Goal: Task Accomplishment & Management: Manage account settings

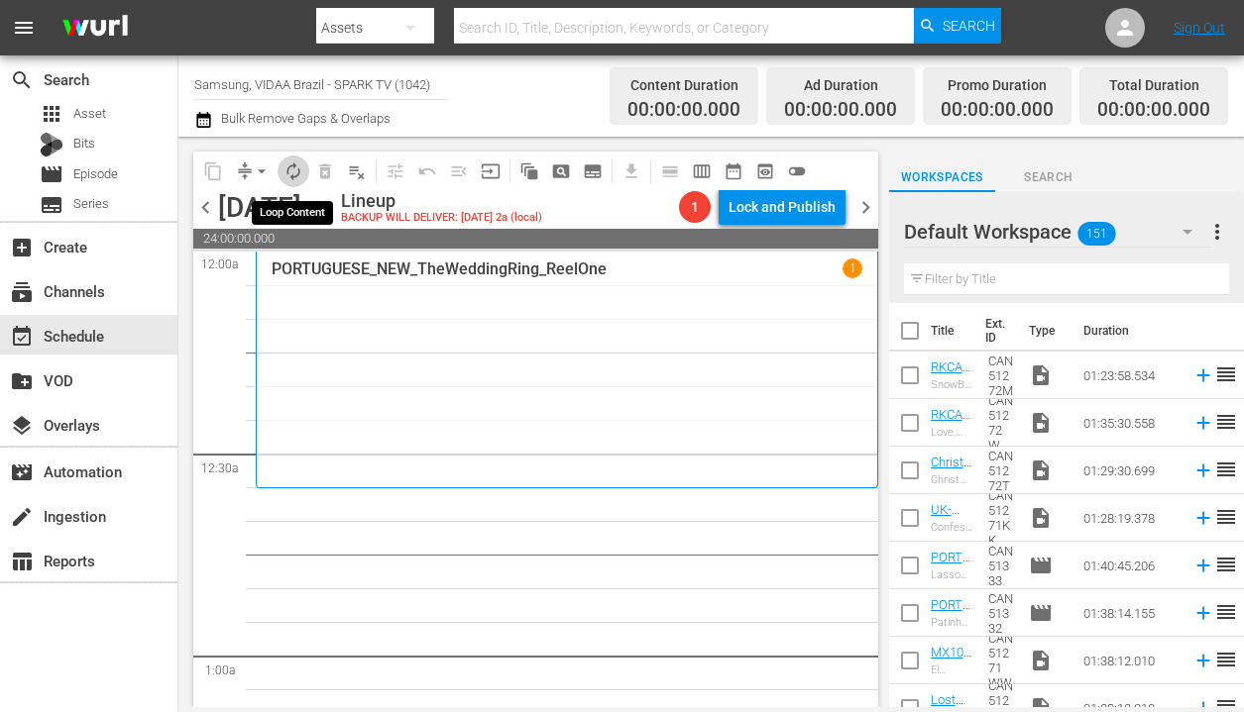
click at [288, 163] on span "autorenew_outlined" at bounding box center [293, 172] width 20 height 20
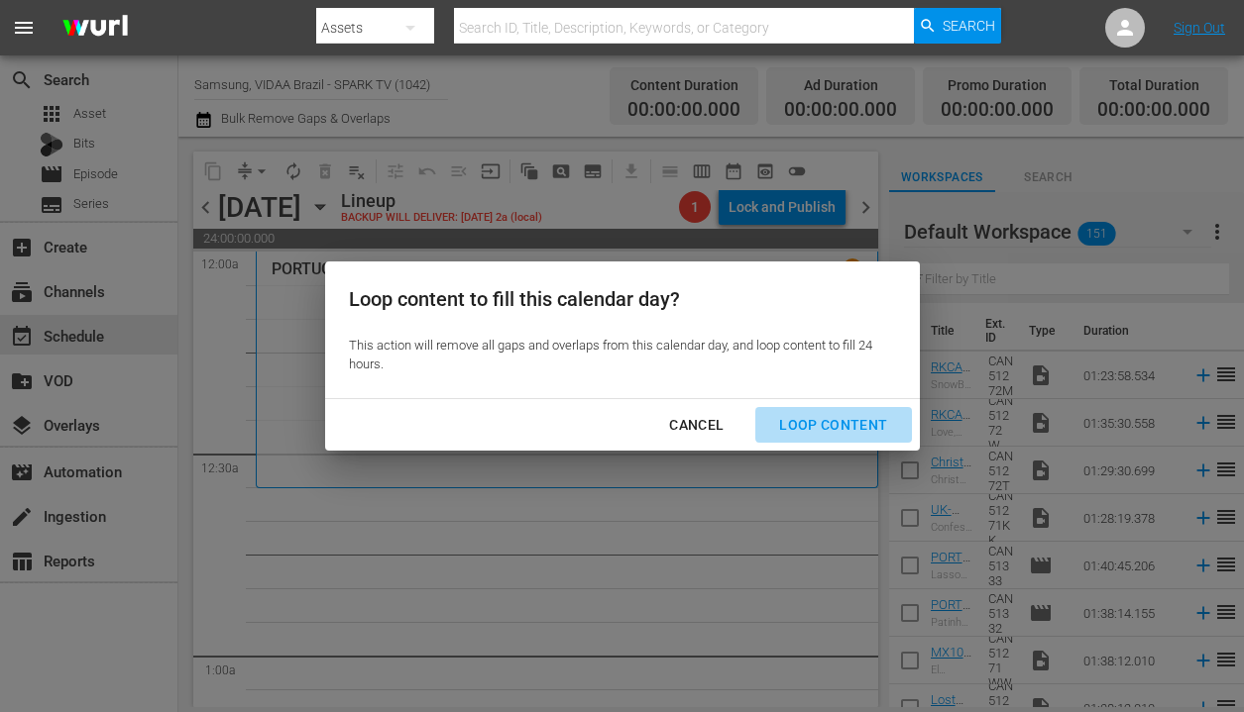
click at [848, 435] on div "Loop Content" at bounding box center [833, 425] width 140 height 25
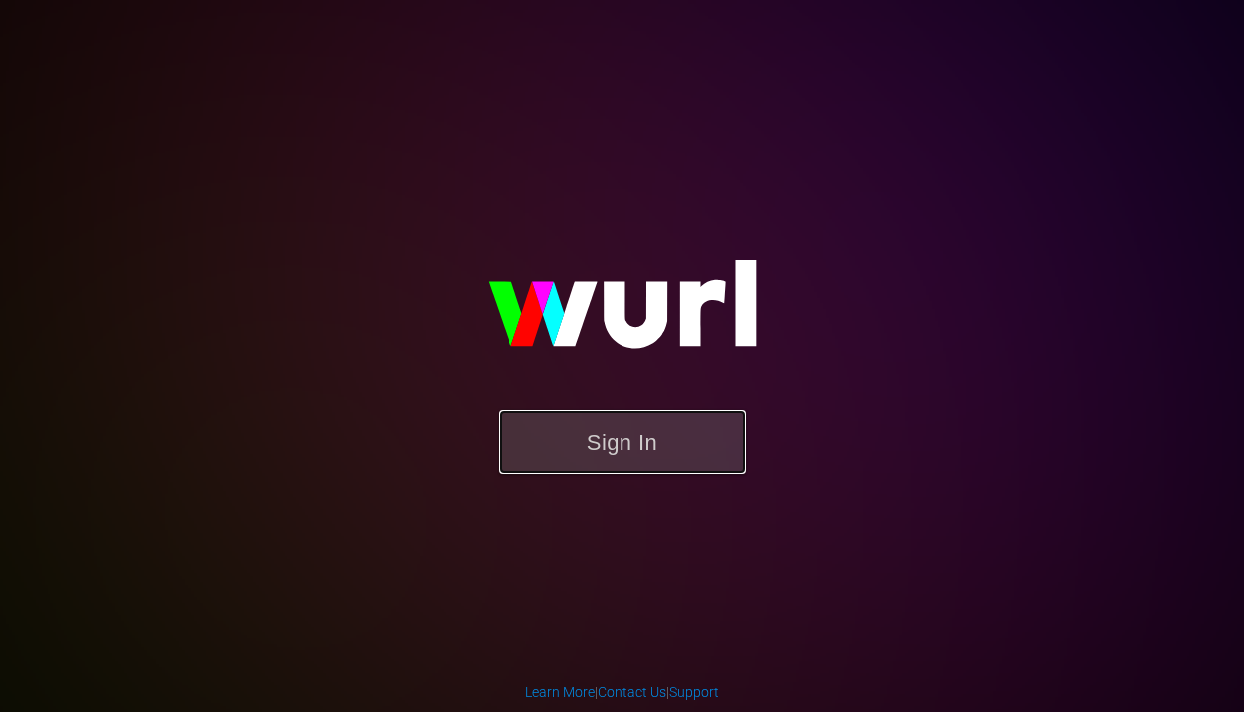
click at [692, 433] on button "Sign In" at bounding box center [622, 442] width 248 height 64
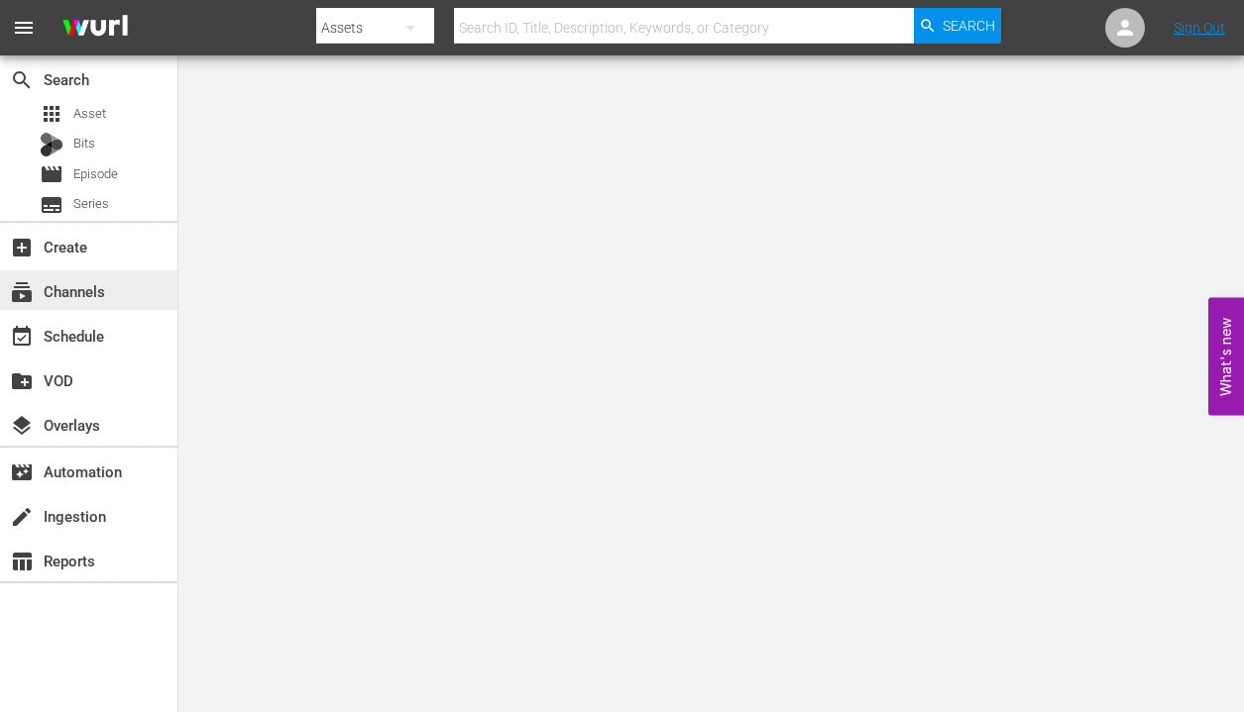
click at [91, 291] on div "subscriptions Channels" at bounding box center [55, 288] width 111 height 18
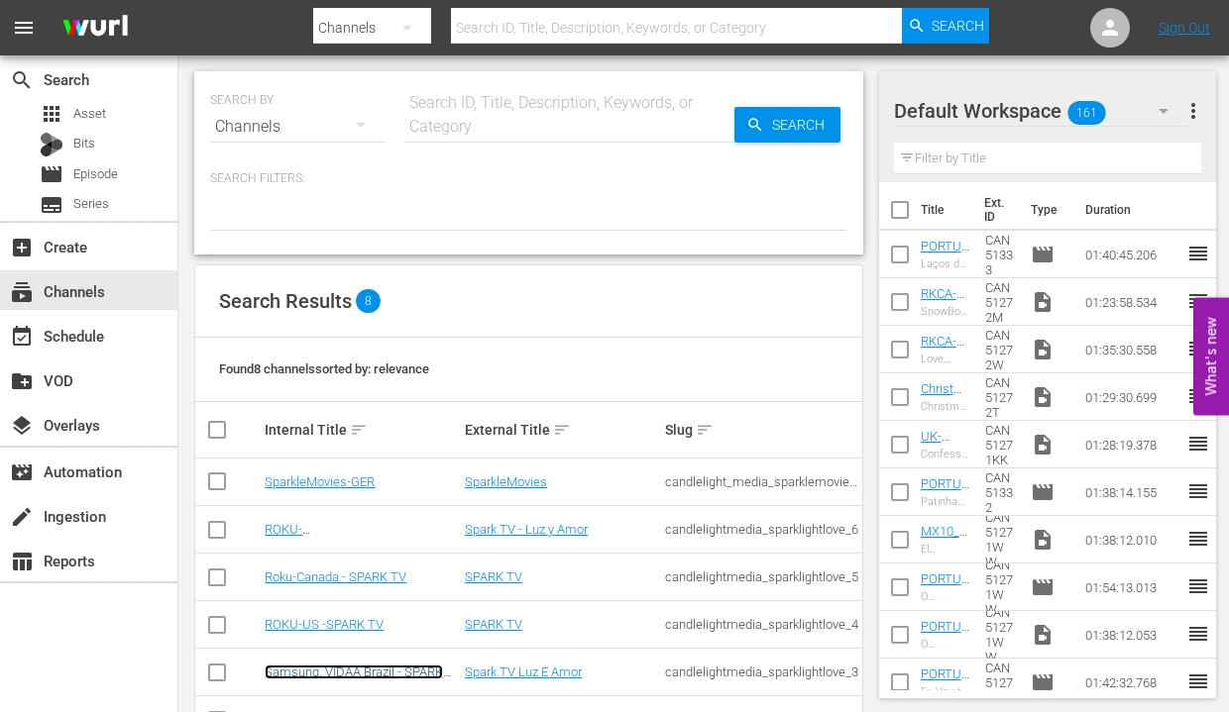
click at [367, 677] on link "Samsung, VIDAA Brazil - SPARK TV" at bounding box center [354, 680] width 178 height 30
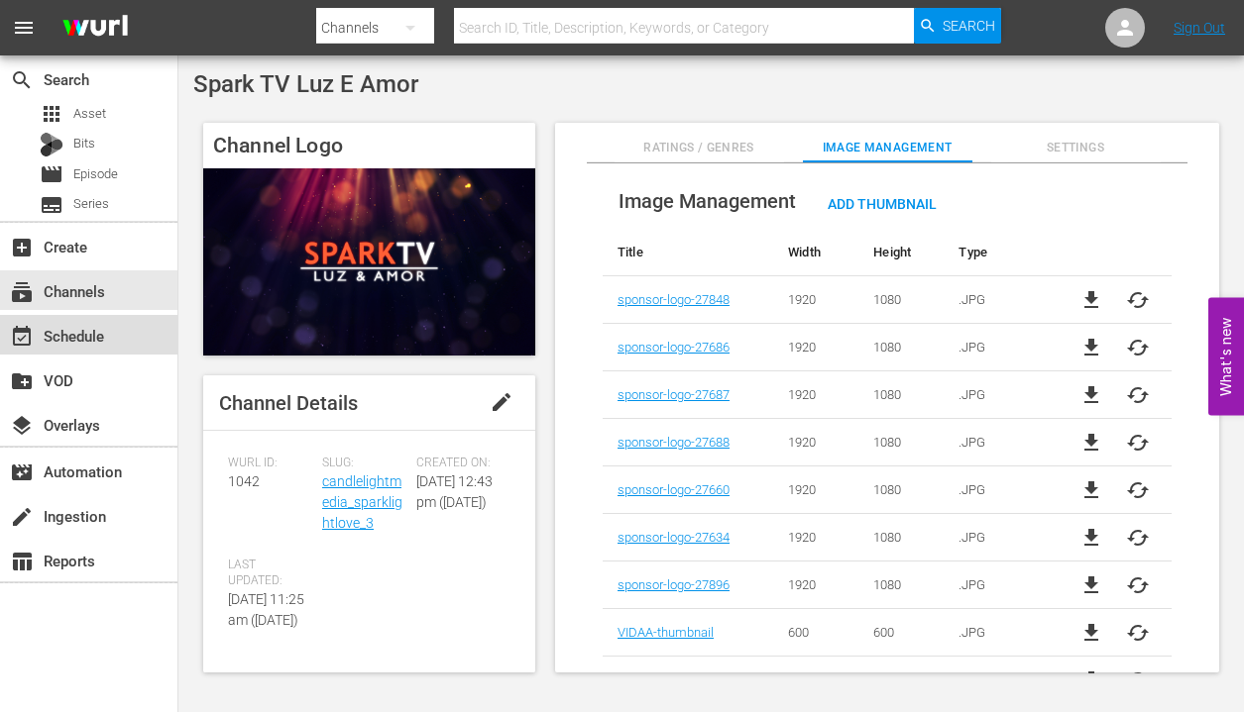
click at [88, 341] on div "event_available Schedule" at bounding box center [55, 333] width 111 height 18
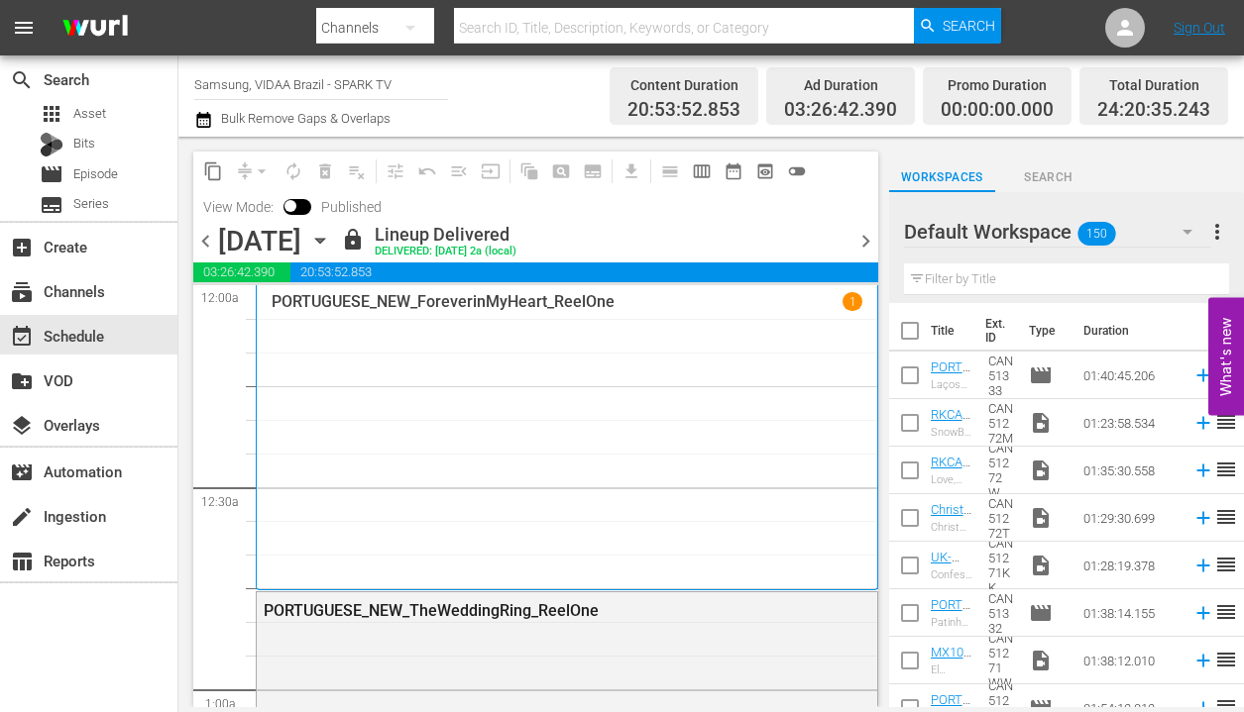
click at [331, 242] on icon "button" at bounding box center [320, 241] width 22 height 22
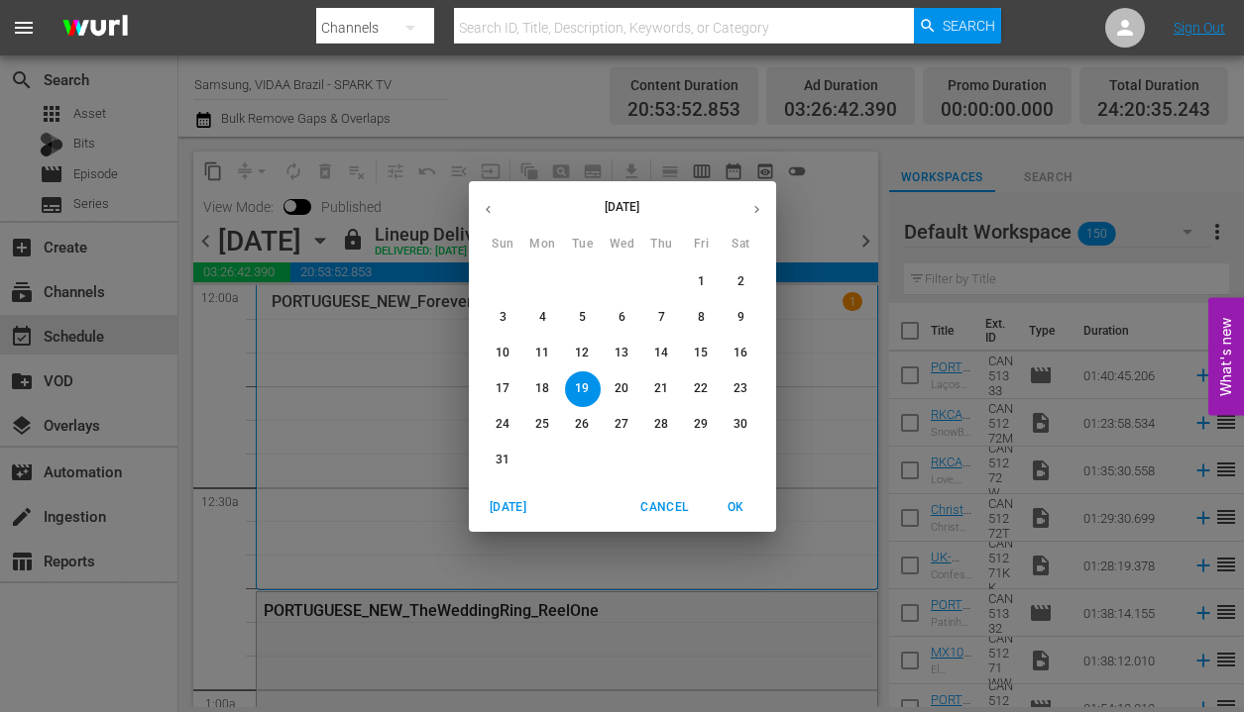
click at [756, 212] on icon "button" at bounding box center [756, 209] width 15 height 15
click at [588, 419] on p "30" at bounding box center [582, 424] width 14 height 17
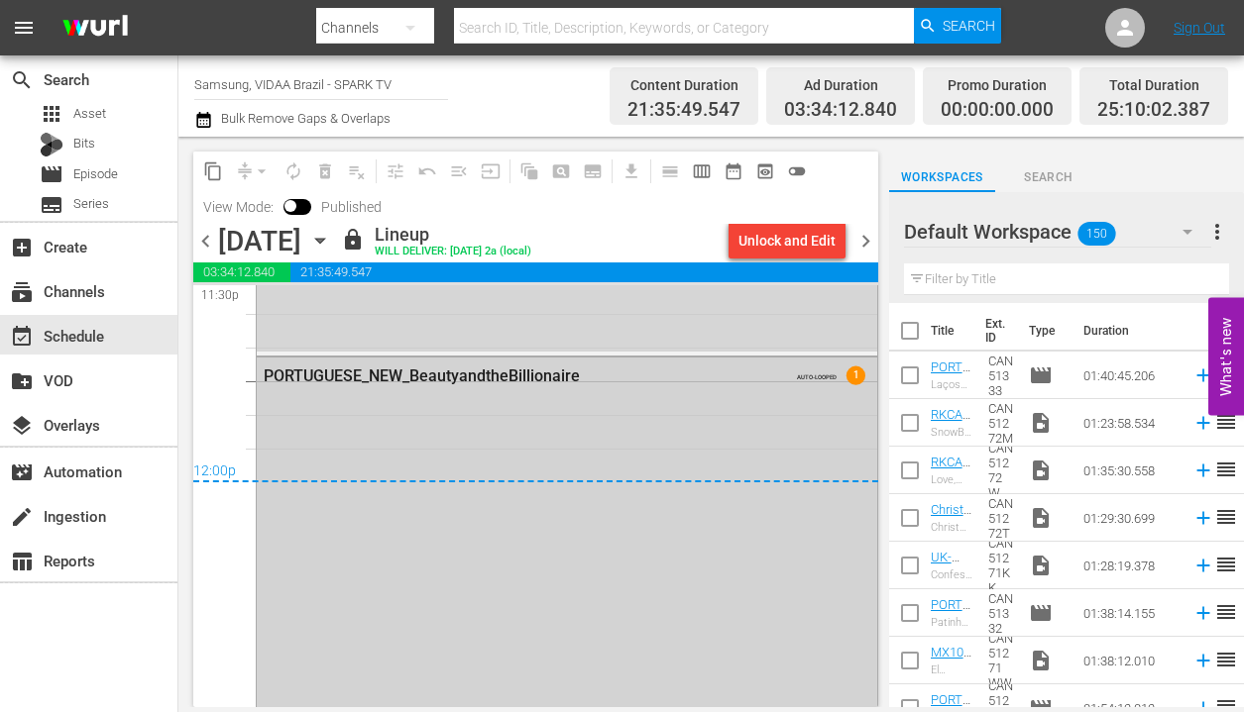
scroll to position [9385, 0]
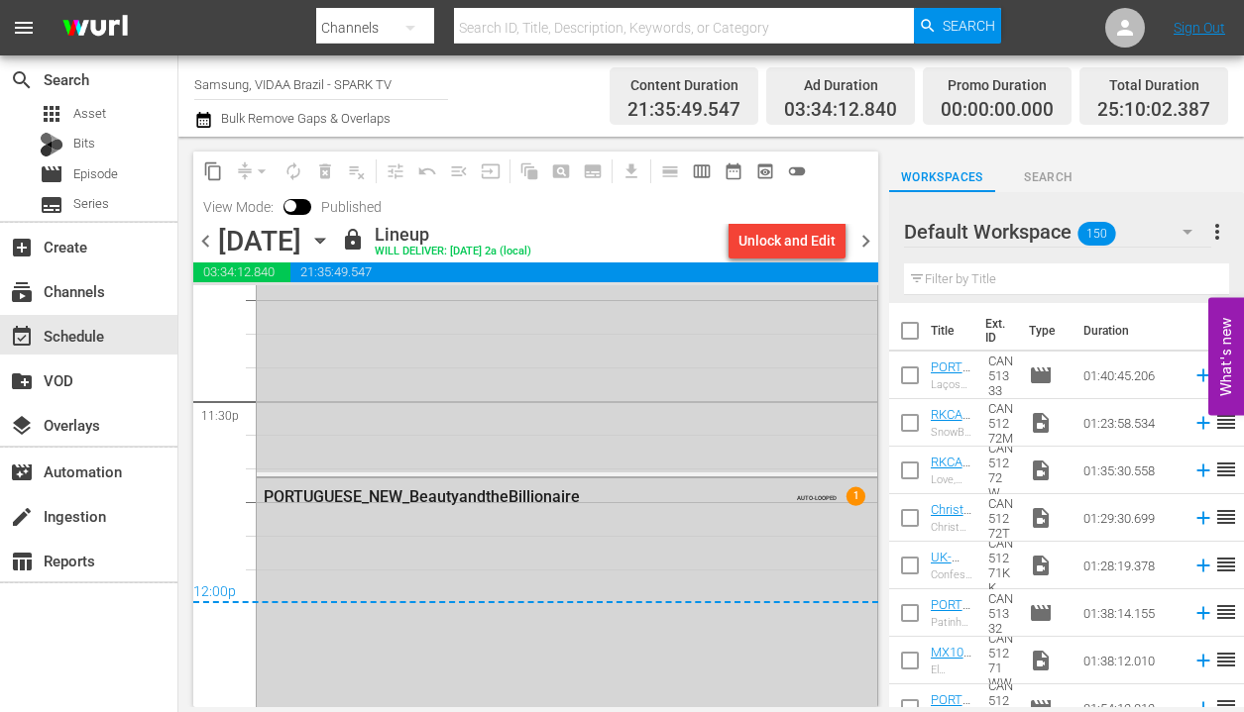
click at [336, 241] on div "[DATE] [DATE]" at bounding box center [277, 241] width 118 height 33
click at [331, 237] on icon "button" at bounding box center [320, 241] width 22 height 22
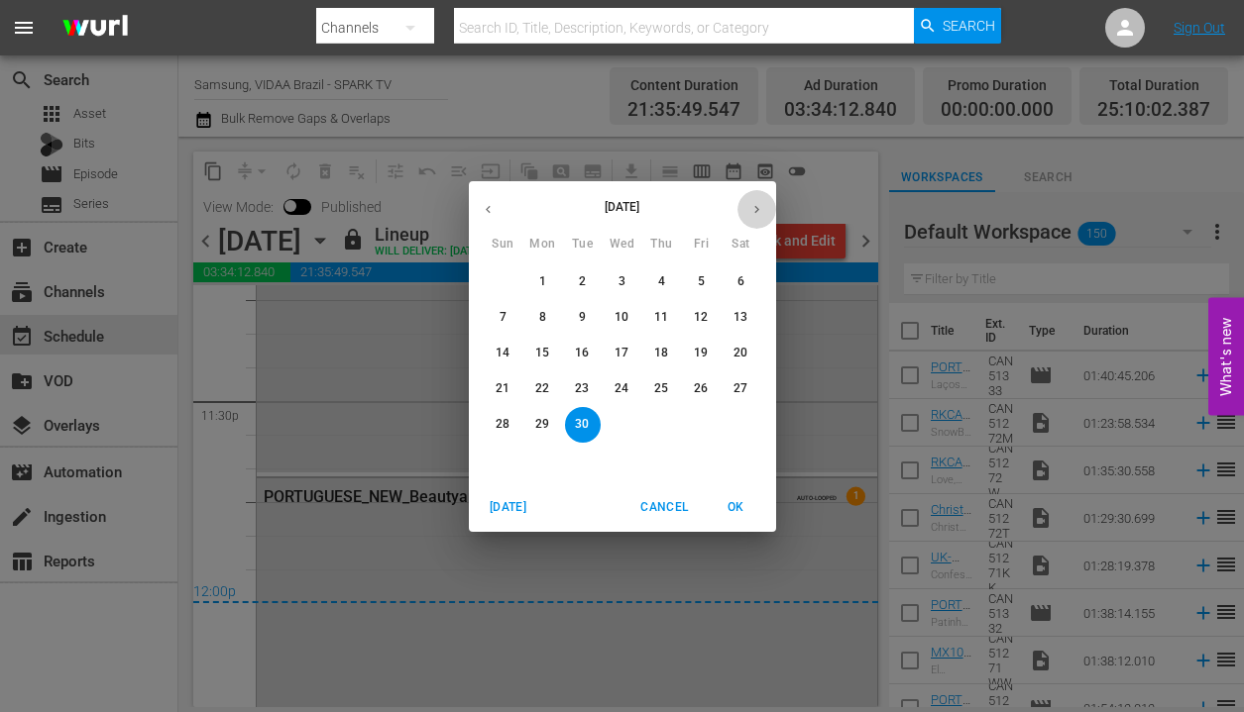
click at [750, 209] on icon "button" at bounding box center [756, 209] width 15 height 15
click at [549, 383] on p "20" at bounding box center [542, 389] width 14 height 17
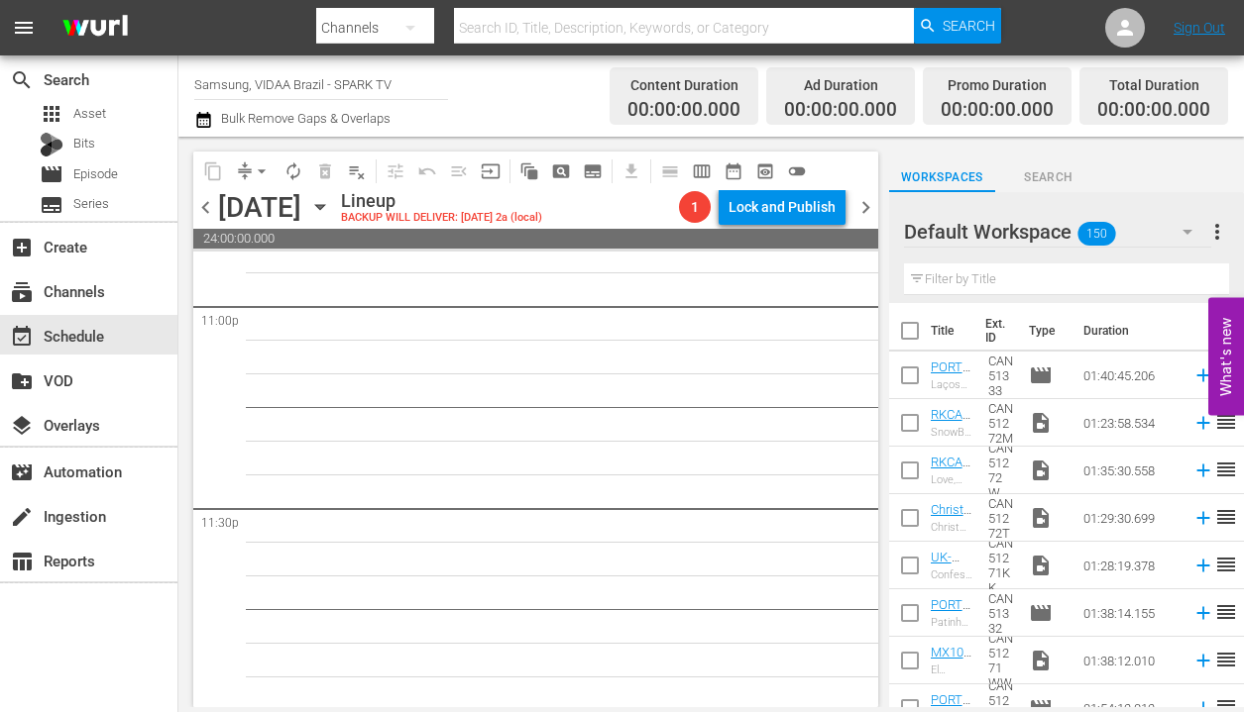
scroll to position [9247, 0]
click at [331, 212] on icon "button" at bounding box center [320, 207] width 22 height 22
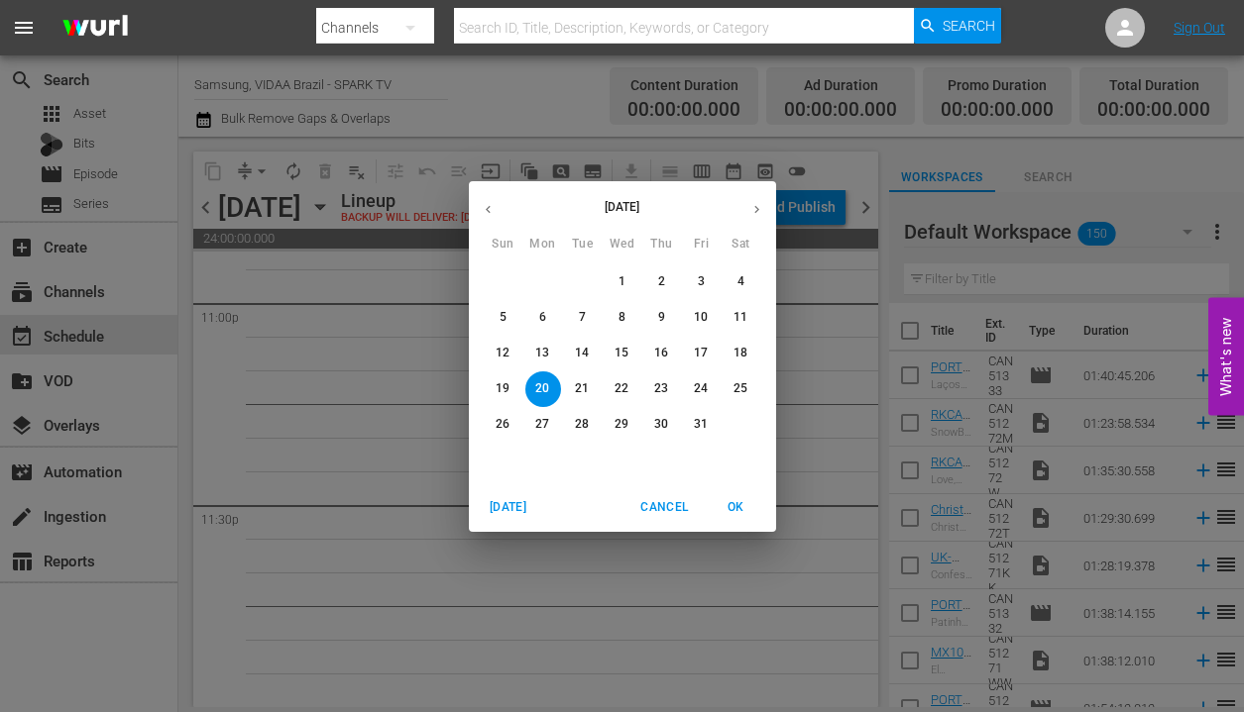
click at [673, 355] on span "16" at bounding box center [662, 353] width 36 height 17
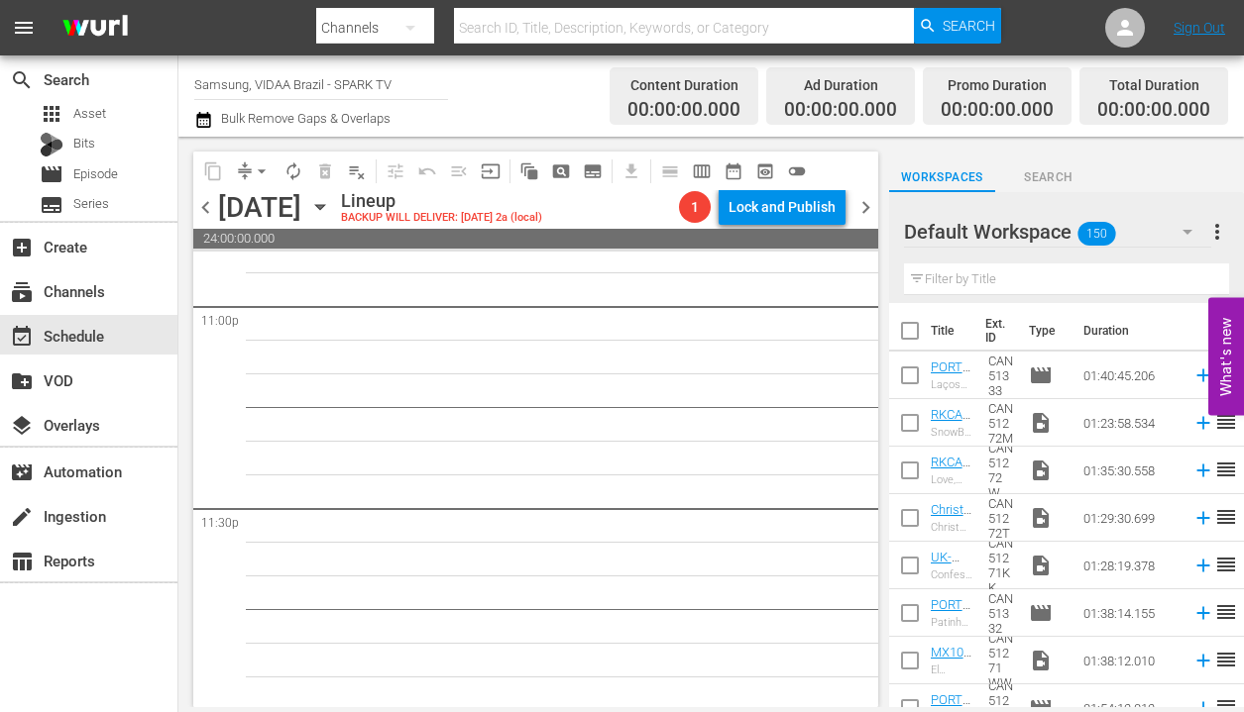
scroll to position [9247, 0]
click at [331, 207] on icon "button" at bounding box center [320, 207] width 22 height 22
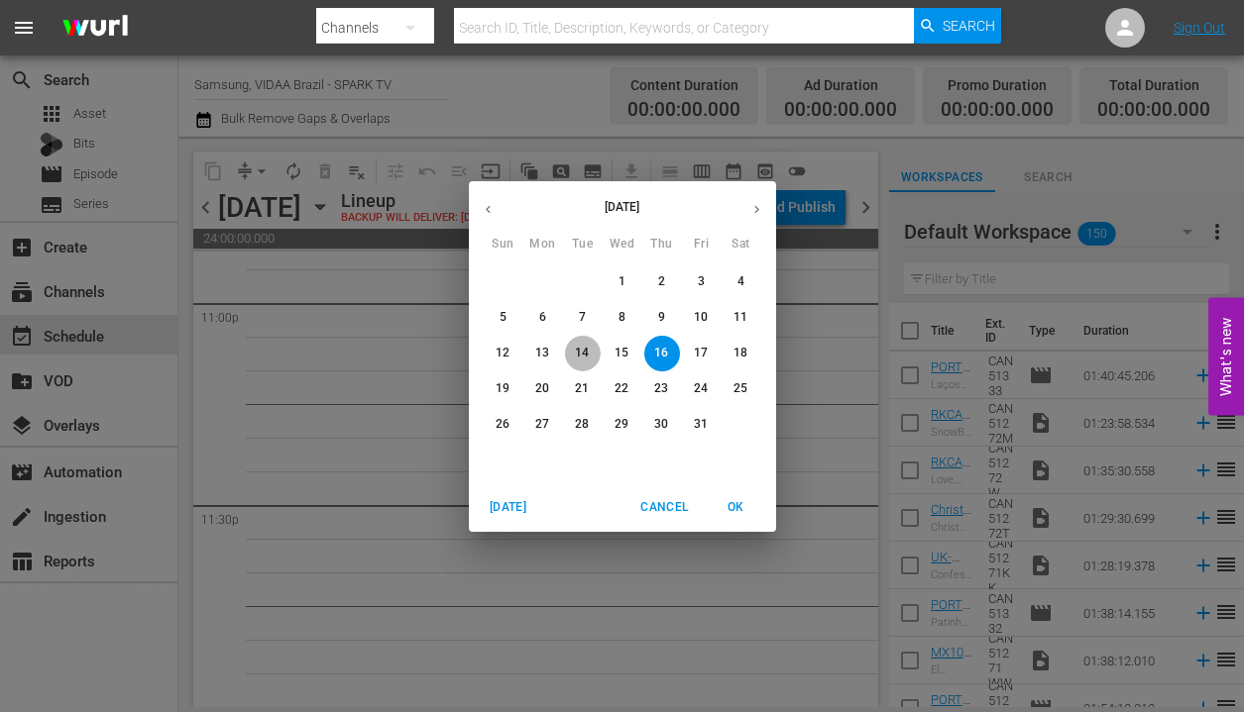
click at [585, 353] on p "14" at bounding box center [582, 353] width 14 height 17
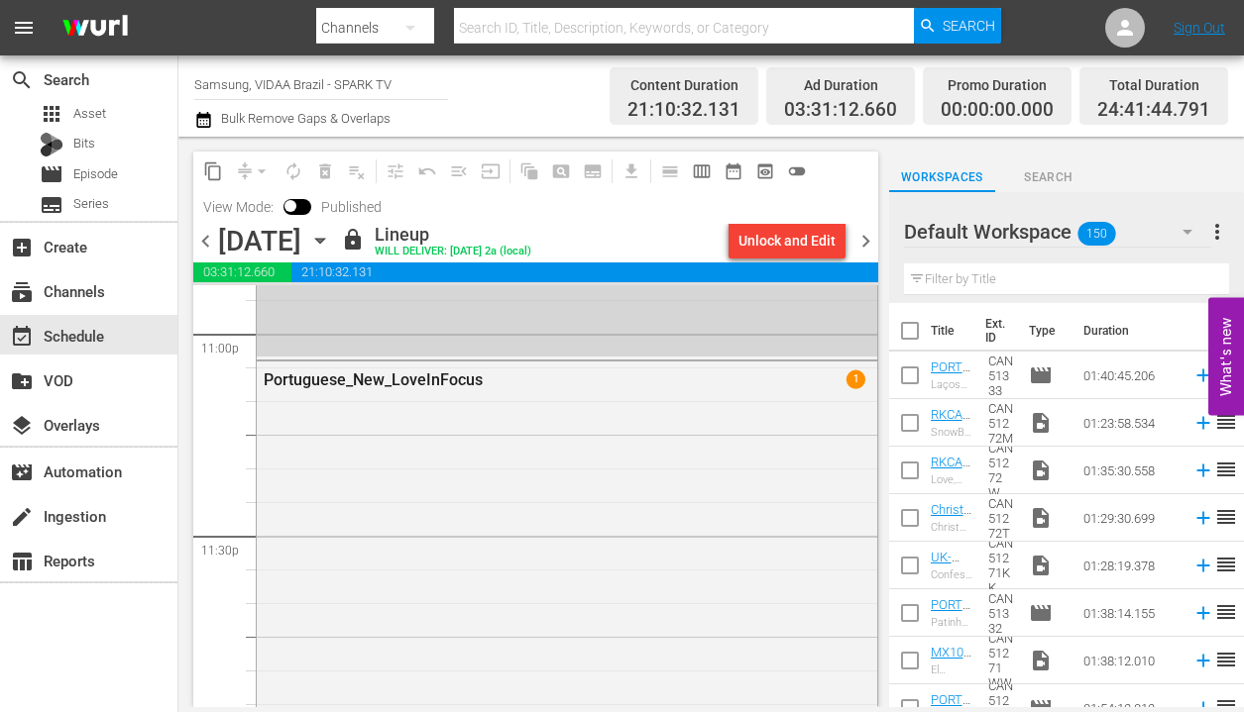
scroll to position [9586, 0]
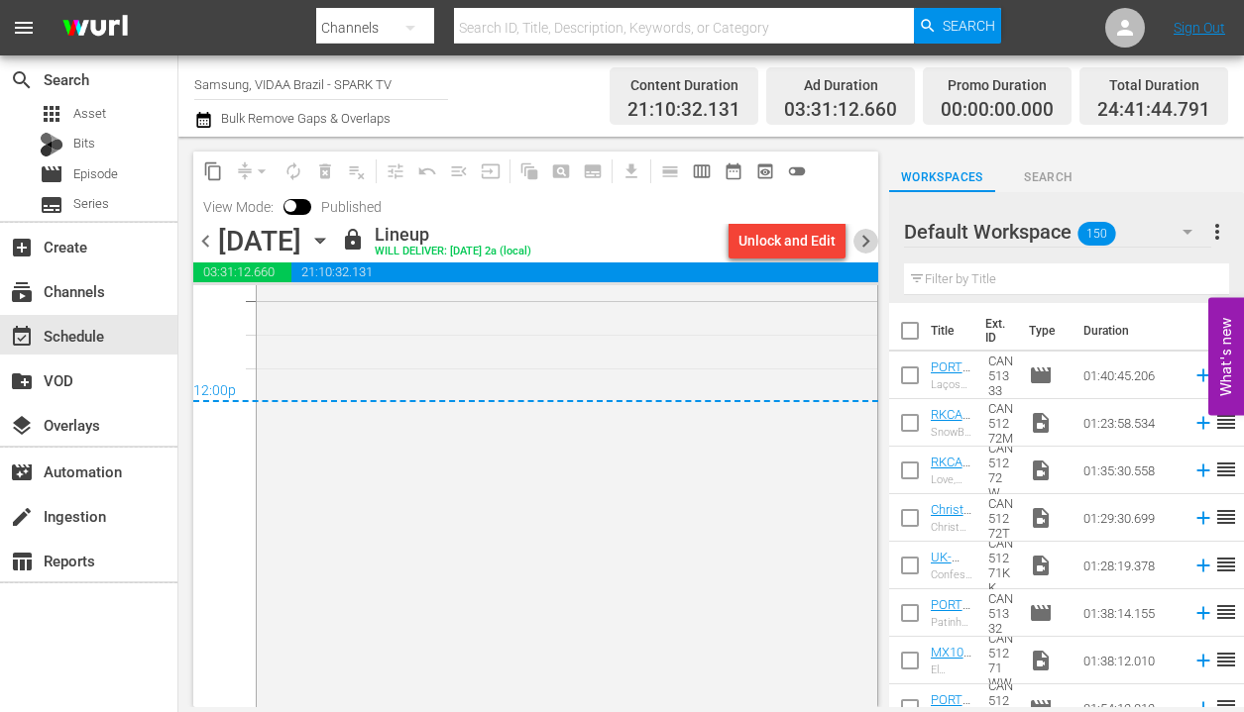
click at [865, 246] on span "chevron_right" at bounding box center [865, 241] width 25 height 25
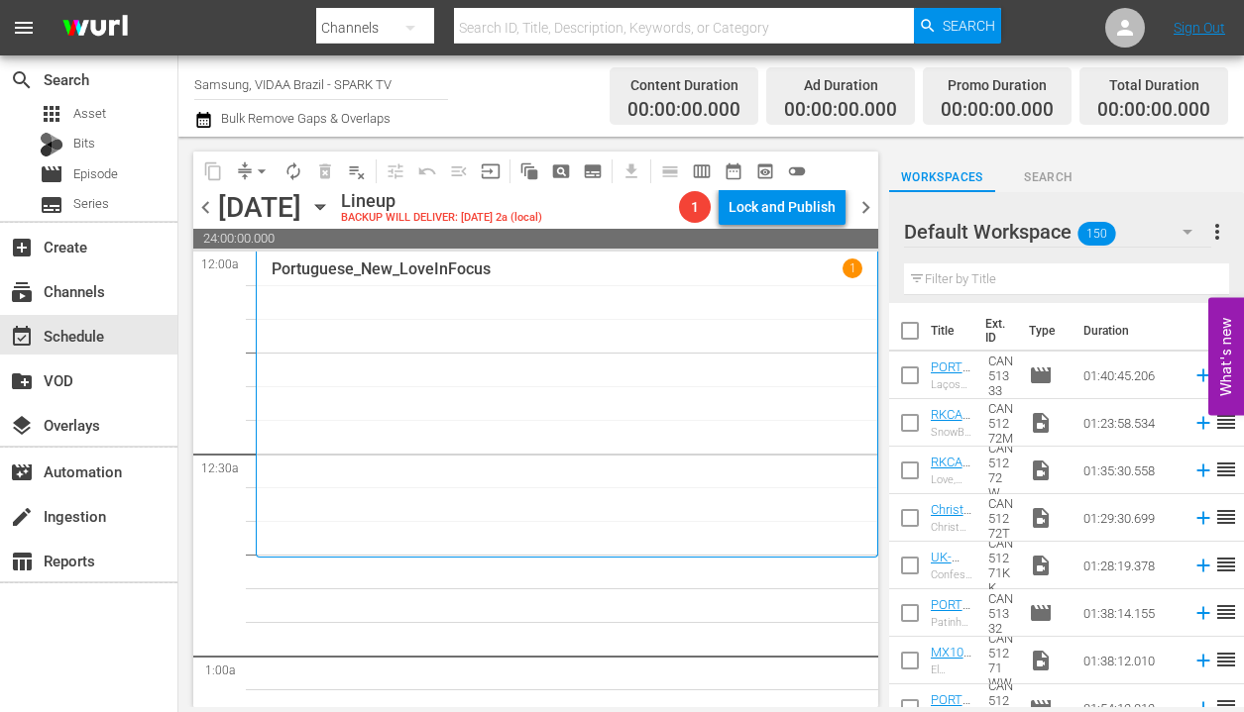
click at [1024, 282] on input "text" at bounding box center [1066, 280] width 325 height 32
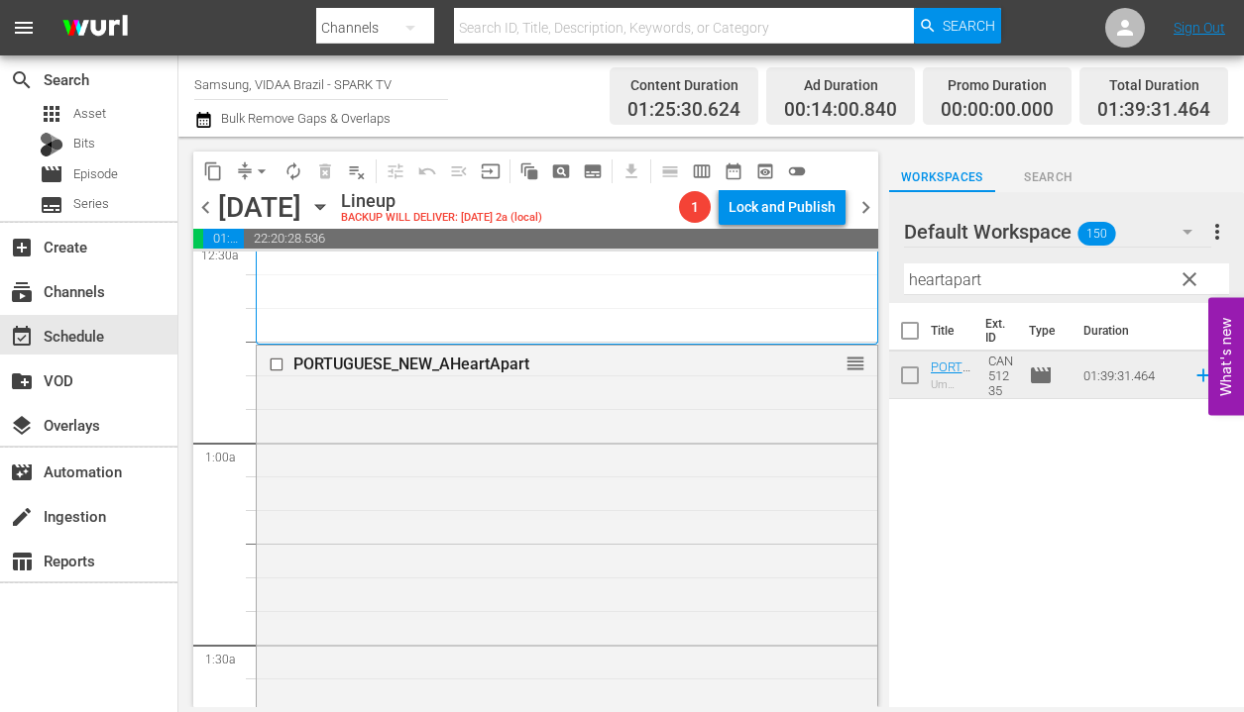
scroll to position [154, 0]
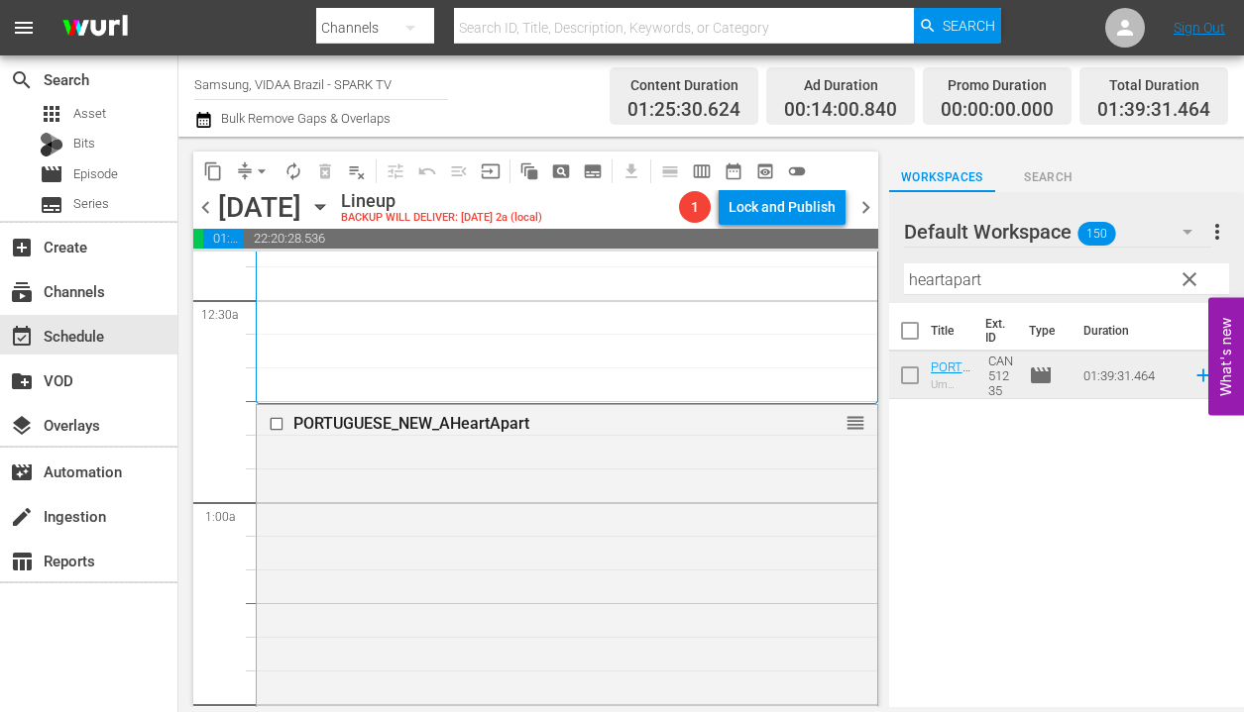
drag, startPoint x: 1080, startPoint y: 381, endPoint x: 463, endPoint y: 25, distance: 712.5
click at [1005, 276] on input "heartapart" at bounding box center [1066, 280] width 325 height 32
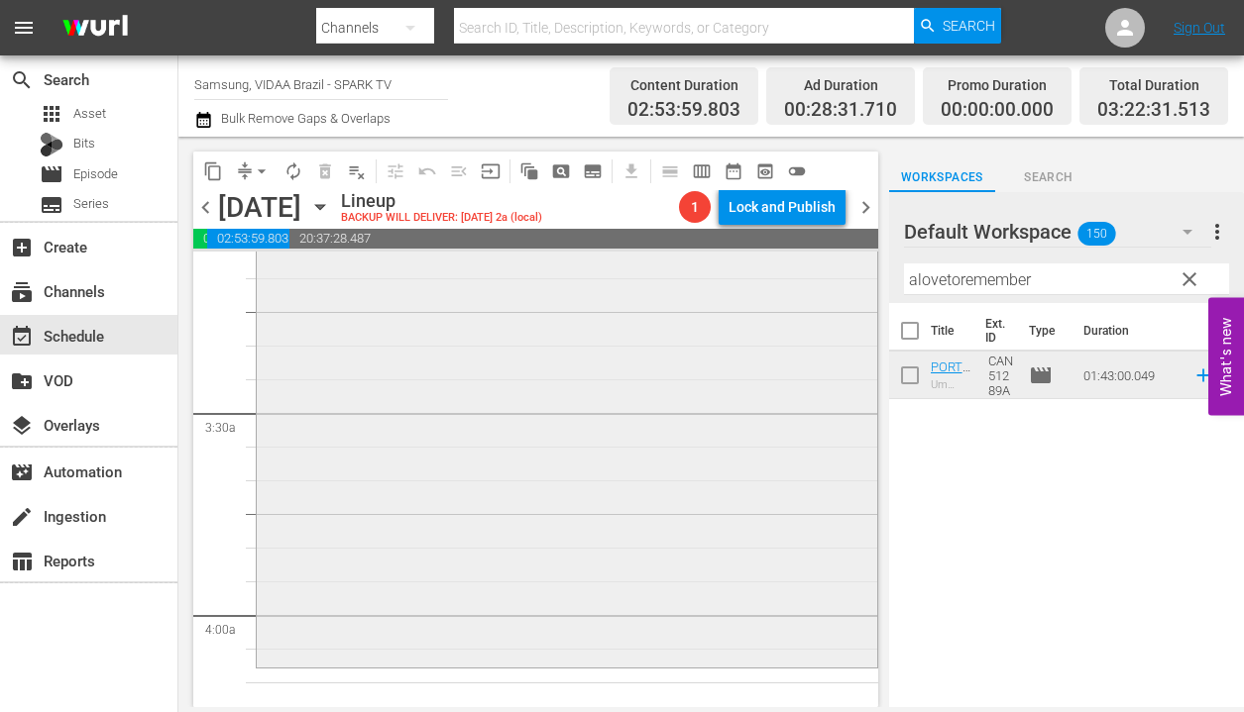
scroll to position [1257, 0]
drag, startPoint x: 1087, startPoint y: 377, endPoint x: 426, endPoint y: 26, distance: 748.3
click at [980, 276] on input "alovetoremember" at bounding box center [1066, 280] width 325 height 32
click at [979, 276] on input "alovetoremember" at bounding box center [1066, 280] width 325 height 32
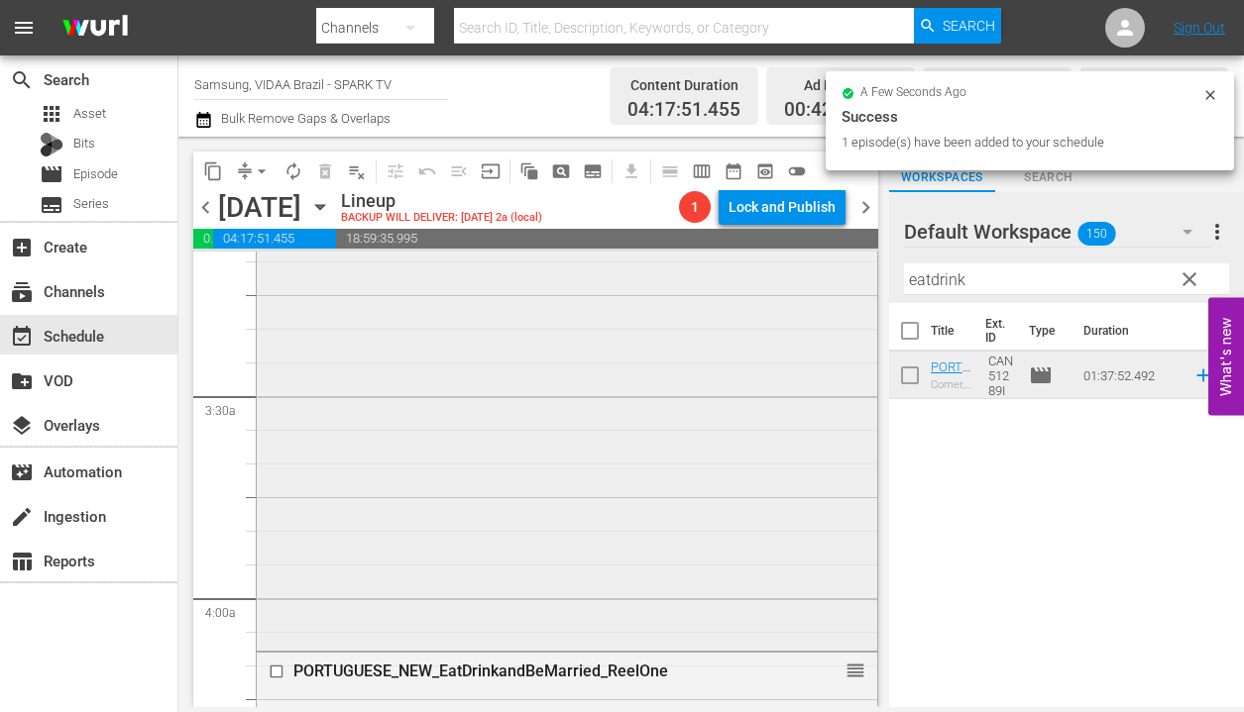
scroll to position [1271, 0]
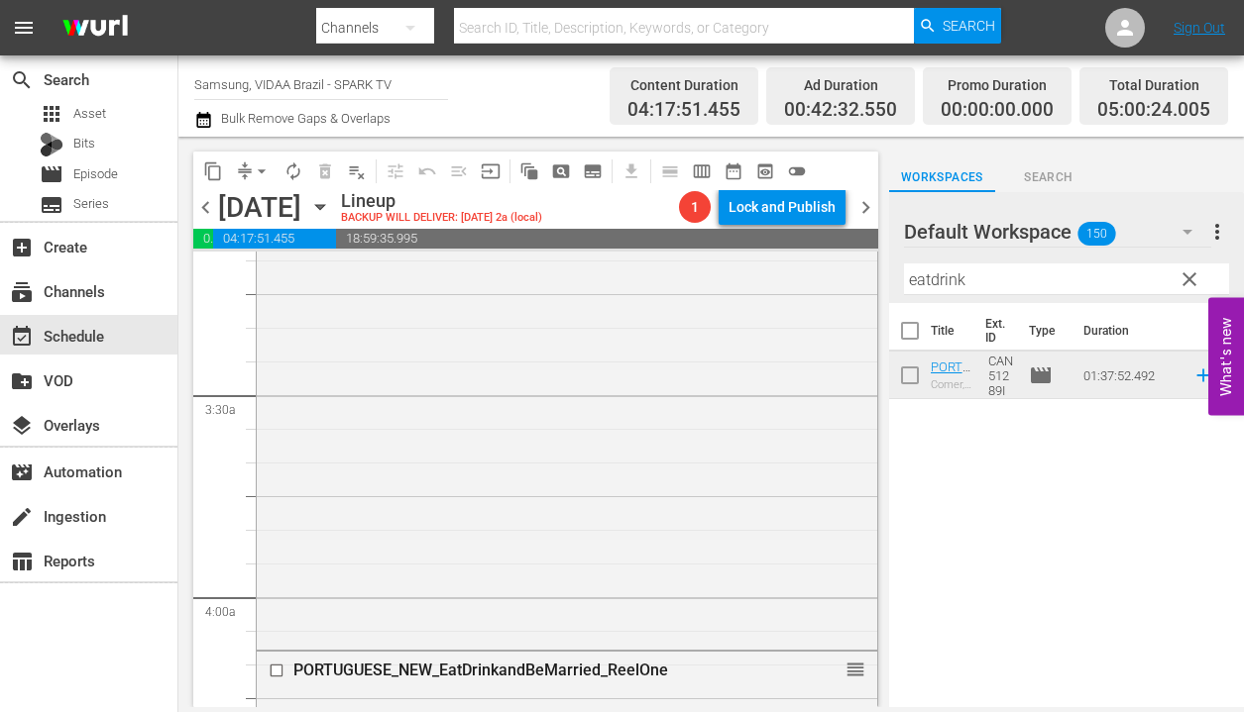
drag, startPoint x: 1075, startPoint y: 377, endPoint x: 542, endPoint y: 46, distance: 627.5
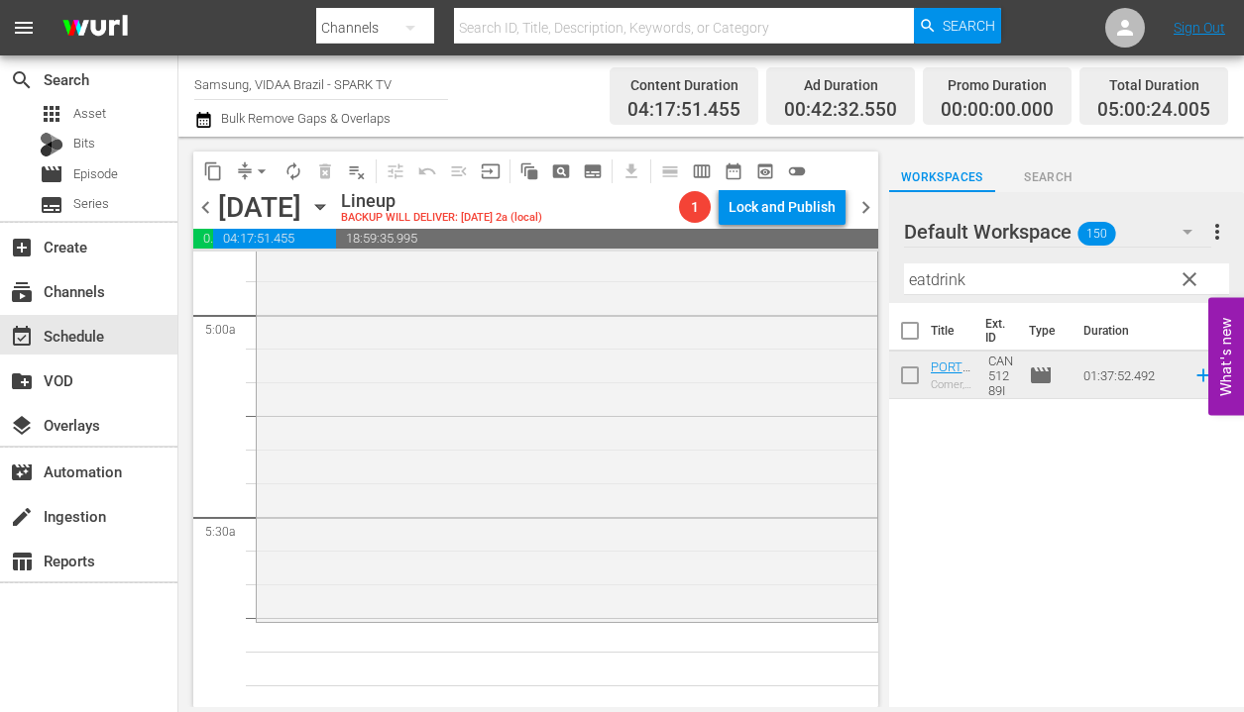
scroll to position [2085, 0]
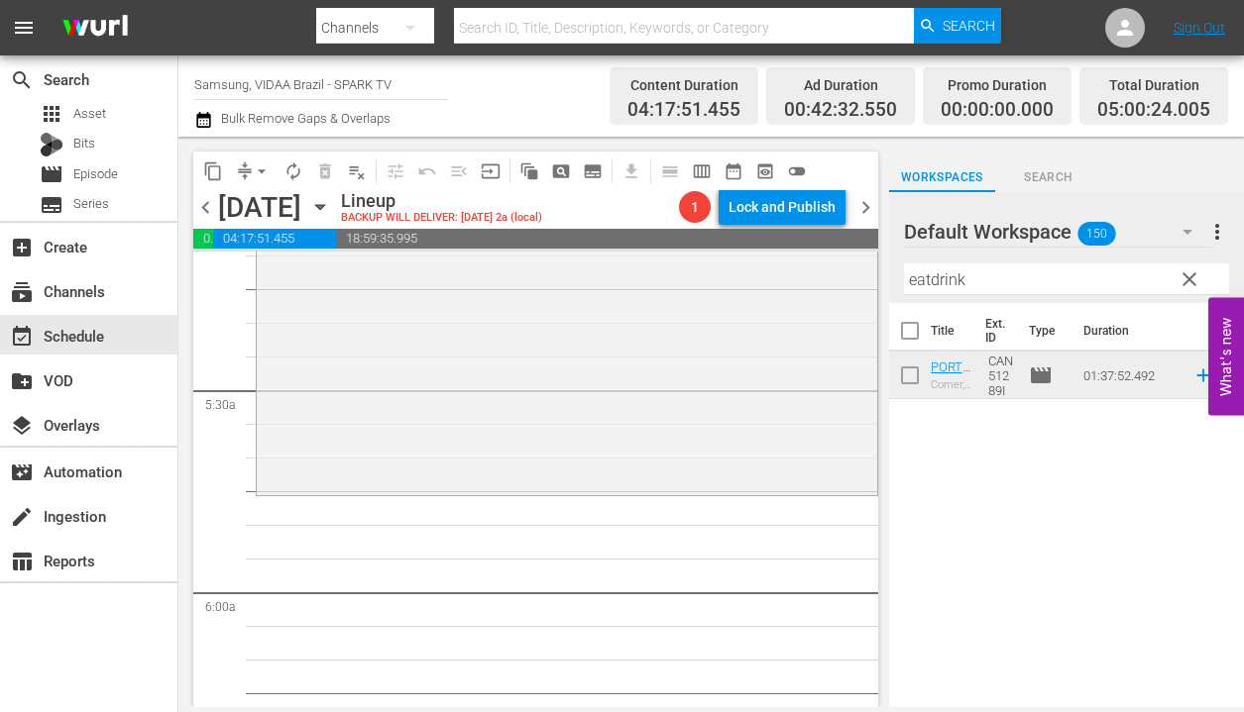
click at [967, 294] on hr at bounding box center [1066, 294] width 325 height 1
click at [969, 285] on input "eatdrink" at bounding box center [1066, 280] width 325 height 32
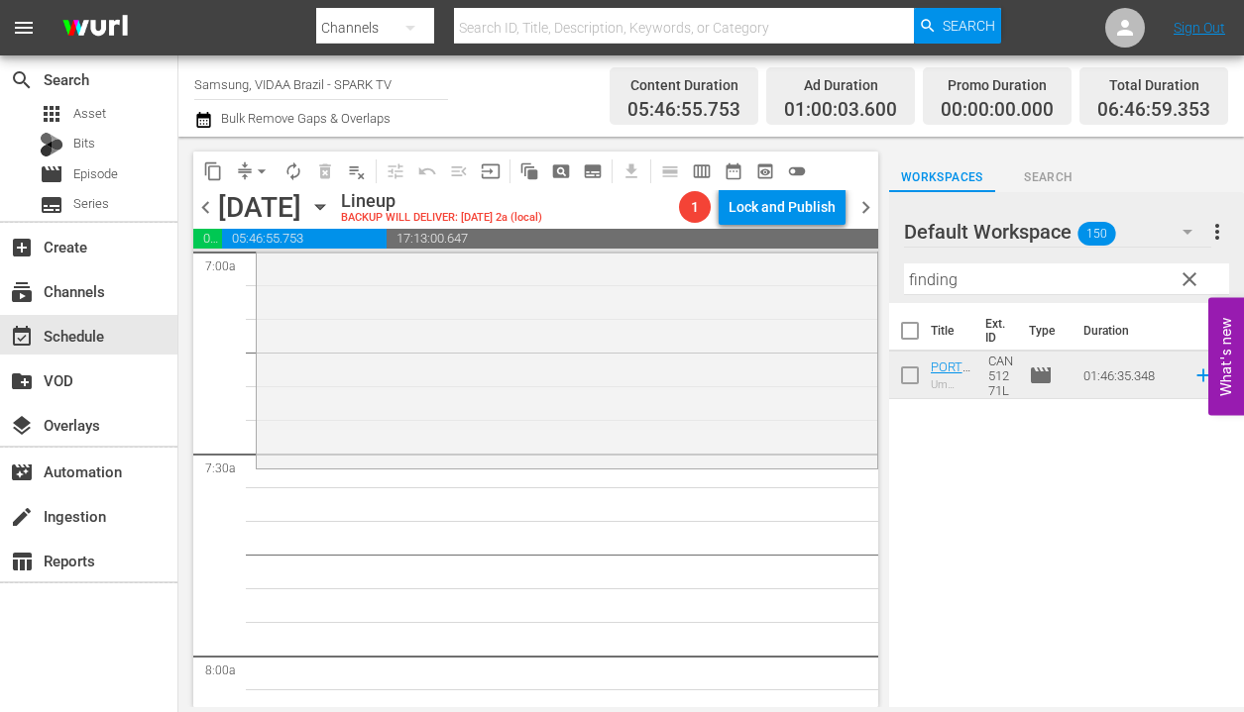
scroll to position [2829, 0]
drag, startPoint x: 1084, startPoint y: 379, endPoint x: 449, endPoint y: 44, distance: 718.1
click at [955, 291] on input "finding" at bounding box center [1066, 280] width 325 height 32
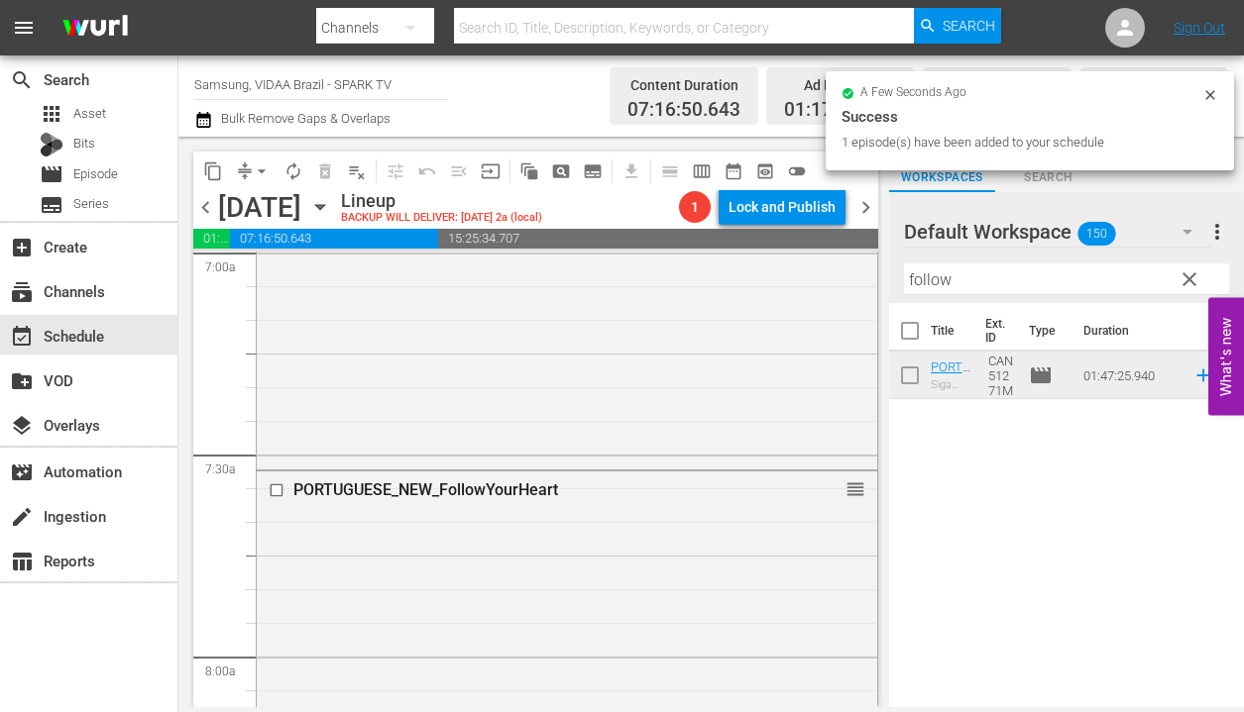
drag, startPoint x: 1082, startPoint y: 376, endPoint x: 639, endPoint y: 2, distance: 579.4
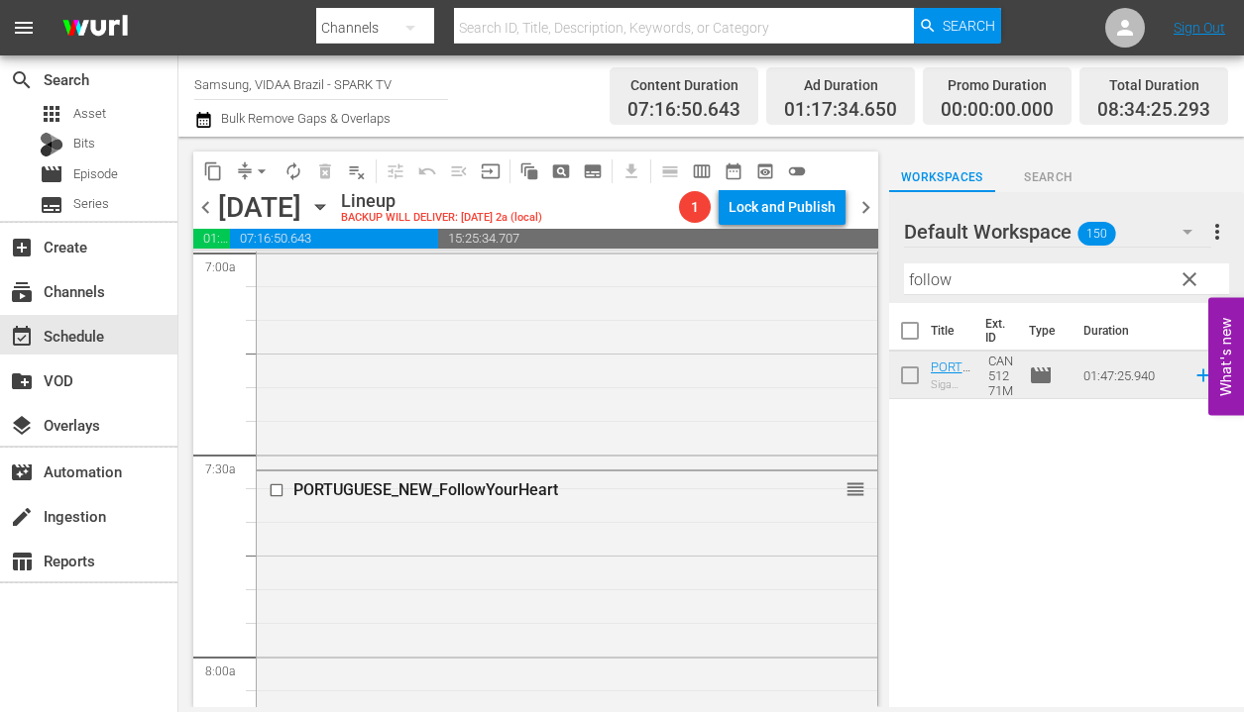
click at [1114, 280] on input "follow" at bounding box center [1066, 280] width 325 height 32
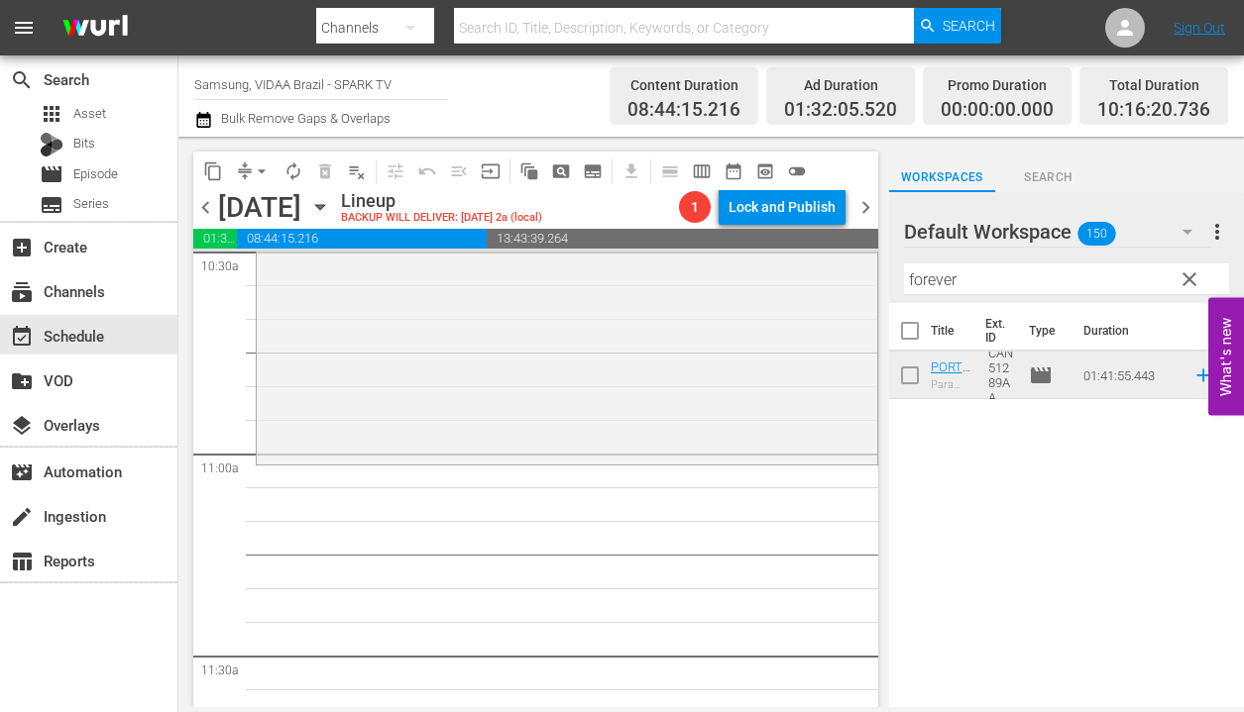
scroll to position [4233, 0]
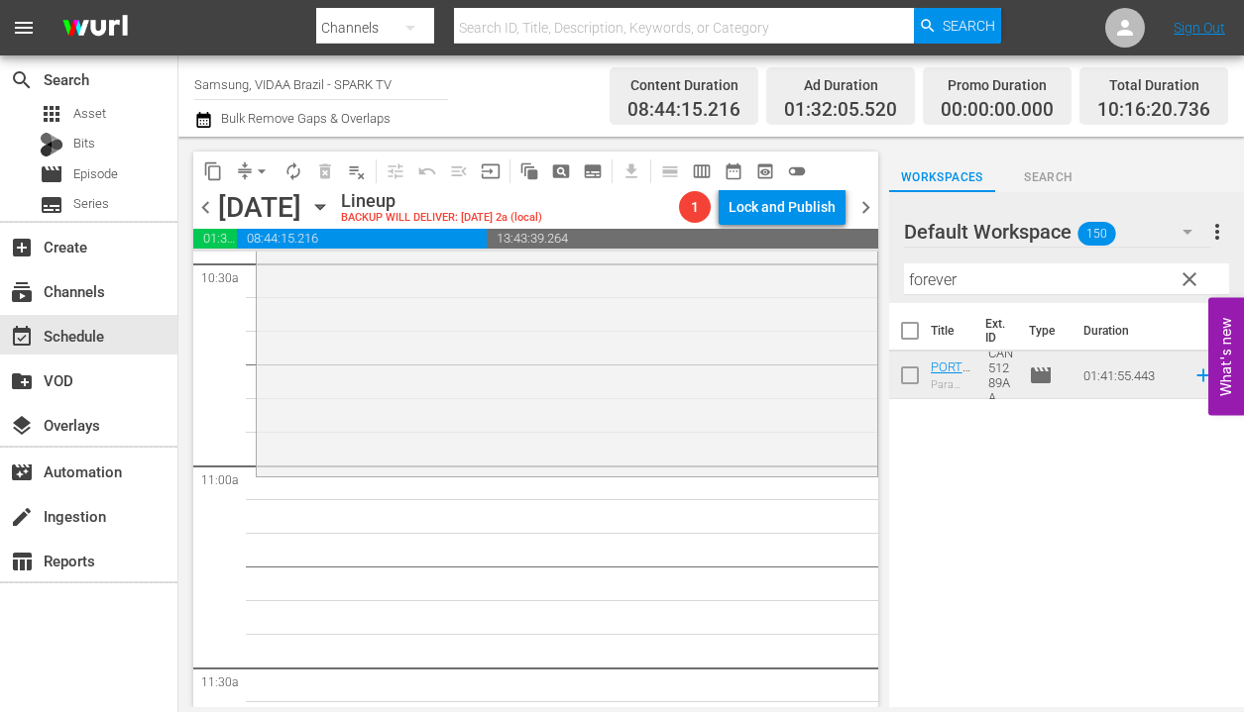
drag, startPoint x: 1097, startPoint y: 381, endPoint x: 472, endPoint y: 51, distance: 707.0
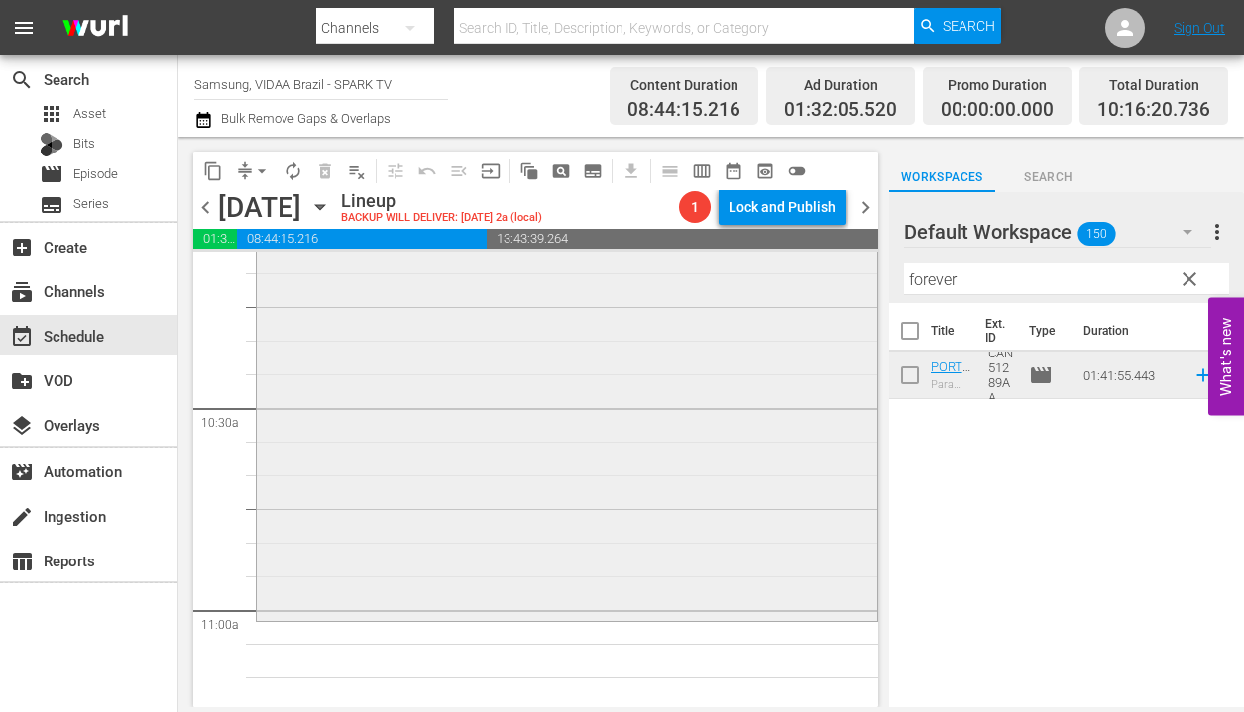
scroll to position [4089, 0]
click at [1028, 277] on input "forever" at bounding box center [1066, 280] width 325 height 32
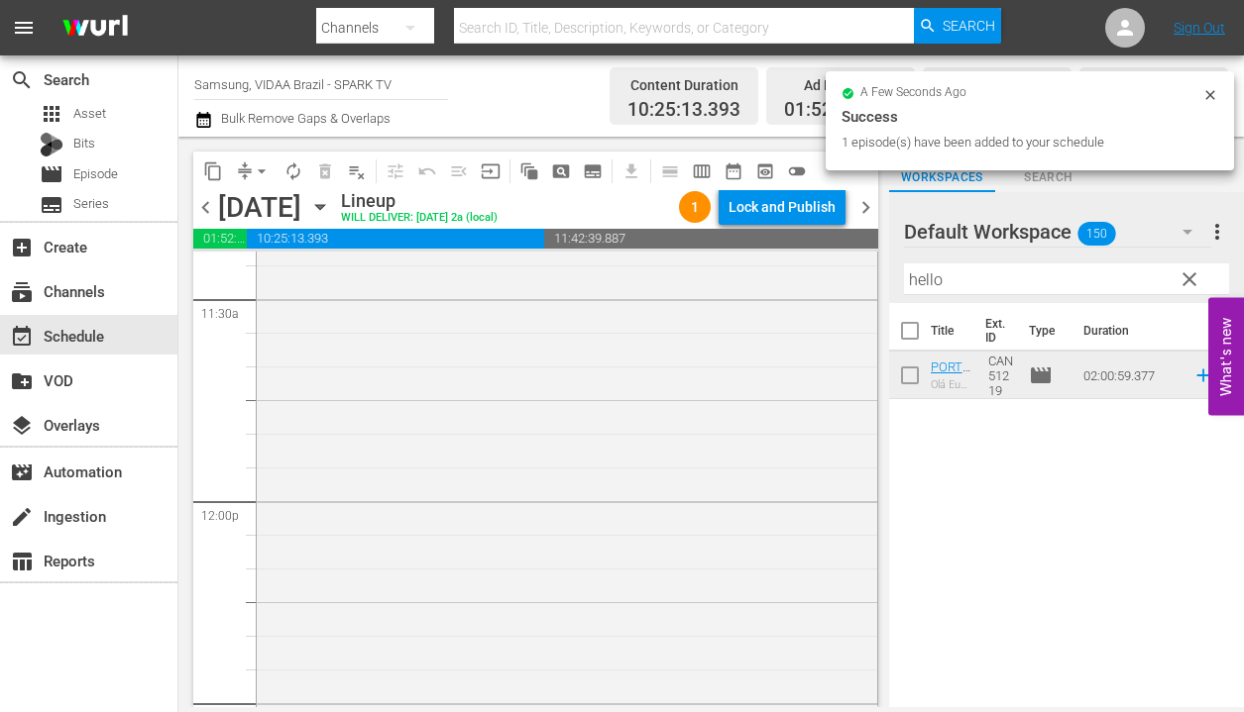
scroll to position [4603, 0]
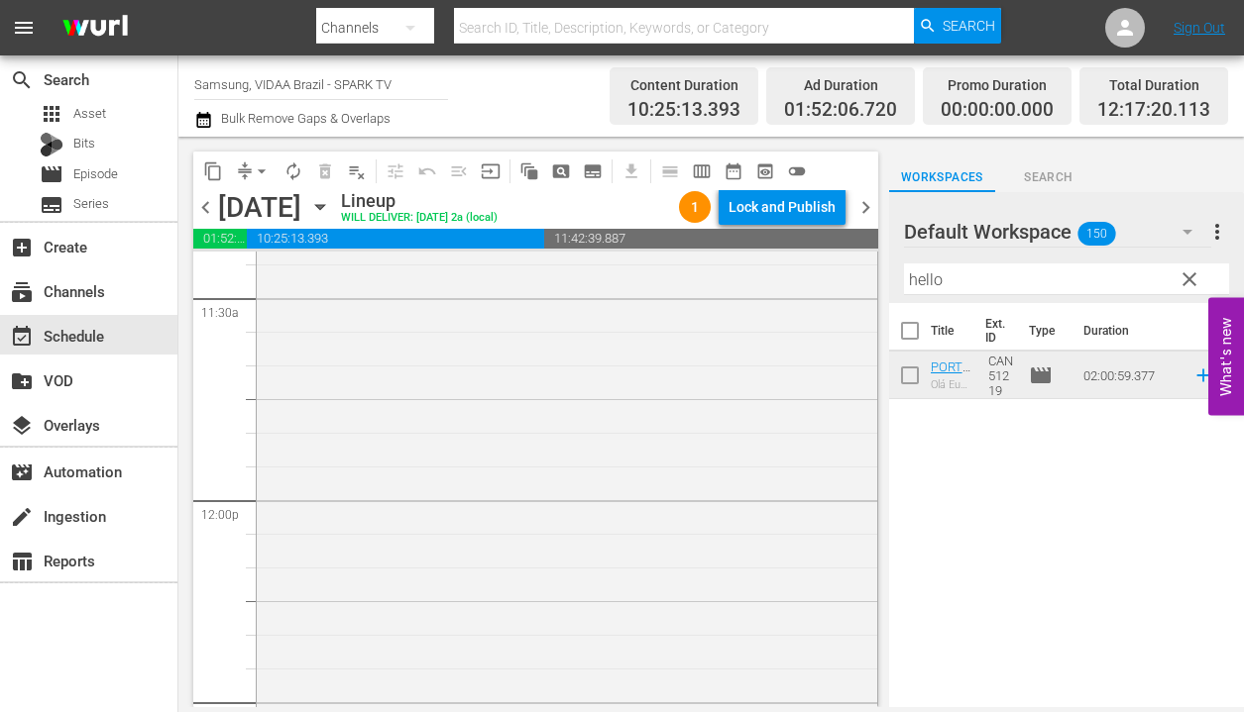
drag, startPoint x: 1112, startPoint y: 382, endPoint x: 431, endPoint y: 48, distance: 758.2
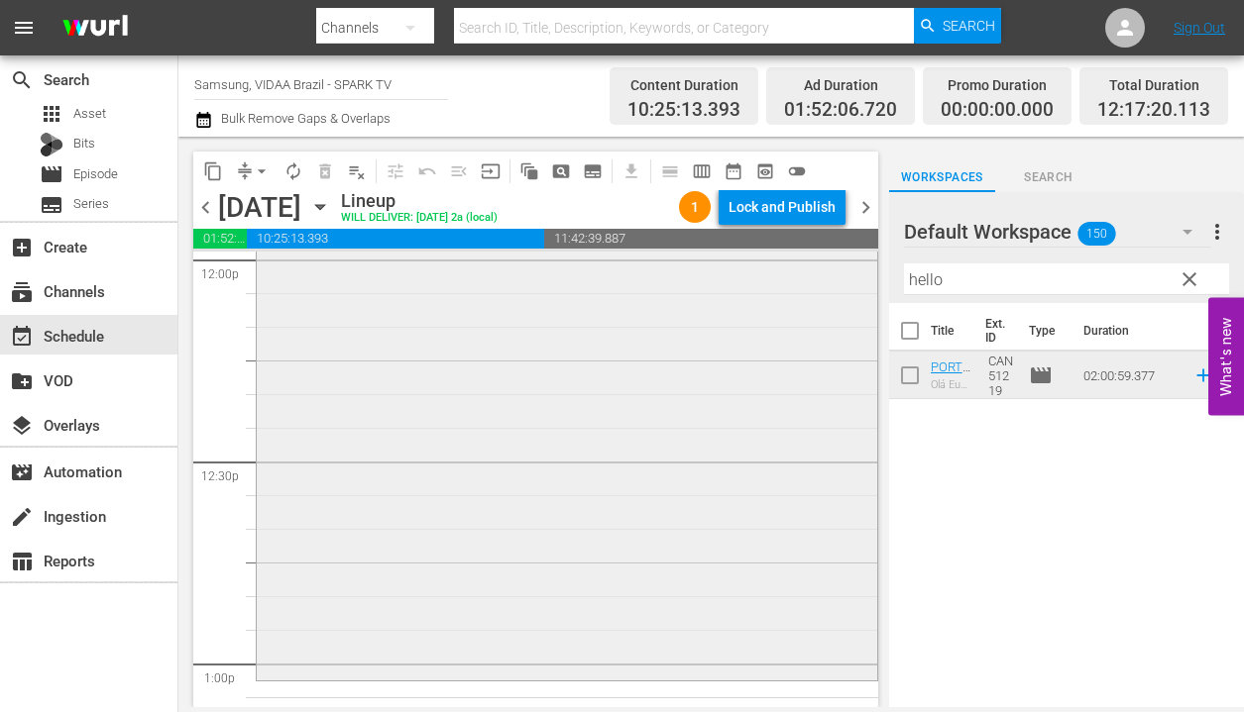
scroll to position [4903, 0]
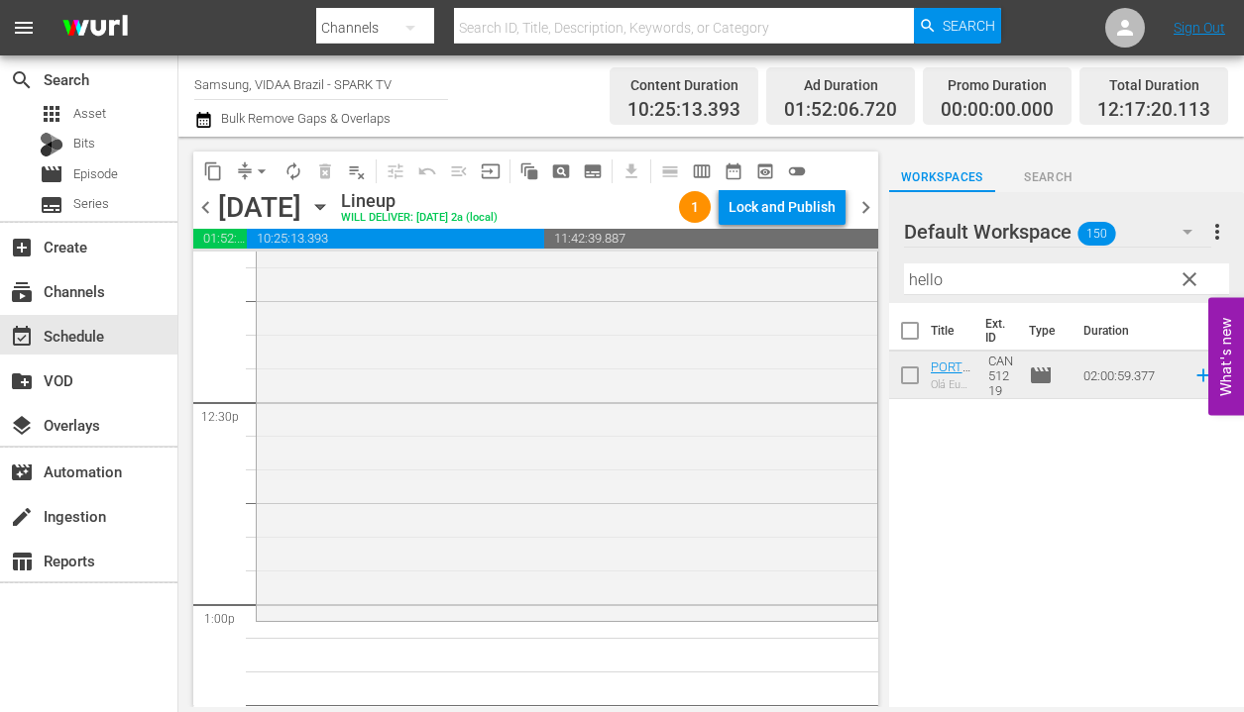
click at [1028, 282] on input "hello" at bounding box center [1066, 280] width 325 height 32
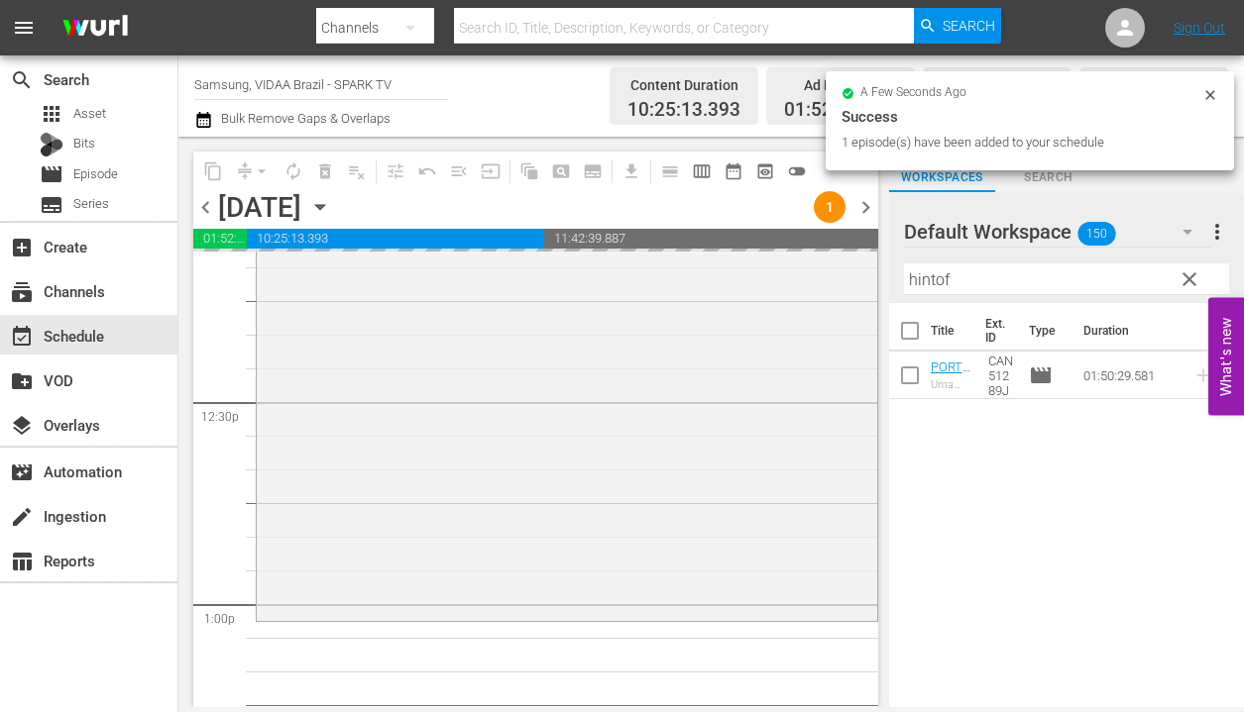
drag, startPoint x: 1086, startPoint y: 369, endPoint x: 476, endPoint y: 11, distance: 707.5
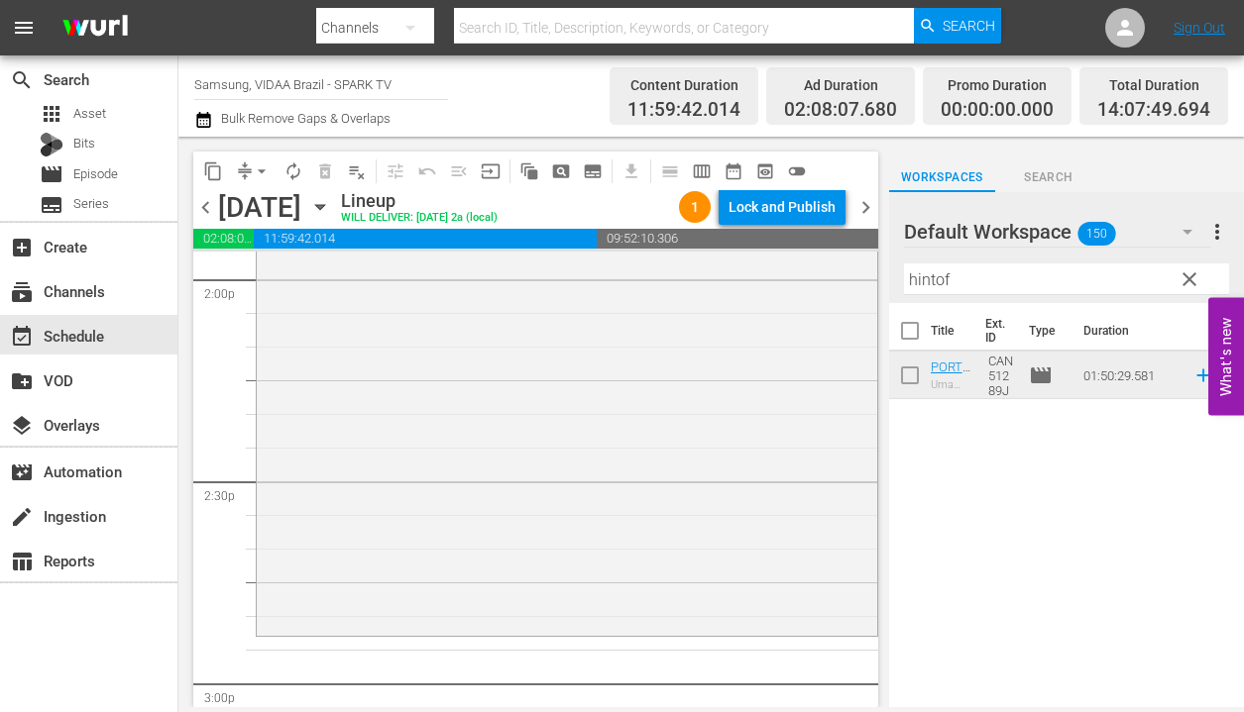
scroll to position [5635, 0]
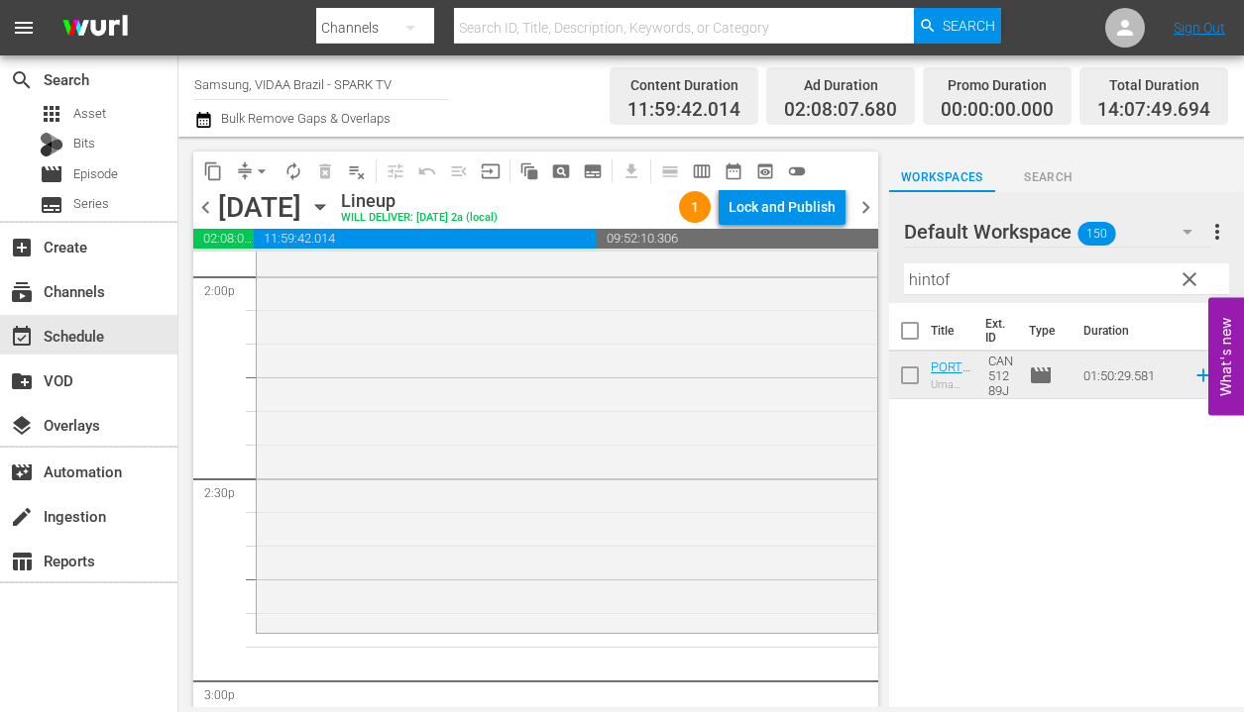
click at [1055, 283] on input "hintof" at bounding box center [1066, 280] width 325 height 32
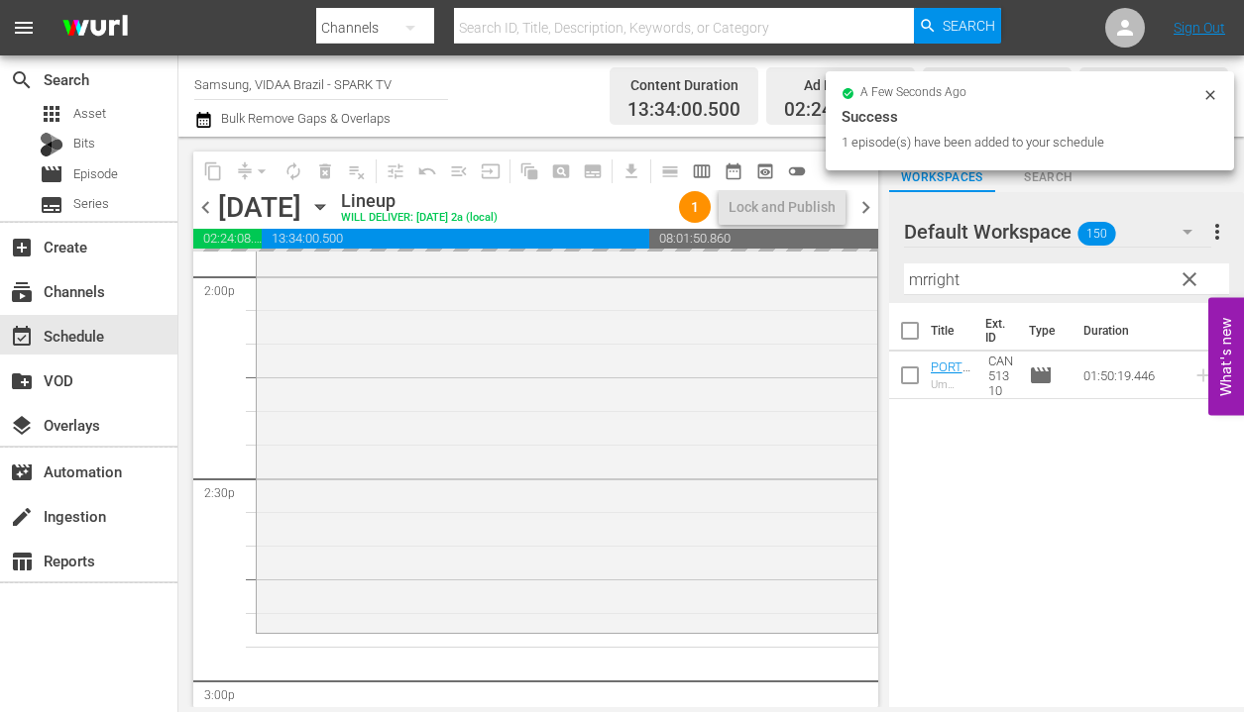
drag, startPoint x: 1084, startPoint y: 368, endPoint x: 478, endPoint y: 33, distance: 692.8
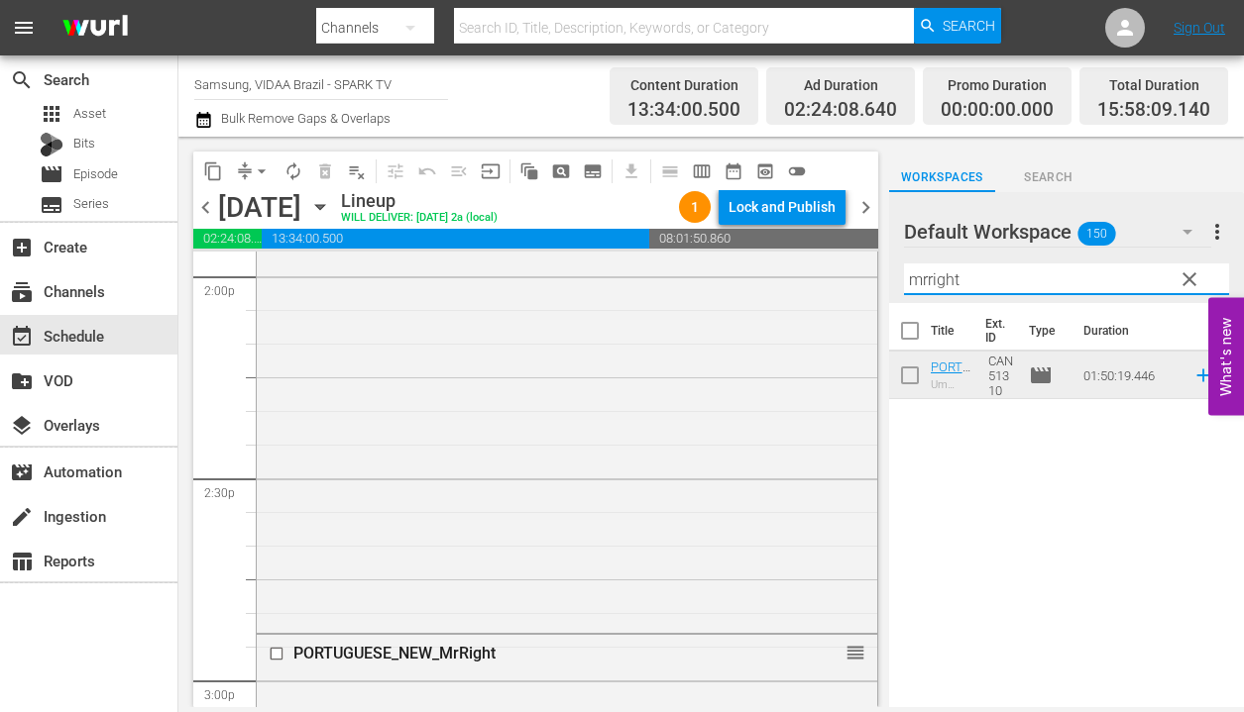
click at [1031, 282] on input "mrright" at bounding box center [1066, 280] width 325 height 32
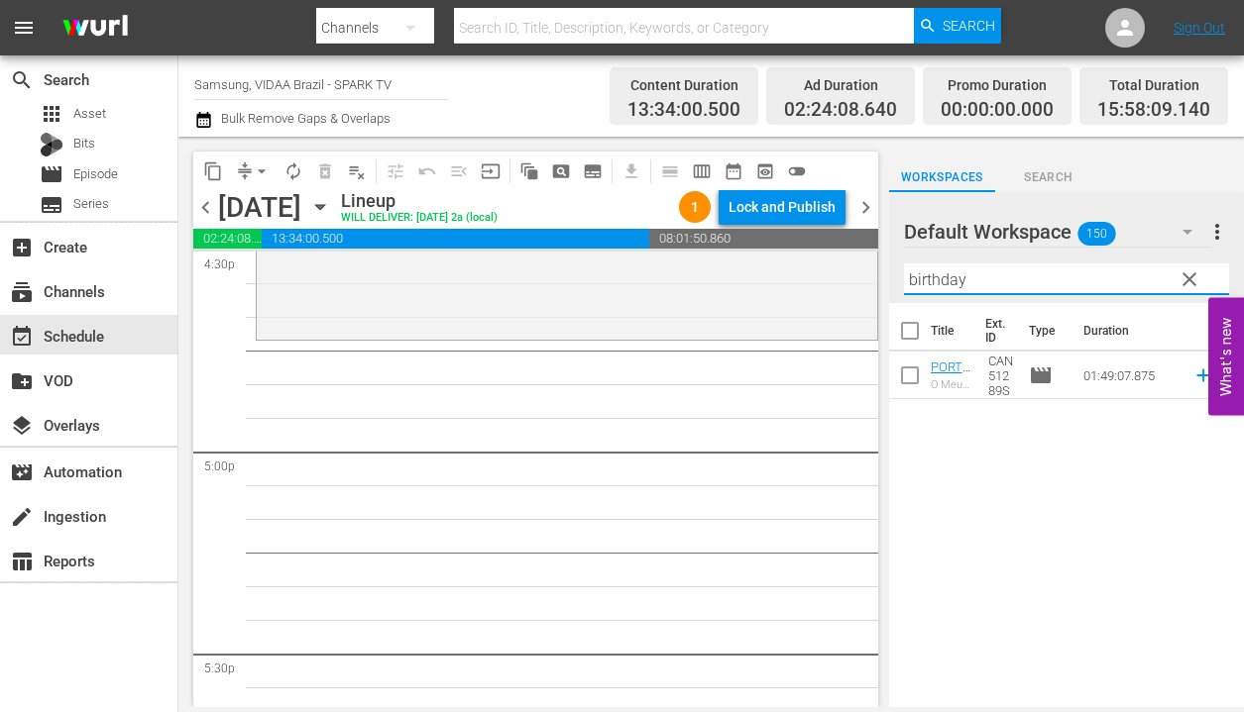
scroll to position [6676, 0]
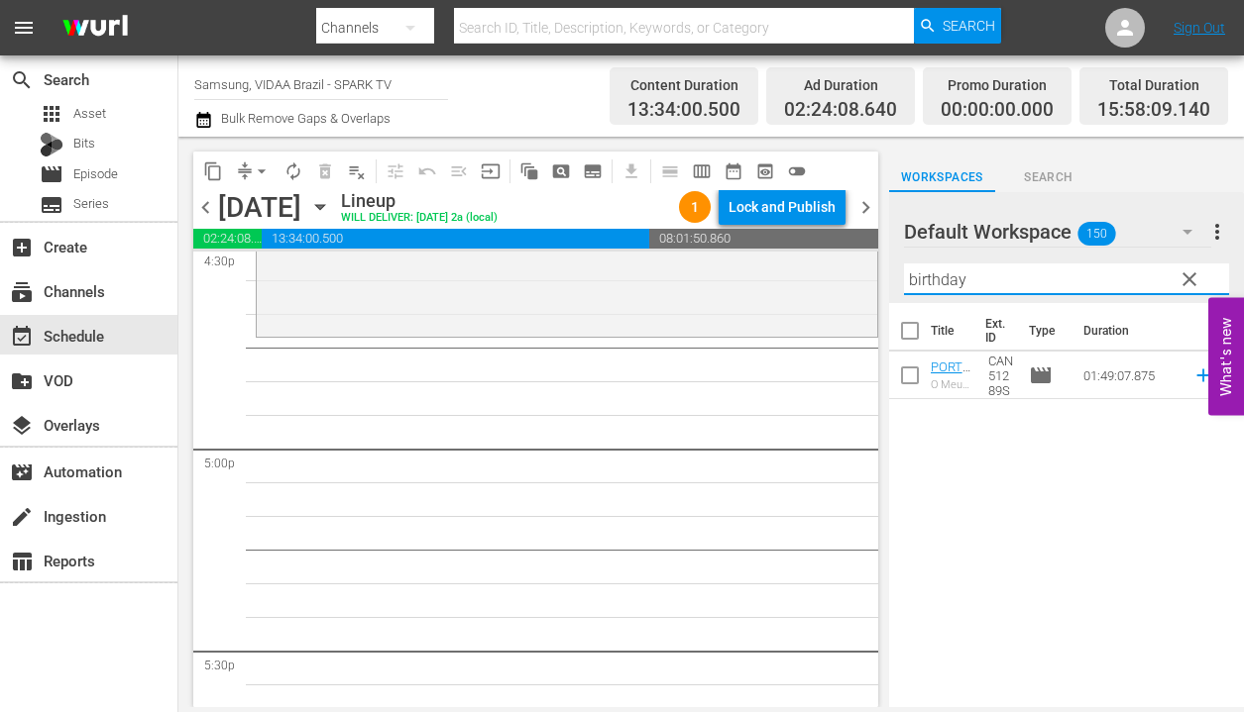
type input "birthday"
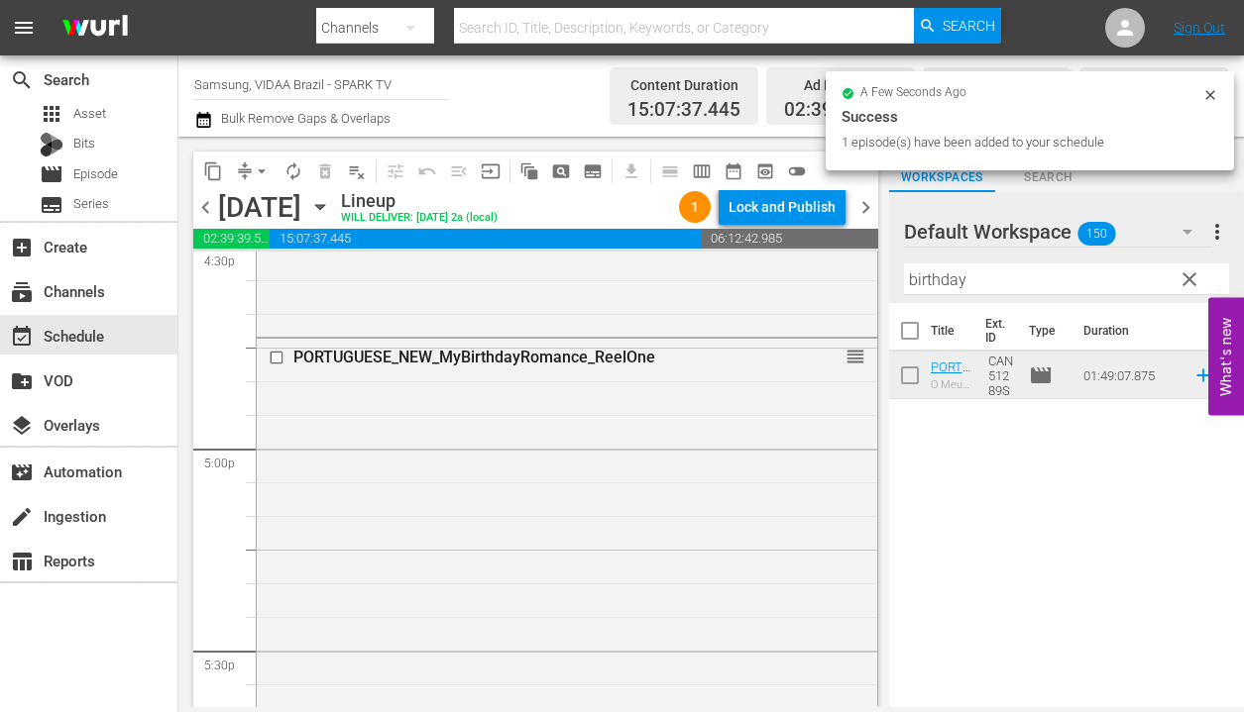
drag, startPoint x: 1084, startPoint y: 379, endPoint x: 393, endPoint y: 22, distance: 777.3
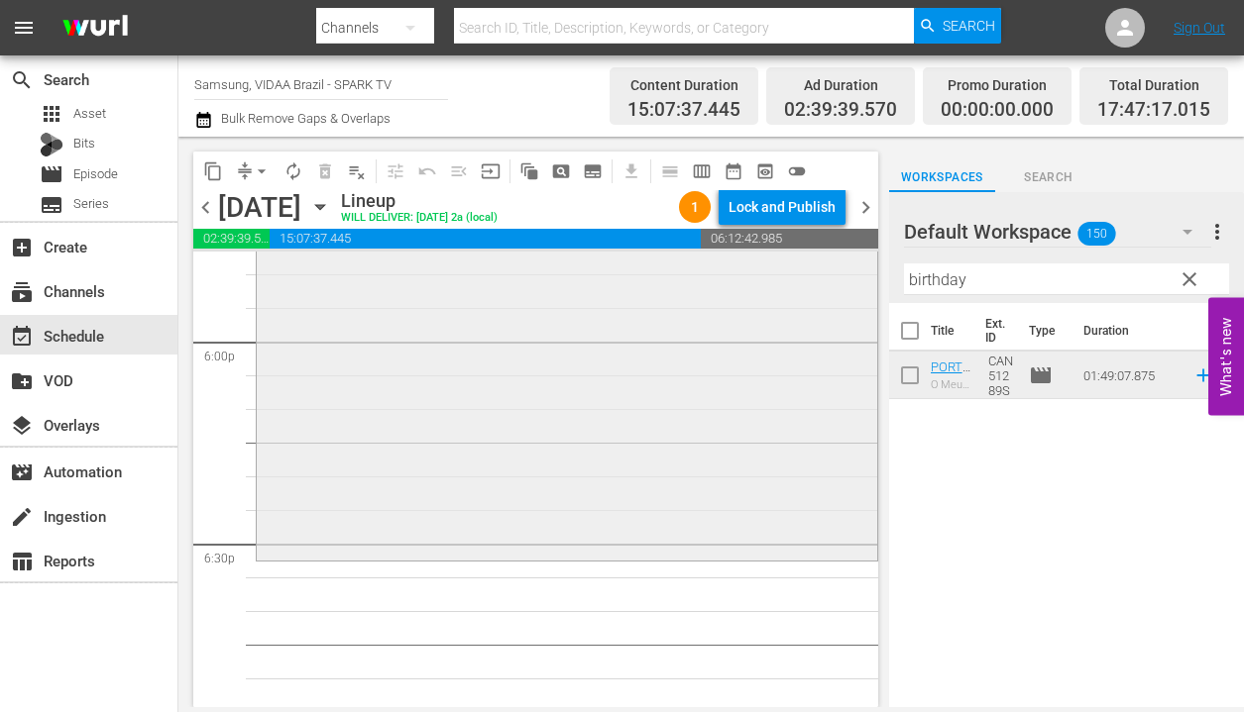
scroll to position [7135, 0]
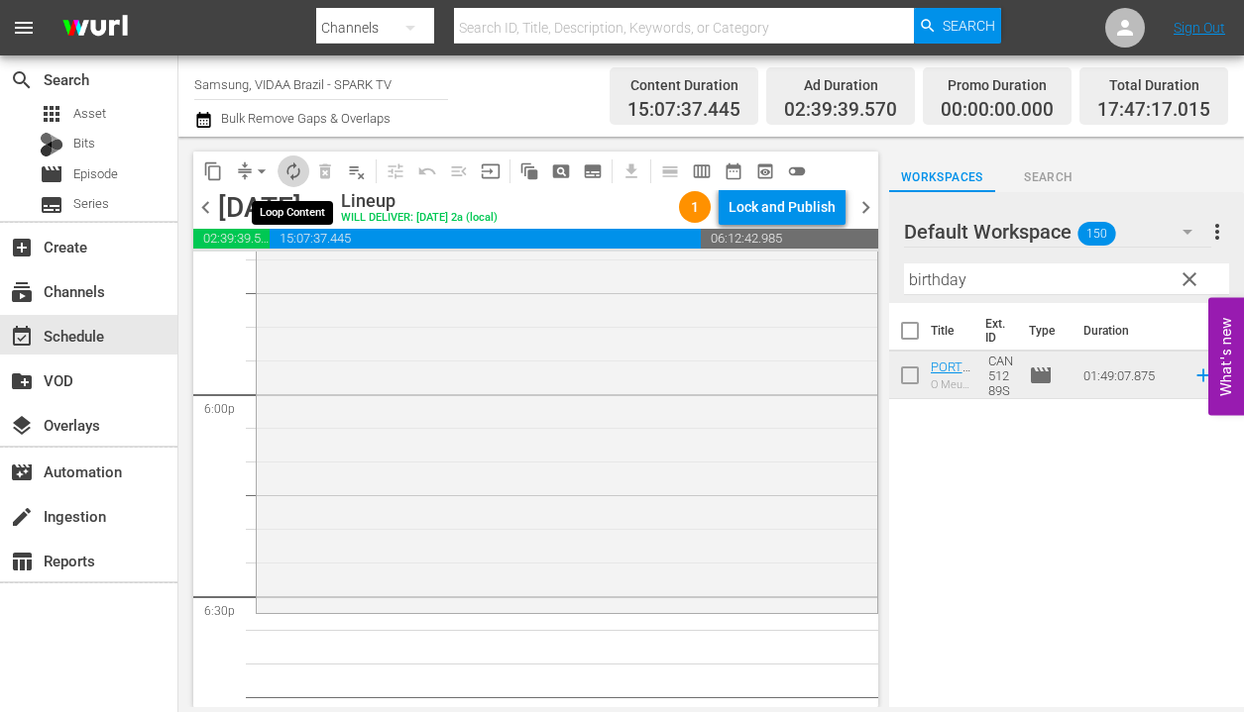
click at [293, 176] on span "autorenew_outlined" at bounding box center [293, 172] width 20 height 20
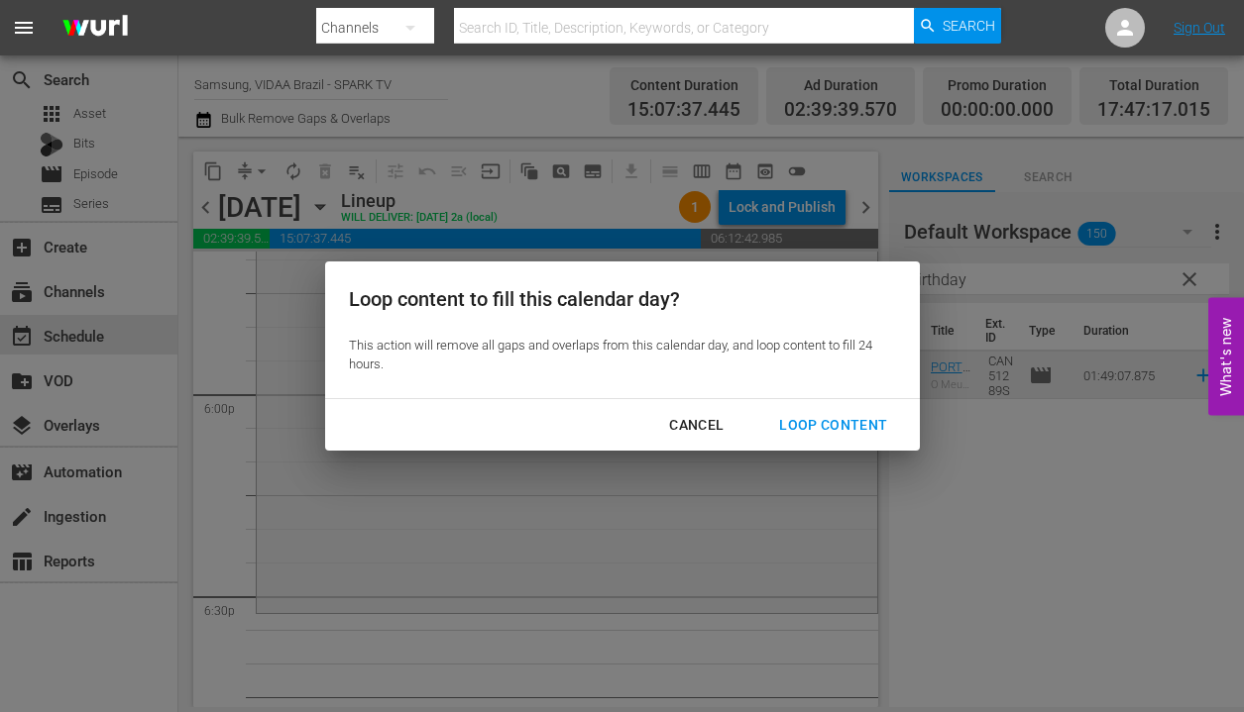
click at [799, 413] on div "Loop Content" at bounding box center [833, 425] width 140 height 25
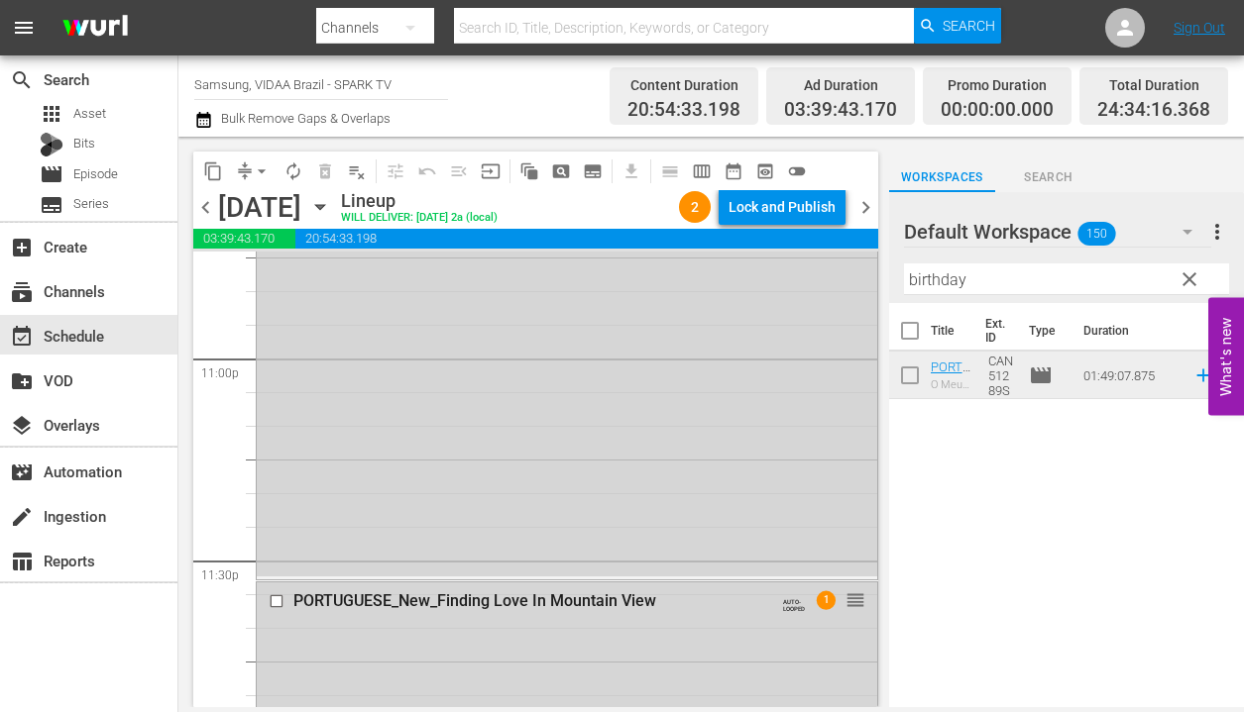
scroll to position [9303, 0]
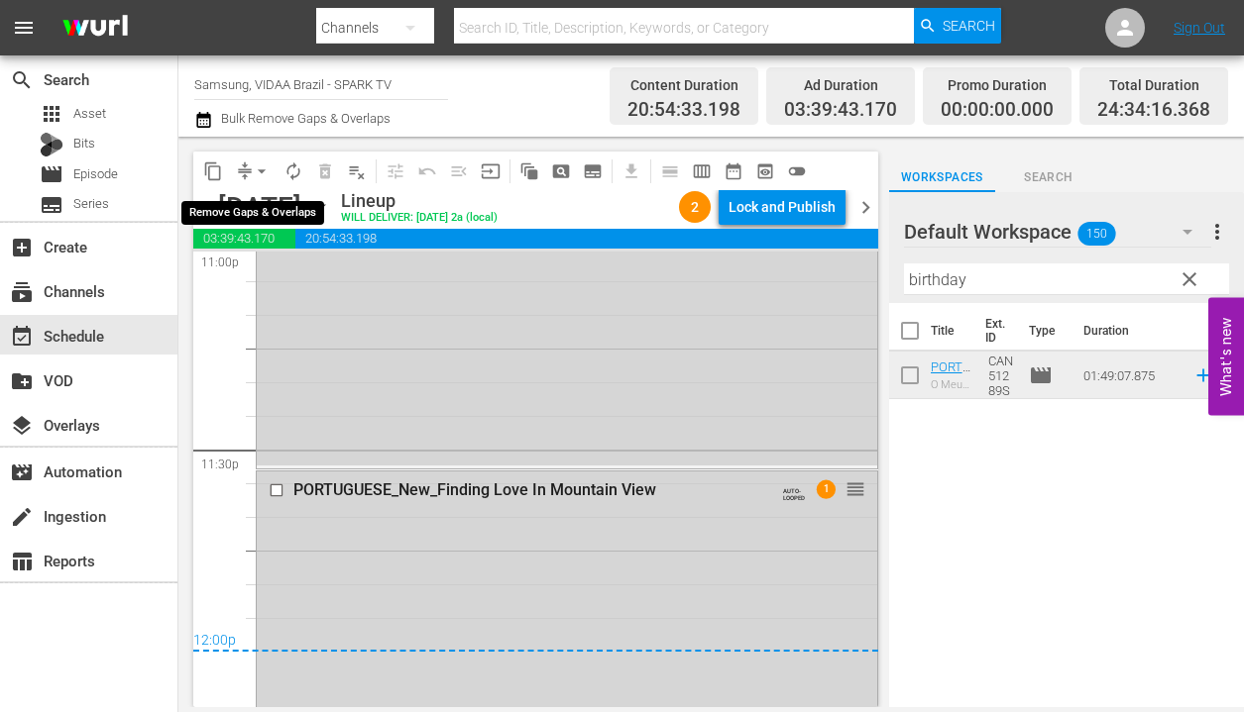
click at [252, 175] on button "arrow_drop_down" at bounding box center [262, 172] width 32 height 32
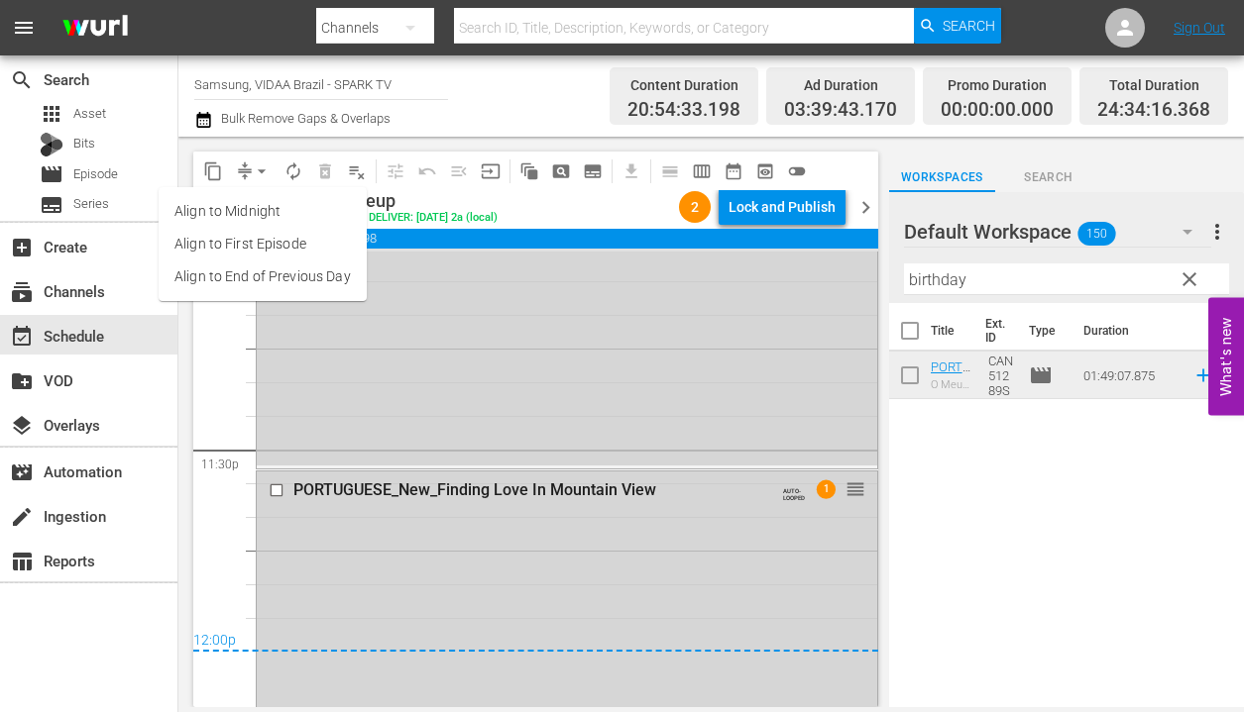
click at [289, 284] on li "Align to End of Previous Day" at bounding box center [263, 277] width 208 height 33
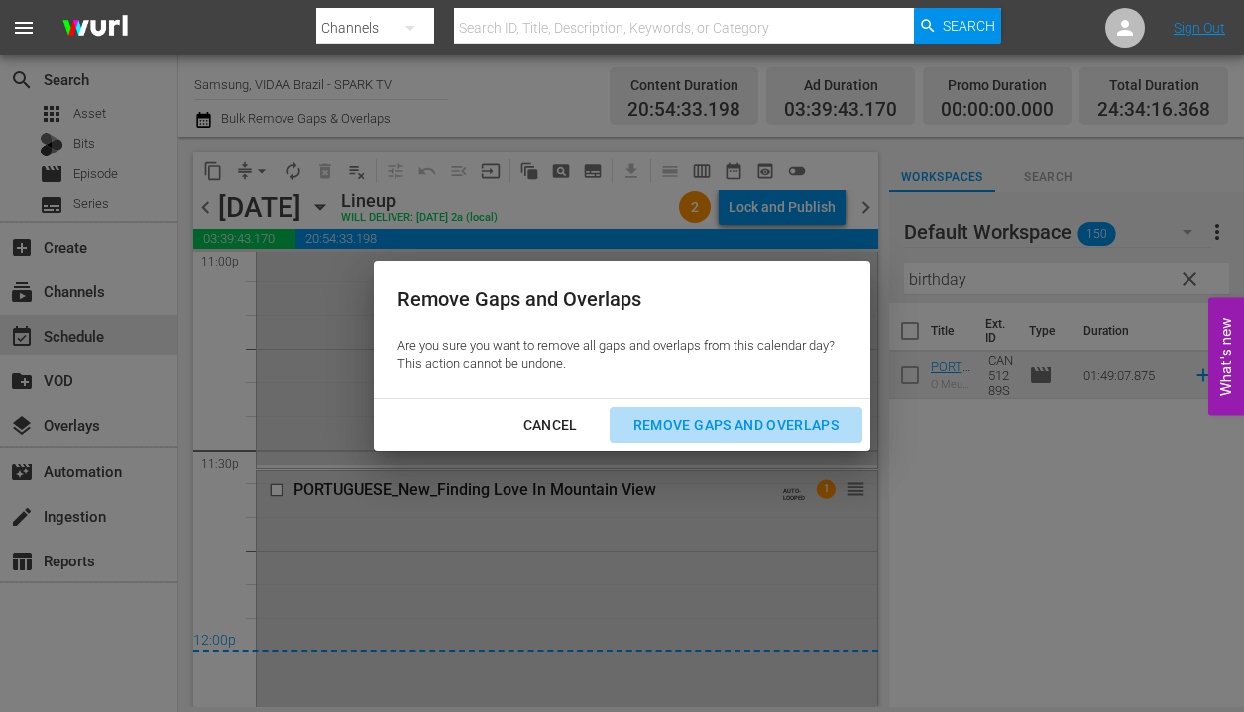
click at [704, 434] on div "Remove Gaps and Overlaps" at bounding box center [735, 425] width 237 height 25
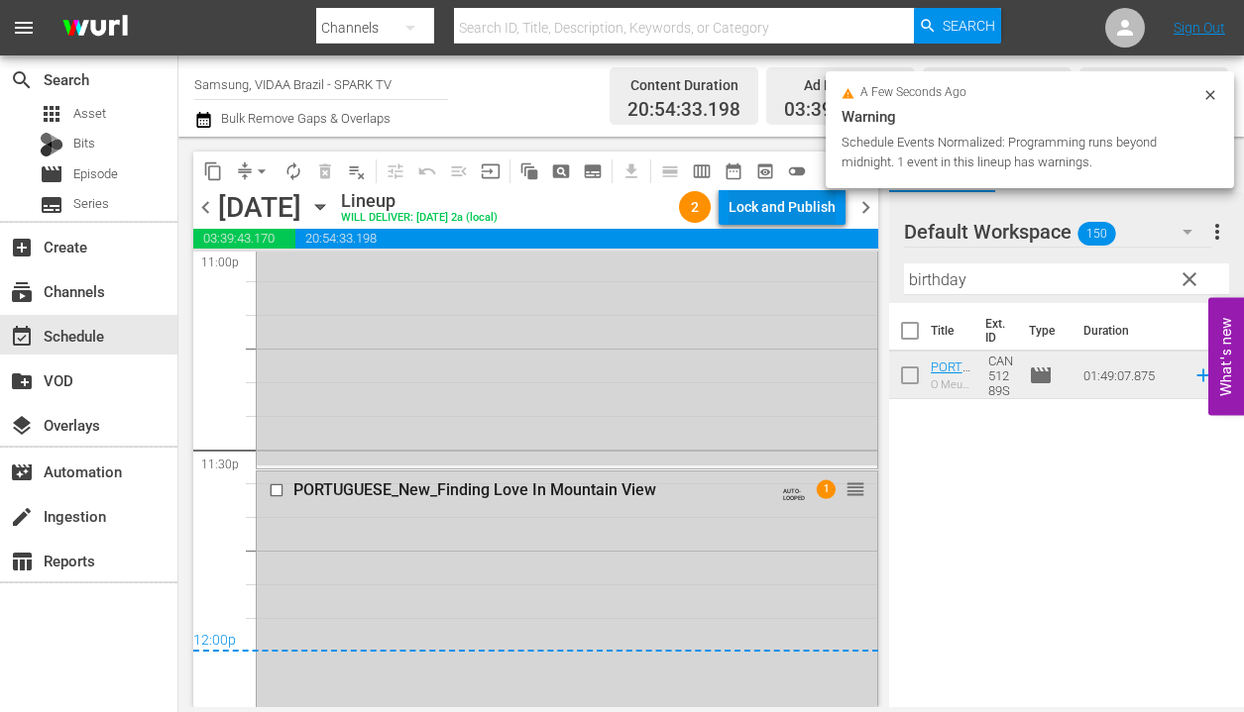
click at [801, 210] on div "Lock and Publish" at bounding box center [781, 207] width 107 height 36
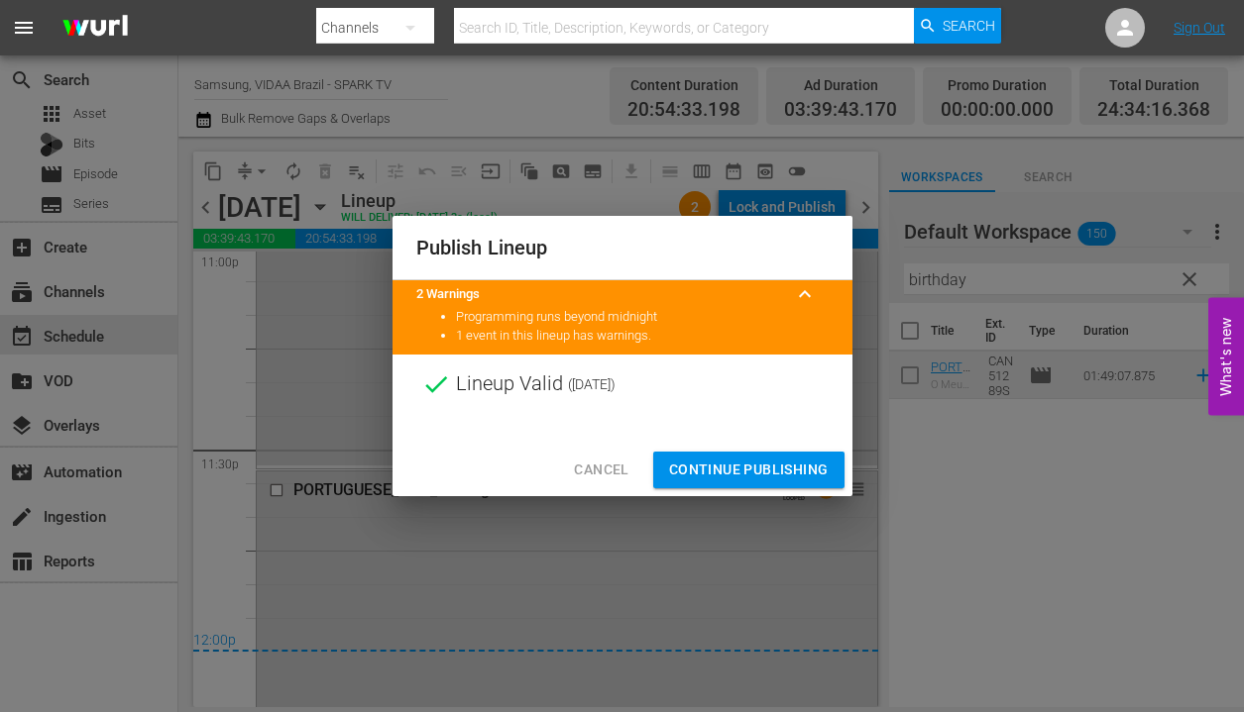
click at [791, 472] on span "Continue Publishing" at bounding box center [749, 470] width 160 height 25
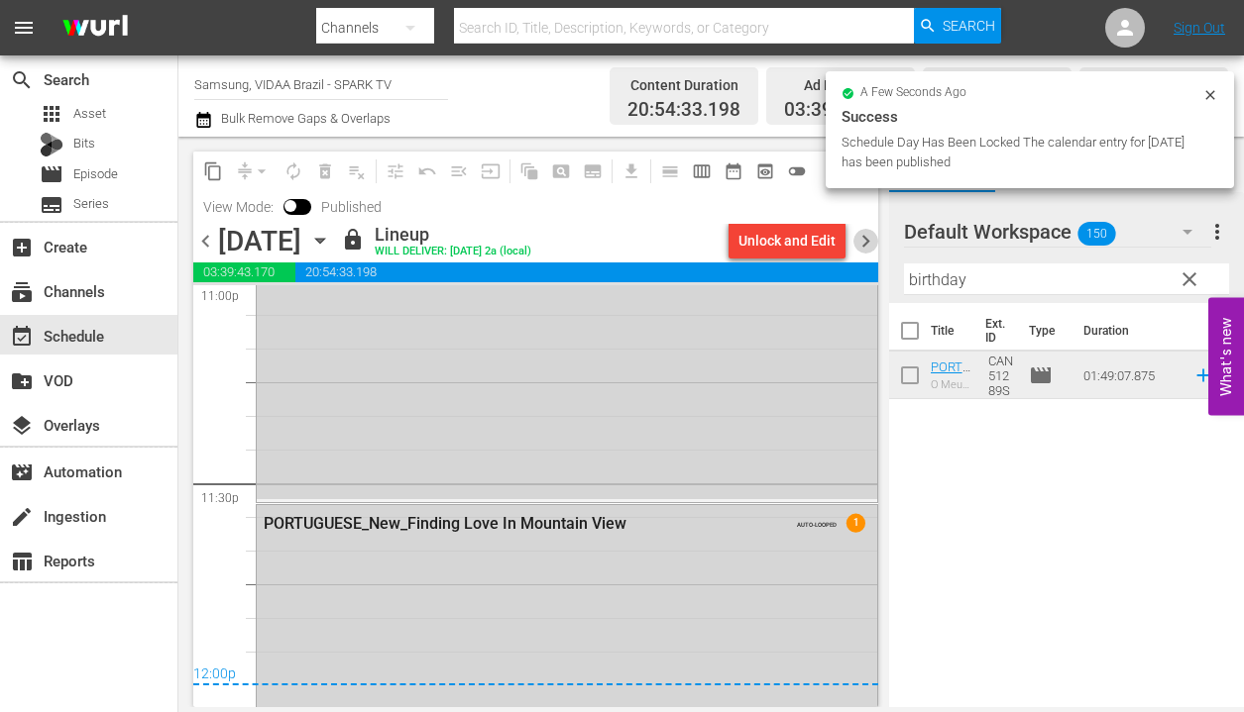
click at [865, 242] on span "chevron_right" at bounding box center [865, 241] width 25 height 25
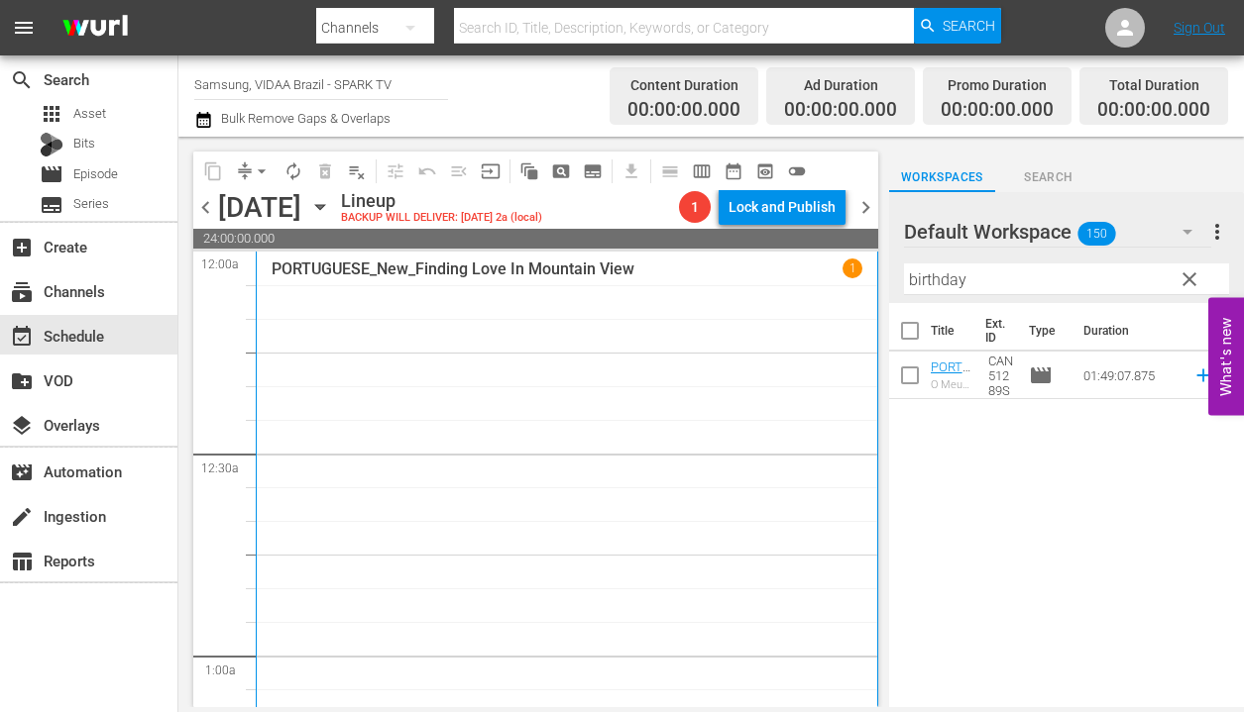
click at [1191, 281] on span "clear" at bounding box center [1189, 280] width 24 height 24
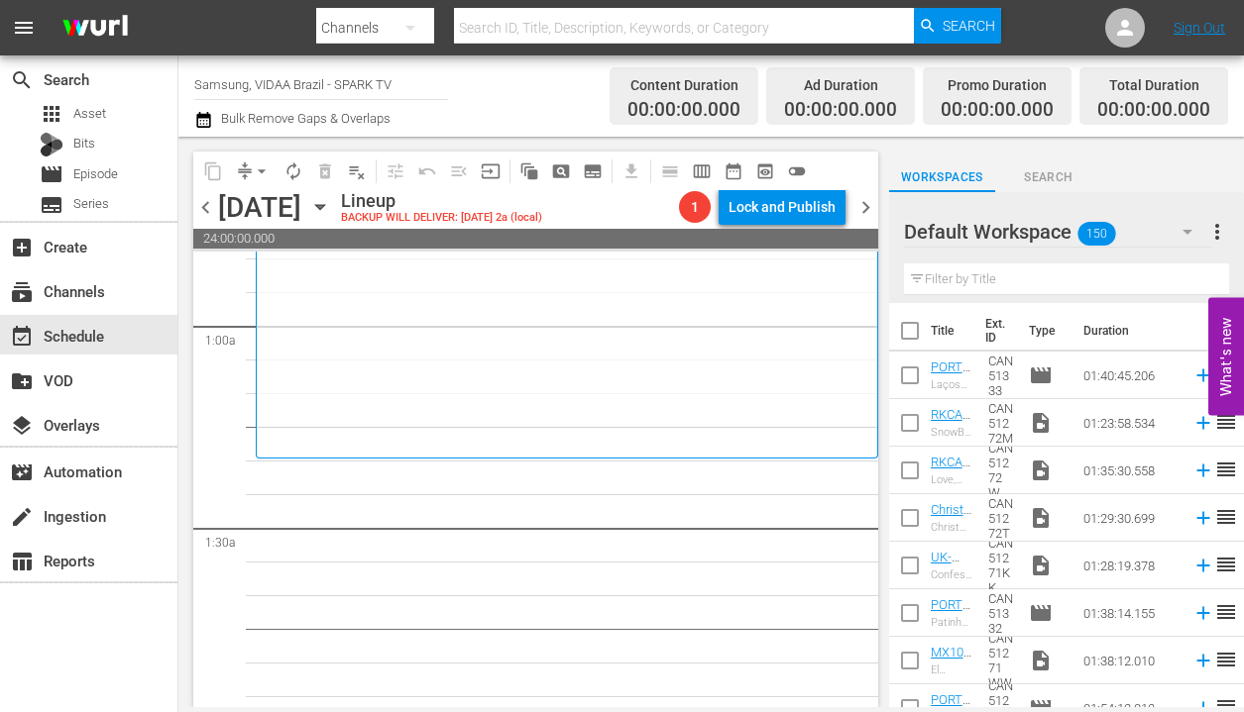
scroll to position [352, 0]
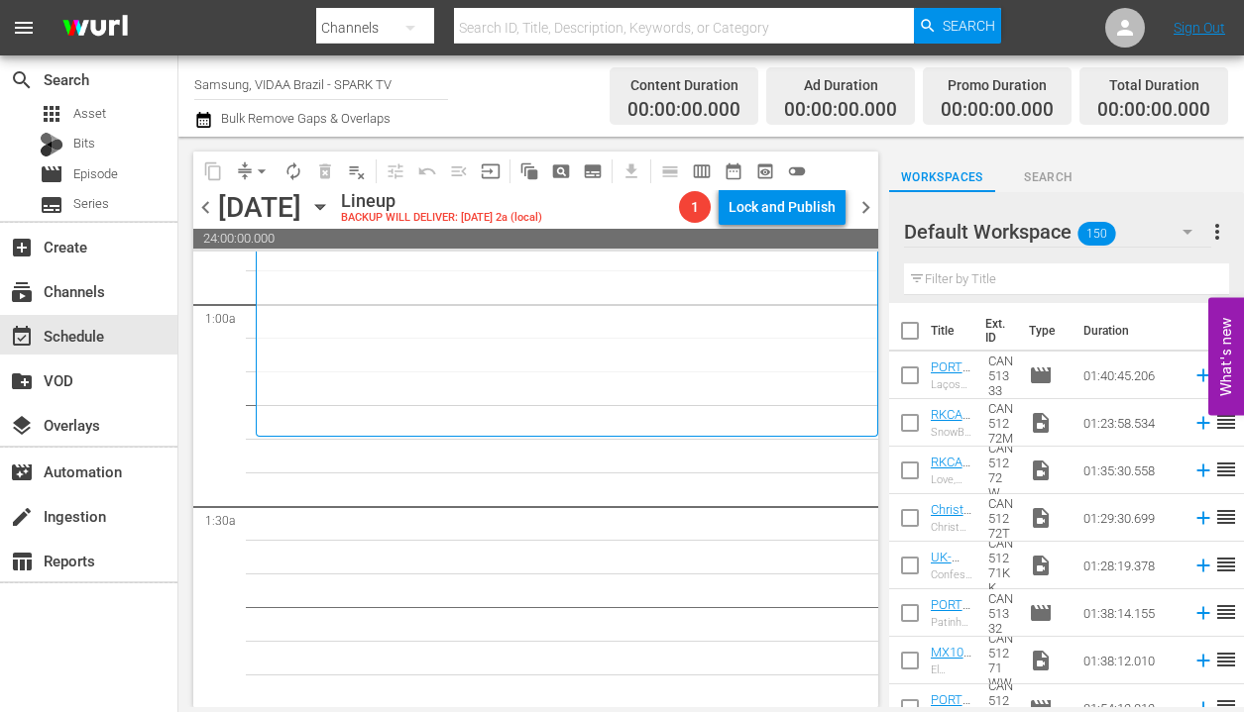
click at [1022, 284] on input "text" at bounding box center [1066, 280] width 325 height 32
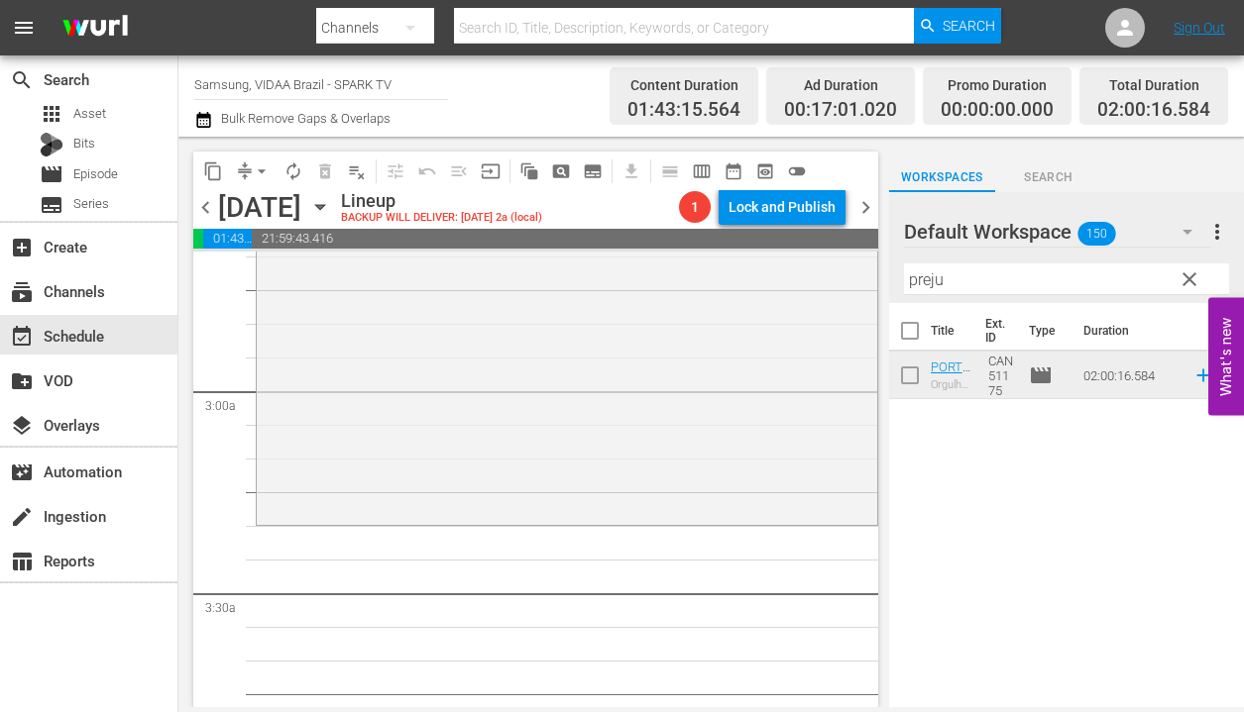
scroll to position [1018, 0]
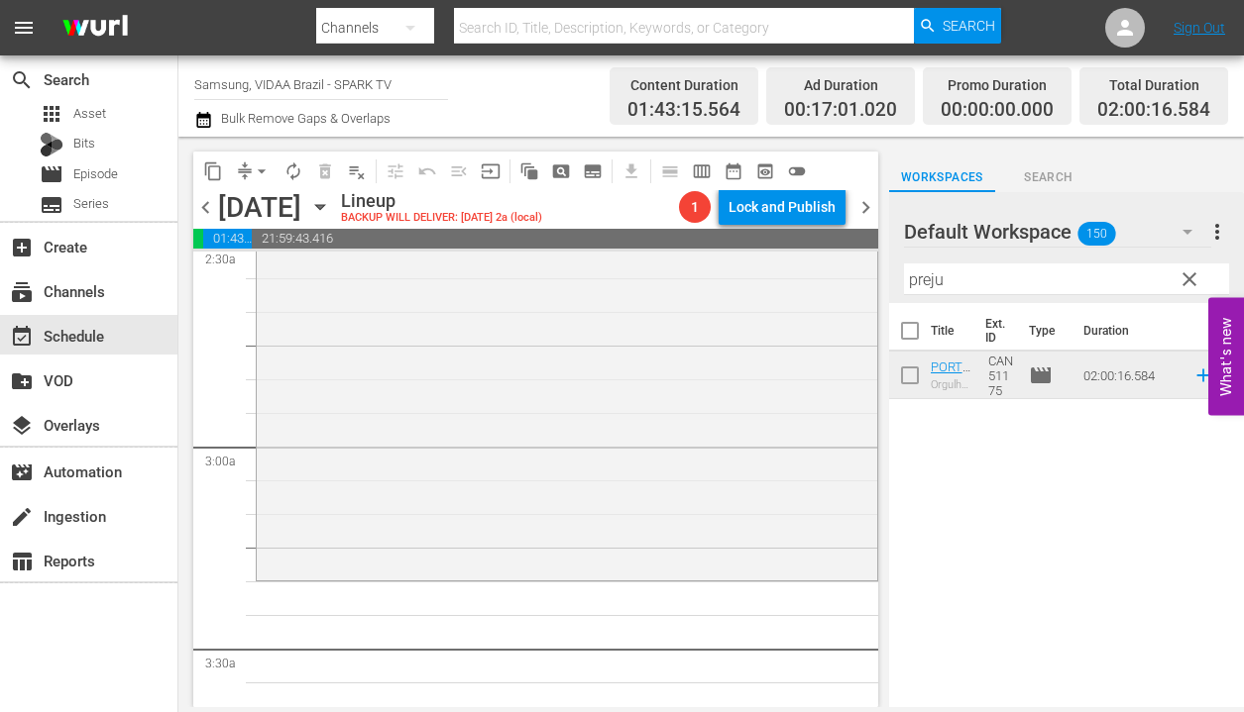
drag, startPoint x: 1071, startPoint y: 371, endPoint x: 481, endPoint y: 7, distance: 693.6
click at [1042, 278] on input "preju" at bounding box center [1066, 280] width 325 height 32
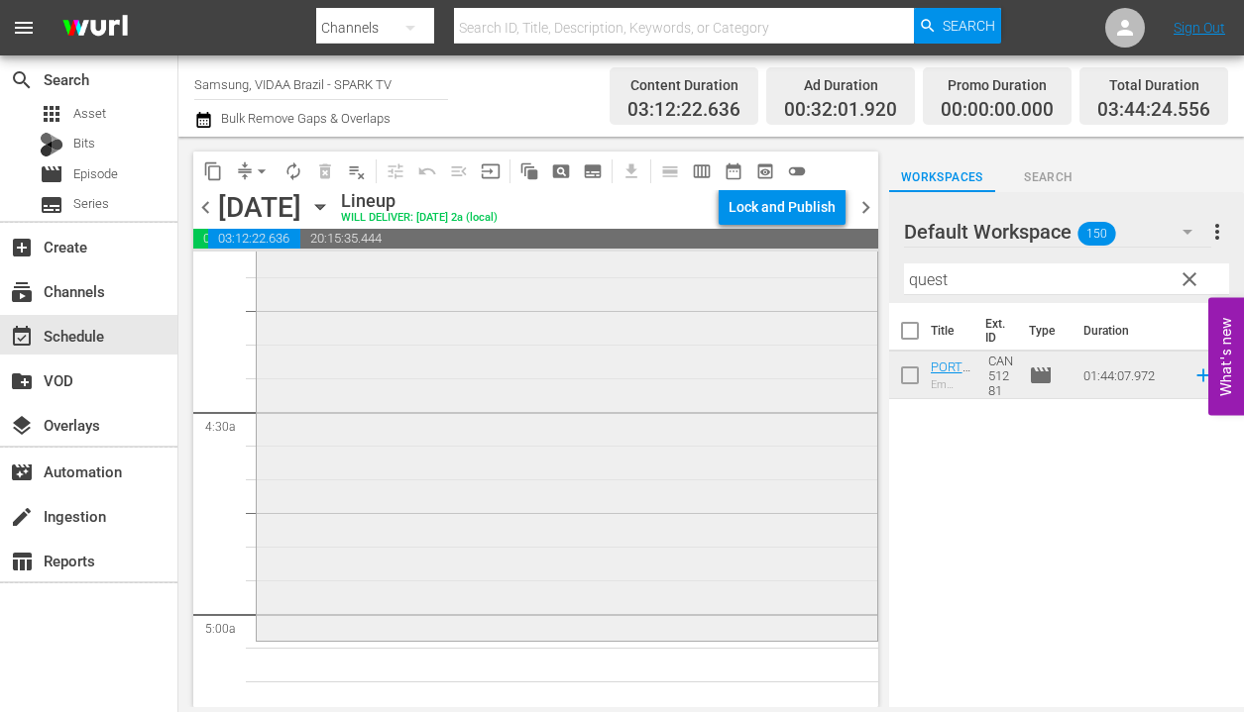
scroll to position [1663, 0]
drag, startPoint x: 1089, startPoint y: 382, endPoint x: 499, endPoint y: 0, distance: 702.3
click at [1047, 261] on div "Filter by Title quest" at bounding box center [1066, 280] width 325 height 48
click at [1039, 274] on input "quest" at bounding box center [1066, 280] width 325 height 32
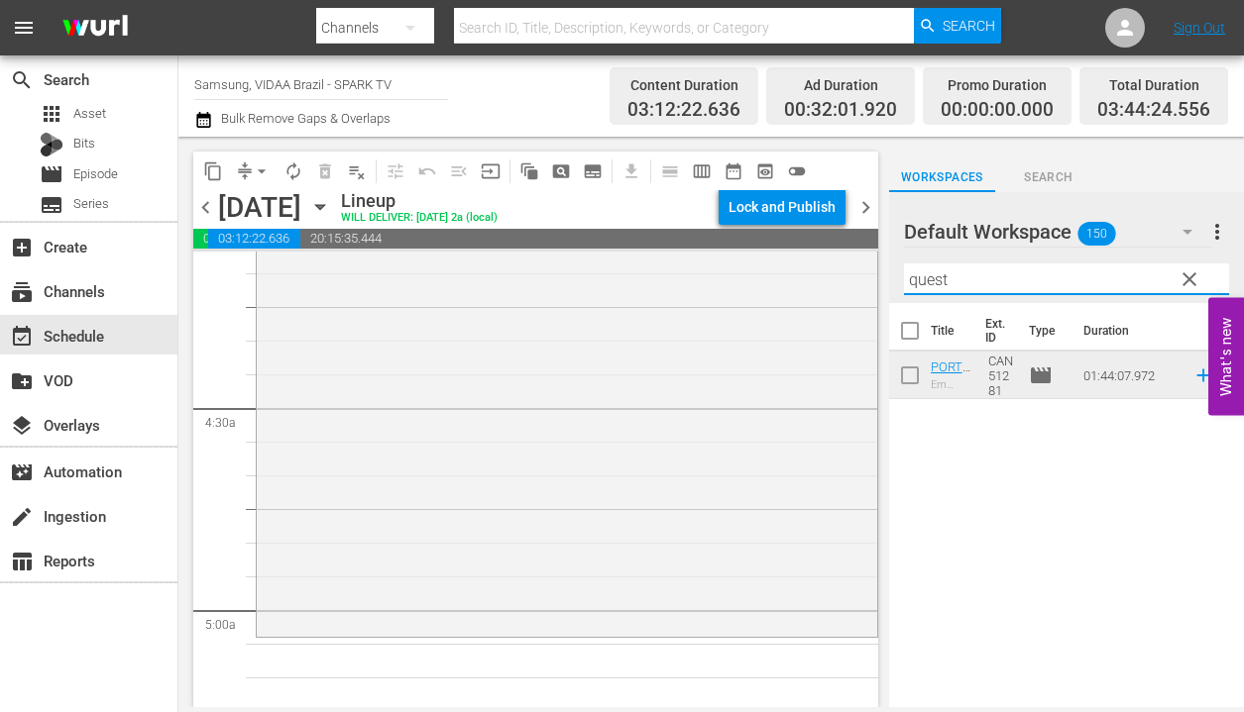
click at [1038, 274] on input "quest" at bounding box center [1066, 280] width 325 height 32
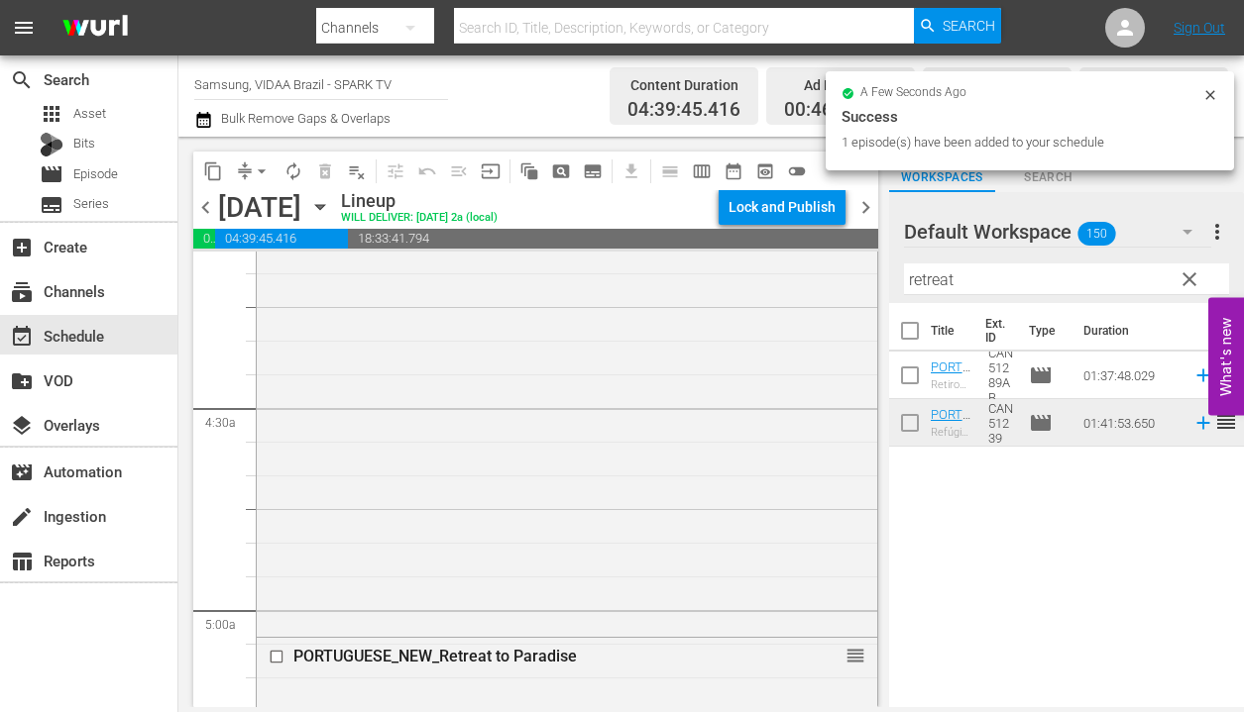
drag, startPoint x: 1097, startPoint y: 428, endPoint x: 500, endPoint y: 6, distance: 730.8
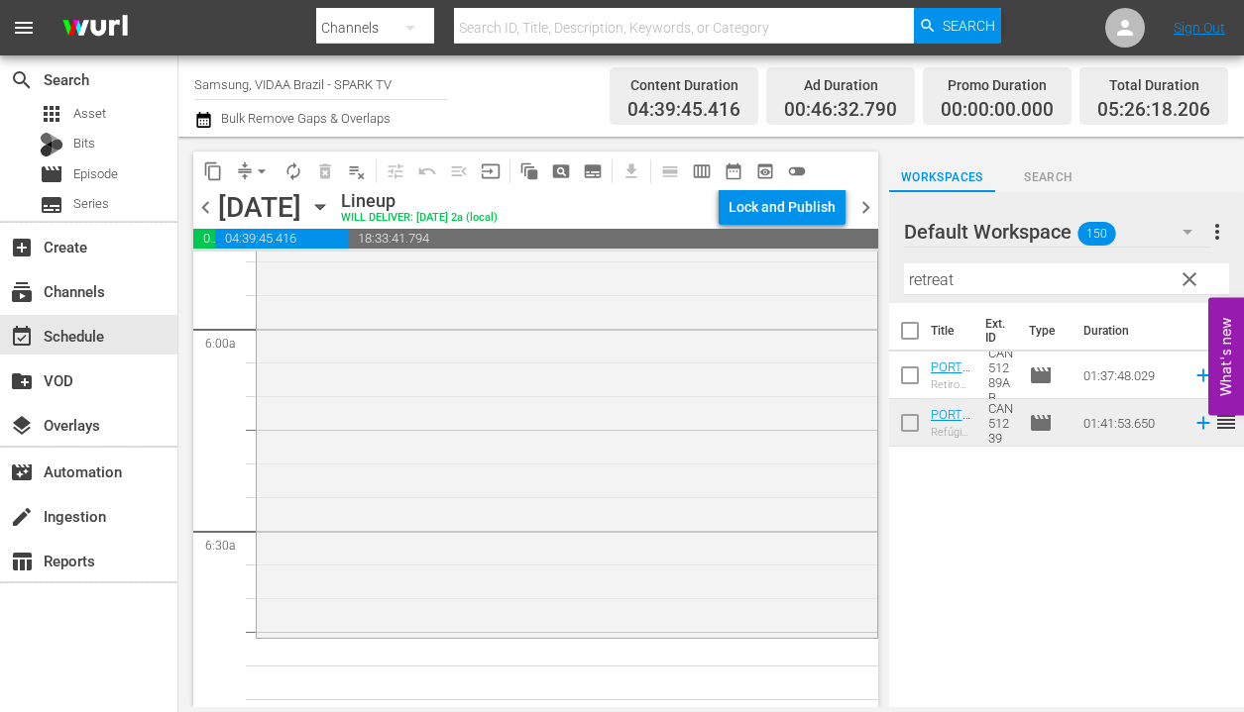
scroll to position [2337, 0]
click at [974, 279] on input "retreat" at bounding box center [1066, 280] width 325 height 32
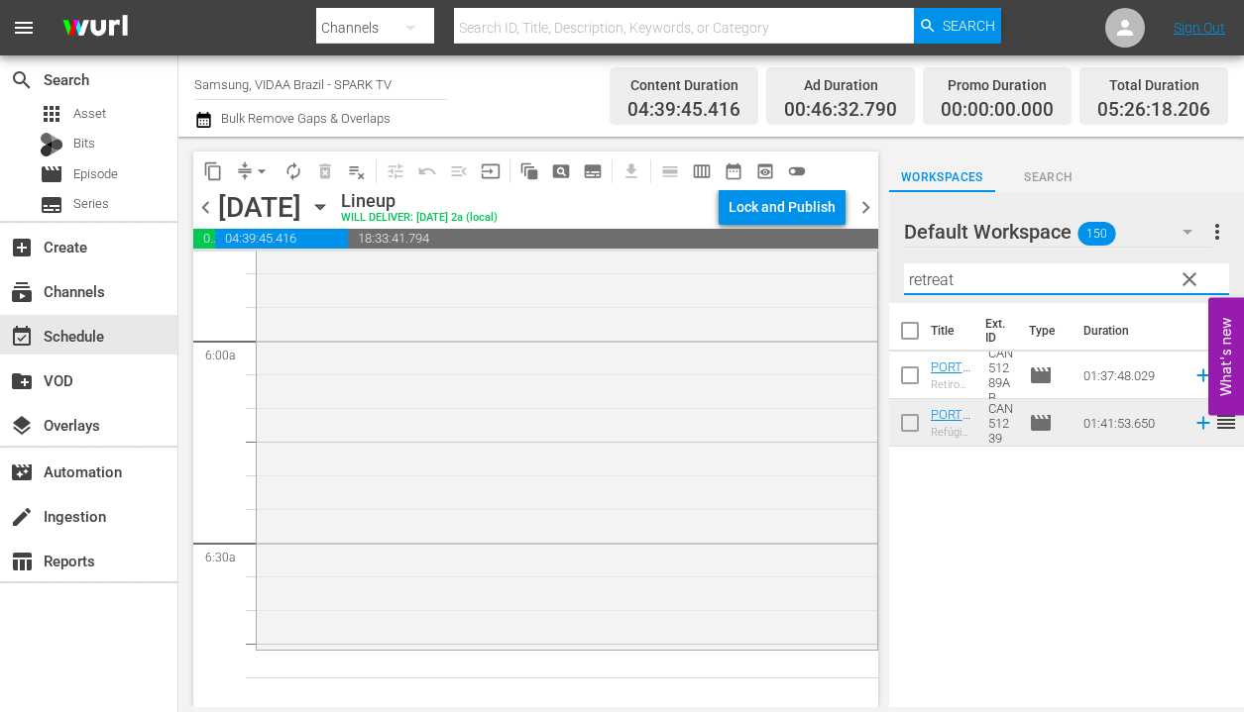
click at [974, 279] on input "retreat" at bounding box center [1066, 280] width 325 height 32
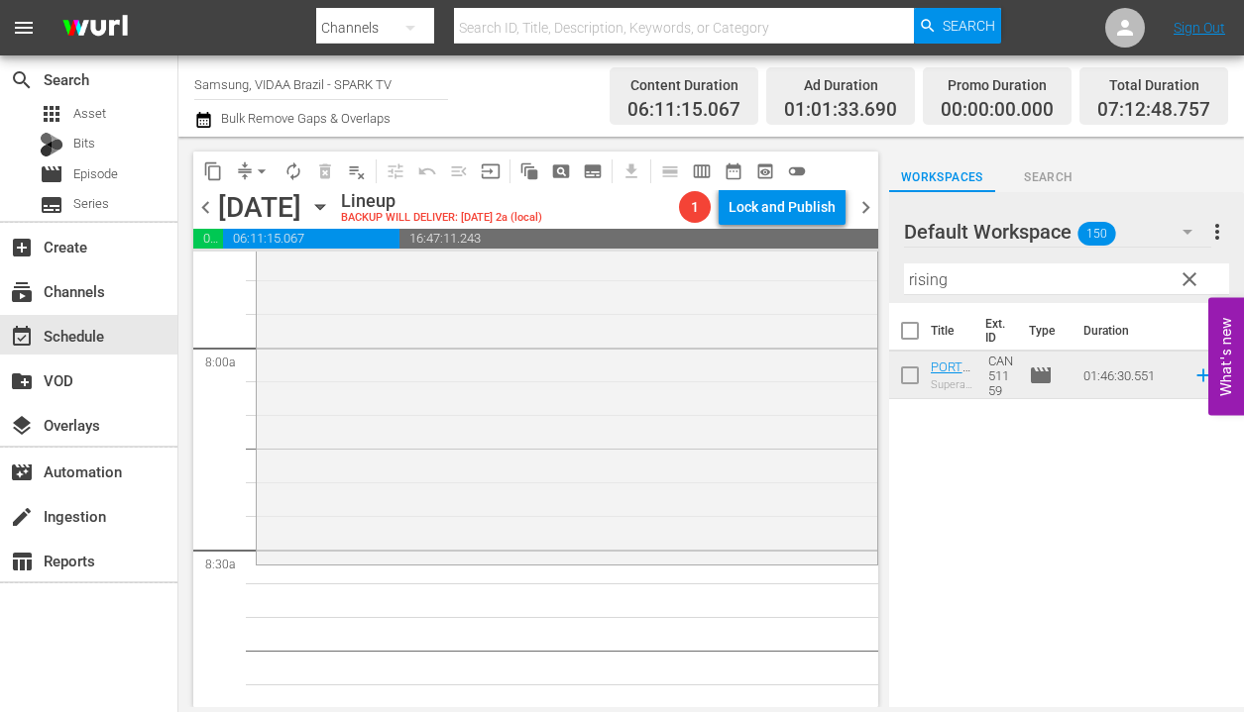
scroll to position [3141, 0]
drag, startPoint x: 1086, startPoint y: 376, endPoint x: 468, endPoint y: 9, distance: 718.9
click at [1045, 271] on input "rising" at bounding box center [1066, 280] width 325 height 32
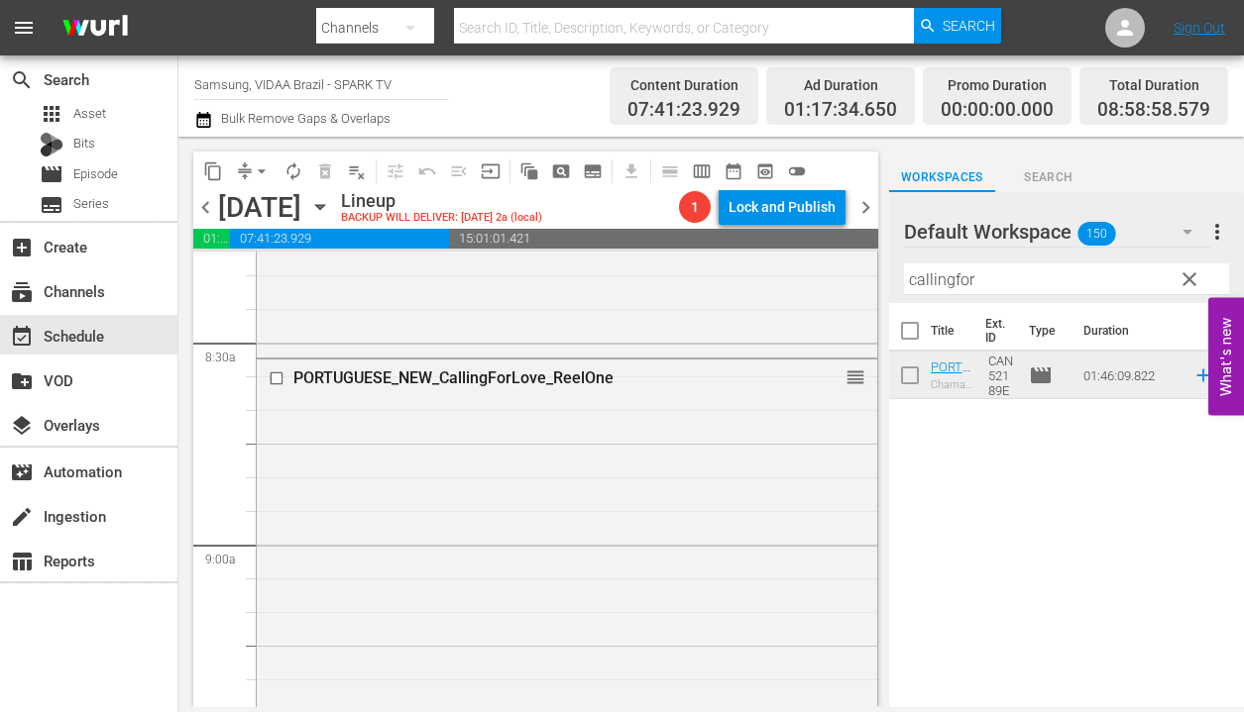
scroll to position [3288, 0]
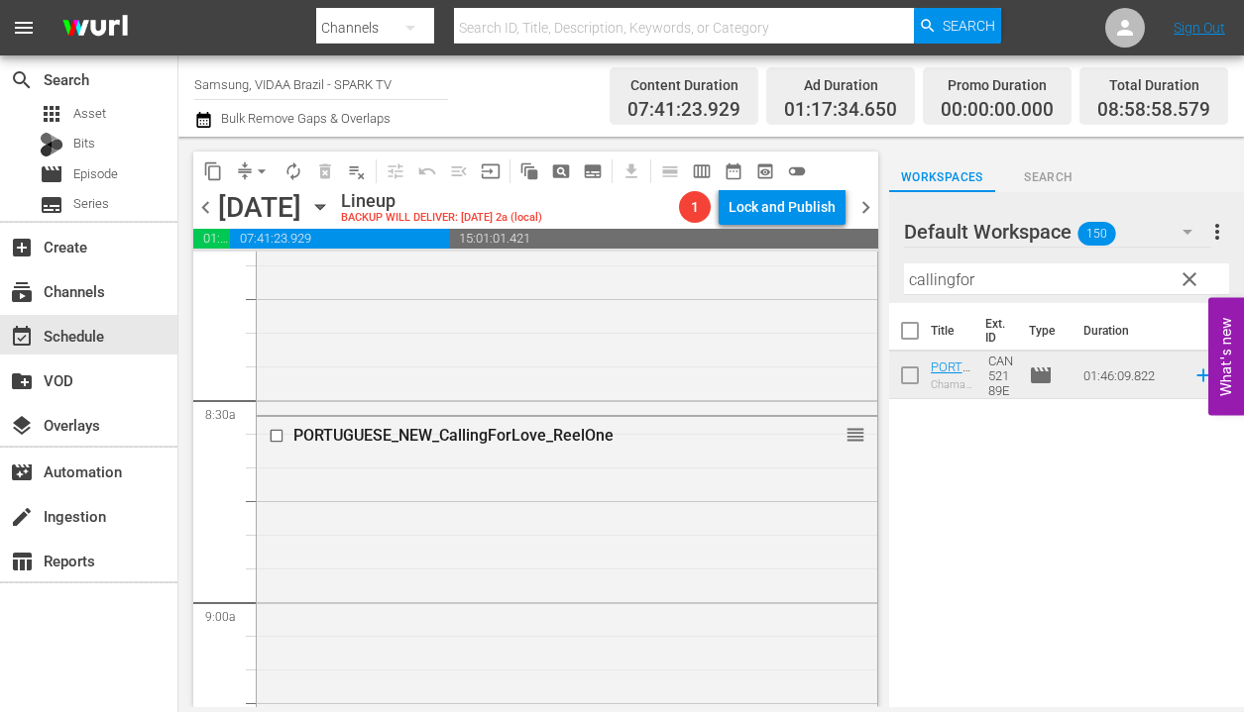
drag, startPoint x: 1087, startPoint y: 371, endPoint x: 524, endPoint y: 2, distance: 672.8
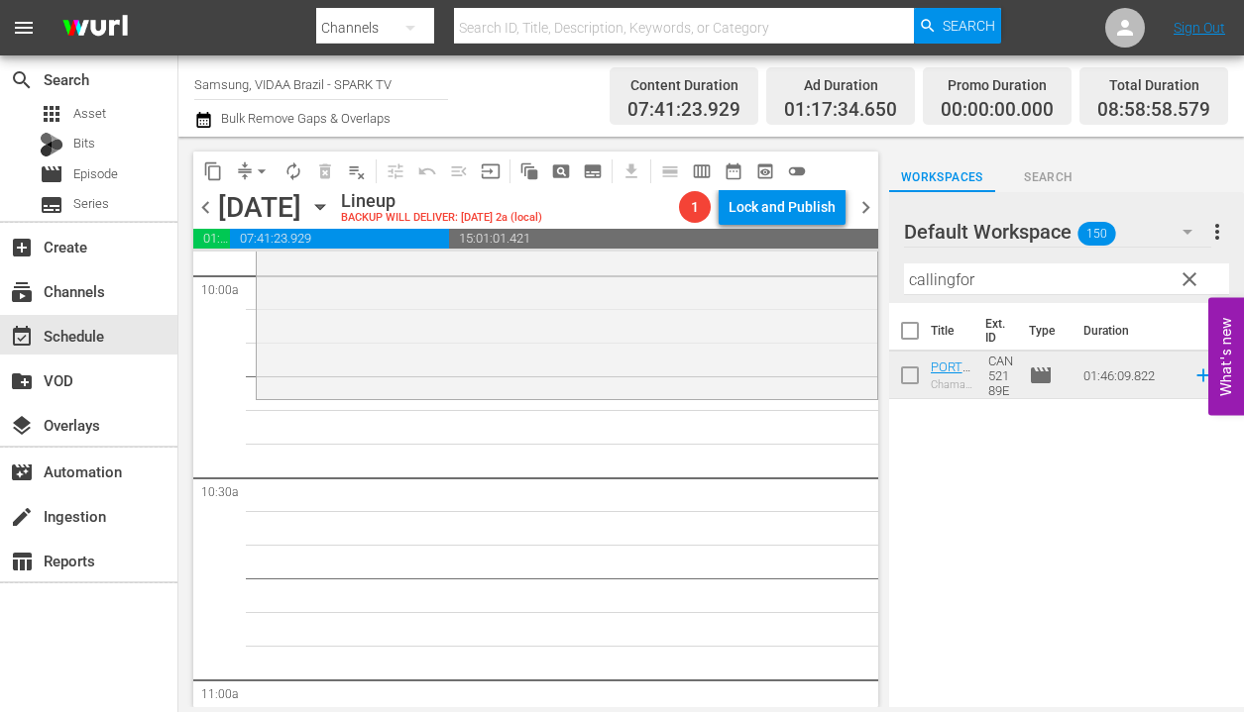
scroll to position [4030, 0]
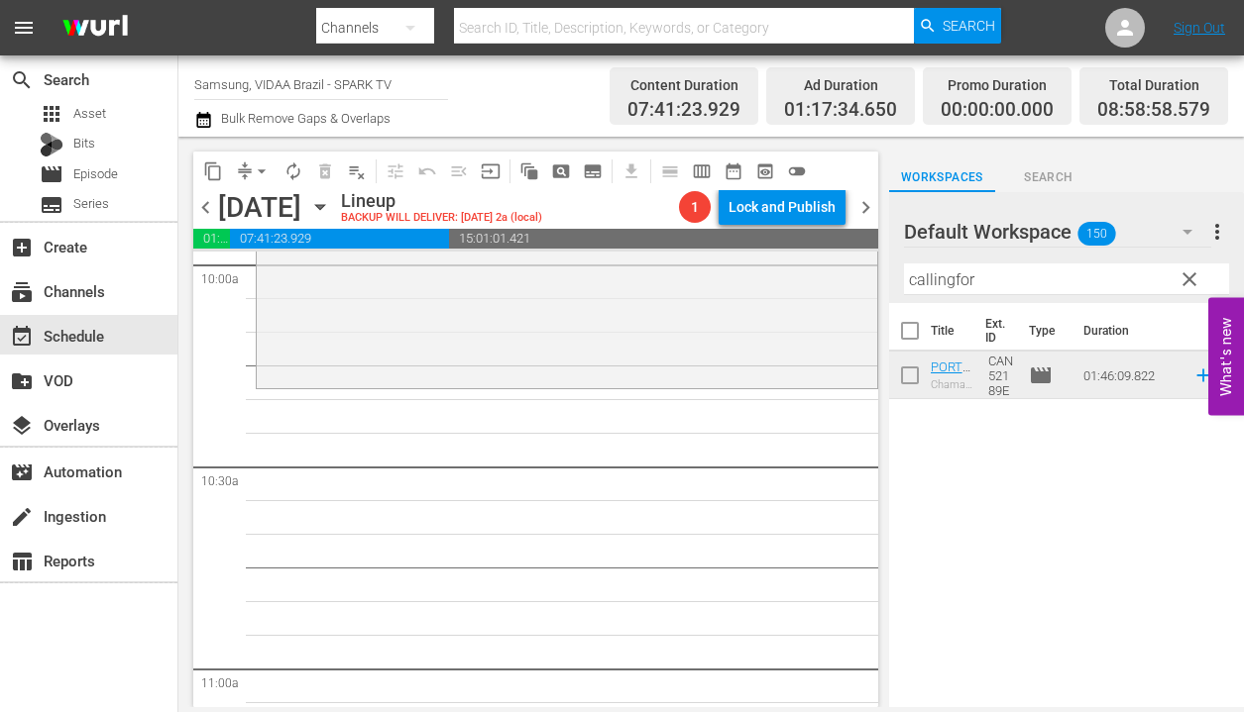
click at [1007, 286] on input "callingfor" at bounding box center [1066, 280] width 325 height 32
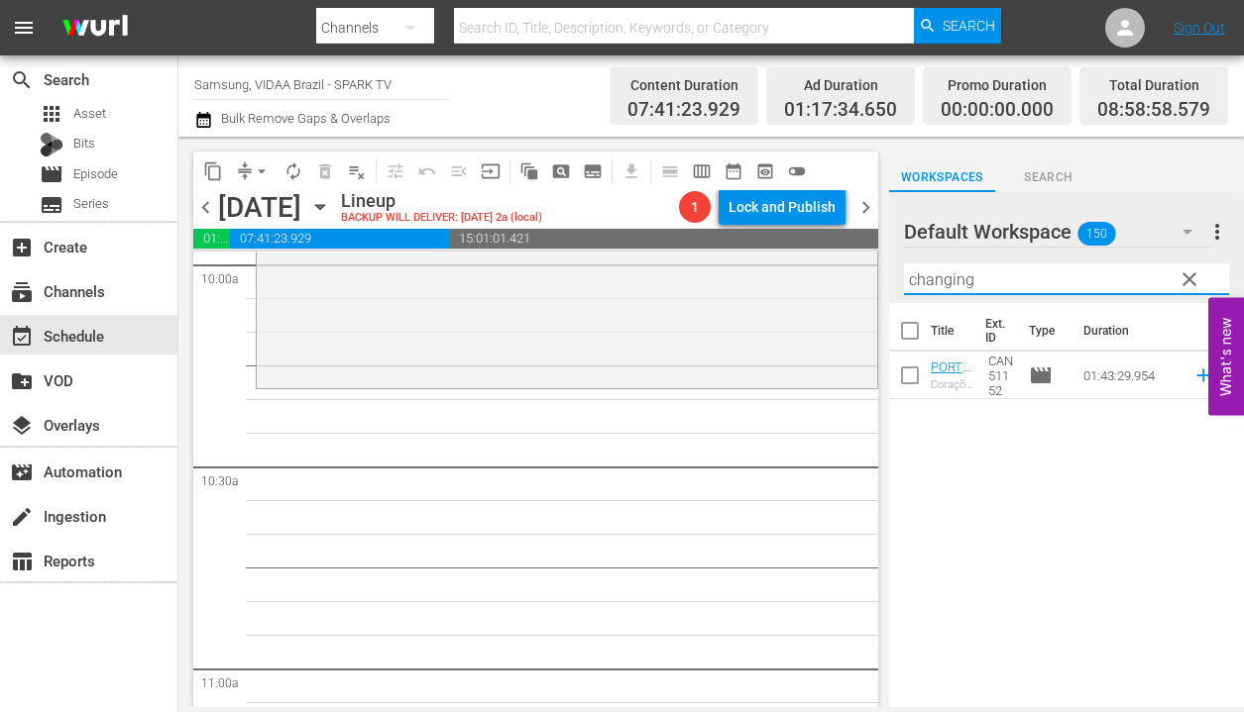
type input "changing"
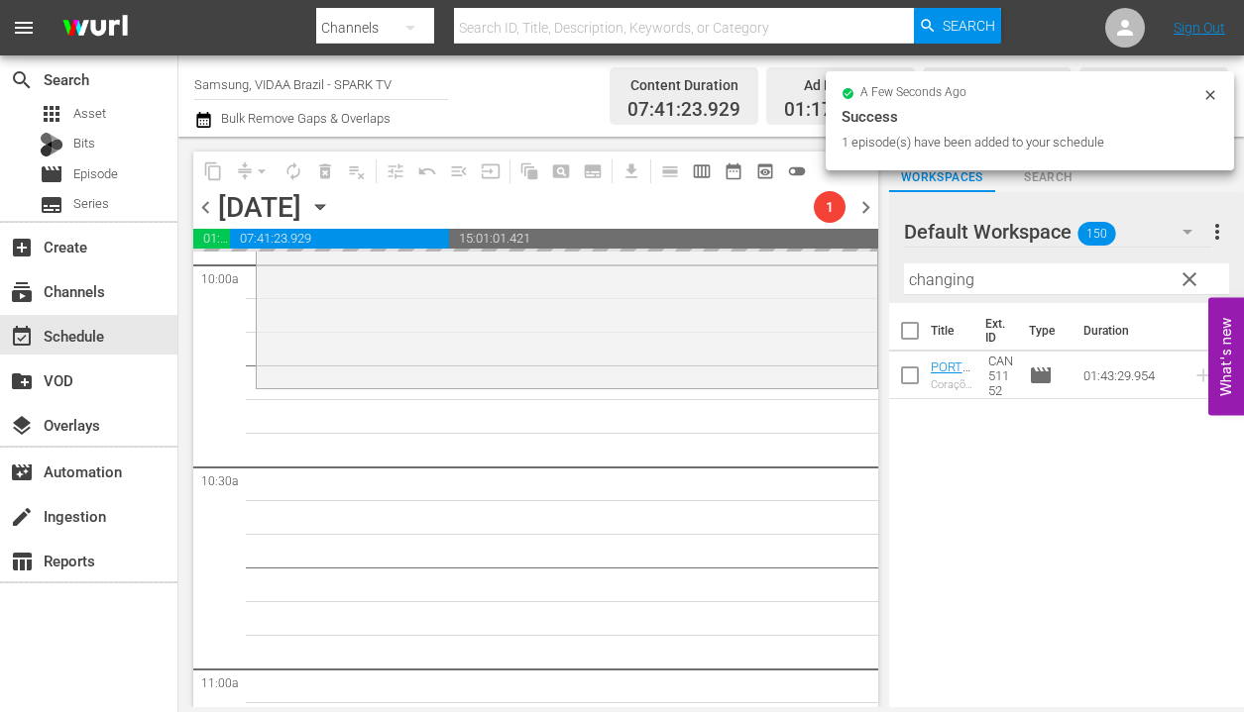
drag, startPoint x: 1077, startPoint y: 379, endPoint x: 511, endPoint y: 39, distance: 660.0
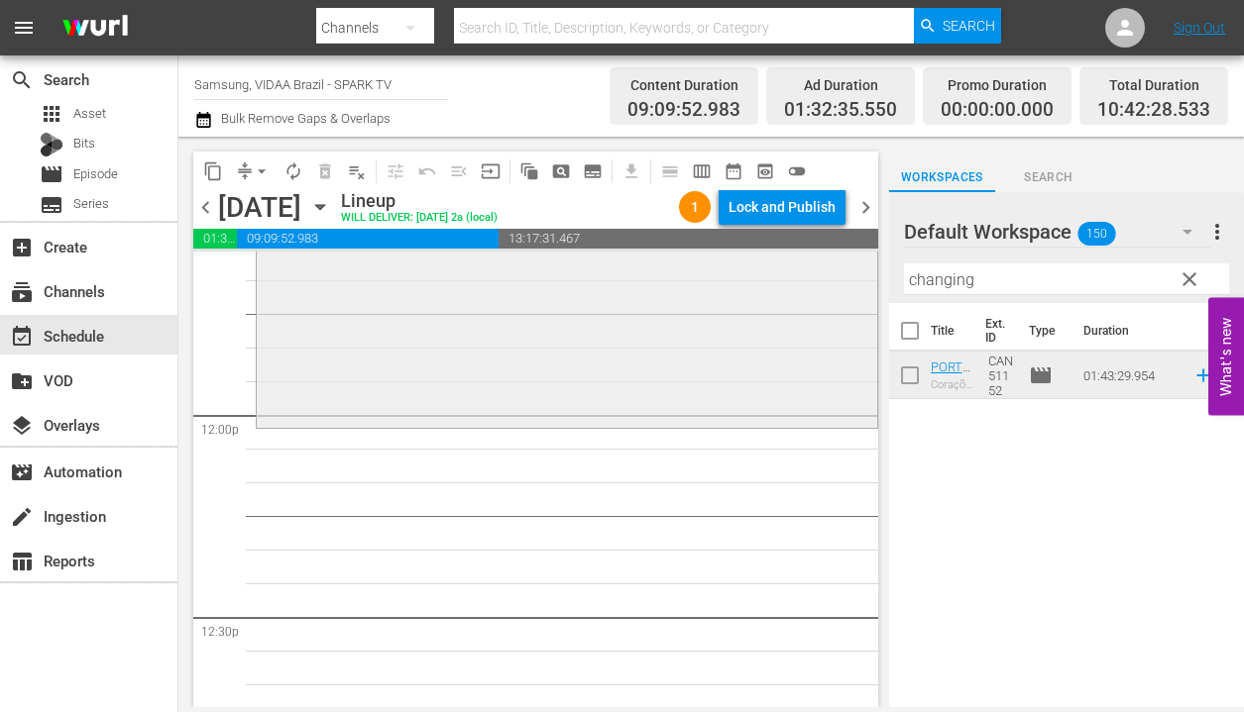
scroll to position [4685, 0]
click at [1194, 281] on span "clear" at bounding box center [1189, 280] width 24 height 24
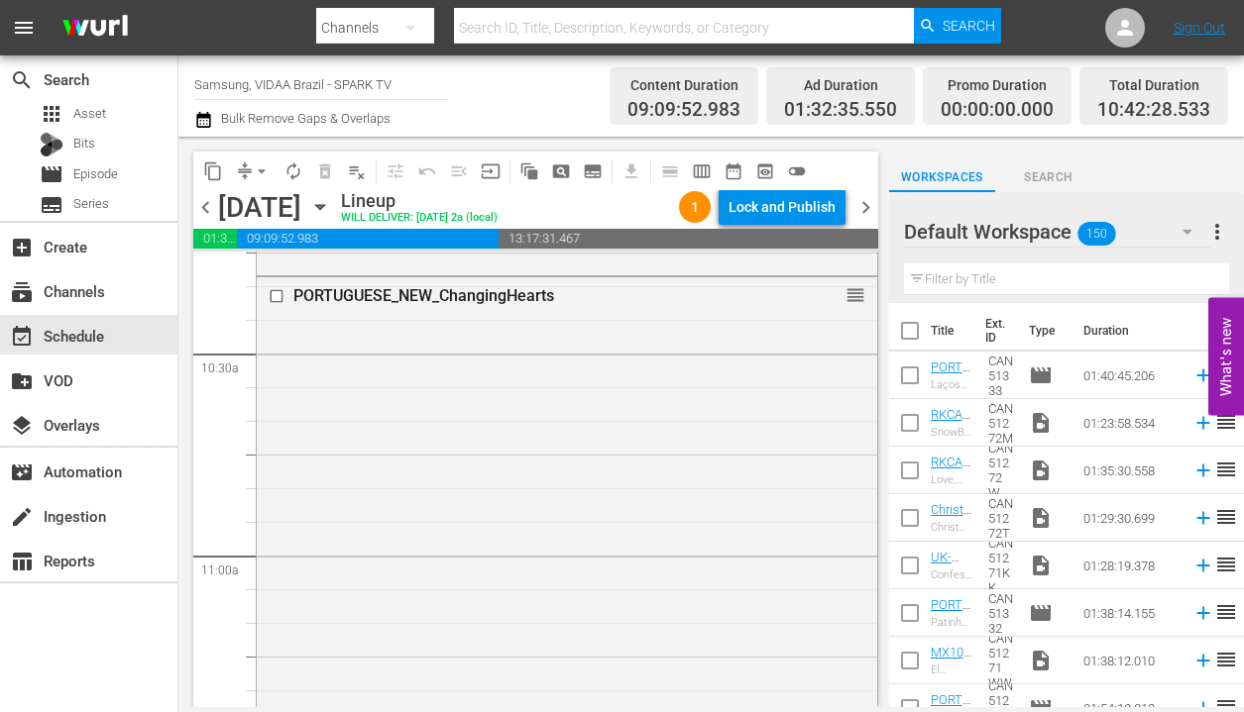
scroll to position [4144, 0]
click at [1017, 283] on input "text" at bounding box center [1066, 280] width 325 height 32
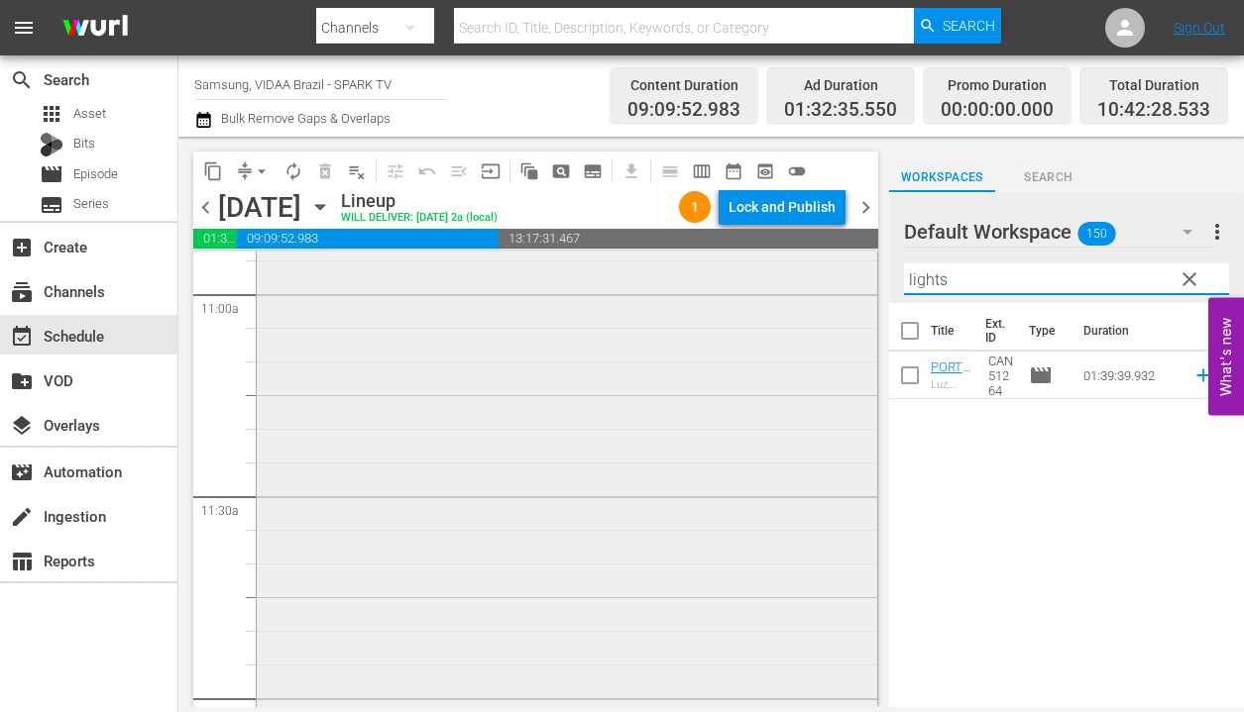
scroll to position [4563, 0]
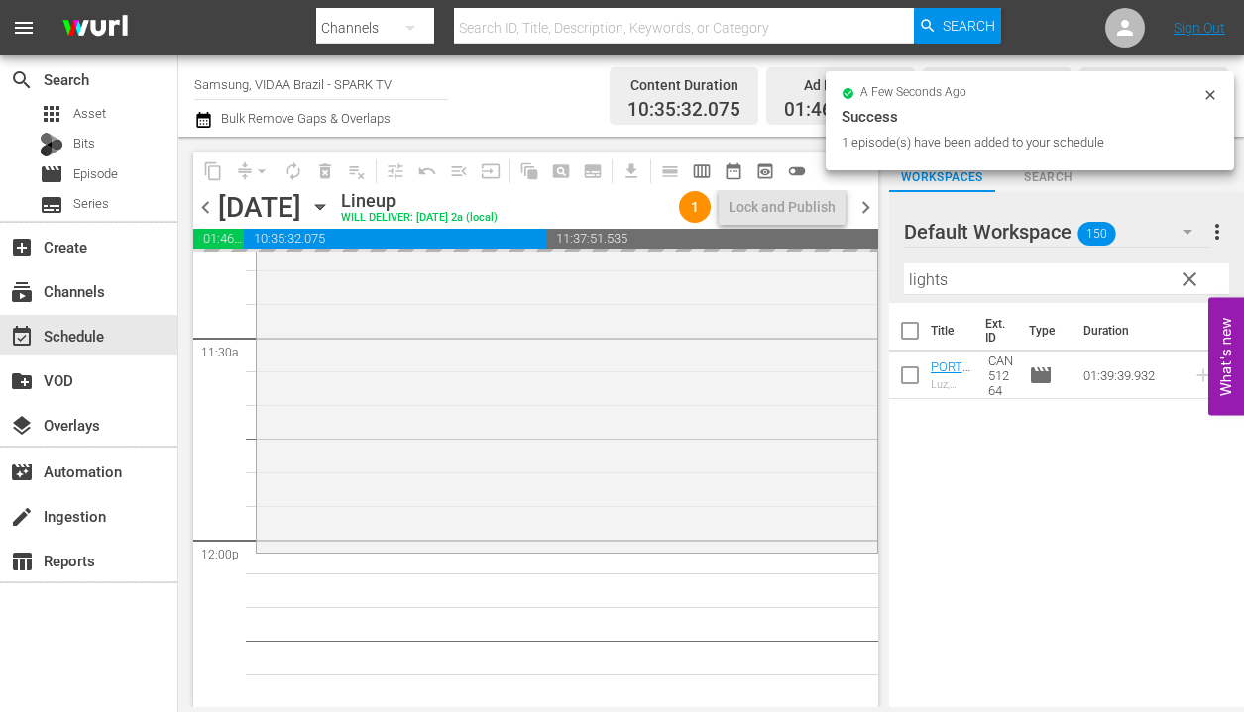
drag, startPoint x: 1071, startPoint y: 383, endPoint x: 386, endPoint y: 2, distance: 783.8
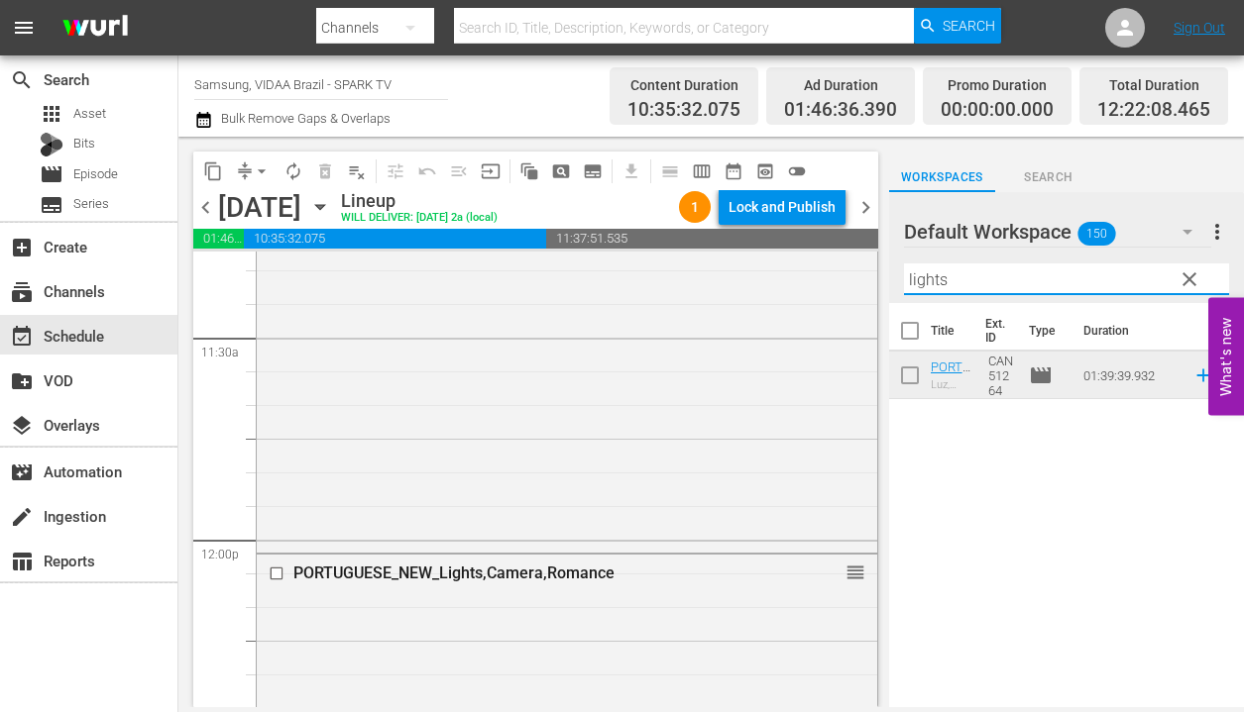
click at [949, 275] on input "lights" at bounding box center [1066, 280] width 325 height 32
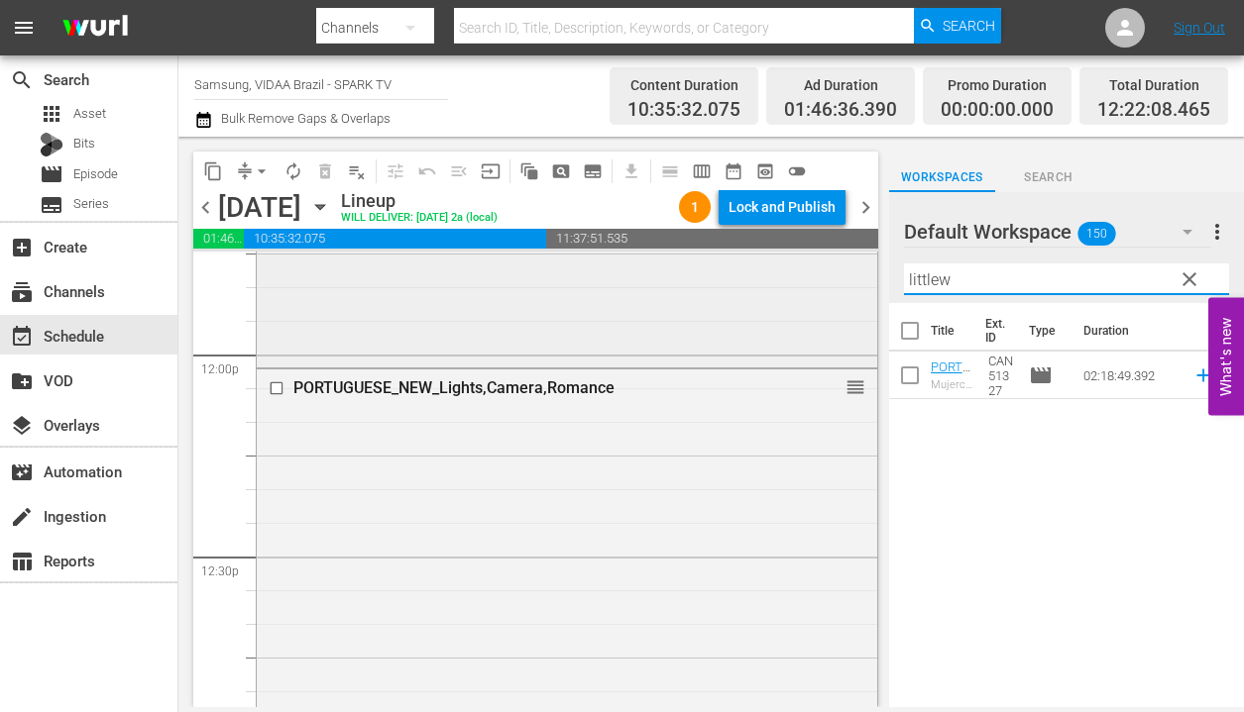
scroll to position [5252, 0]
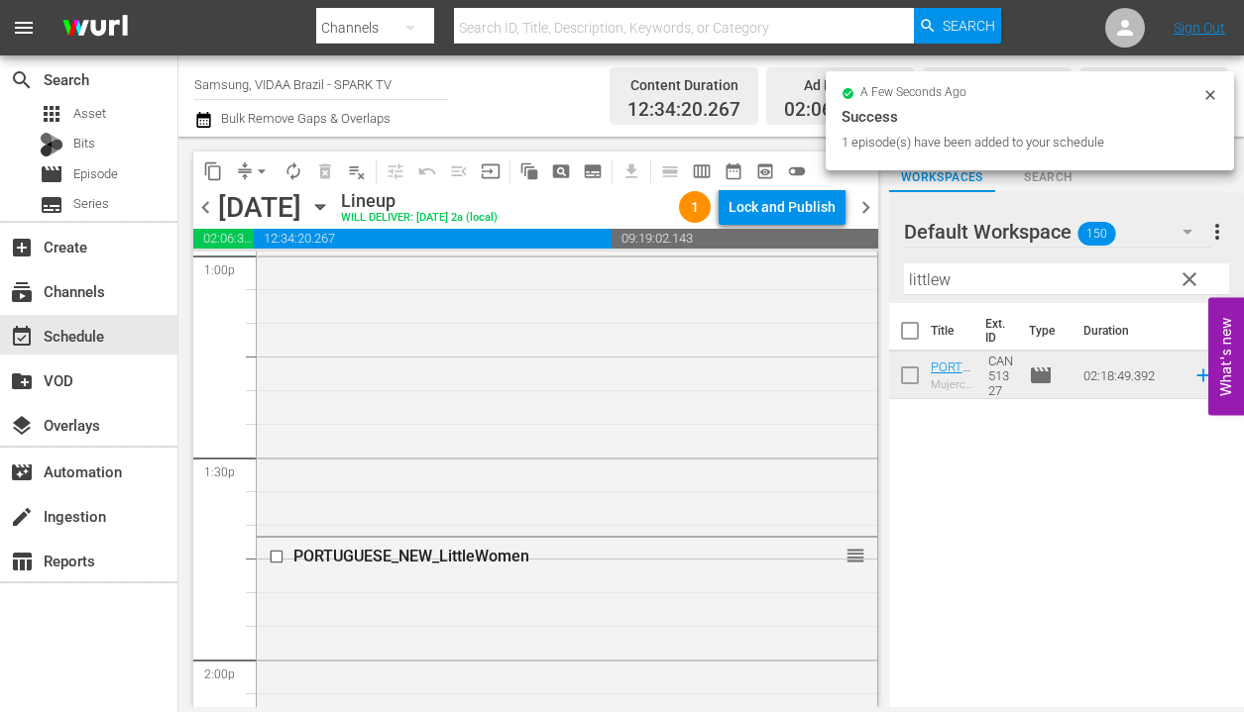
drag, startPoint x: 1095, startPoint y: 384, endPoint x: 538, endPoint y: 3, distance: 675.0
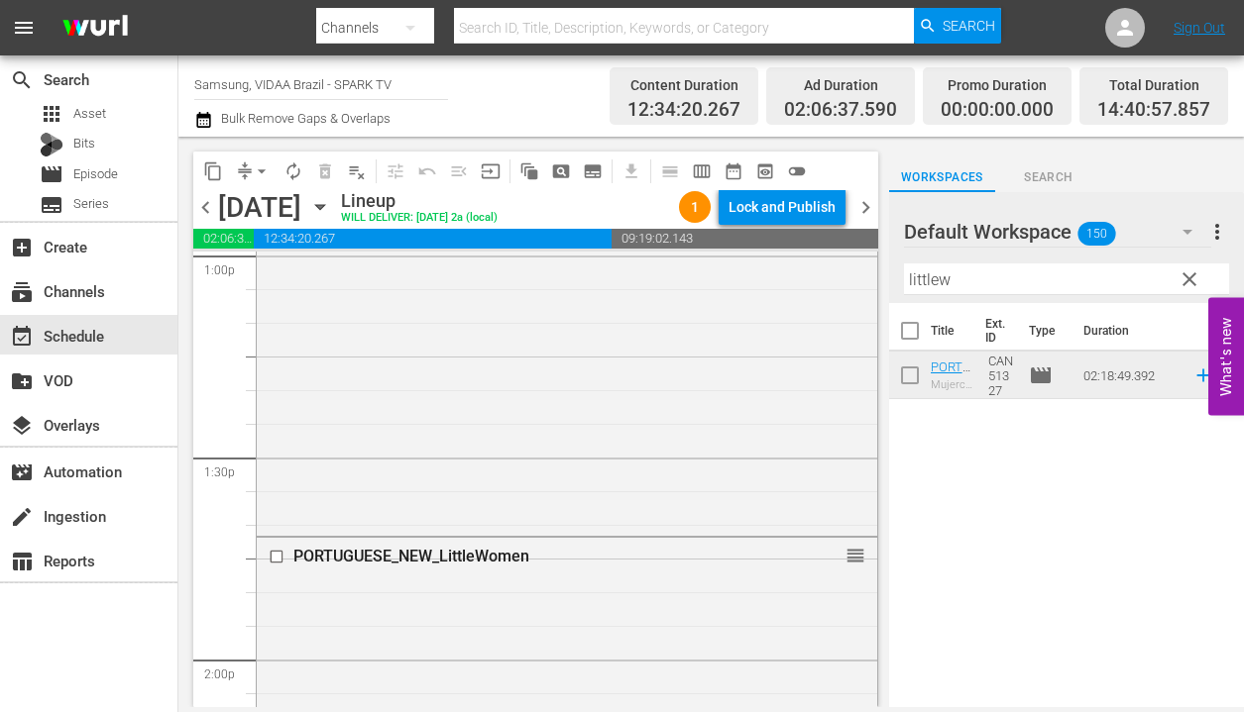
click at [989, 278] on input "littlew" at bounding box center [1066, 280] width 325 height 32
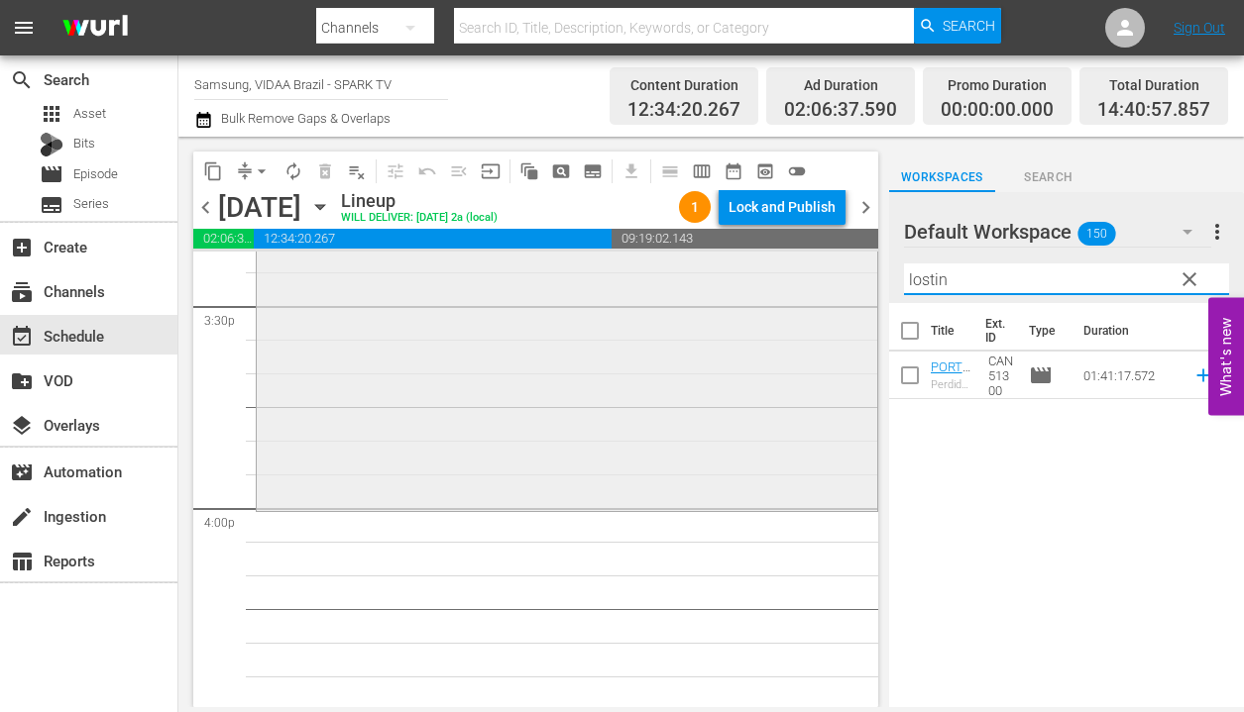
scroll to position [6236, 0]
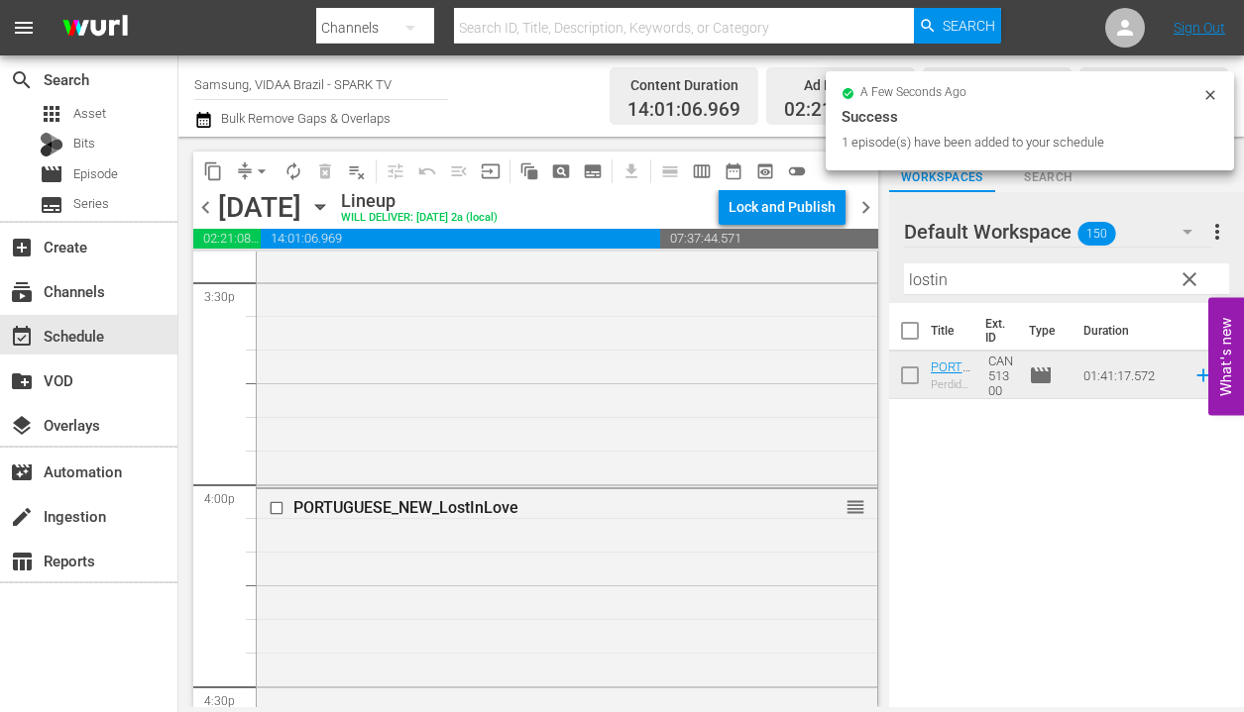
drag, startPoint x: 1117, startPoint y: 379, endPoint x: 417, endPoint y: 29, distance: 782.2
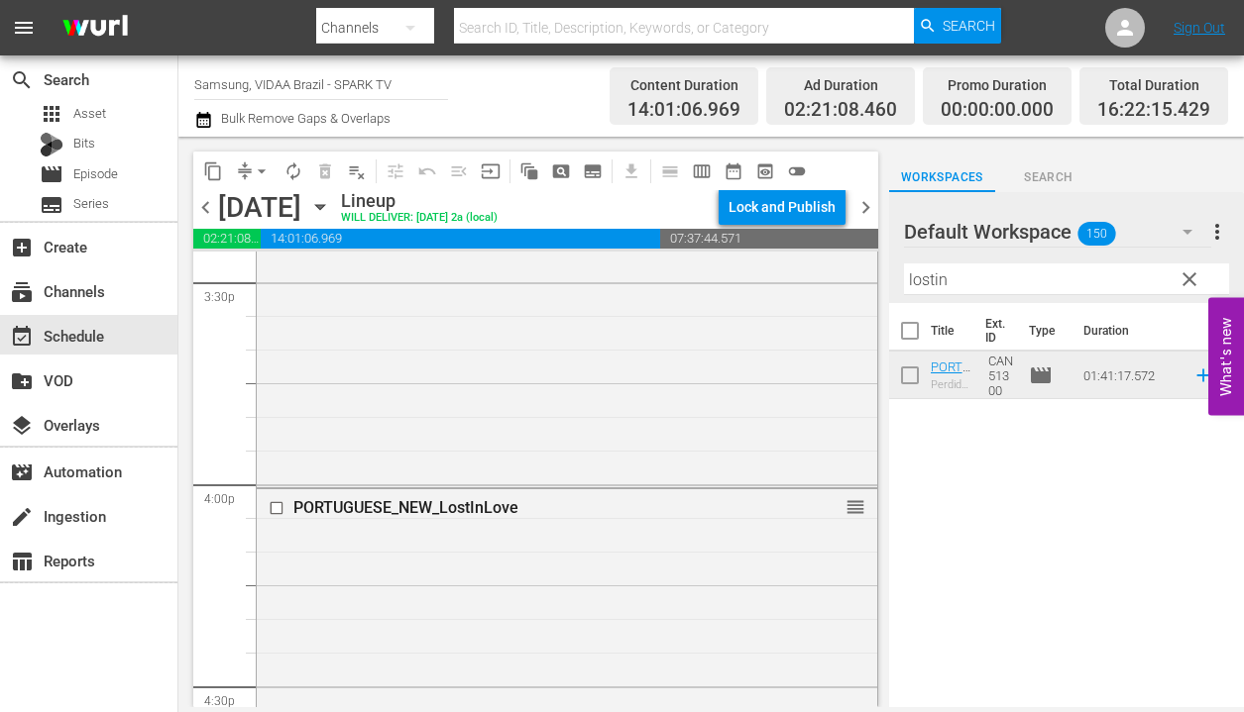
click at [1006, 267] on input "lostin" at bounding box center [1066, 280] width 325 height 32
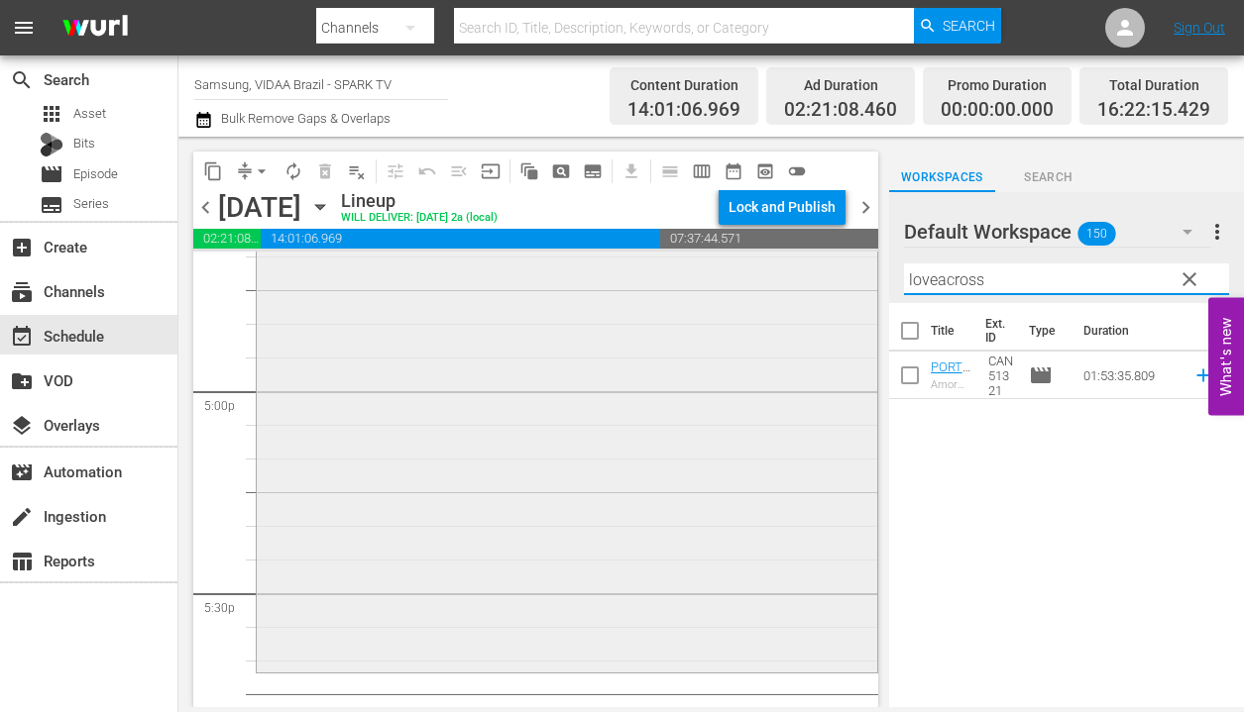
scroll to position [6732, 0]
type input "loveacross"
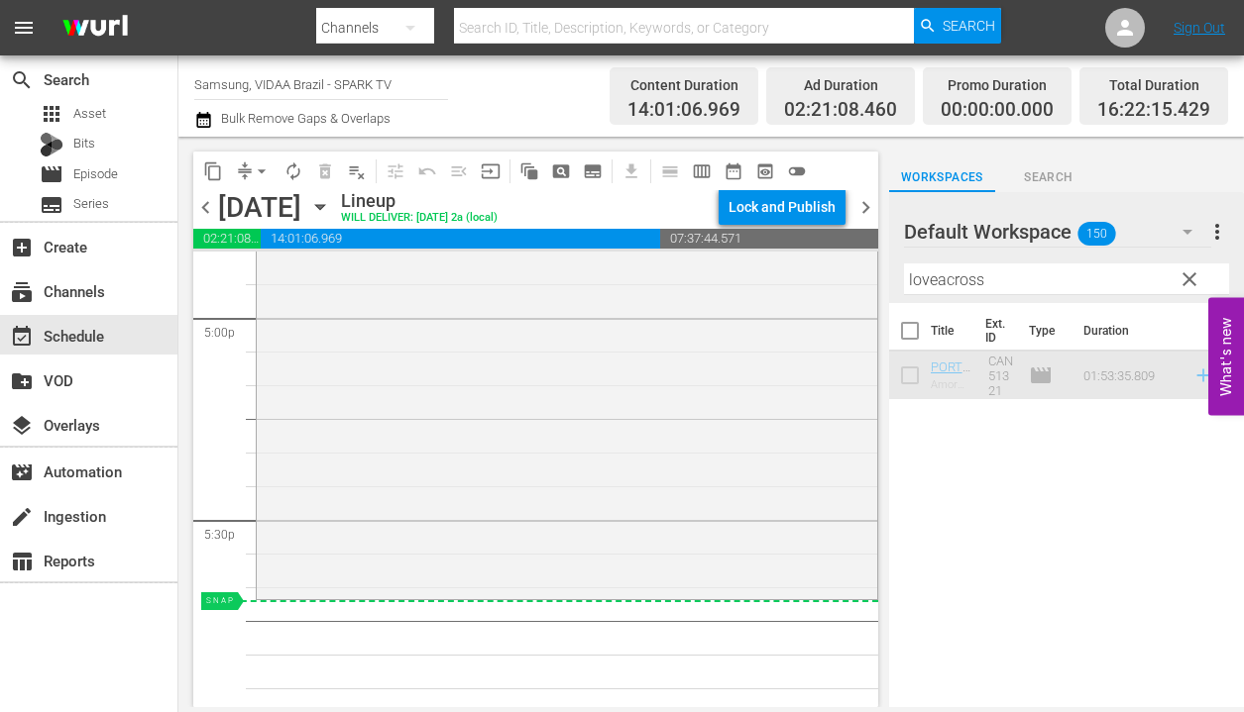
scroll to position [6803, 0]
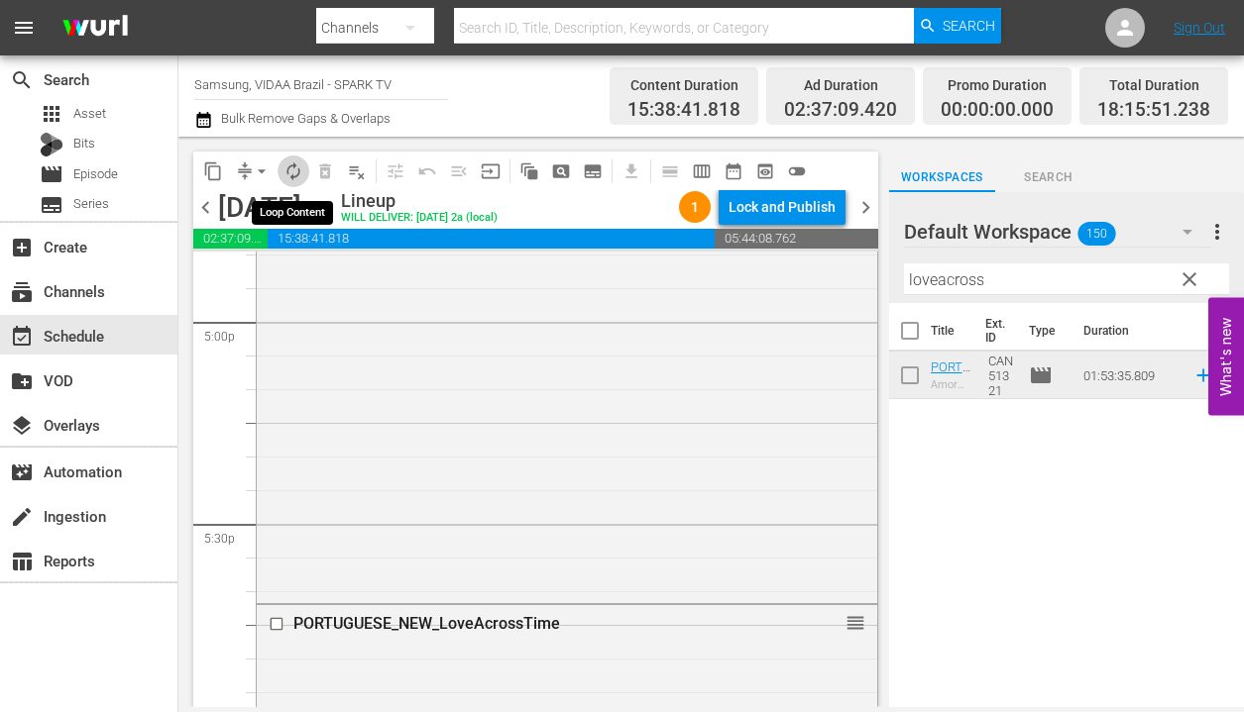
click at [294, 166] on span "autorenew_outlined" at bounding box center [293, 172] width 20 height 20
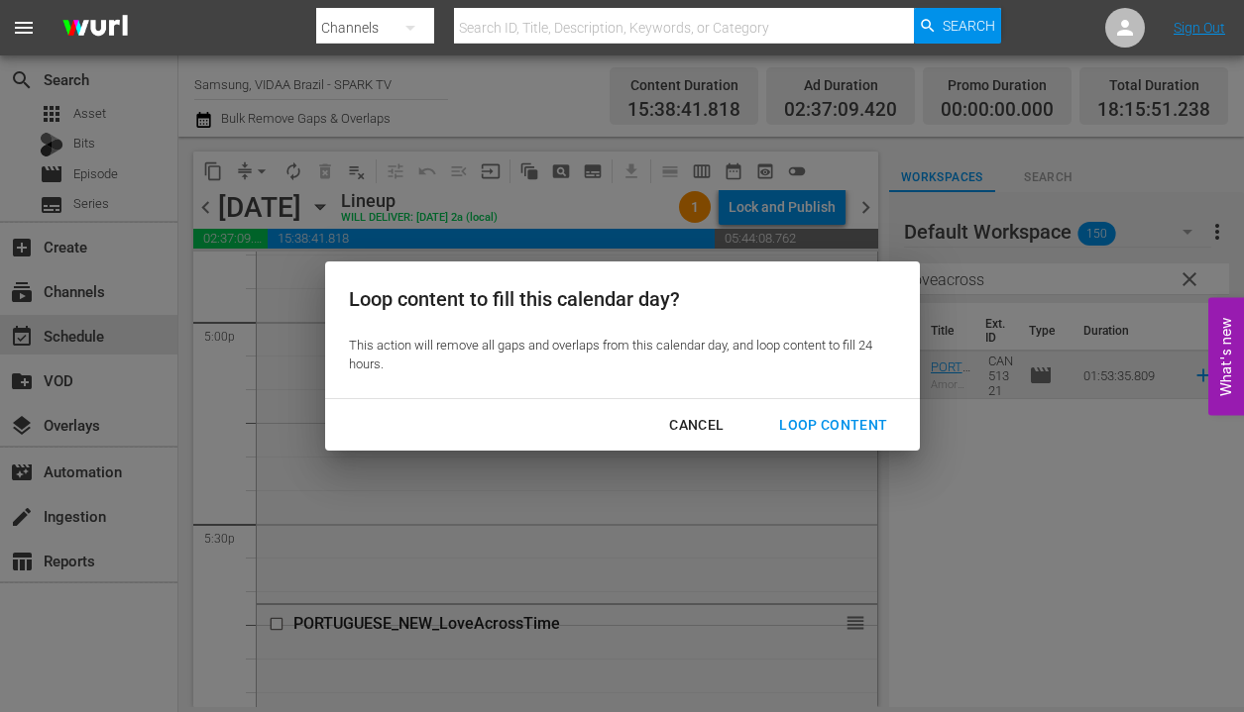
click at [856, 432] on div "Loop Content" at bounding box center [833, 425] width 140 height 25
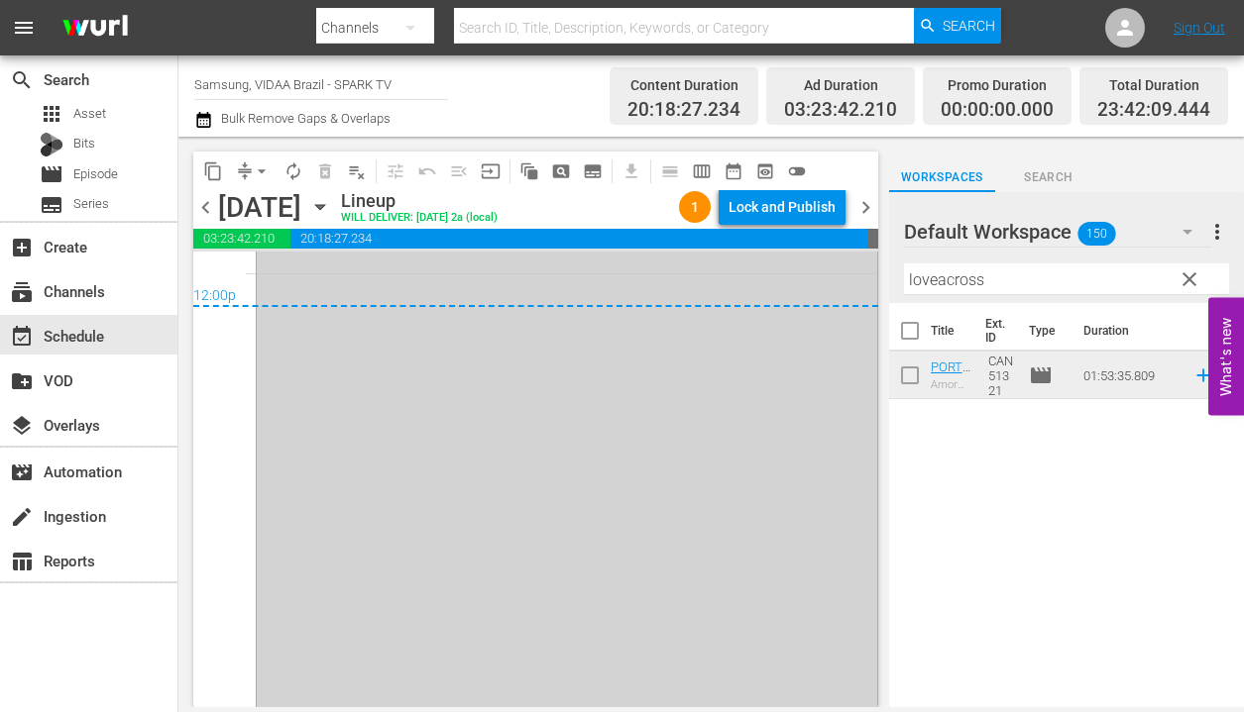
scroll to position [9644, 0]
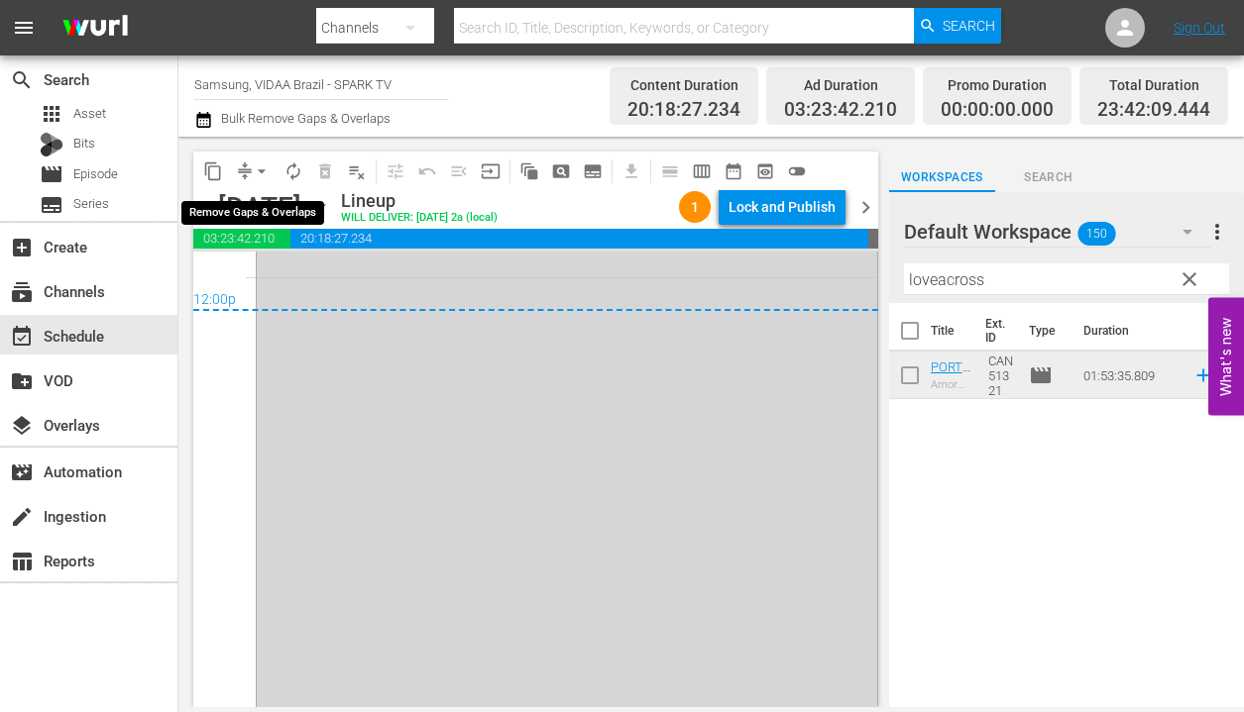
click at [263, 175] on span "arrow_drop_down" at bounding box center [262, 172] width 20 height 20
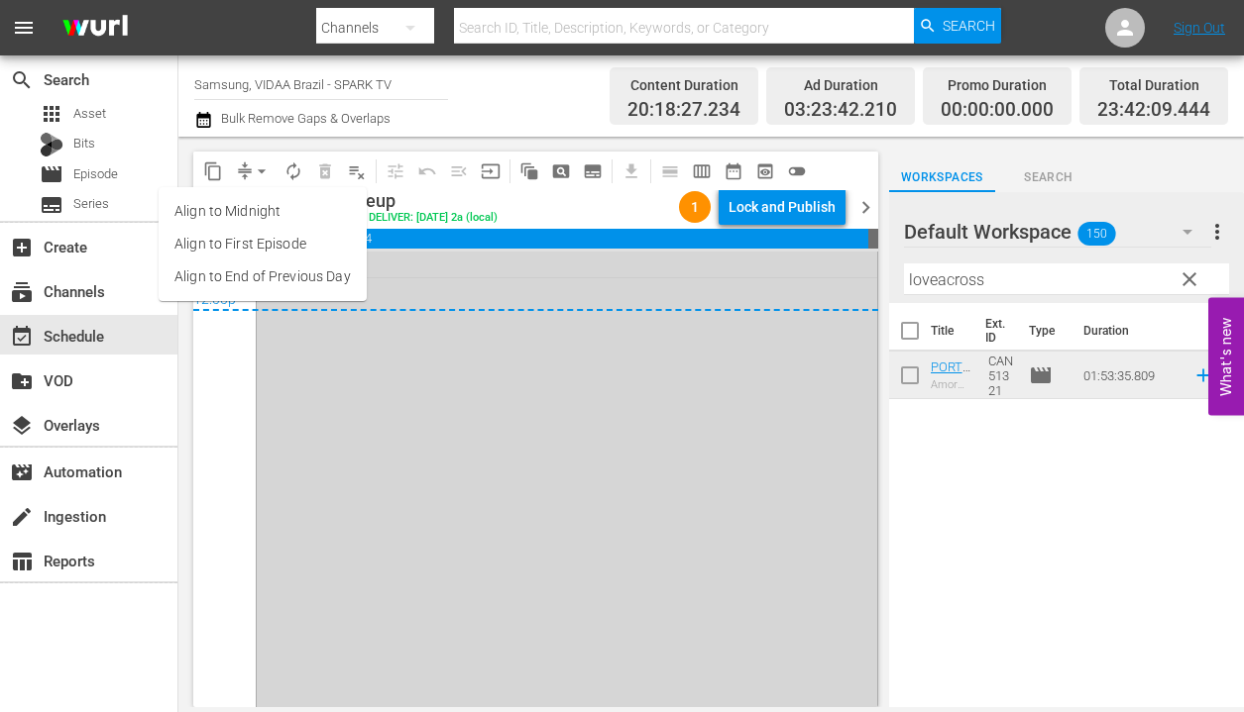
click at [264, 273] on li "Align to End of Previous Day" at bounding box center [263, 277] width 208 height 33
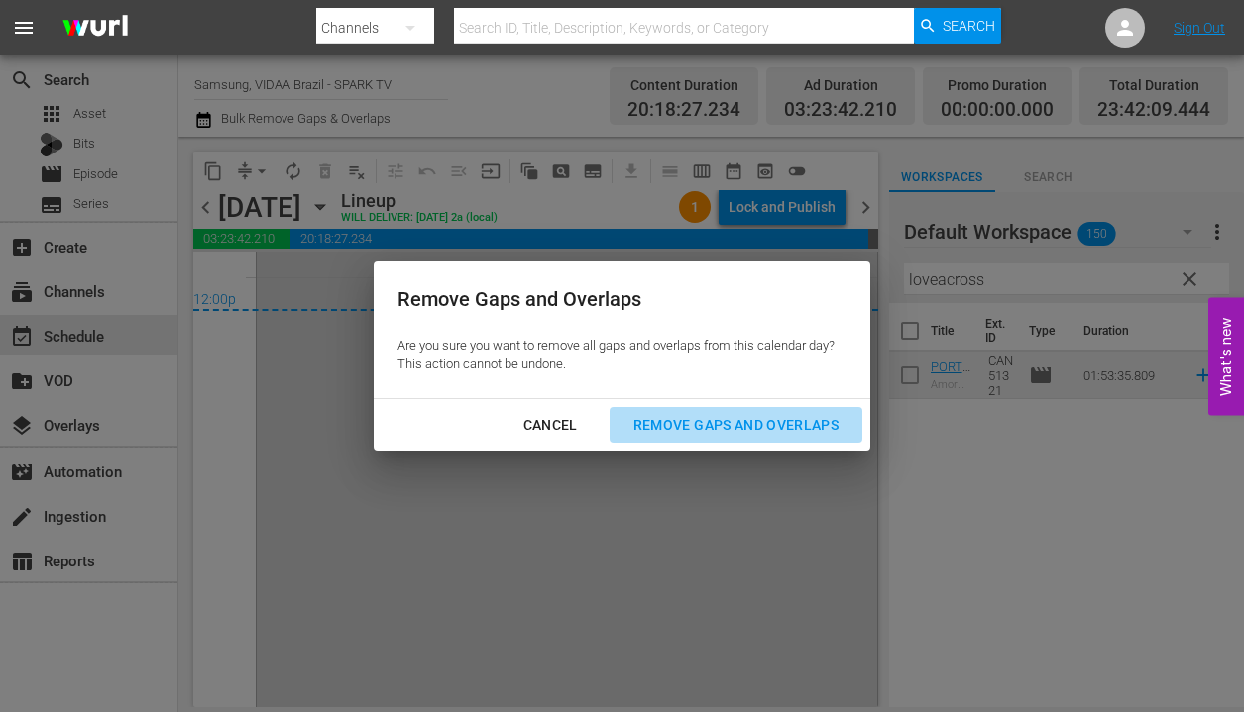
click at [732, 423] on div "Remove Gaps and Overlaps" at bounding box center [735, 425] width 237 height 25
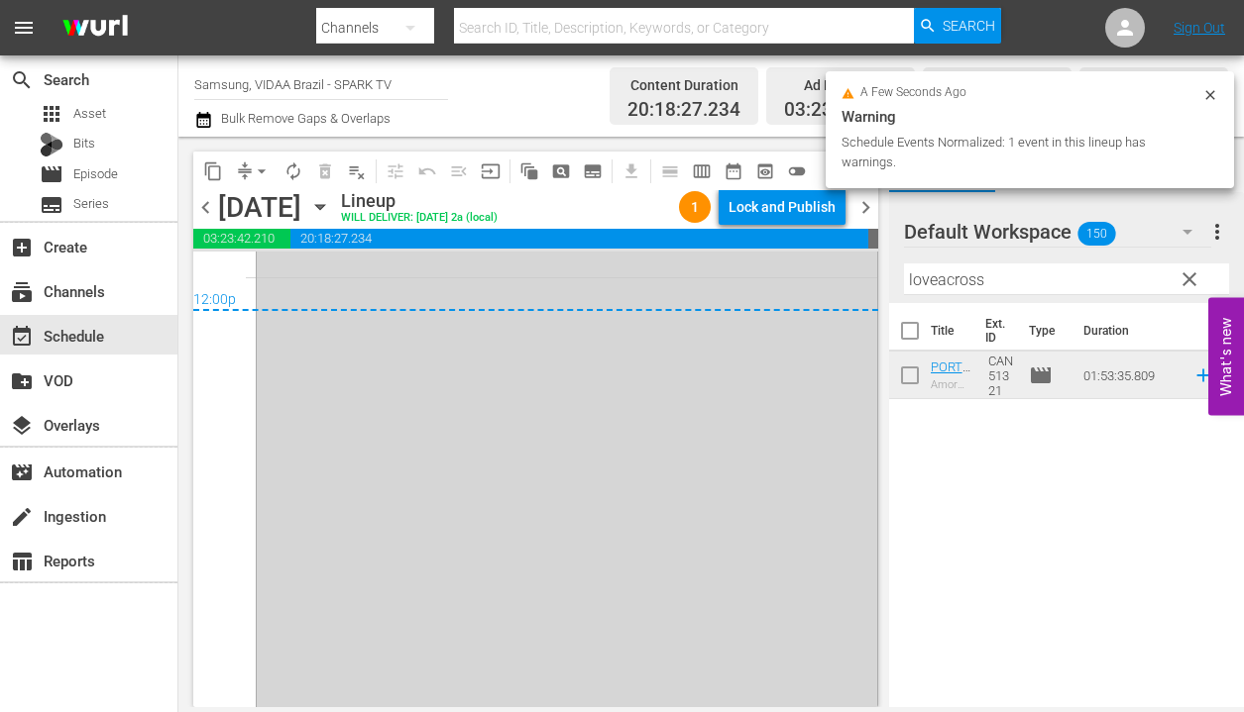
click at [809, 215] on div "Lock and Publish" at bounding box center [781, 207] width 107 height 36
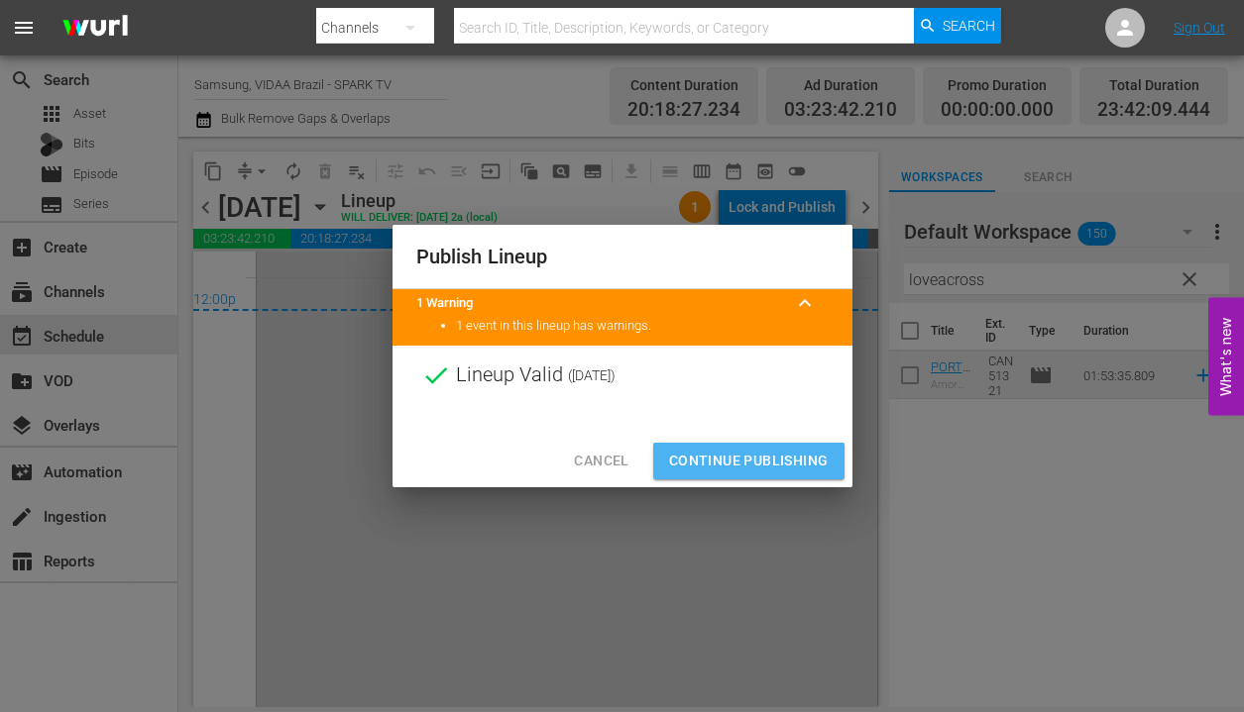
click at [774, 459] on span "Continue Publishing" at bounding box center [749, 461] width 160 height 25
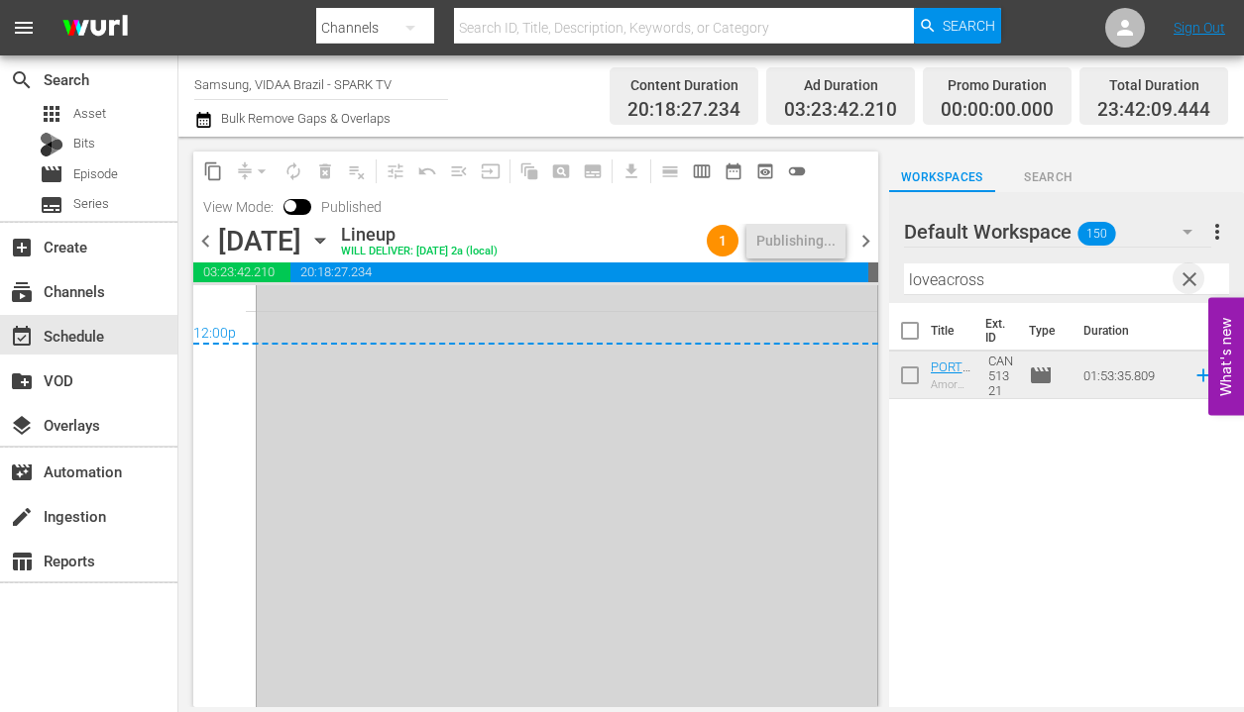
click at [1188, 273] on span "clear" at bounding box center [1189, 280] width 24 height 24
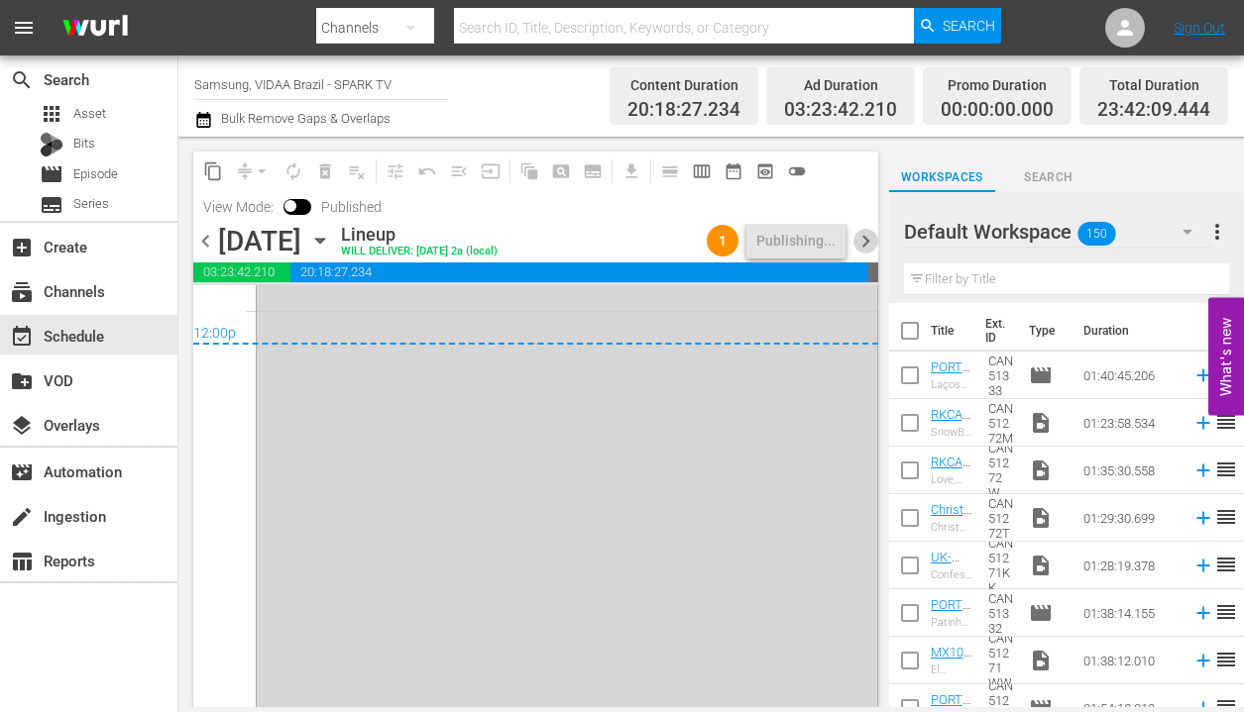
click at [867, 238] on span "chevron_right" at bounding box center [865, 241] width 25 height 25
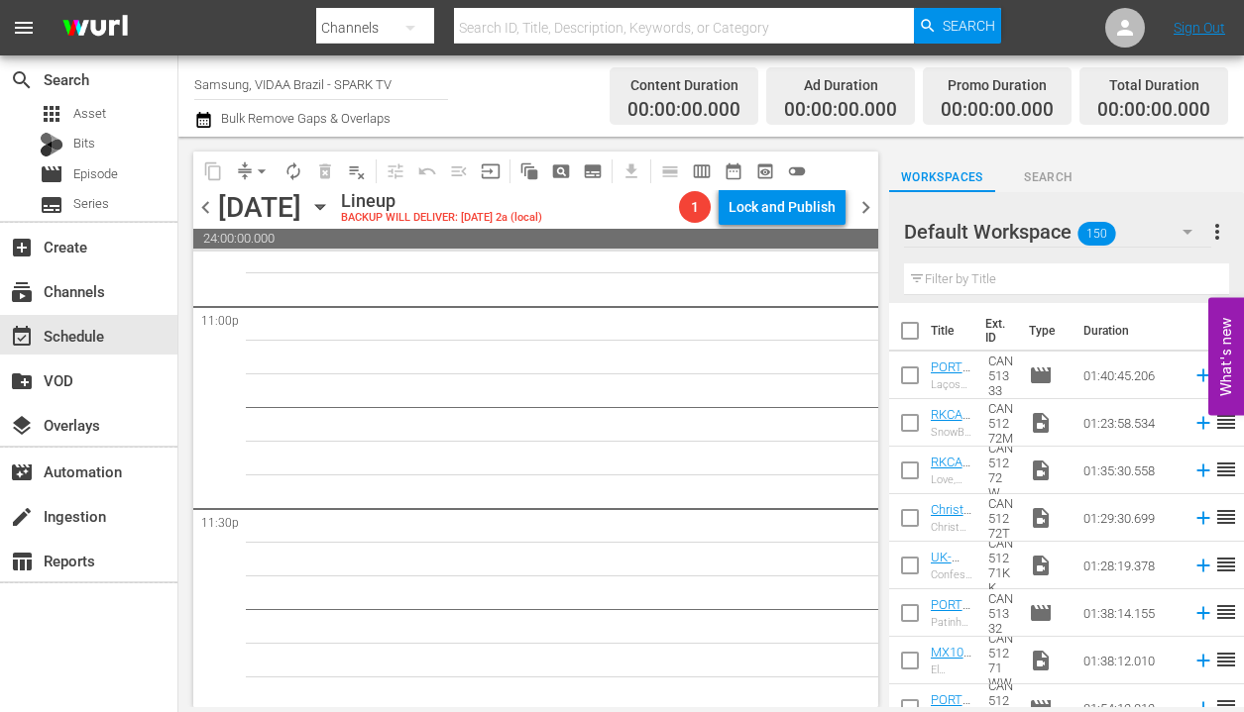
scroll to position [9247, 0]
click at [204, 206] on span "chevron_left" at bounding box center [205, 207] width 25 height 25
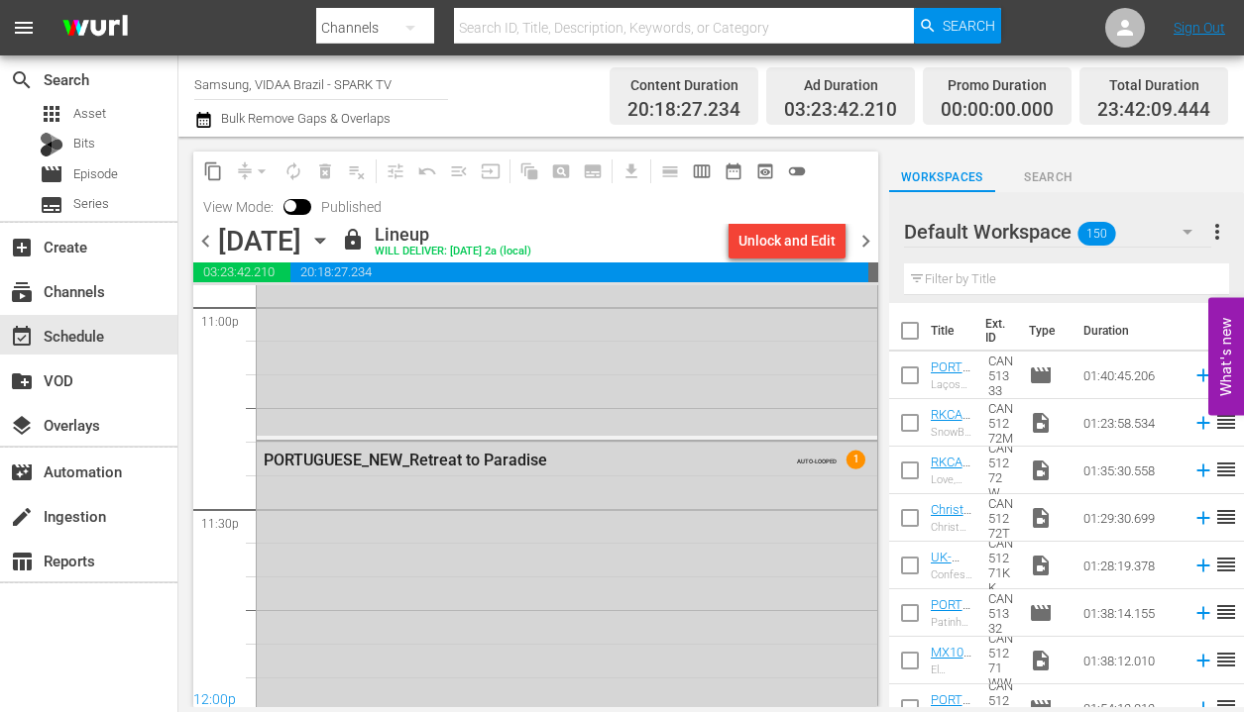
scroll to position [9644, 0]
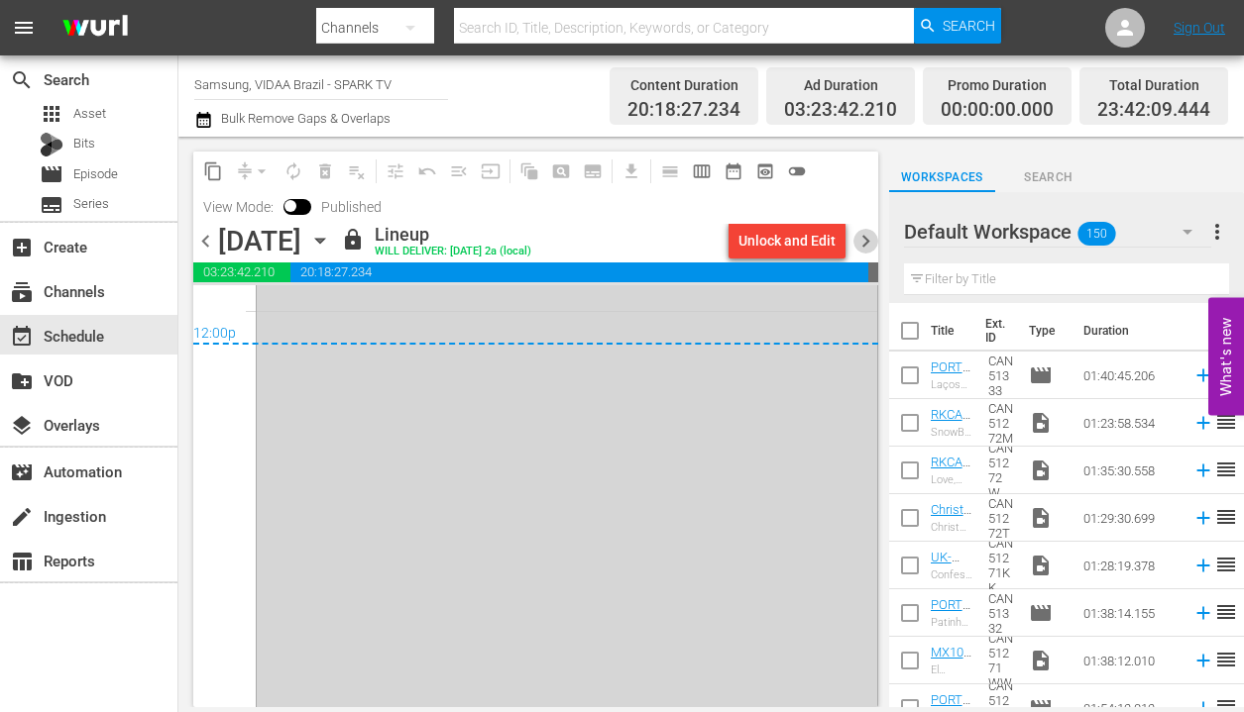
click at [871, 234] on span "chevron_right" at bounding box center [865, 241] width 25 height 25
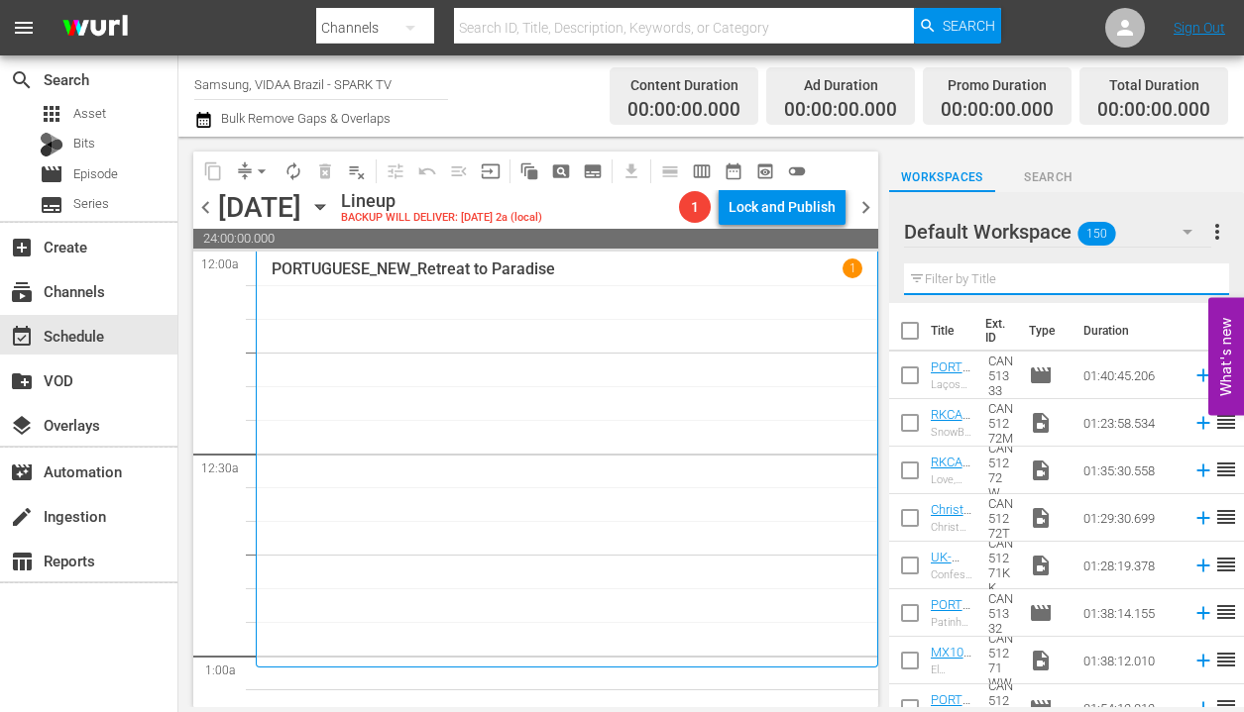
click at [980, 277] on input "text" at bounding box center [1066, 280] width 325 height 32
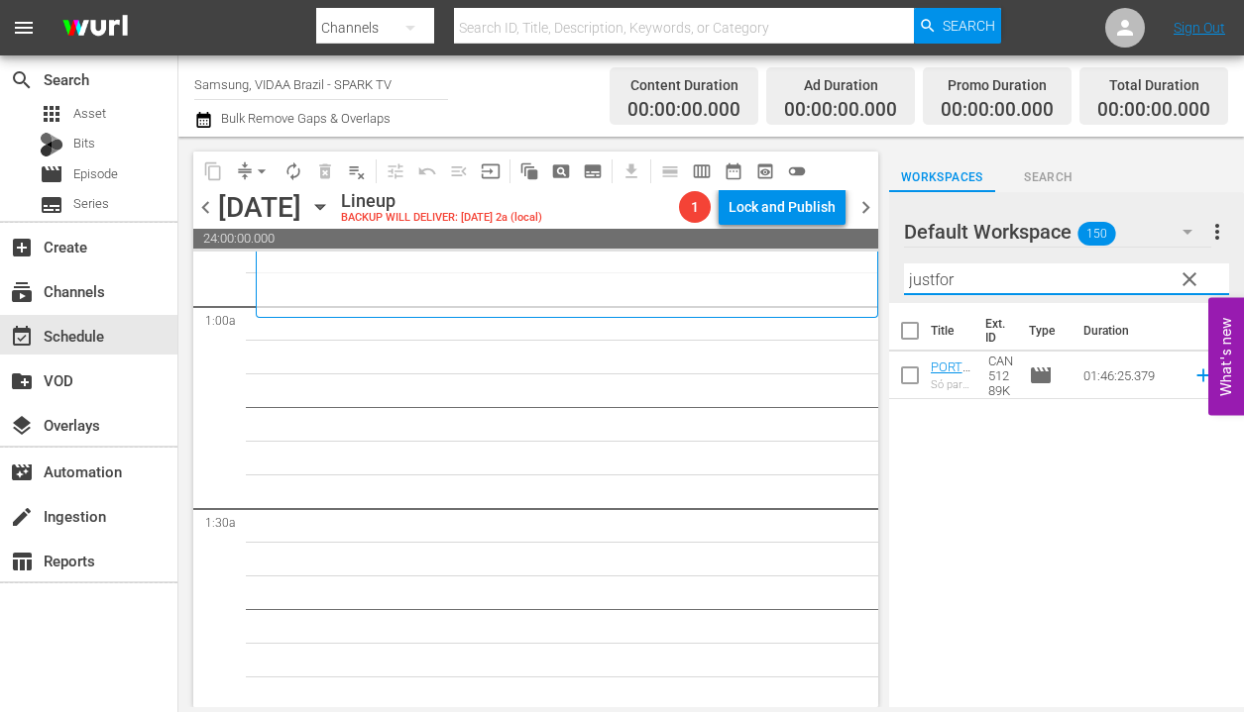
scroll to position [347, 0]
type input "justfor"
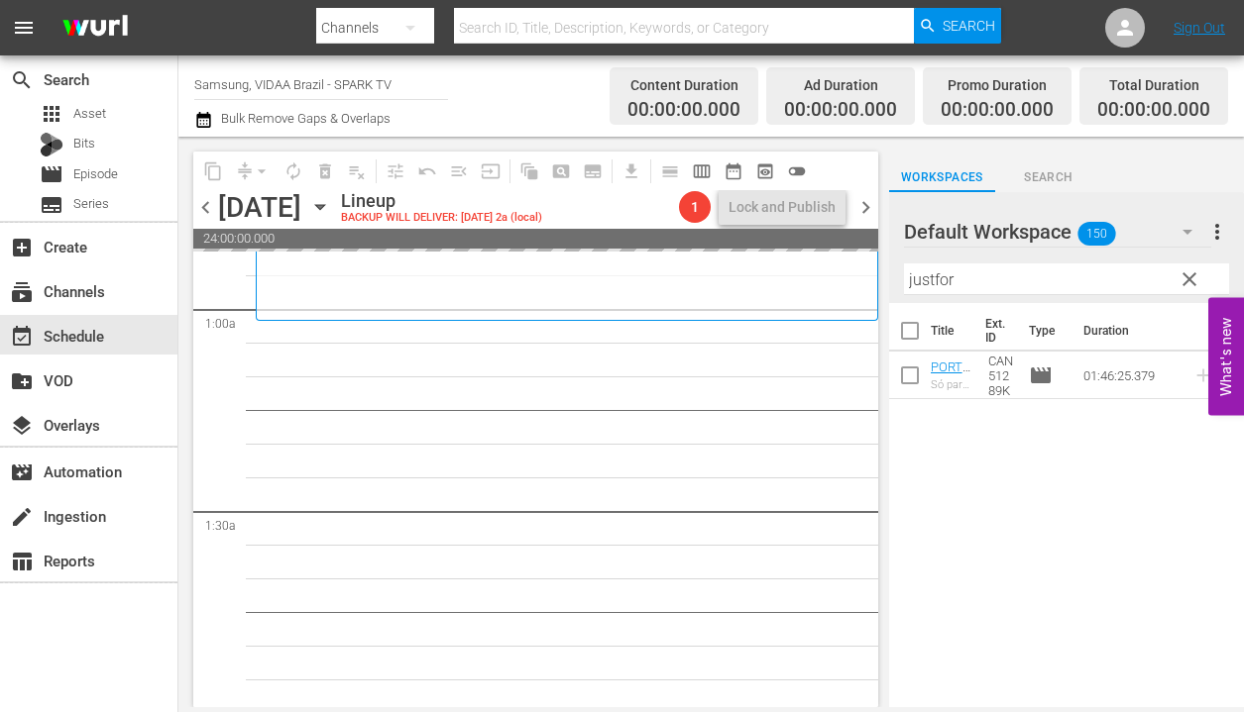
click at [1194, 279] on span "clear" at bounding box center [1189, 280] width 24 height 24
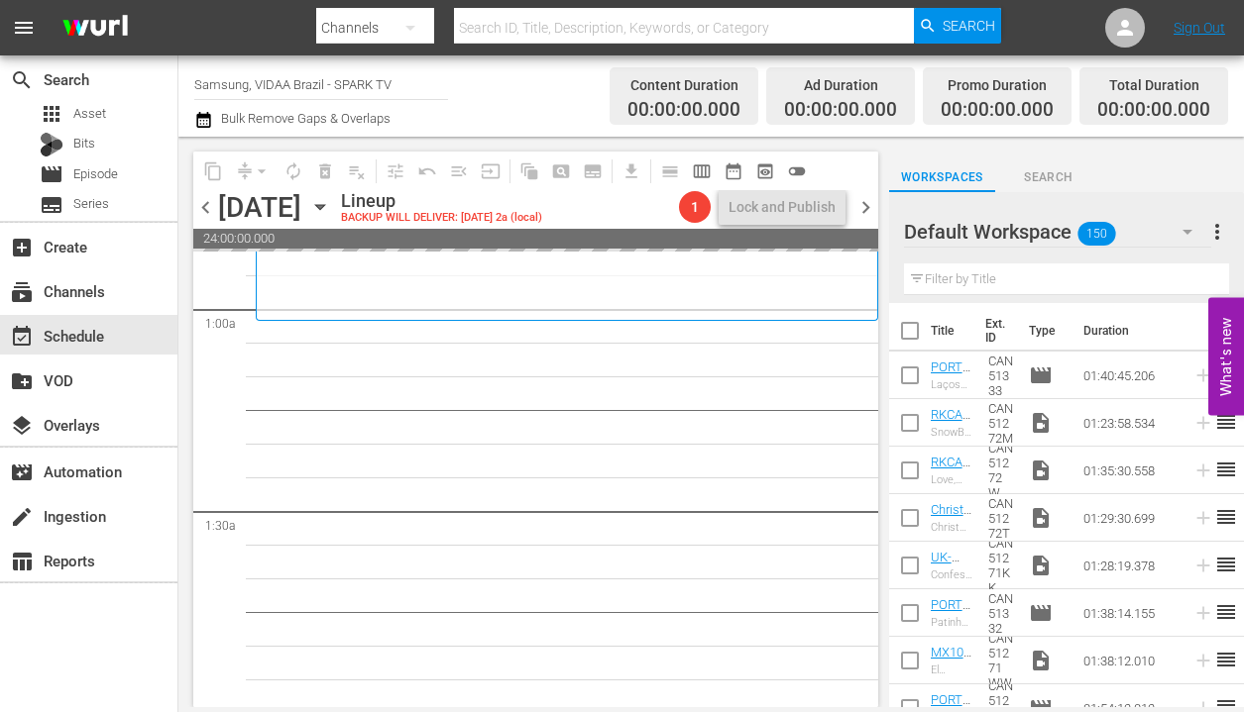
click at [212, 207] on span "chevron_left" at bounding box center [205, 207] width 25 height 25
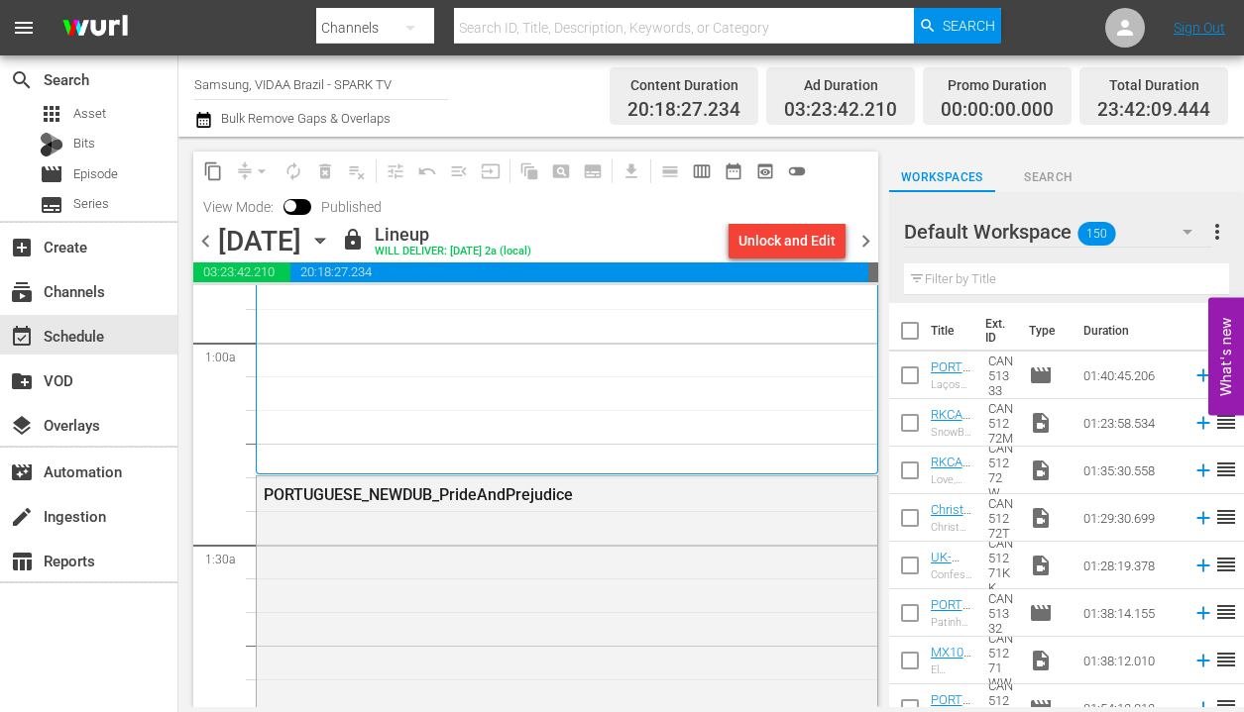
click at [868, 240] on span "chevron_right" at bounding box center [865, 241] width 25 height 25
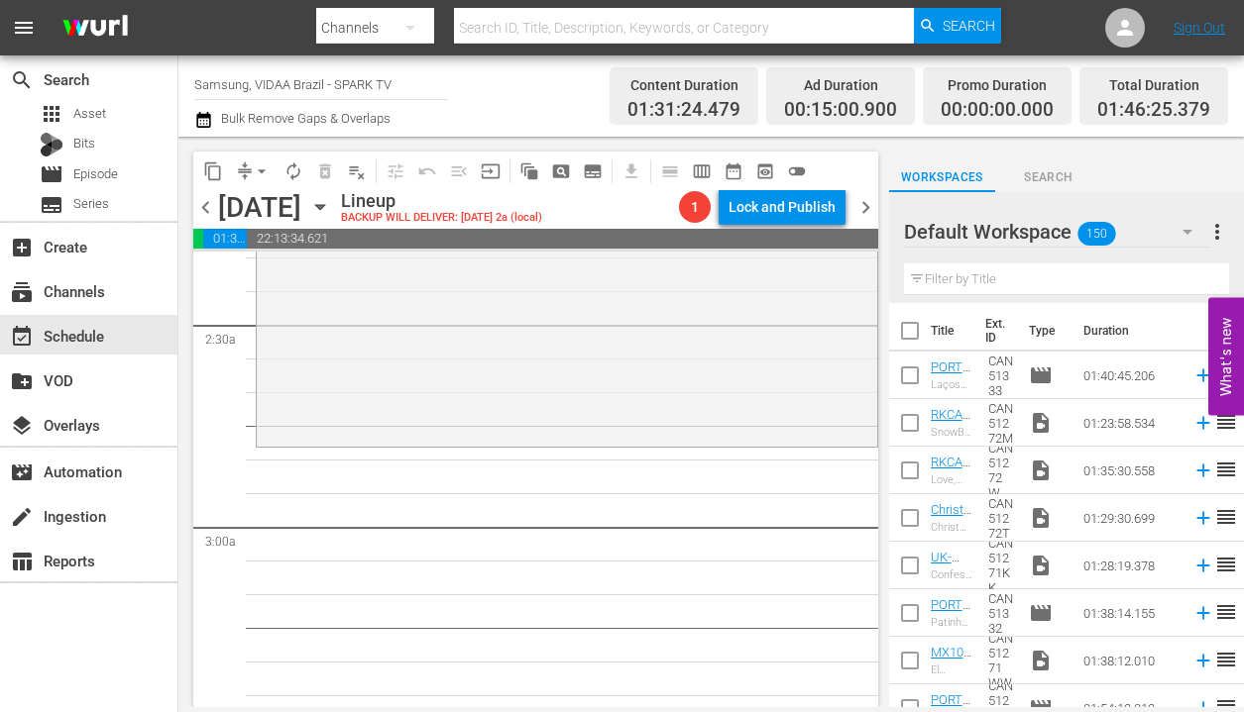
scroll to position [933, 0]
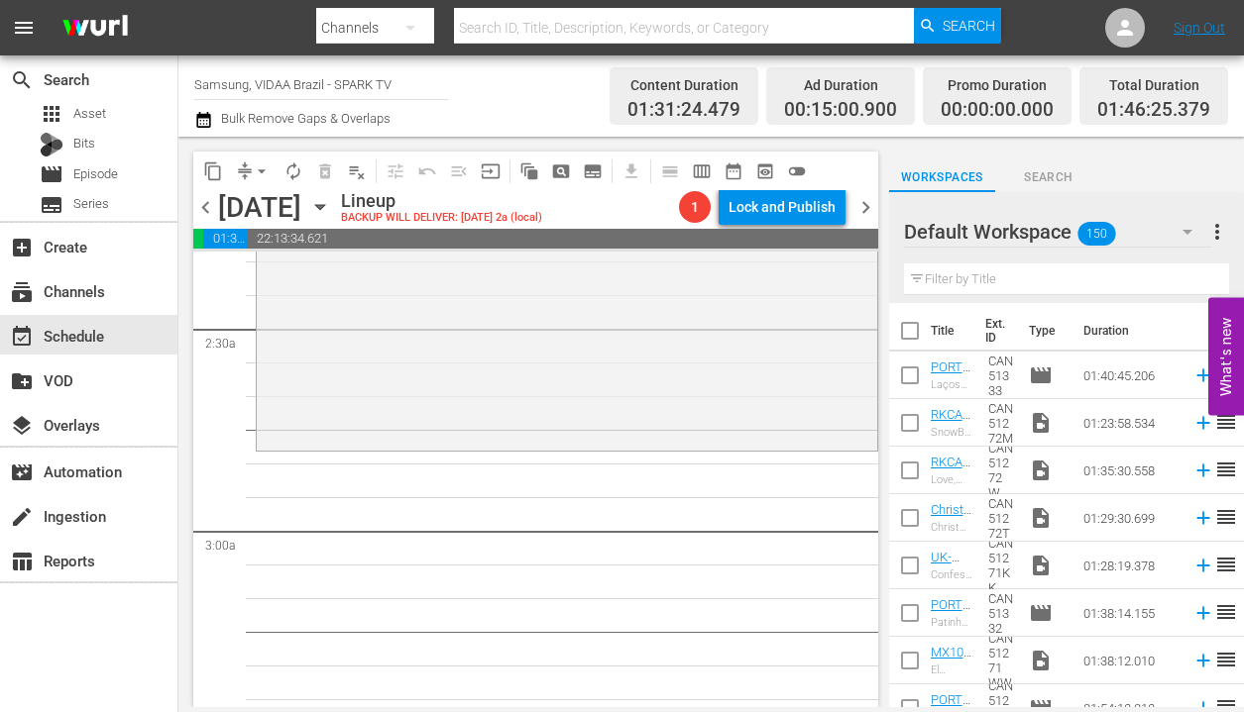
click at [960, 286] on input "text" at bounding box center [1066, 280] width 325 height 32
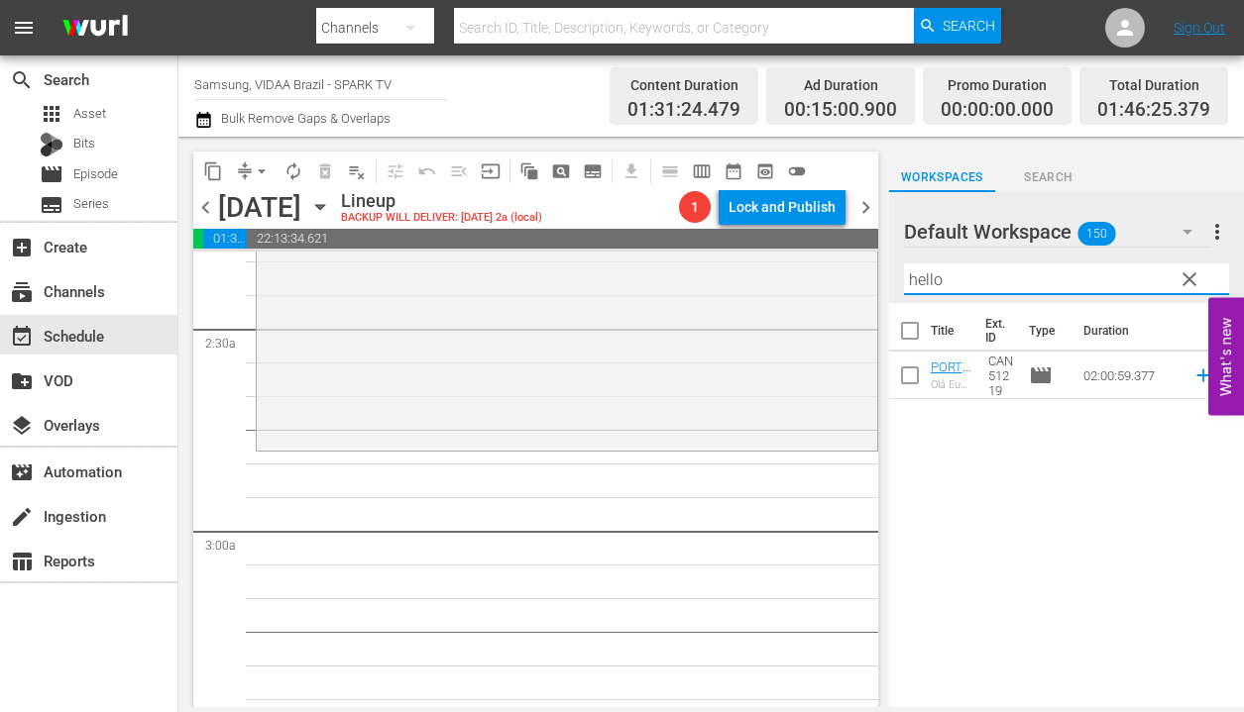
type input "hello"
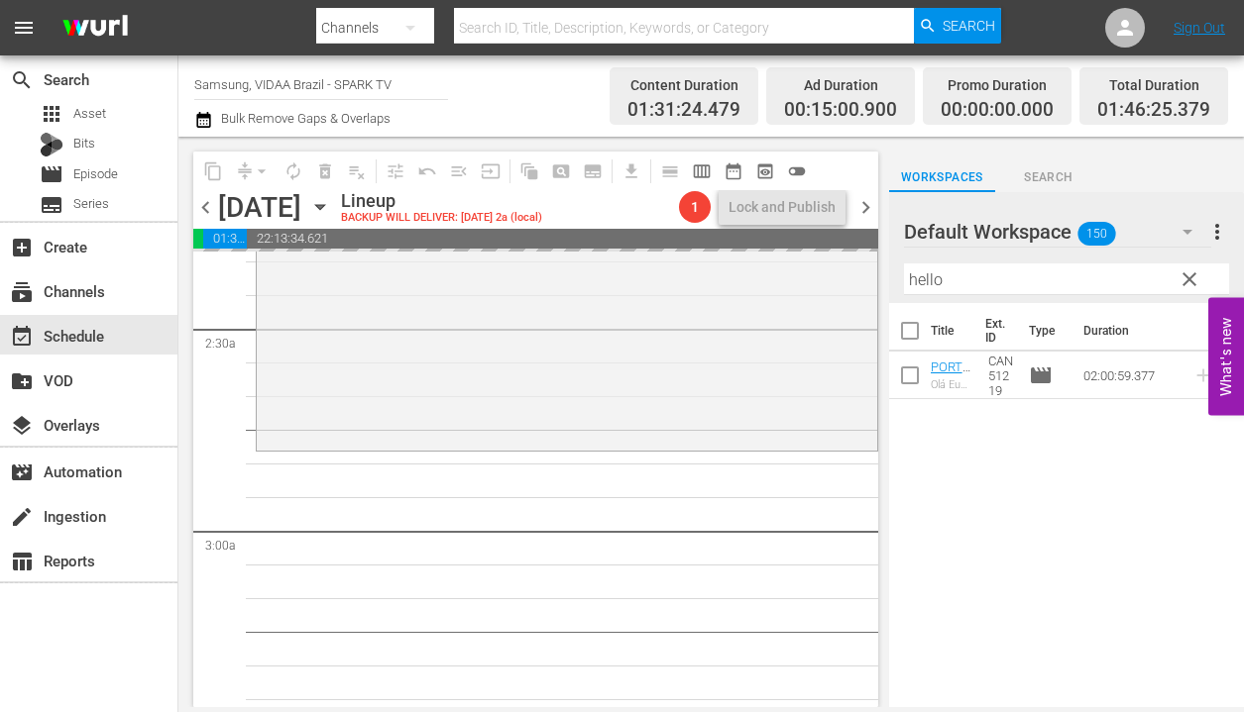
click at [207, 204] on span "chevron_left" at bounding box center [205, 207] width 25 height 25
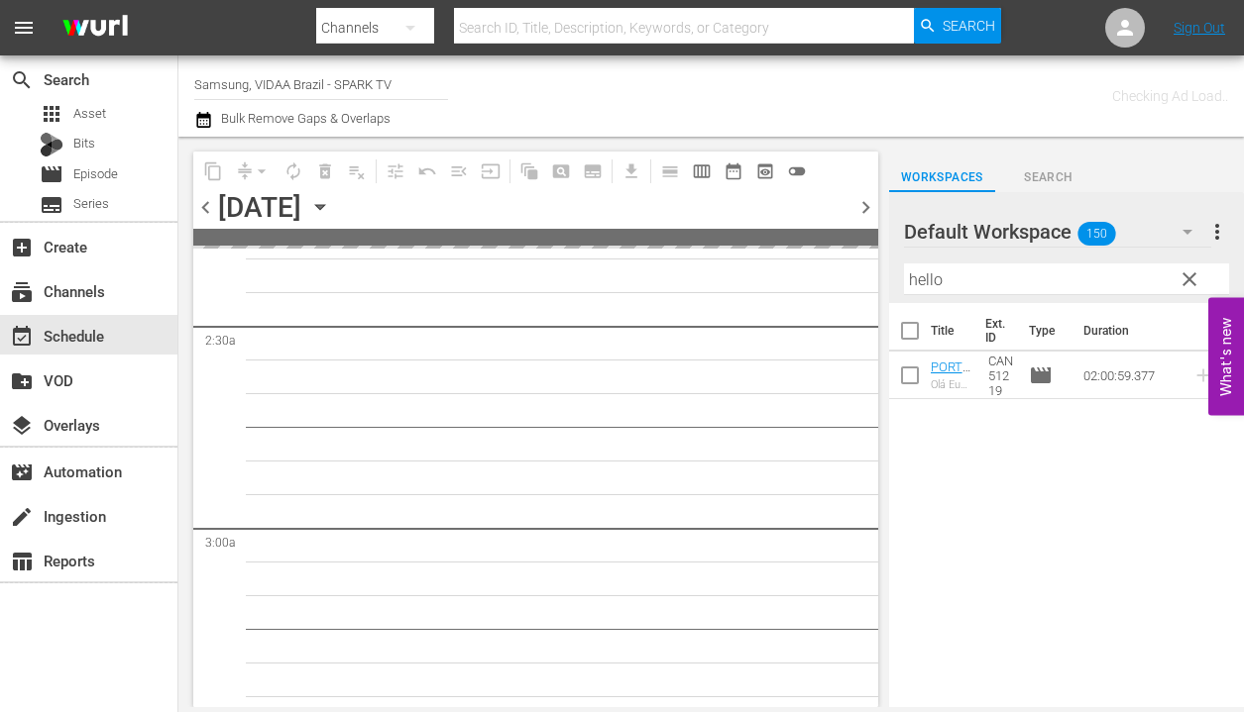
scroll to position [967, 0]
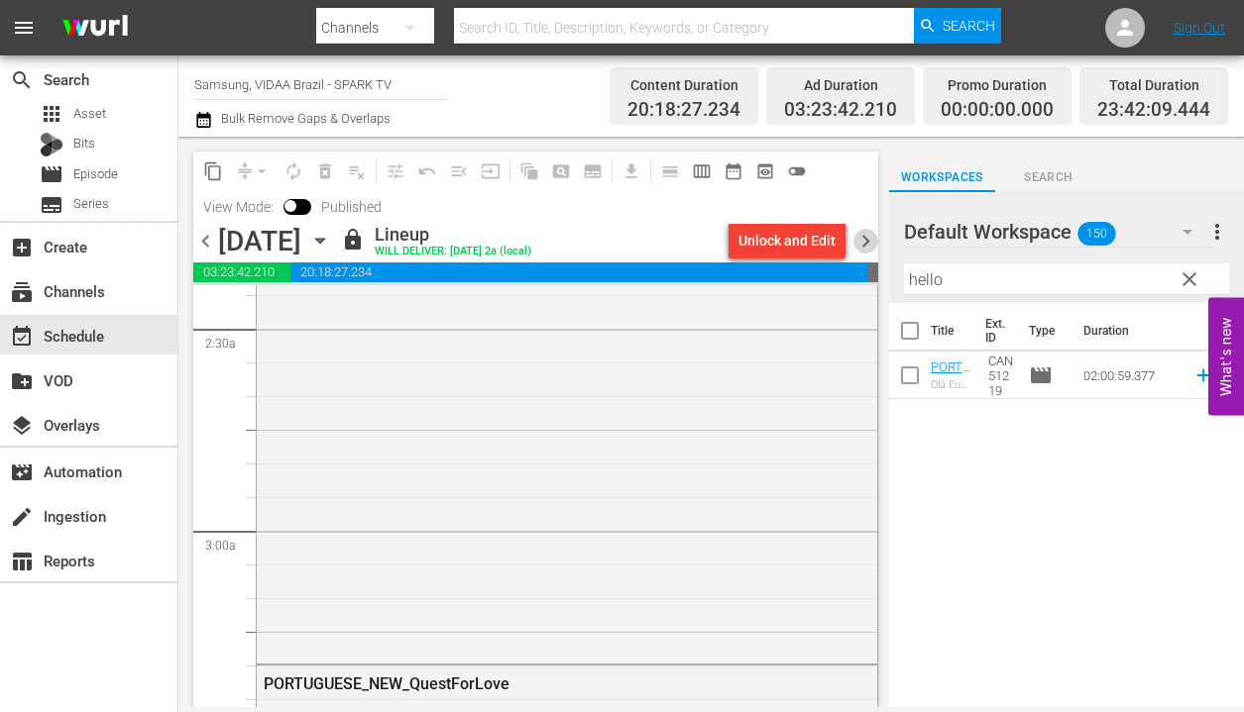
click at [867, 233] on span "chevron_right" at bounding box center [865, 241] width 25 height 25
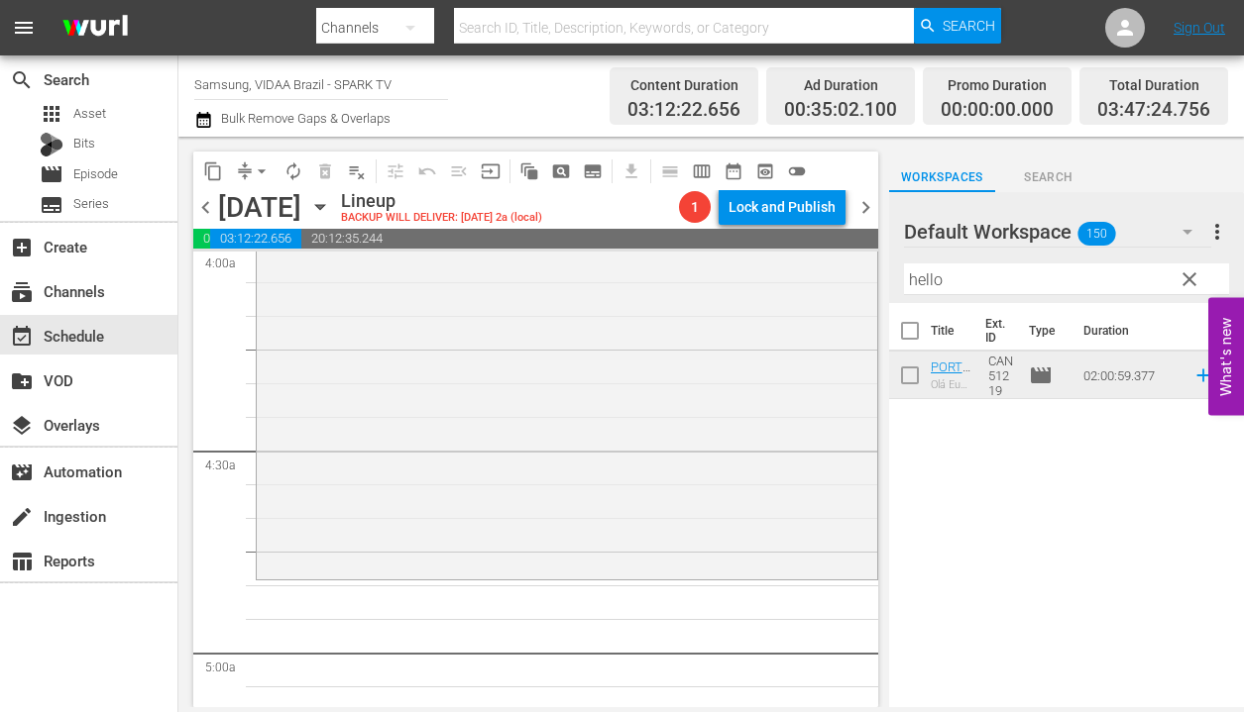
scroll to position [1704, 0]
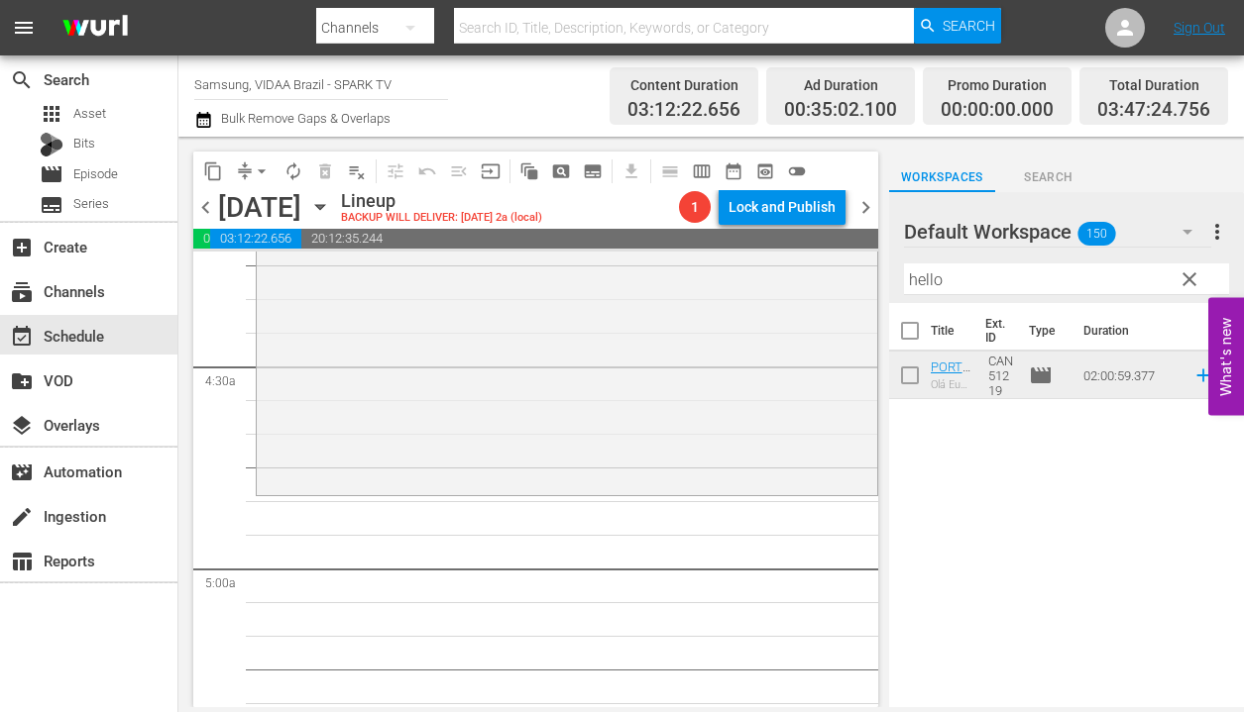
click at [1183, 280] on span "clear" at bounding box center [1189, 280] width 24 height 24
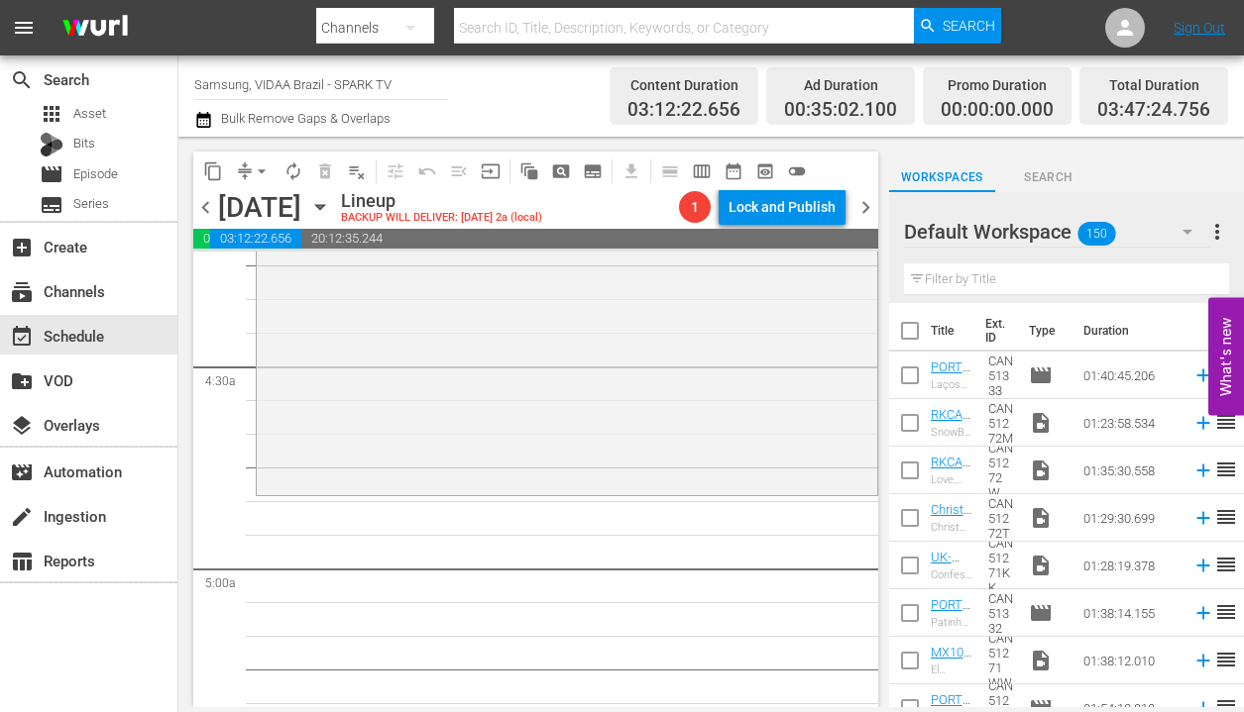
click at [986, 279] on input "text" at bounding box center [1066, 280] width 325 height 32
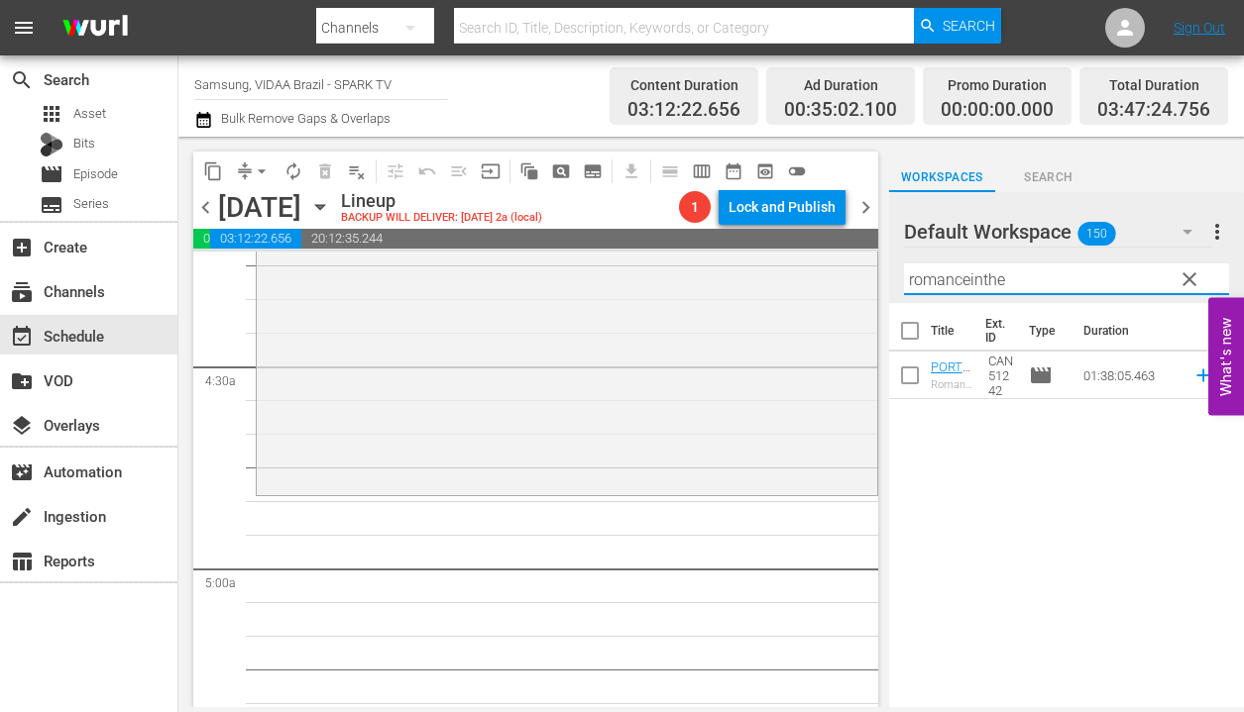
type input "romanceinthe"
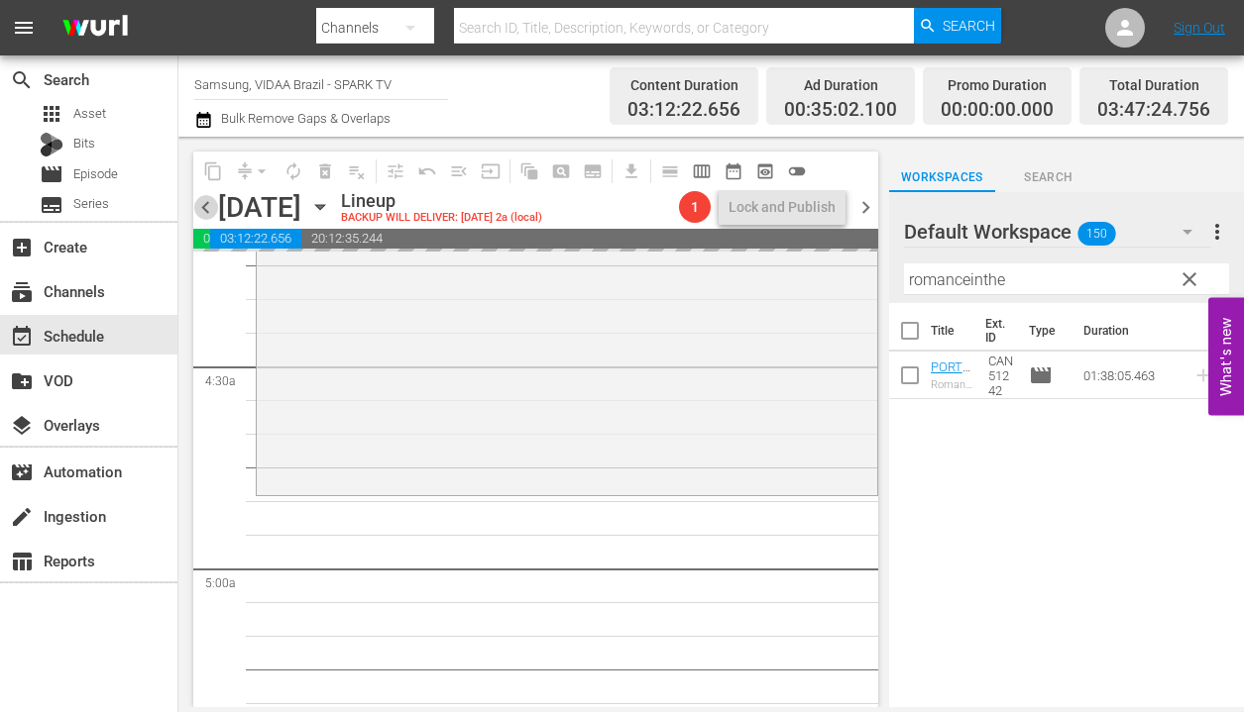
click at [210, 208] on span "chevron_left" at bounding box center [205, 207] width 25 height 25
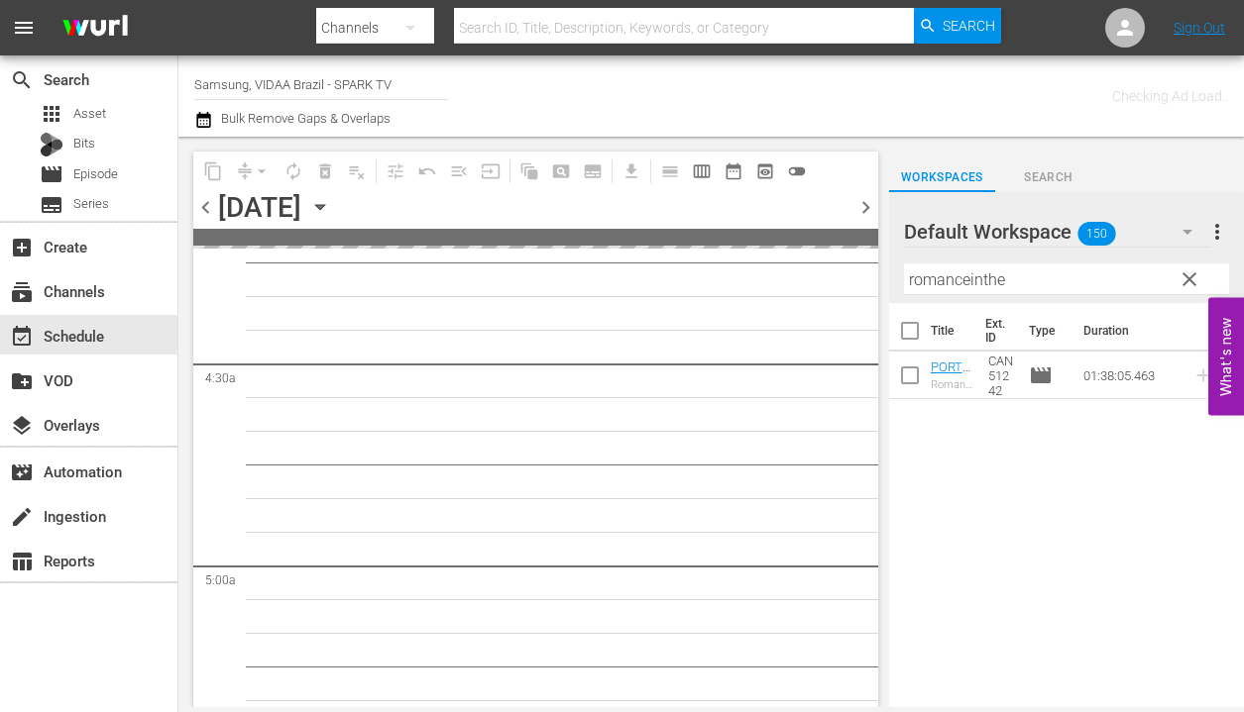
scroll to position [1772, 0]
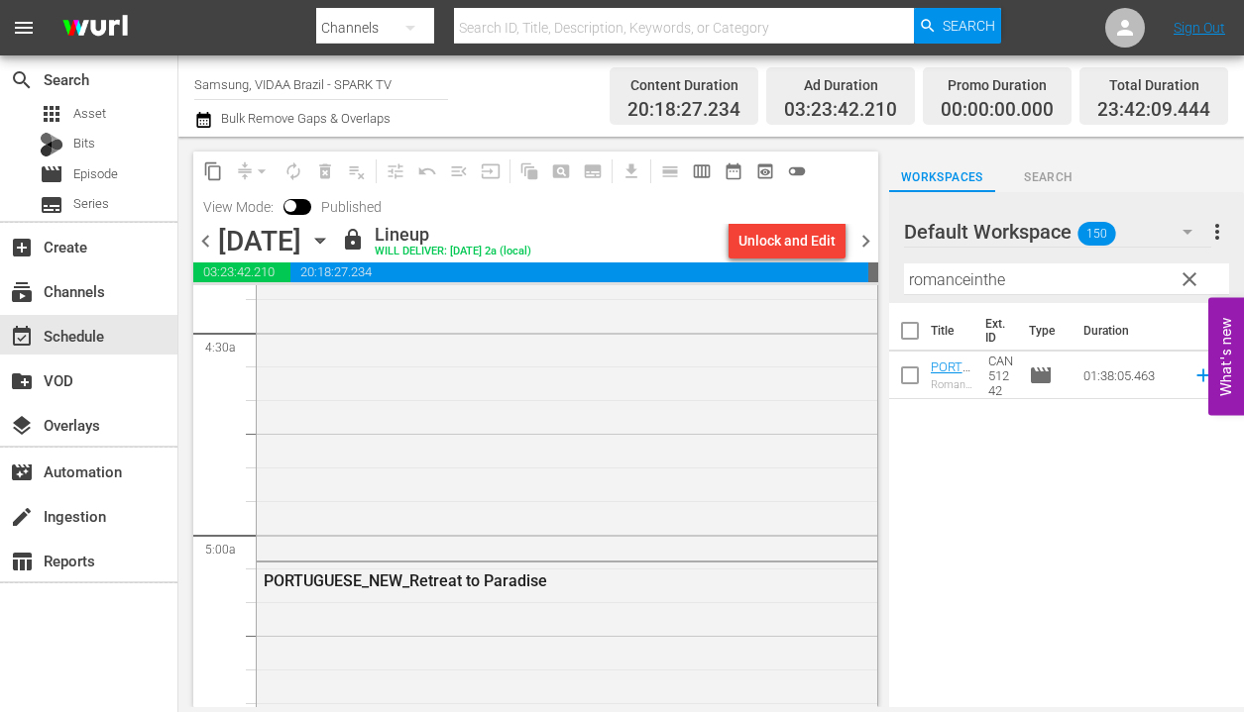
click at [865, 240] on span "chevron_right" at bounding box center [865, 241] width 25 height 25
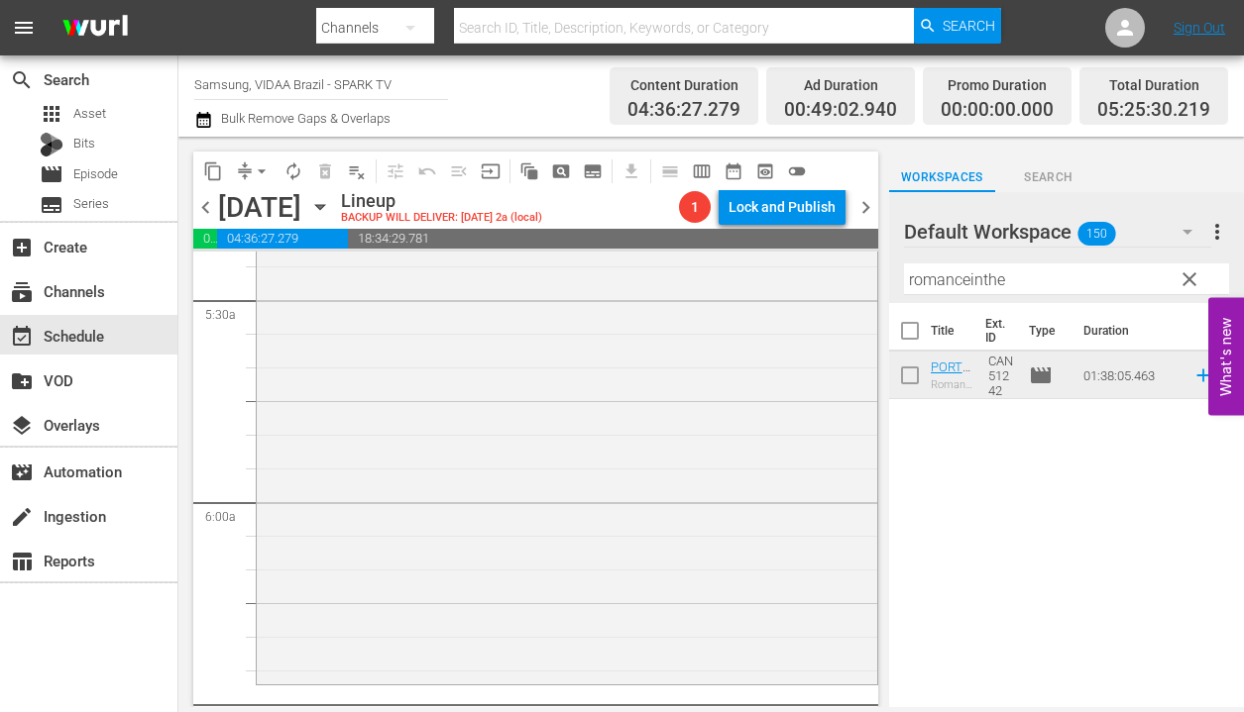
click at [1081, 279] on input "romanceinthe" at bounding box center [1066, 280] width 325 height 32
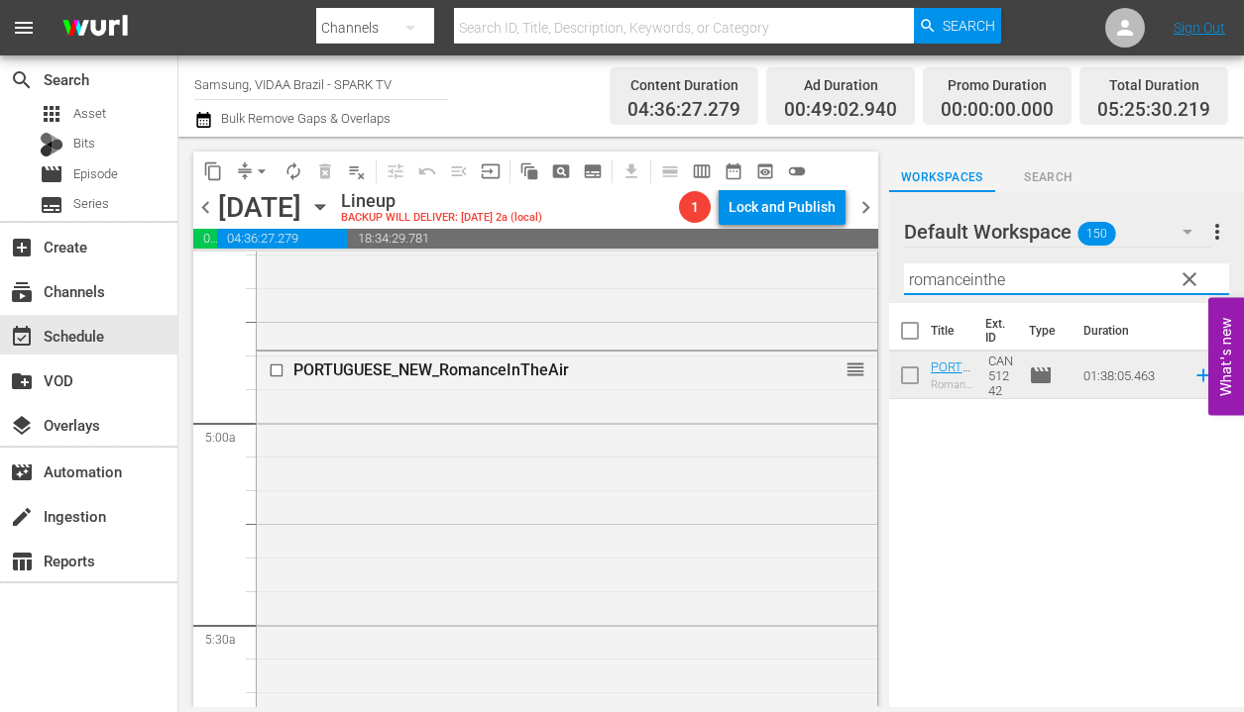
scroll to position [1819, 0]
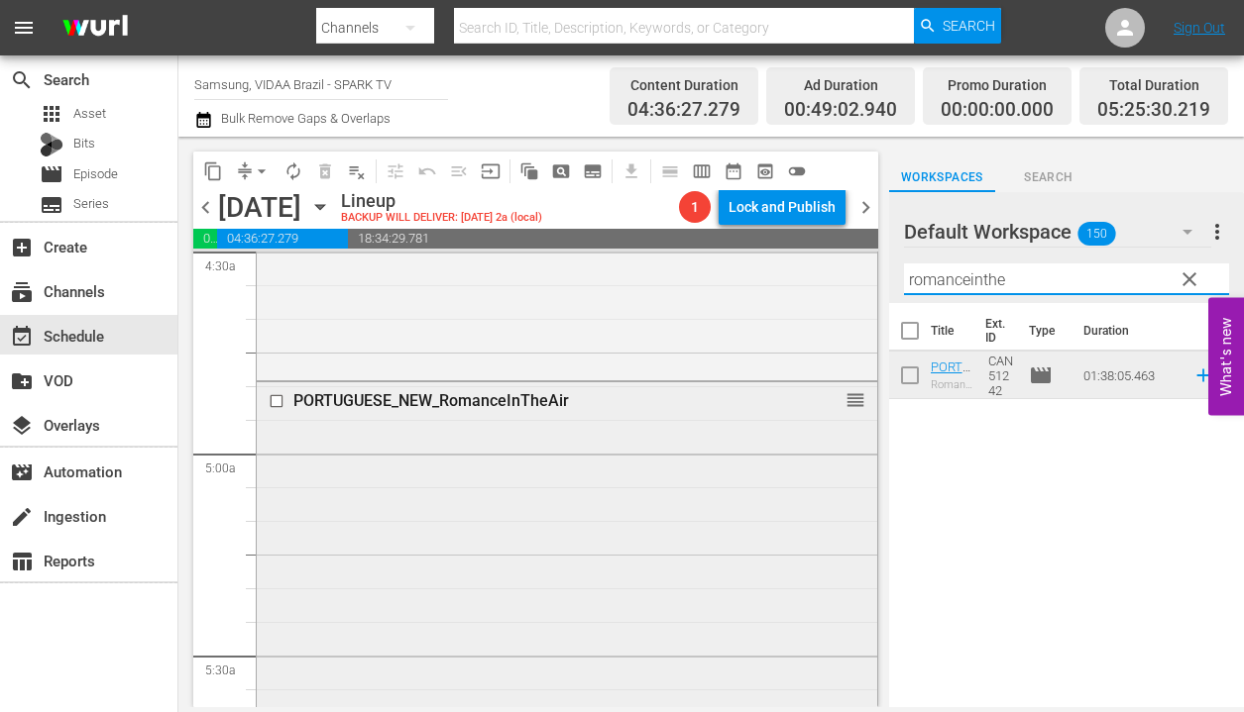
click at [1188, 276] on span "clear" at bounding box center [1189, 280] width 24 height 24
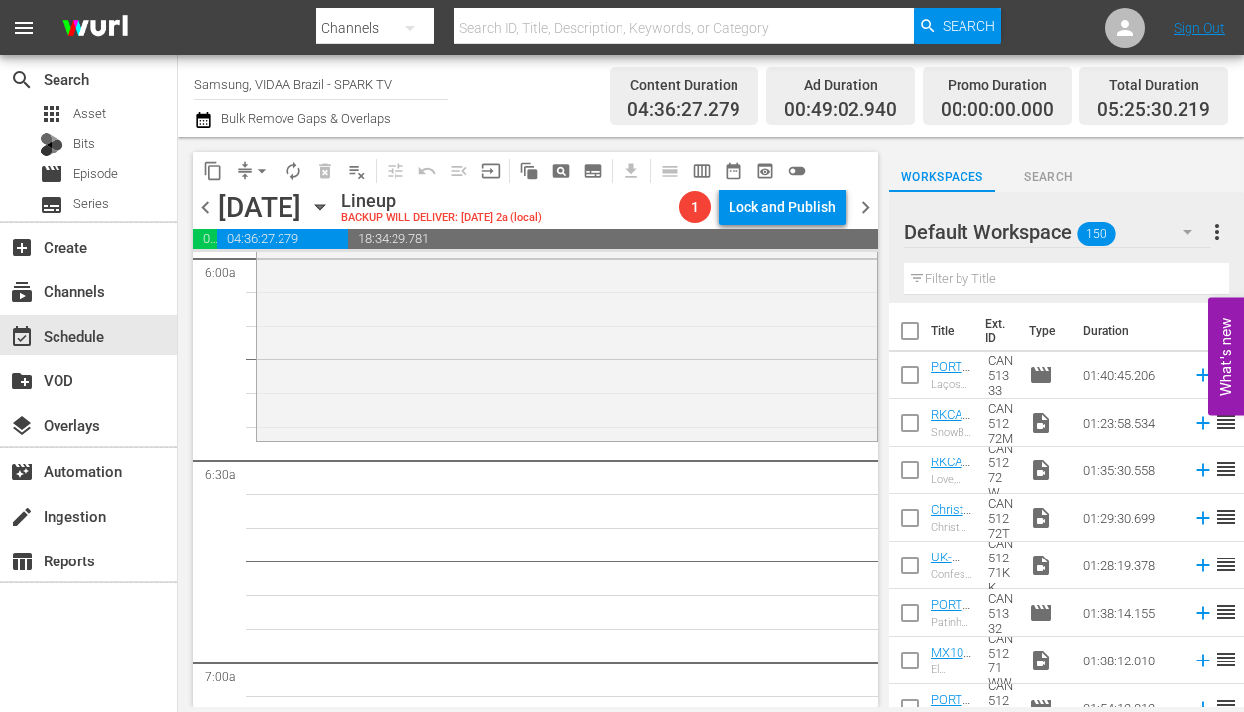
scroll to position [2415, 0]
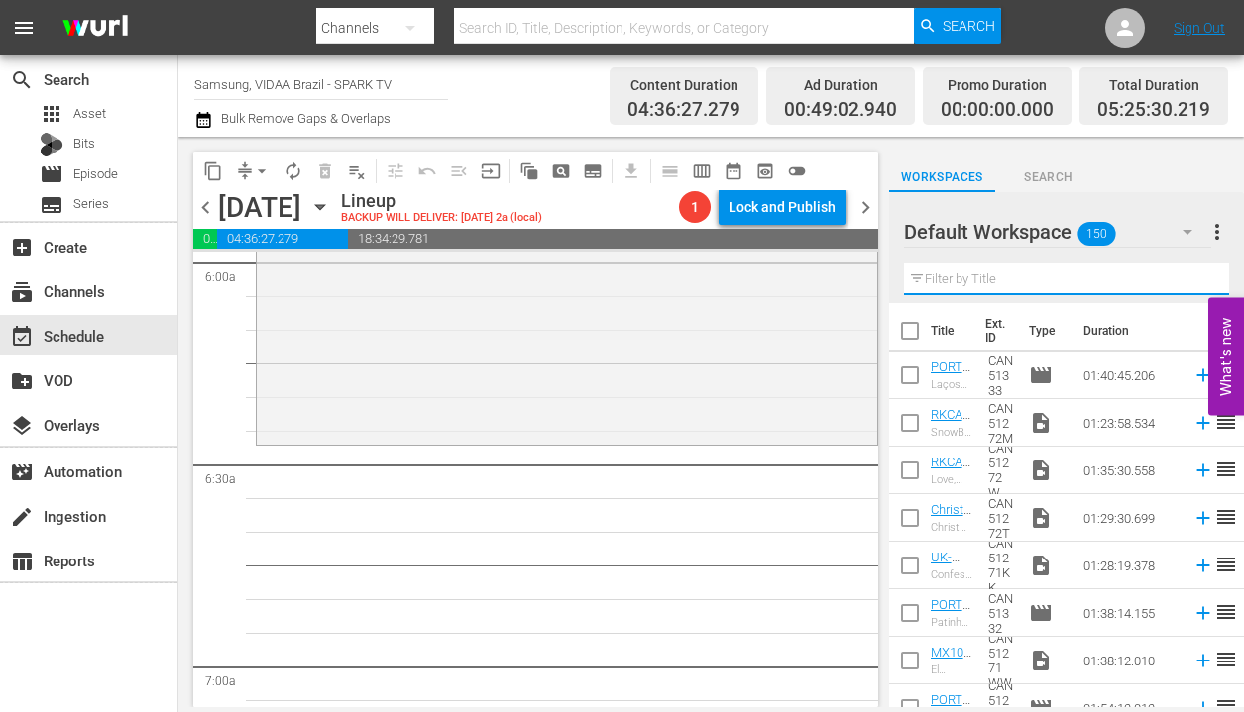
click at [987, 272] on input "text" at bounding box center [1066, 280] width 325 height 32
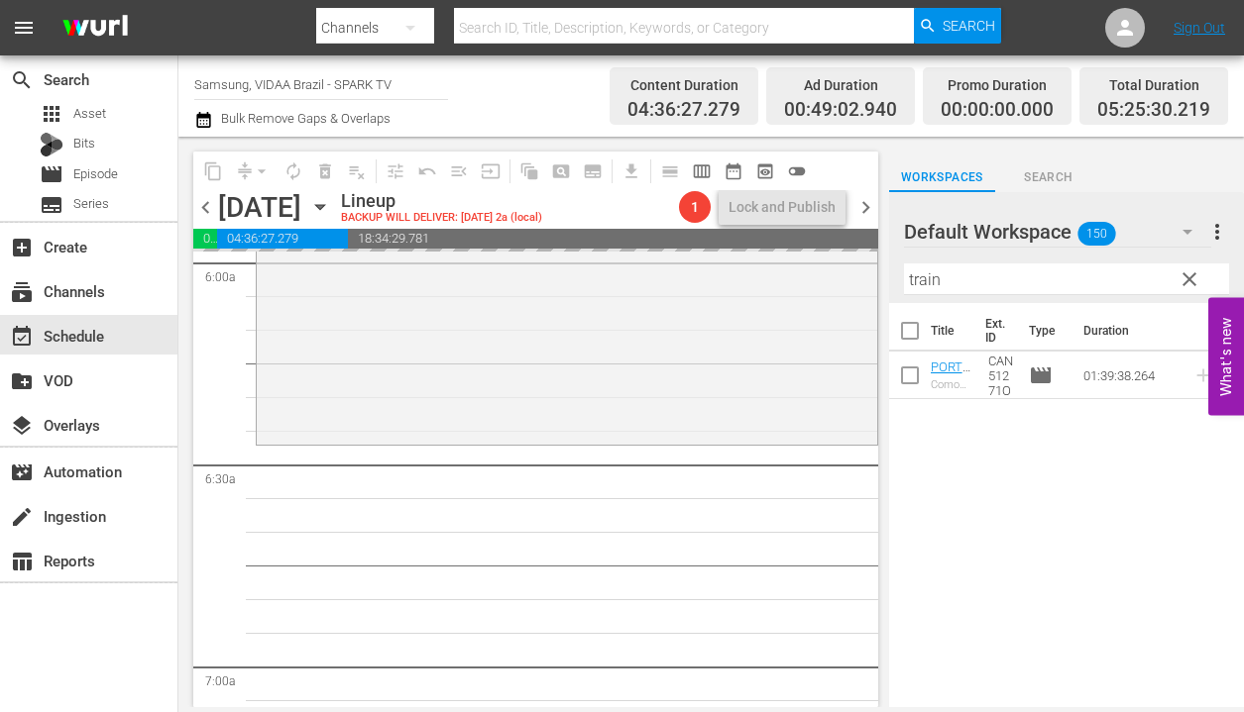
click at [208, 205] on span "chevron_left" at bounding box center [205, 207] width 25 height 25
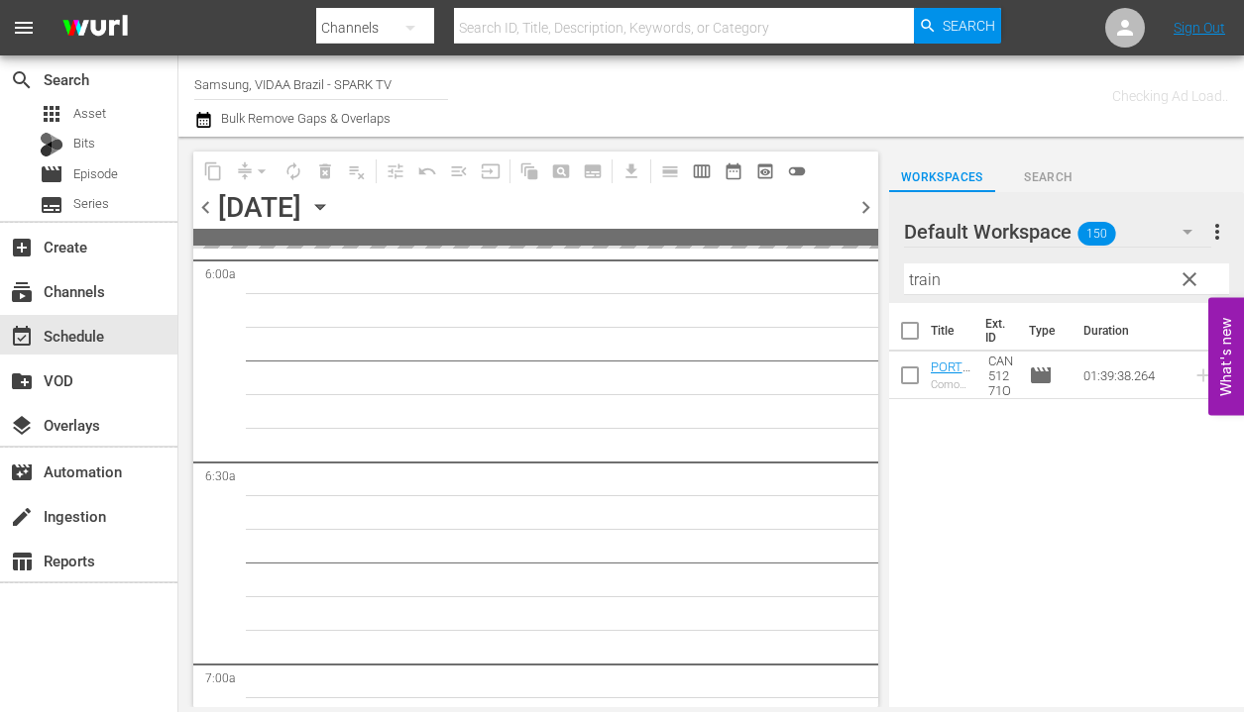
scroll to position [2482, 0]
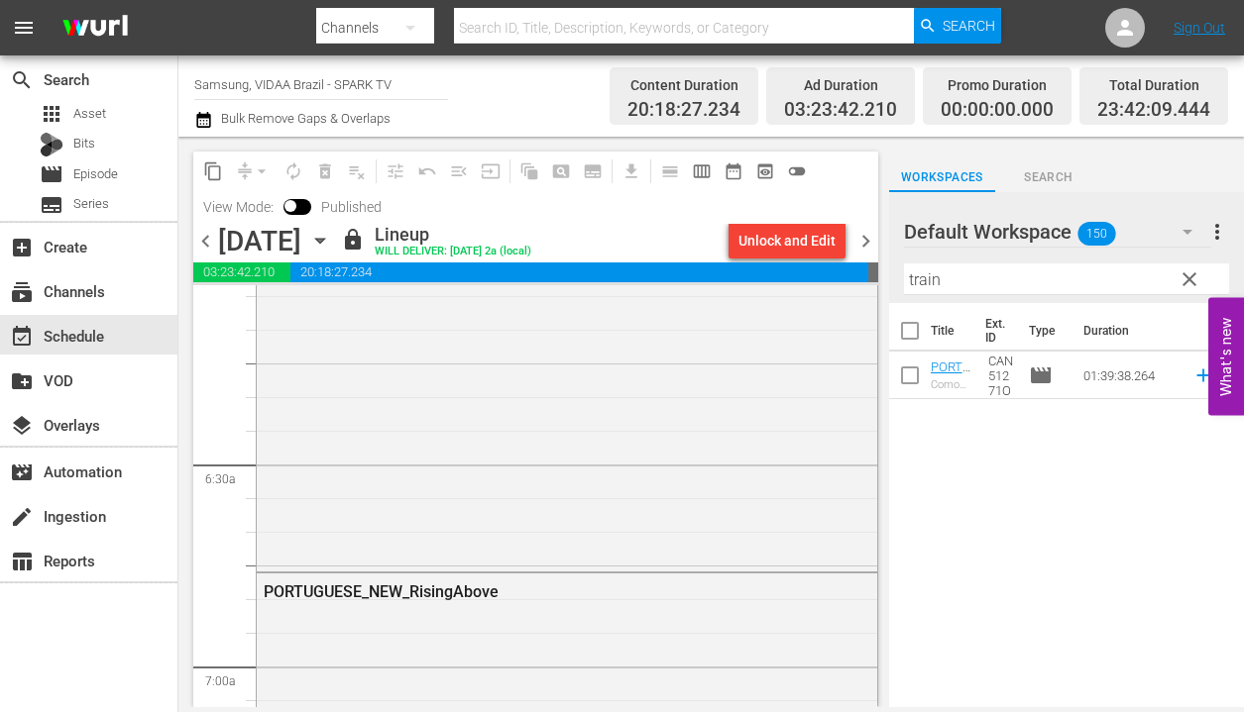
click at [869, 239] on span "chevron_right" at bounding box center [865, 241] width 25 height 25
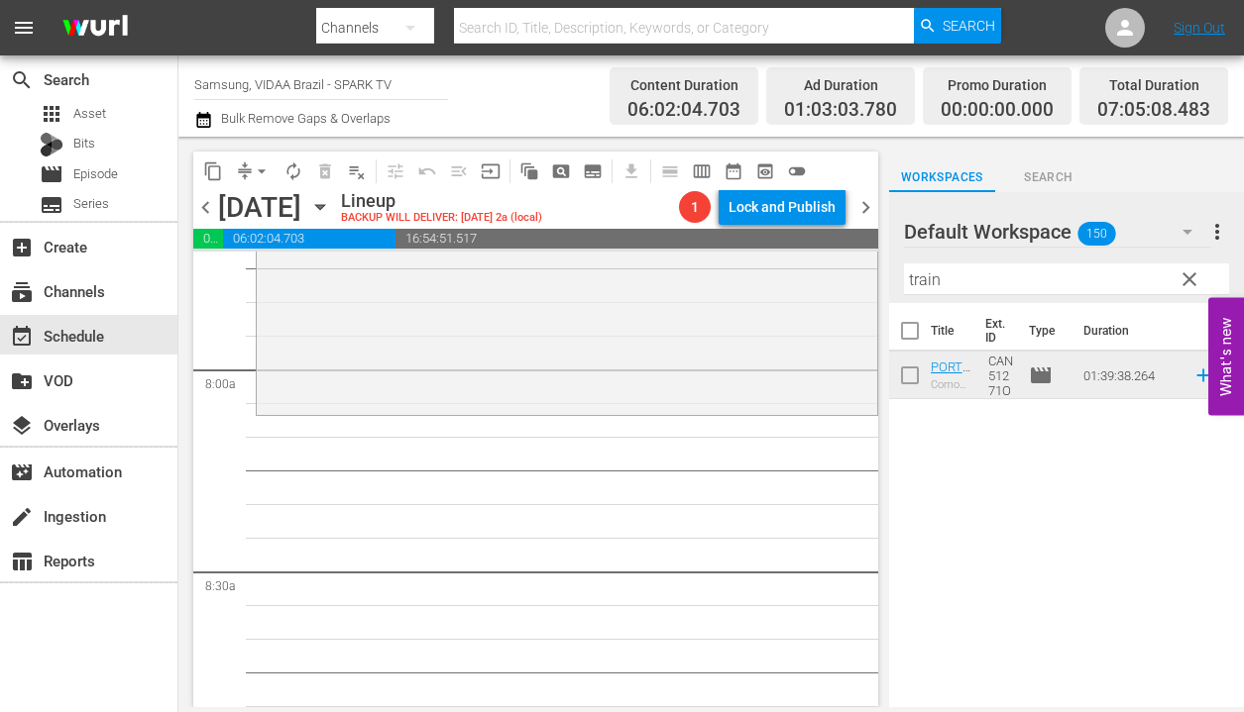
scroll to position [3108, 0]
click at [960, 288] on input "train" at bounding box center [1066, 280] width 325 height 32
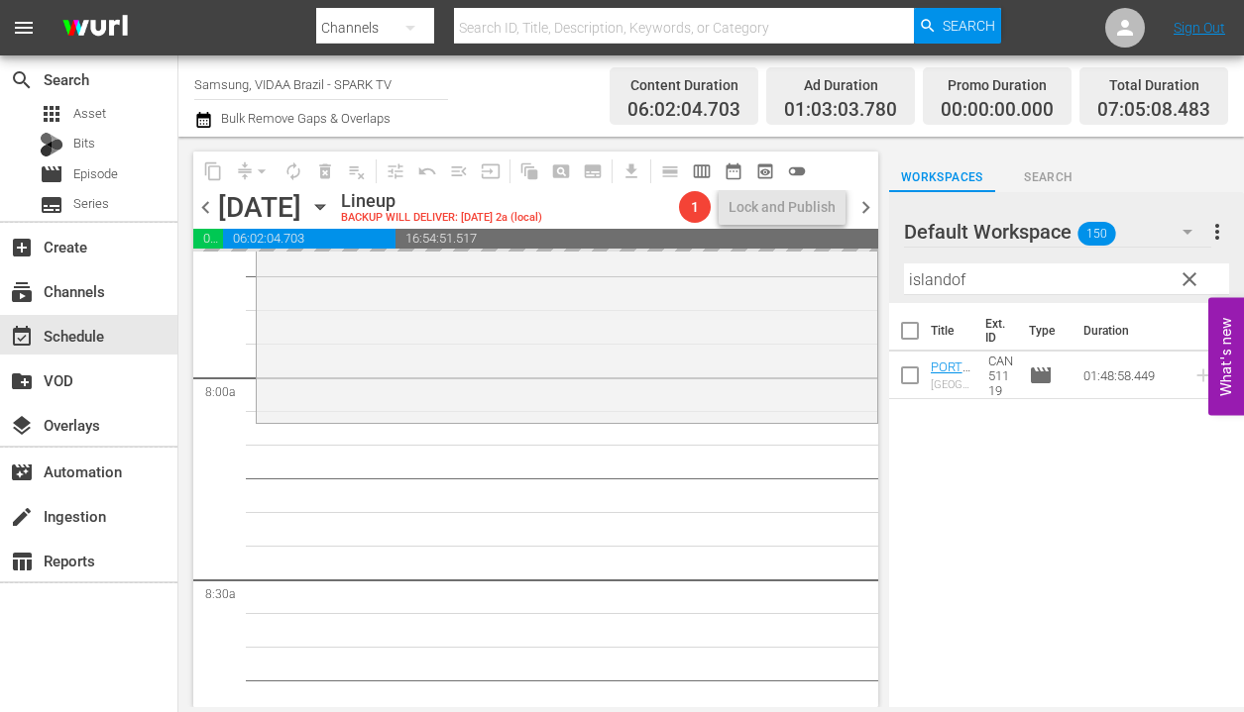
click at [211, 210] on span "chevron_left" at bounding box center [205, 207] width 25 height 25
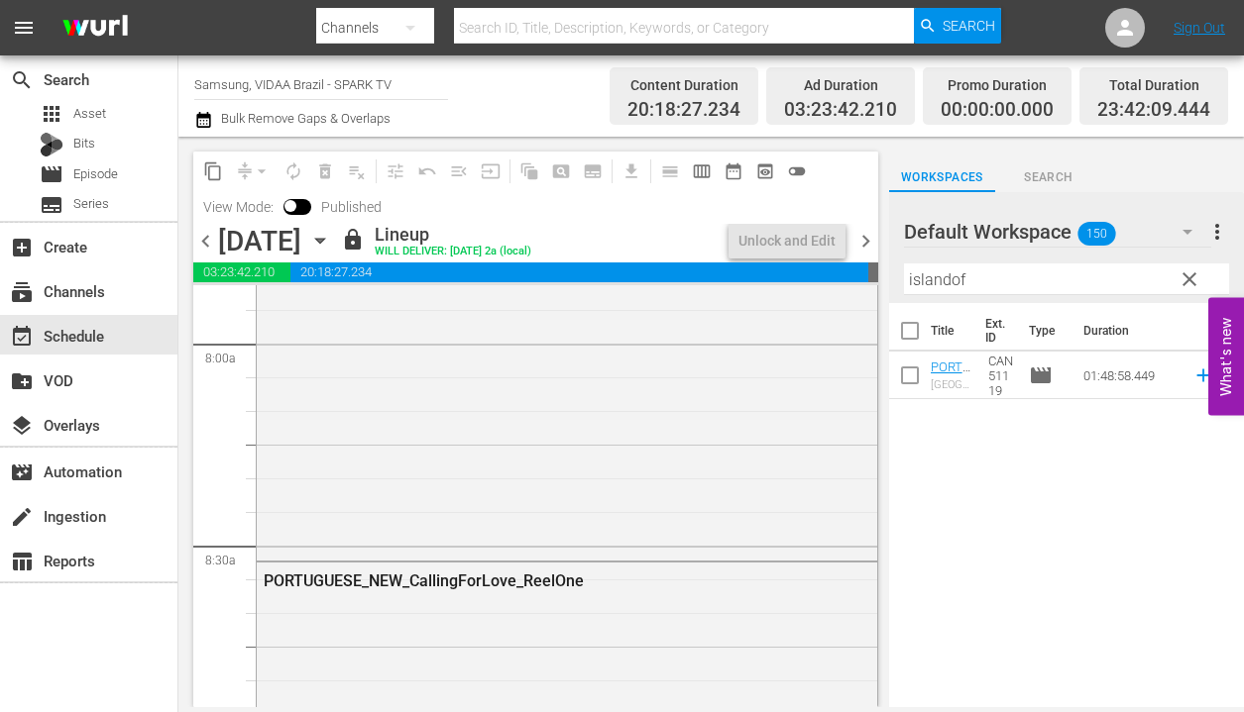
click at [865, 240] on span "chevron_right" at bounding box center [865, 241] width 25 height 25
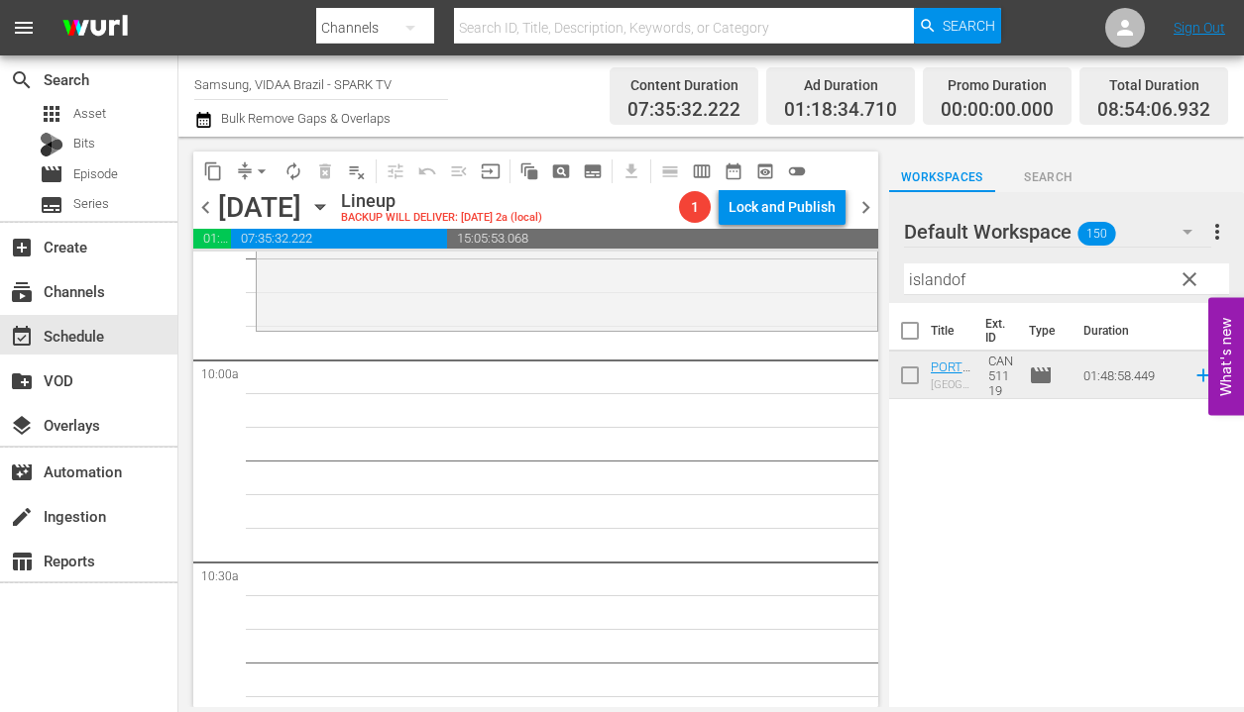
scroll to position [3934, 0]
click at [1032, 280] on input "islandof" at bounding box center [1066, 280] width 325 height 32
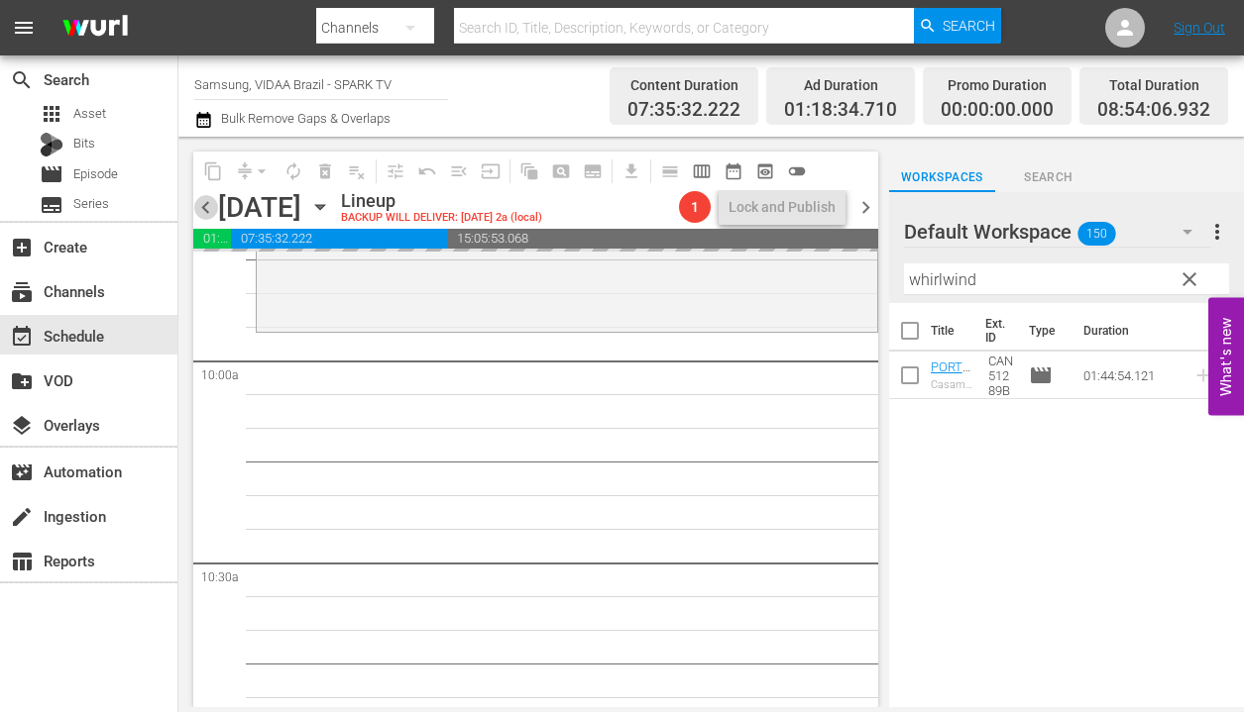
click at [210, 208] on span "chevron_left" at bounding box center [205, 207] width 25 height 25
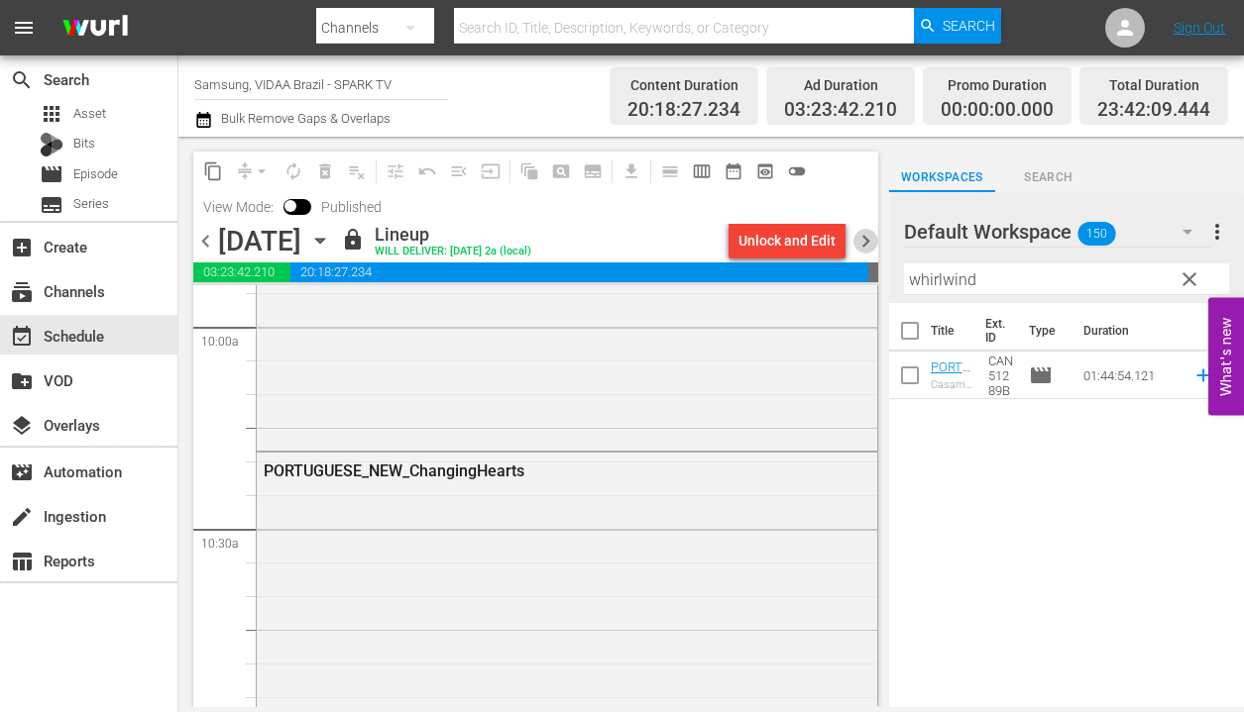
click at [867, 240] on span "chevron_right" at bounding box center [865, 241] width 25 height 25
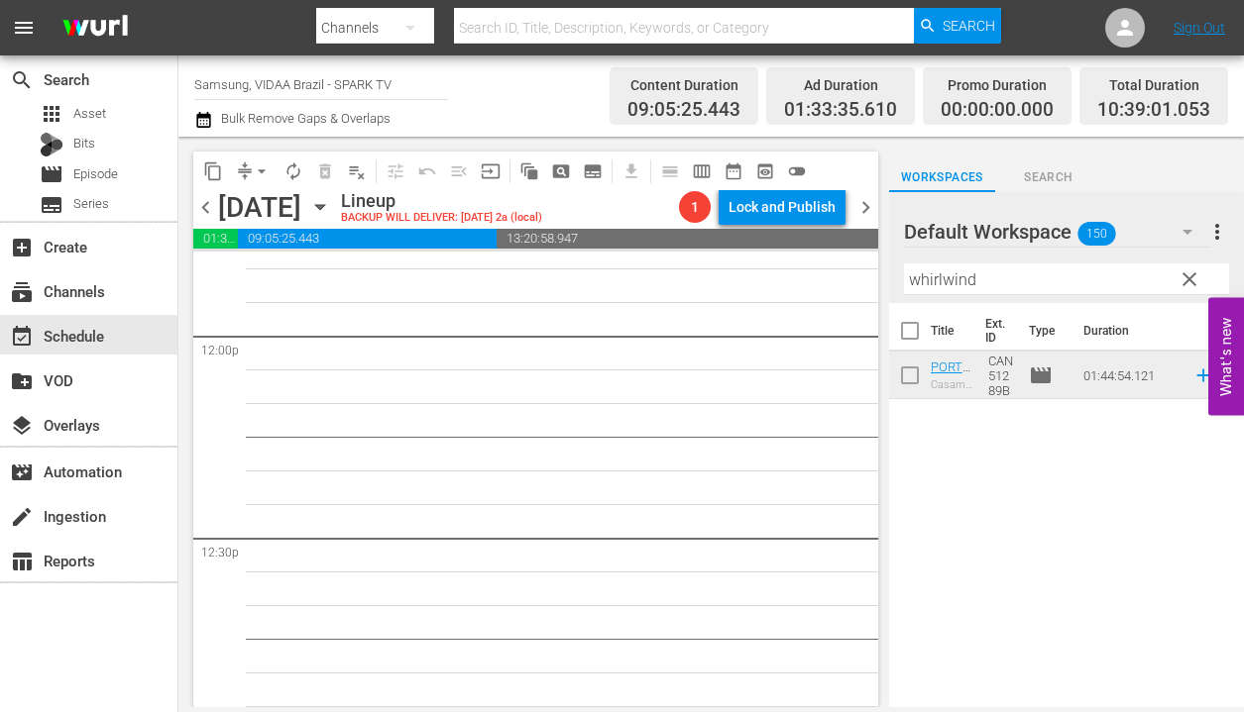
scroll to position [4640, 0]
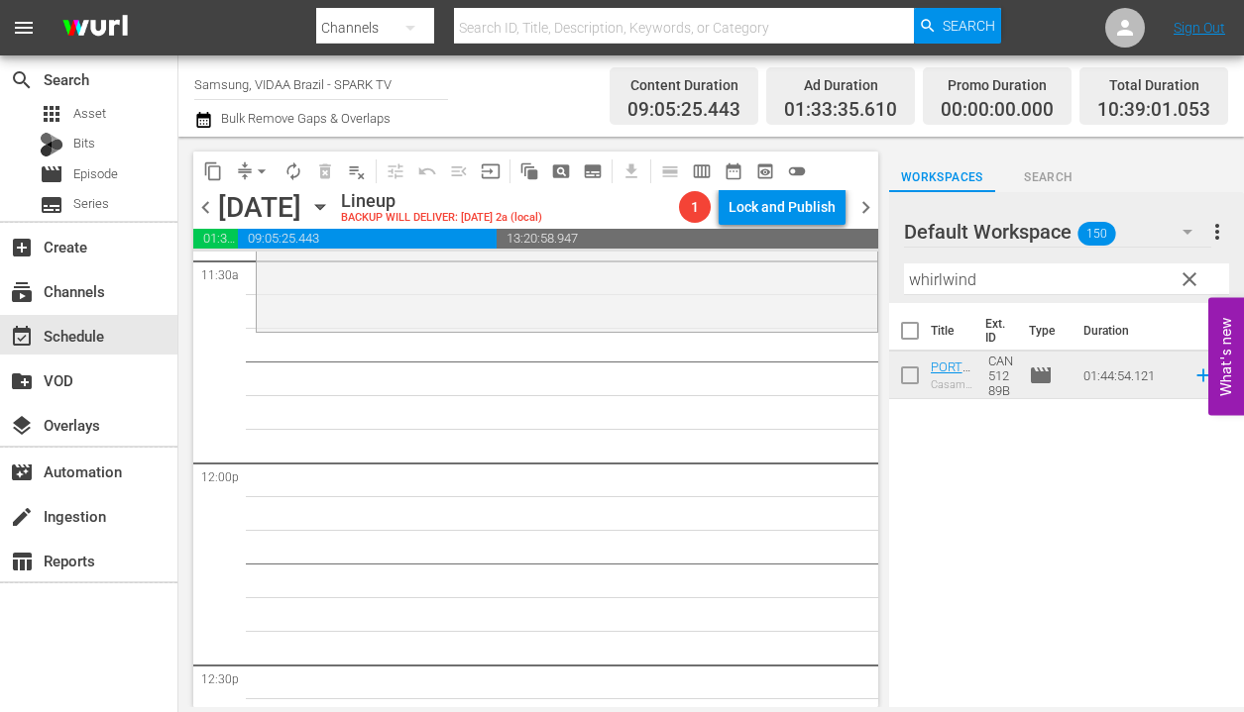
click at [939, 272] on input "whirlwind" at bounding box center [1066, 280] width 325 height 32
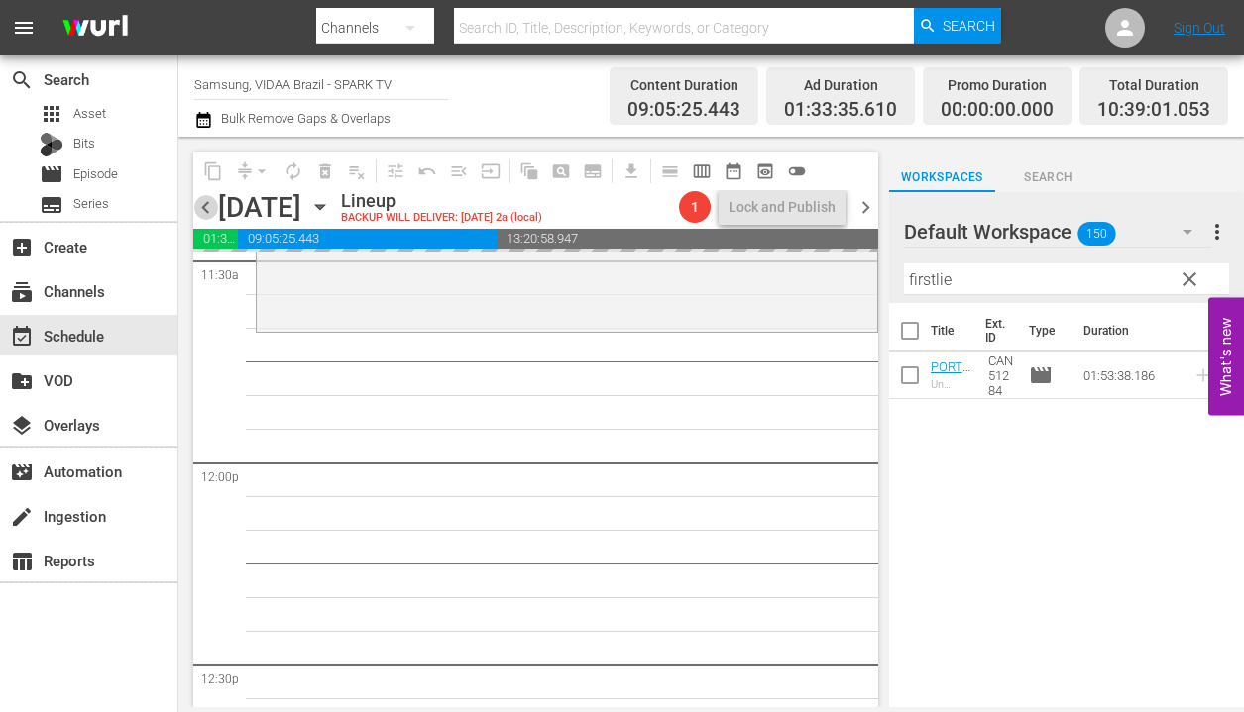
click at [203, 204] on span "chevron_left" at bounding box center [205, 207] width 25 height 25
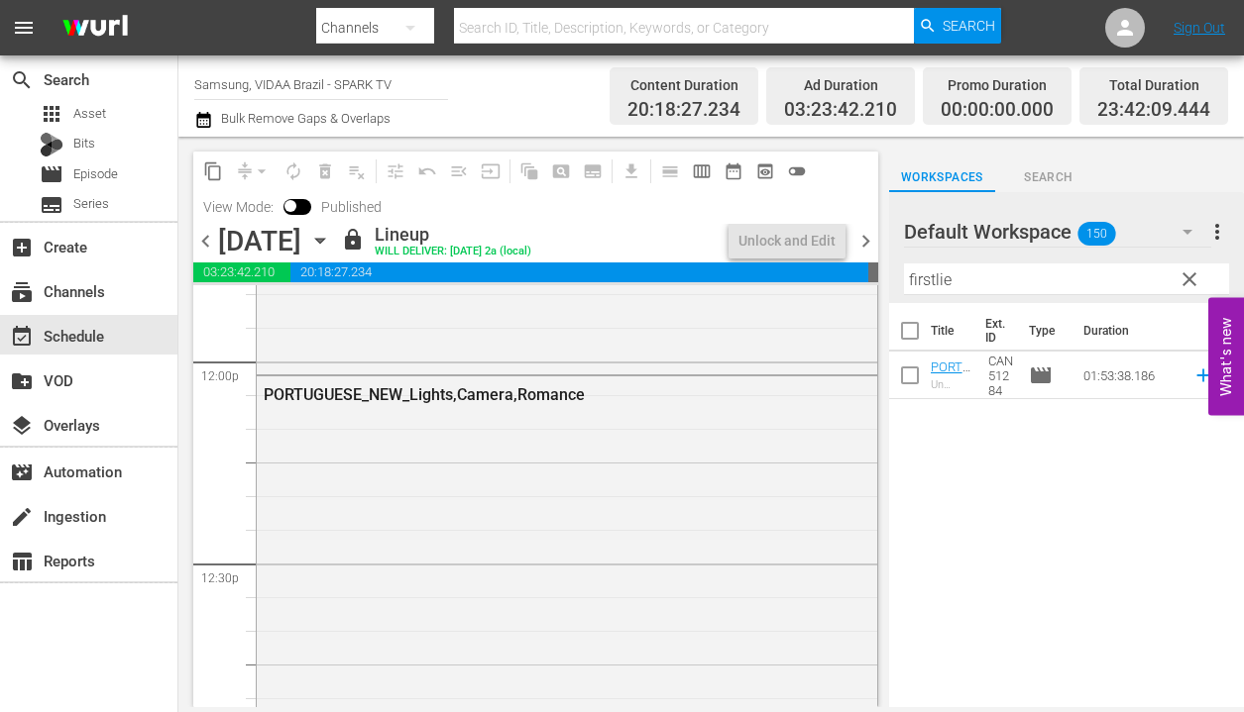
scroll to position [4674, 0]
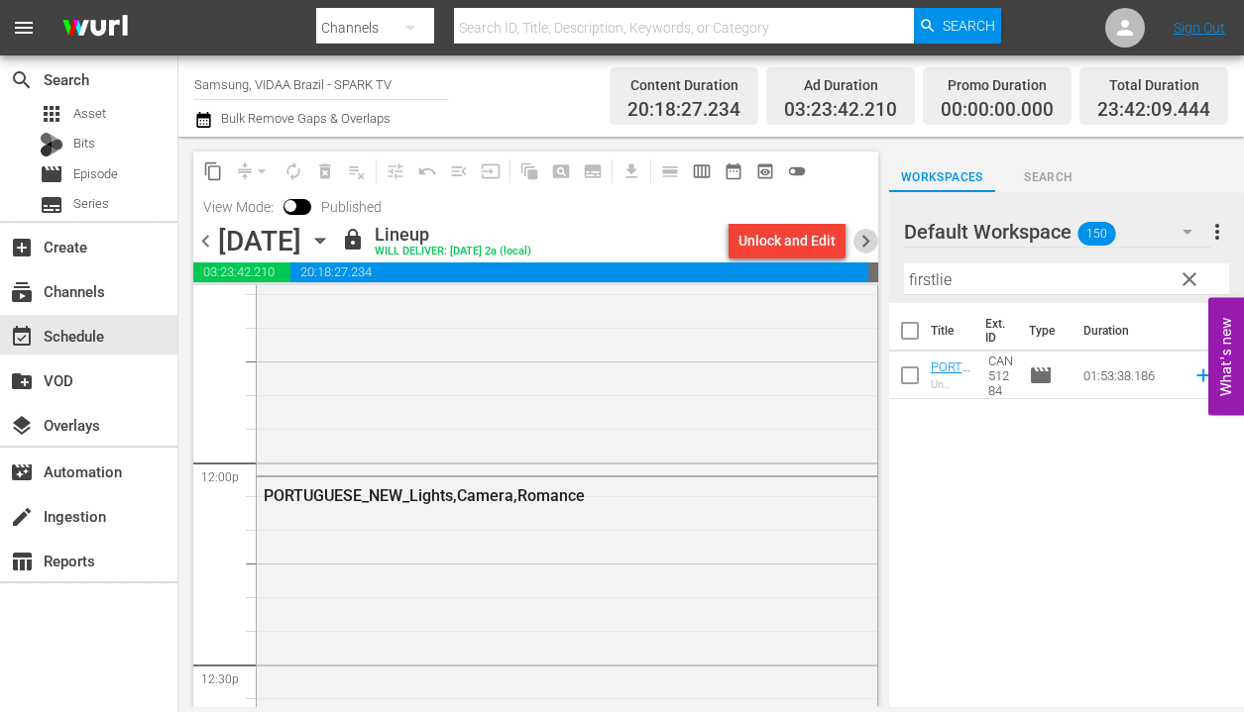
click at [867, 234] on span "chevron_right" at bounding box center [865, 241] width 25 height 25
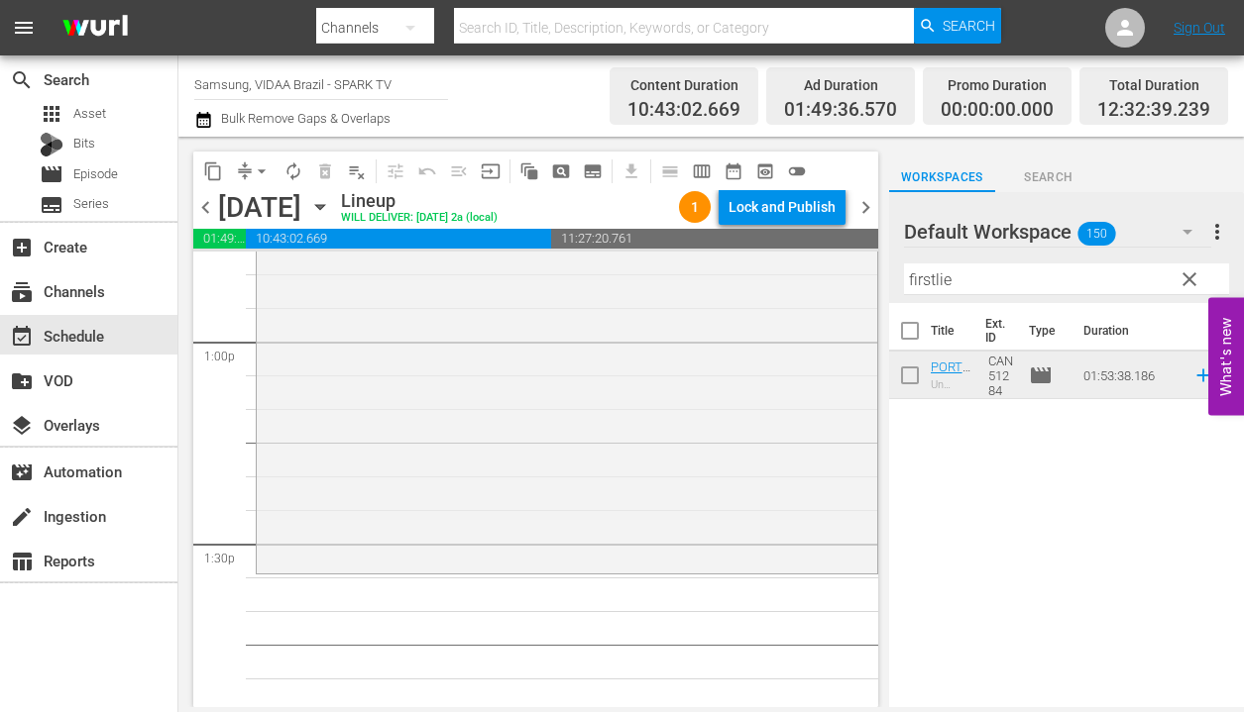
scroll to position [5229, 0]
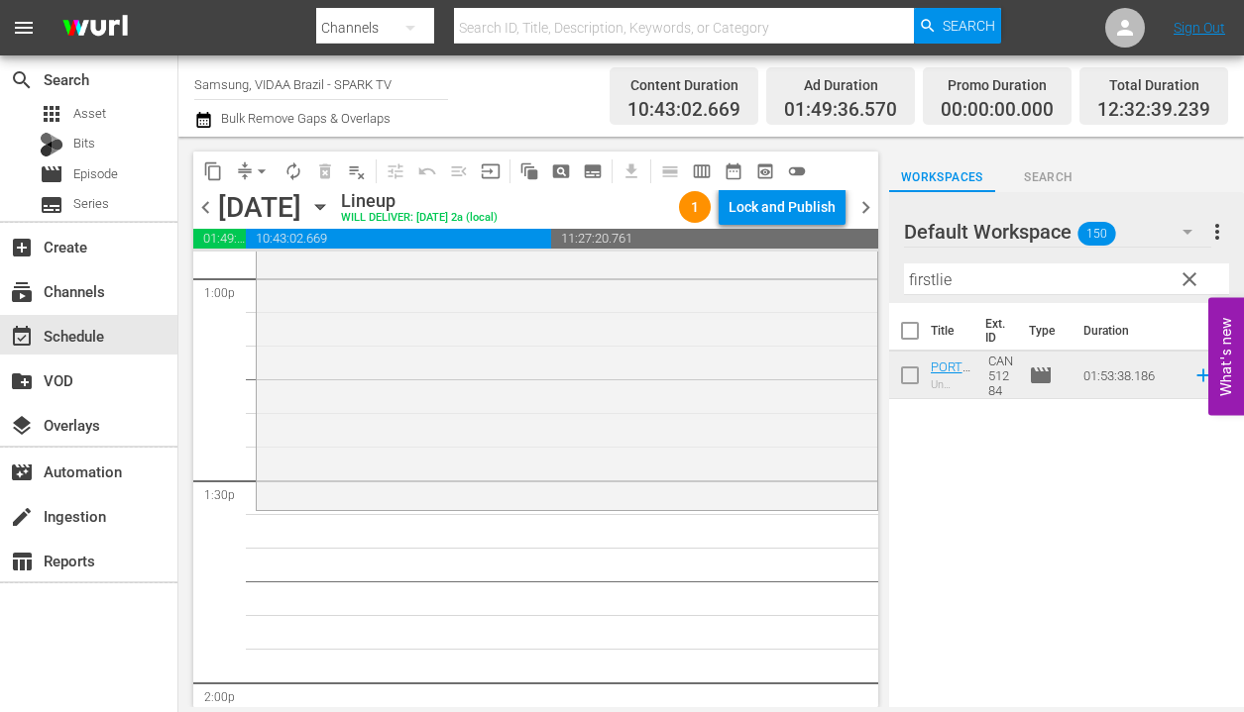
click at [208, 210] on span "chevron_left" at bounding box center [205, 207] width 25 height 25
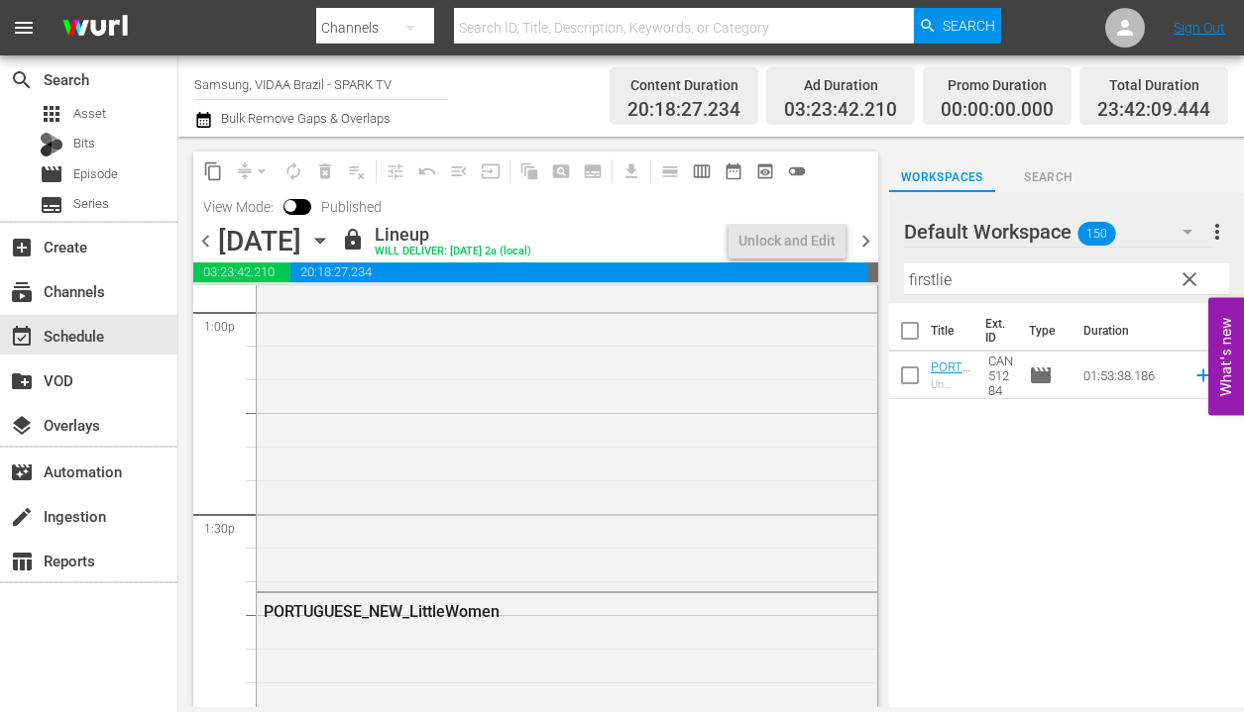
click at [860, 245] on span "chevron_right" at bounding box center [865, 241] width 25 height 25
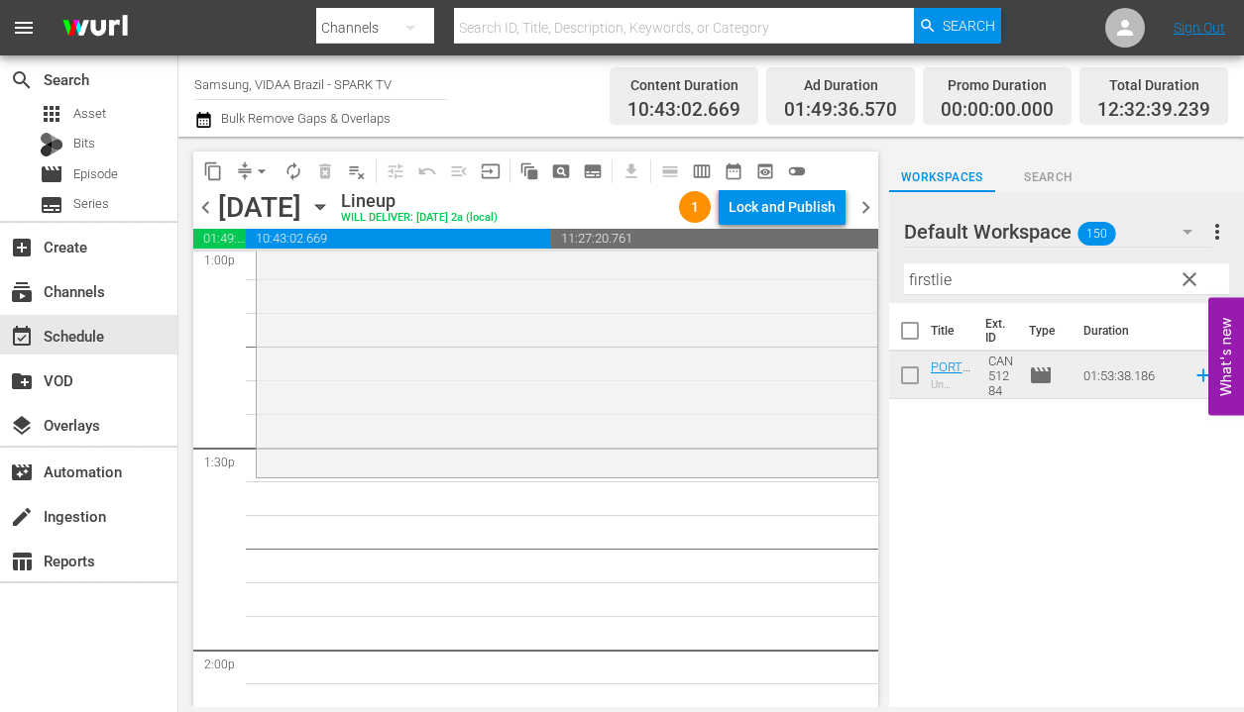
scroll to position [5265, 0]
click at [1029, 282] on input "firstlie" at bounding box center [1066, 280] width 325 height 32
click at [1028, 283] on input "firstlie" at bounding box center [1066, 280] width 325 height 32
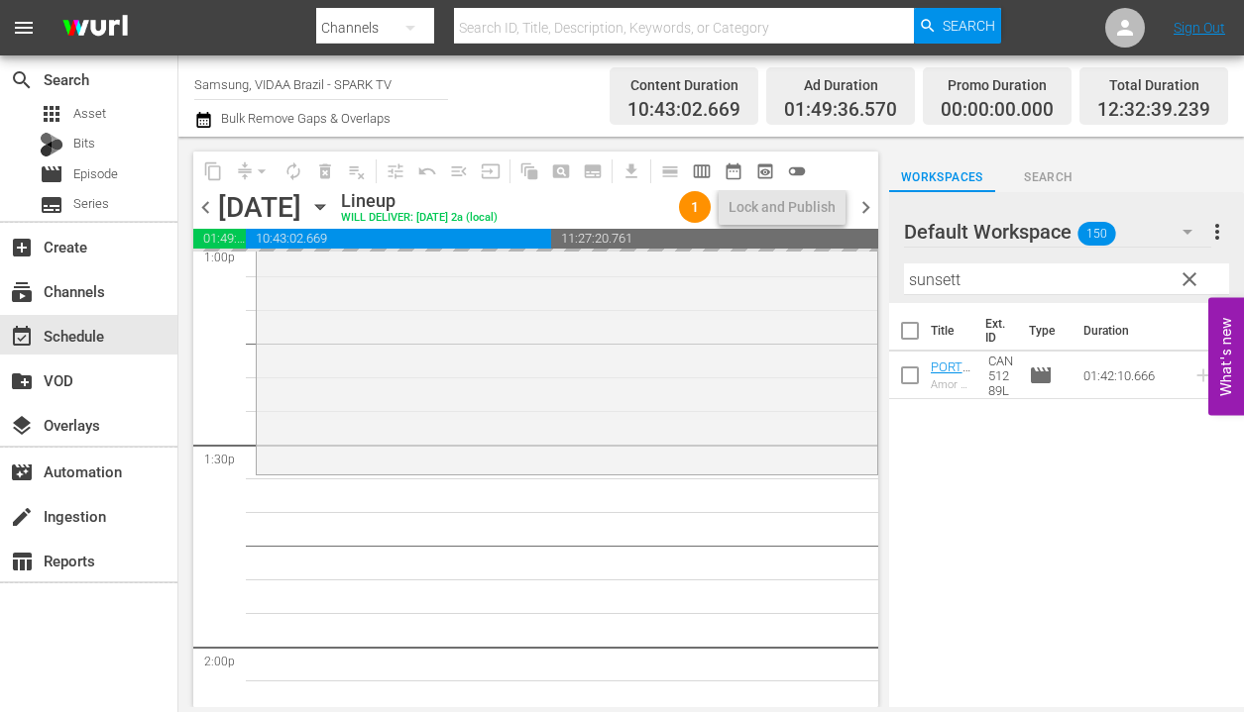
click at [200, 211] on span "chevron_left" at bounding box center [205, 207] width 25 height 25
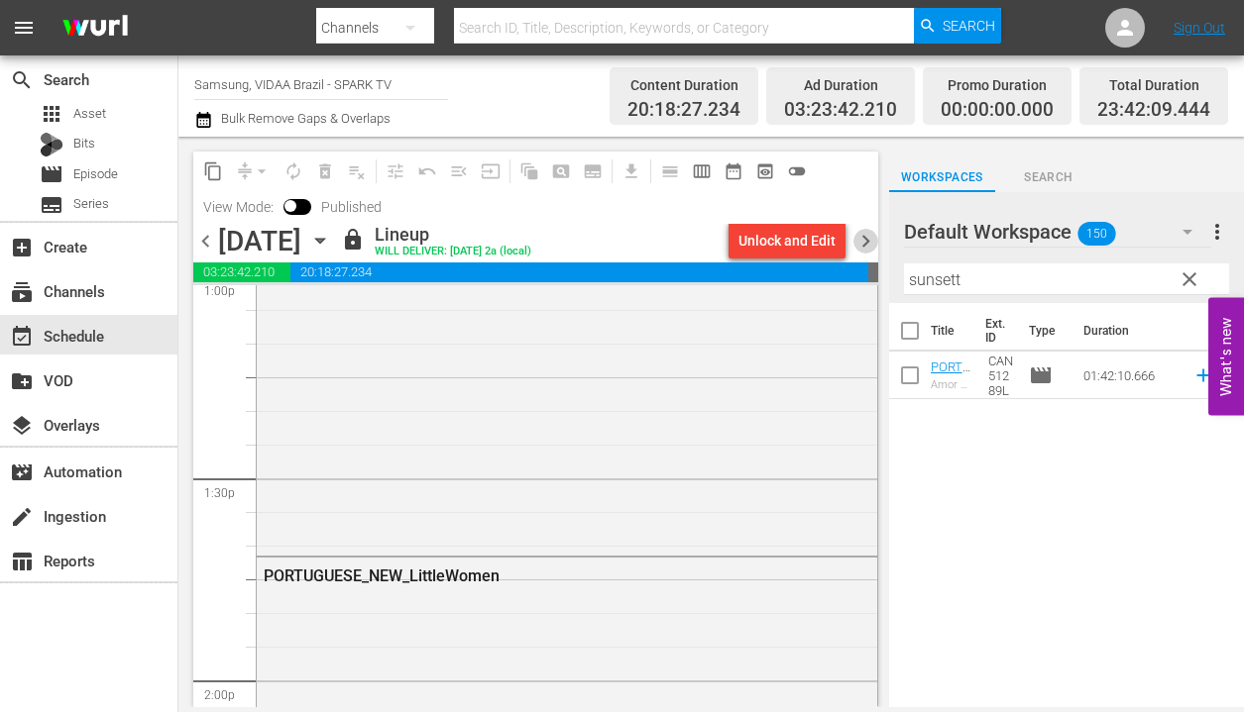
click at [864, 236] on span "chevron_right" at bounding box center [865, 241] width 25 height 25
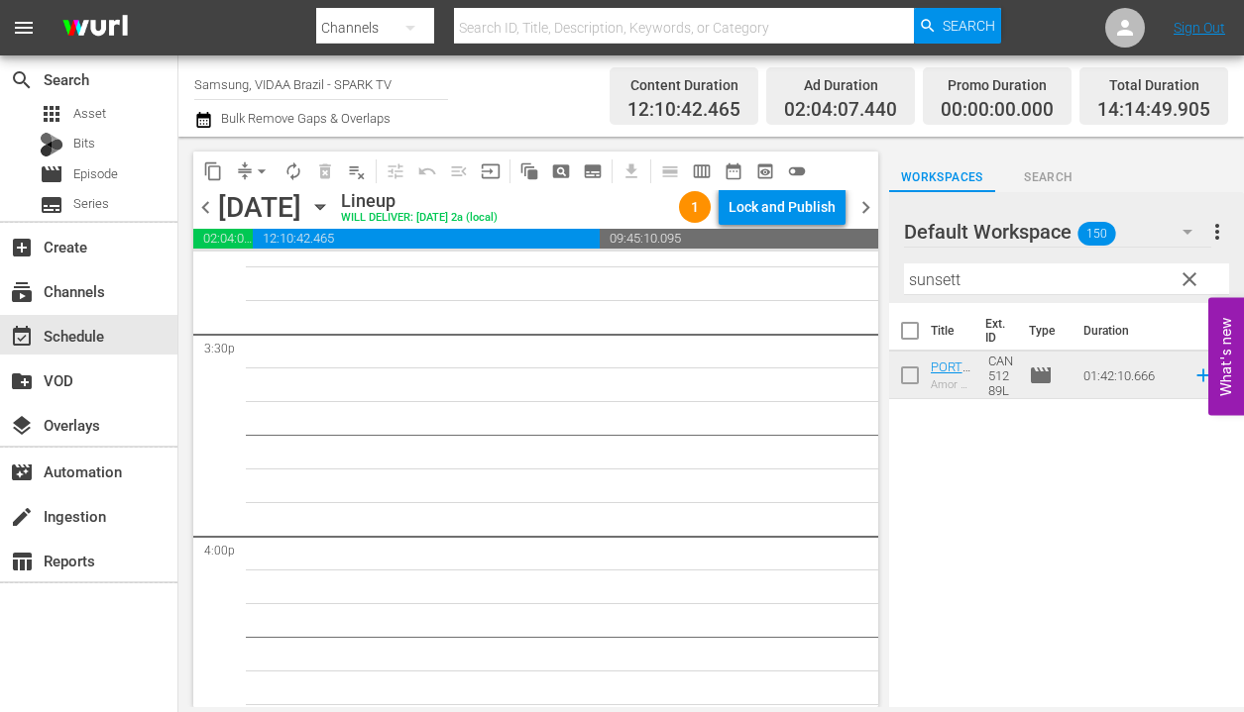
scroll to position [6065, 0]
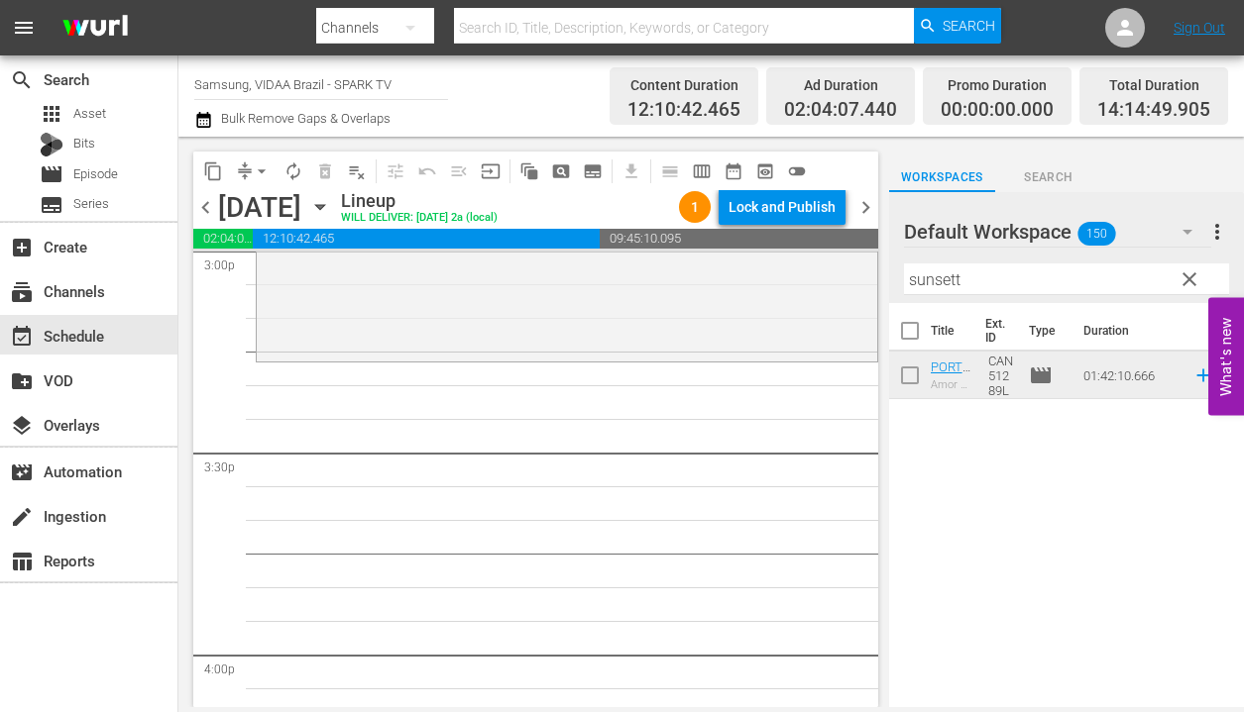
click at [973, 279] on input "sunsett" at bounding box center [1066, 280] width 325 height 32
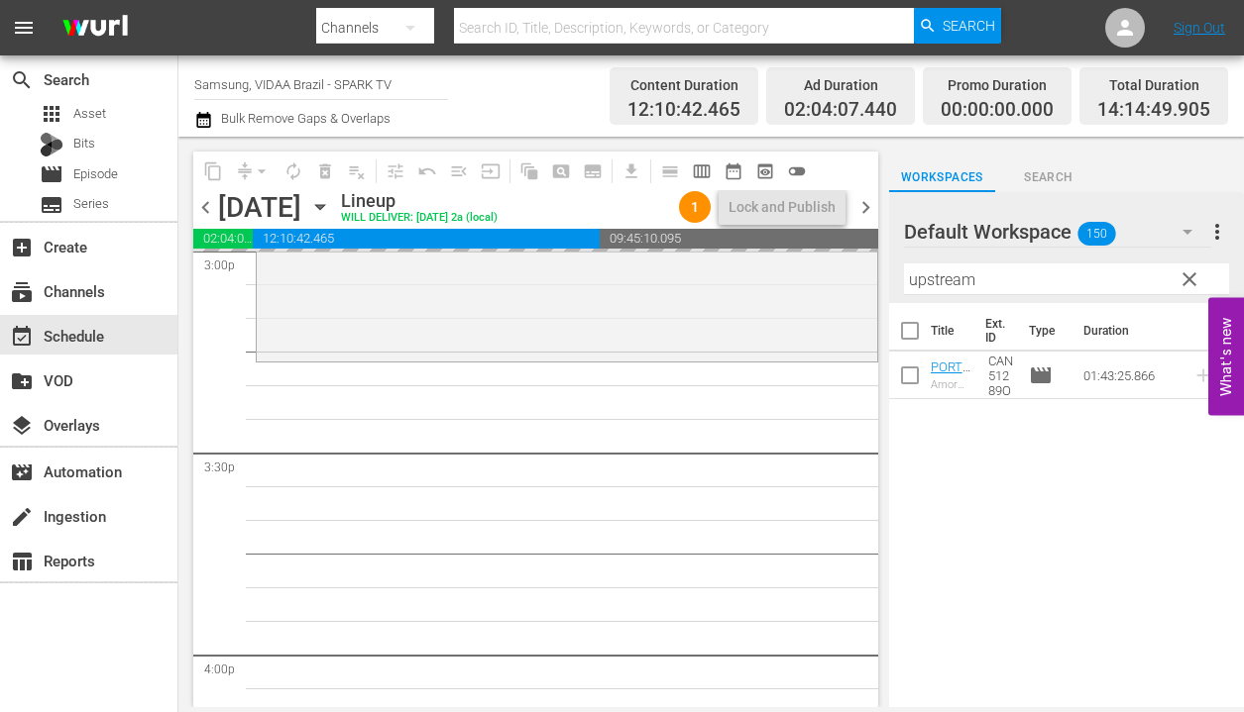
click at [209, 210] on span "chevron_left" at bounding box center [205, 207] width 25 height 25
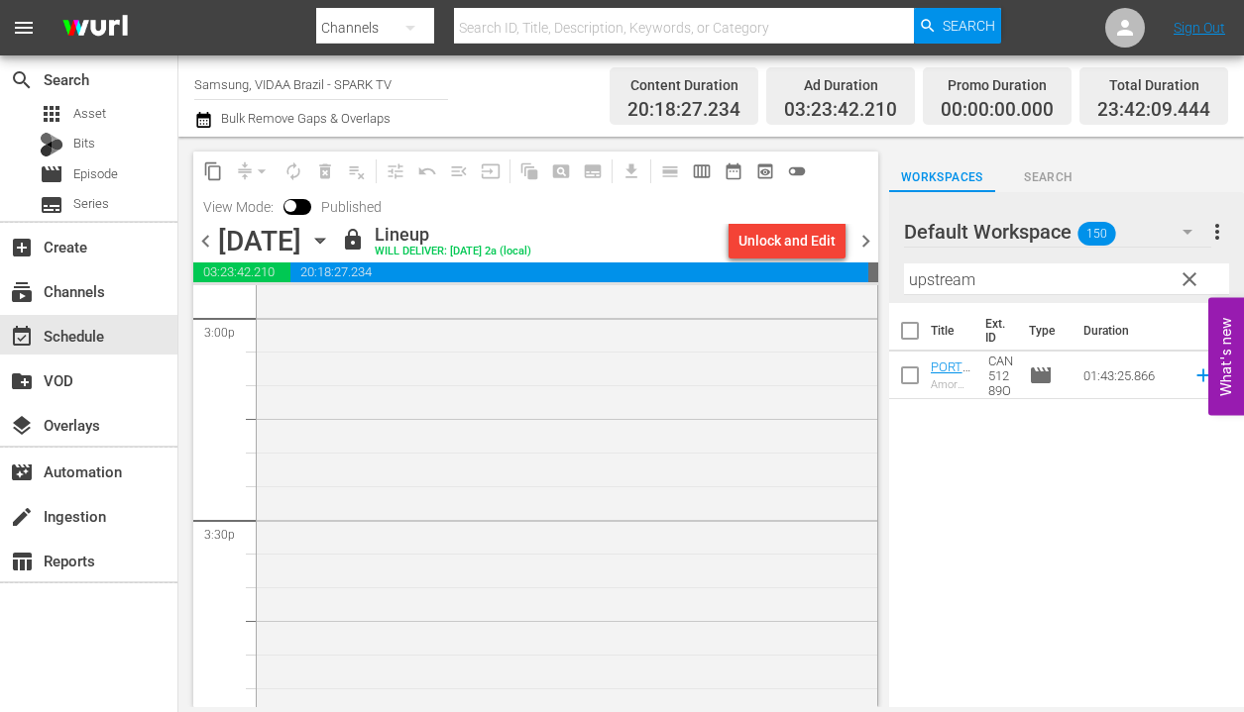
click at [867, 240] on span "chevron_right" at bounding box center [865, 241] width 25 height 25
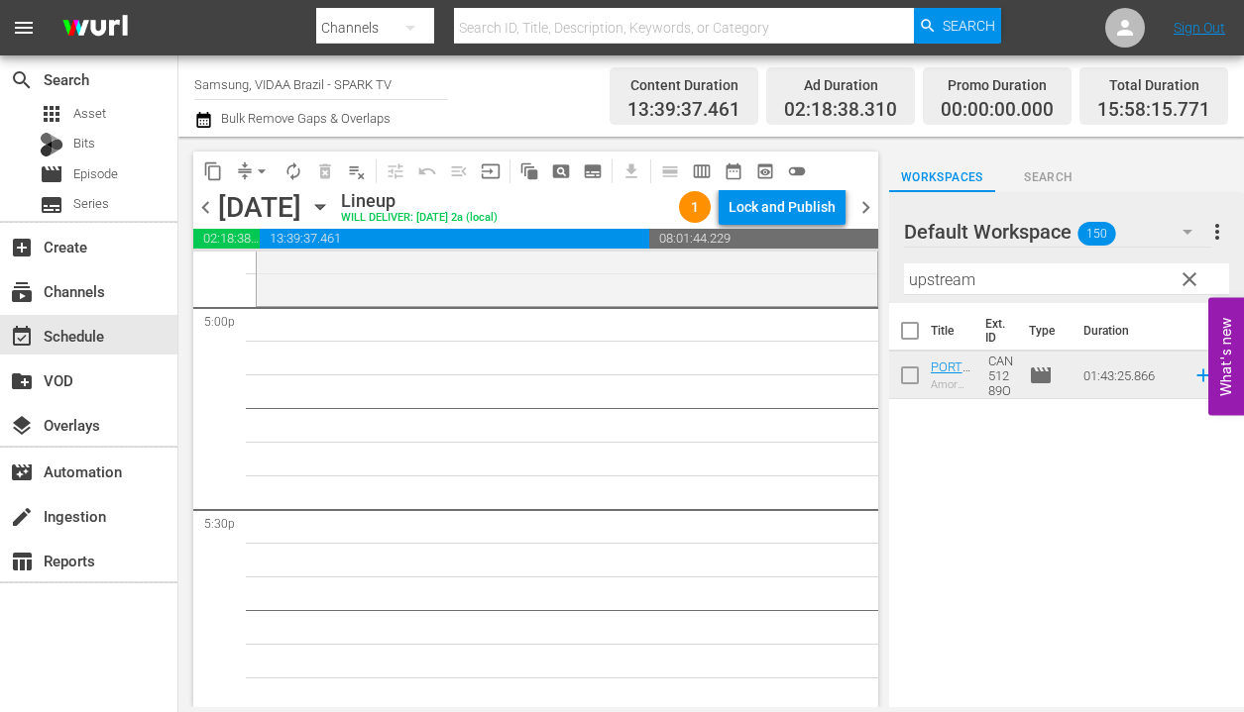
scroll to position [6821, 0]
click at [1045, 274] on input "upstream" at bounding box center [1066, 280] width 325 height 32
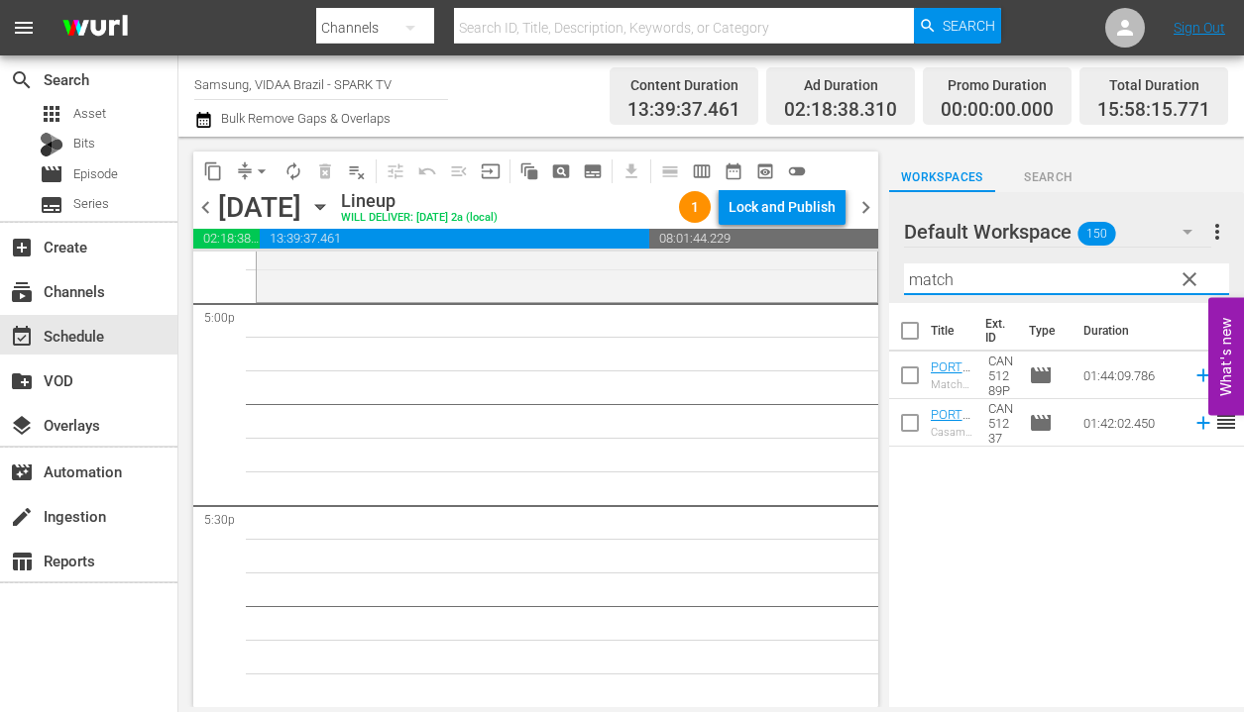
type input "match"
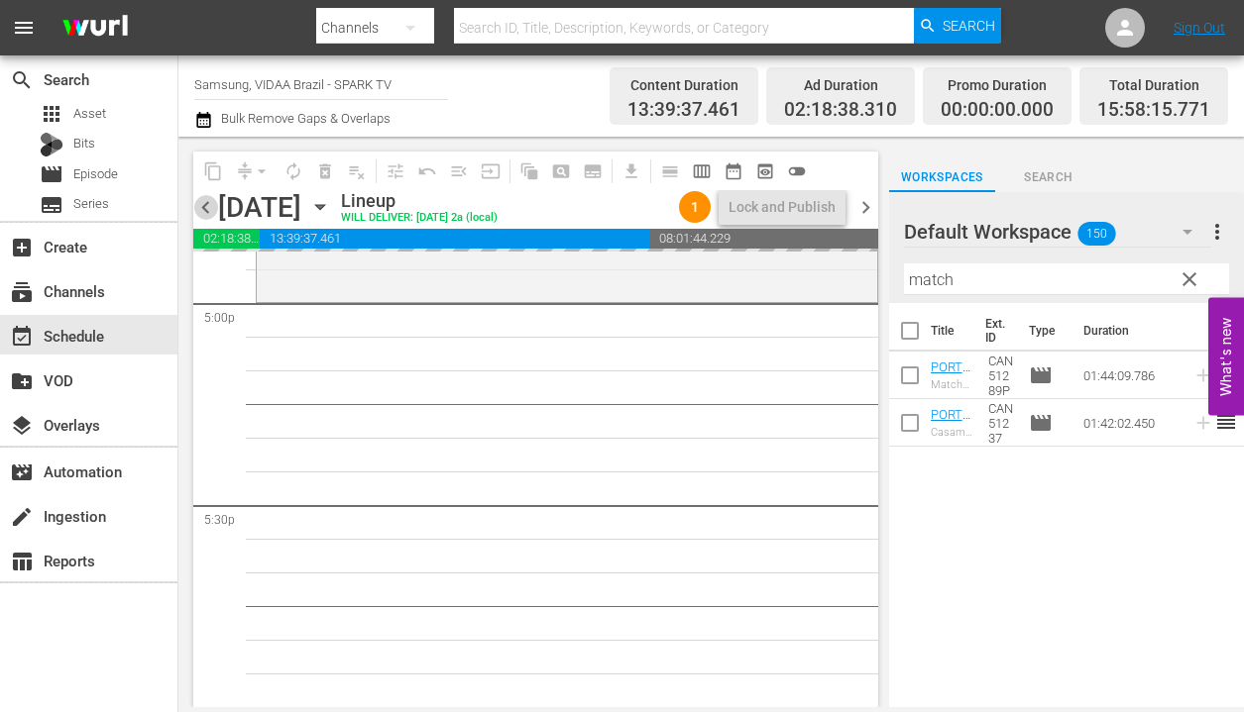
click at [210, 209] on span "chevron_left" at bounding box center [205, 207] width 25 height 25
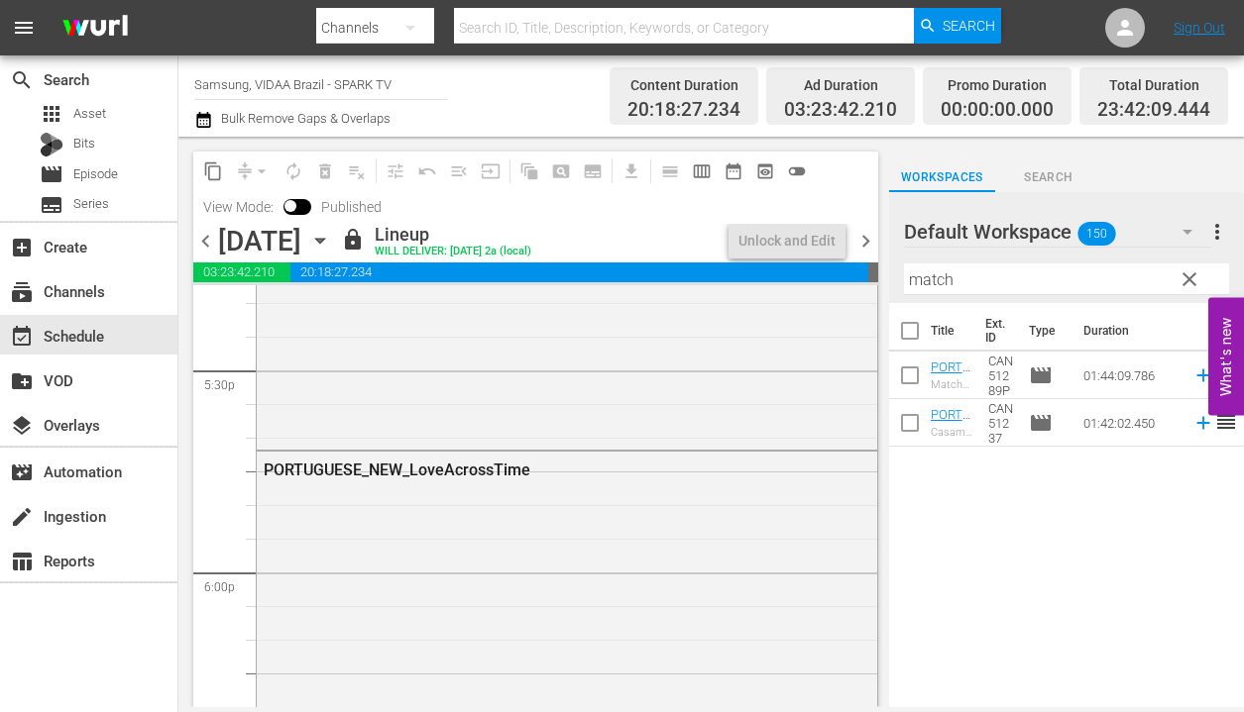
scroll to position [6821, 0]
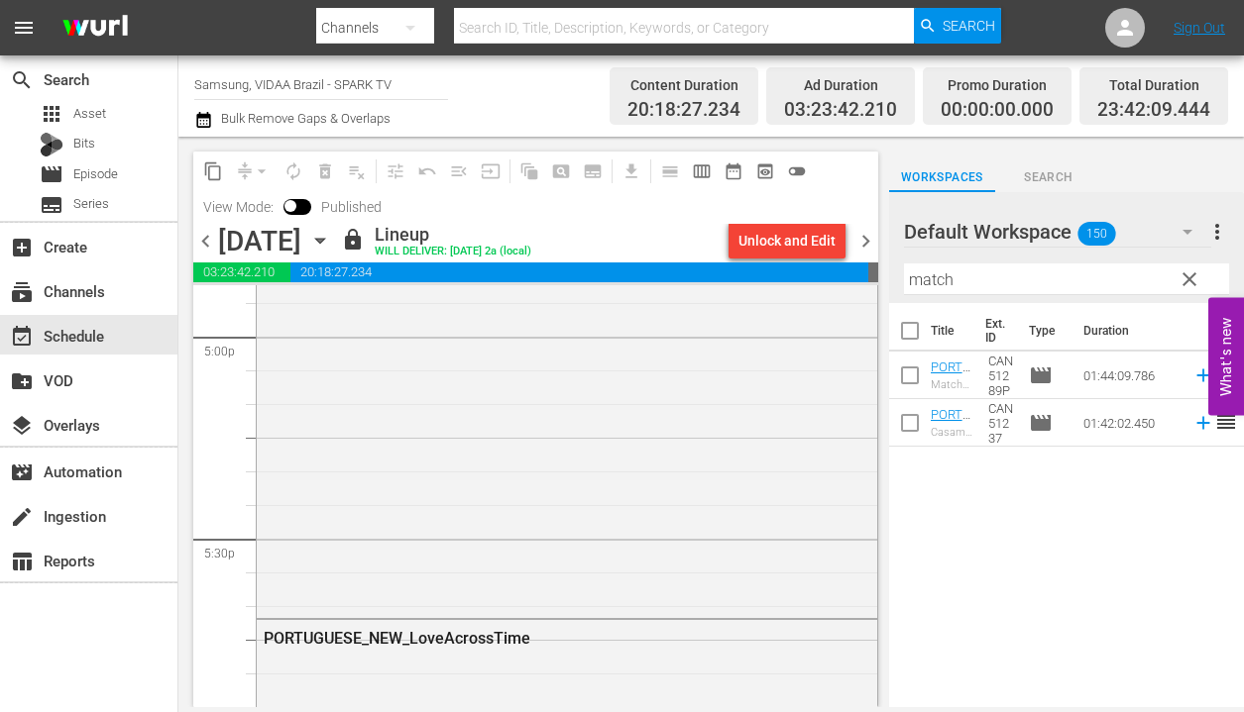
click at [856, 242] on span "chevron_right" at bounding box center [865, 241] width 25 height 25
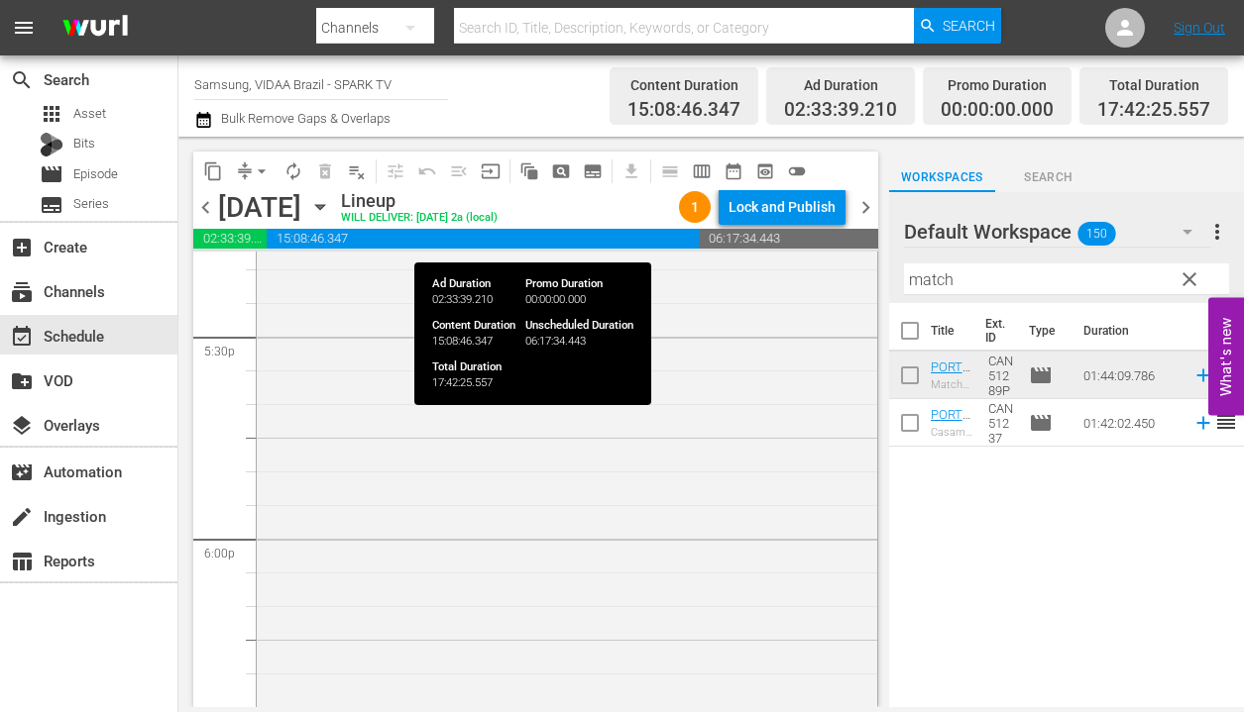
scroll to position [6821, 0]
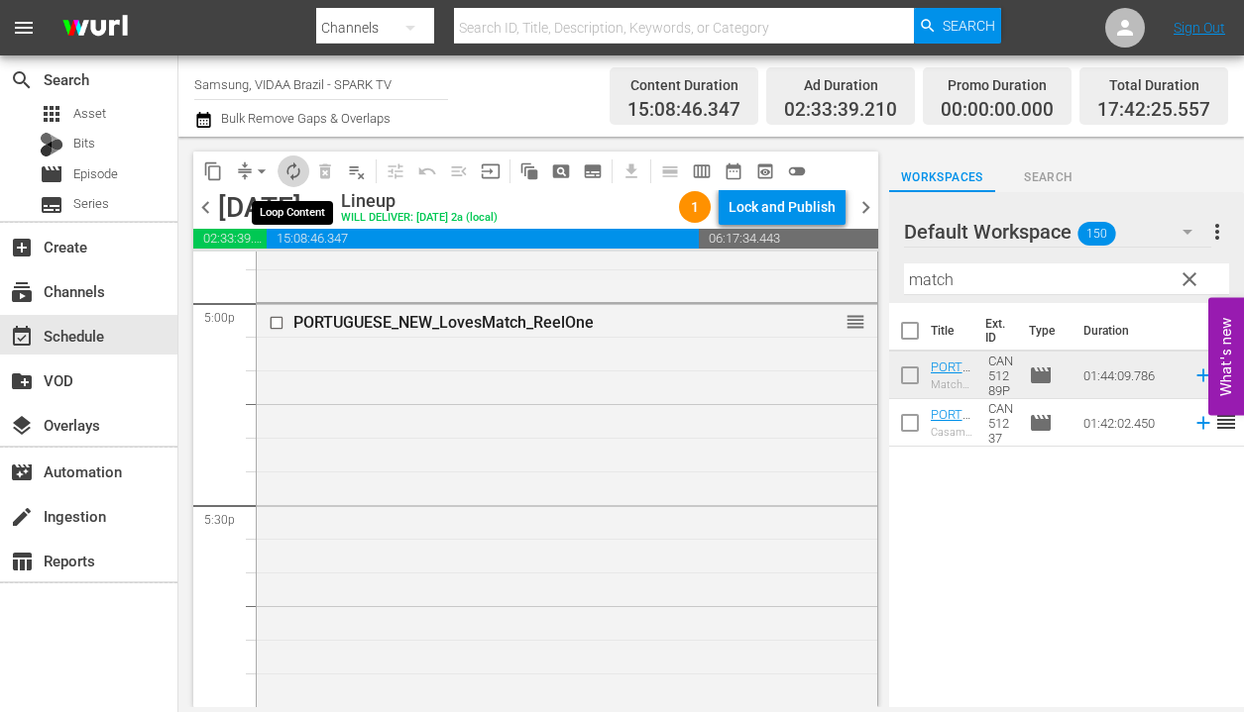
click at [288, 174] on span "autorenew_outlined" at bounding box center [293, 172] width 20 height 20
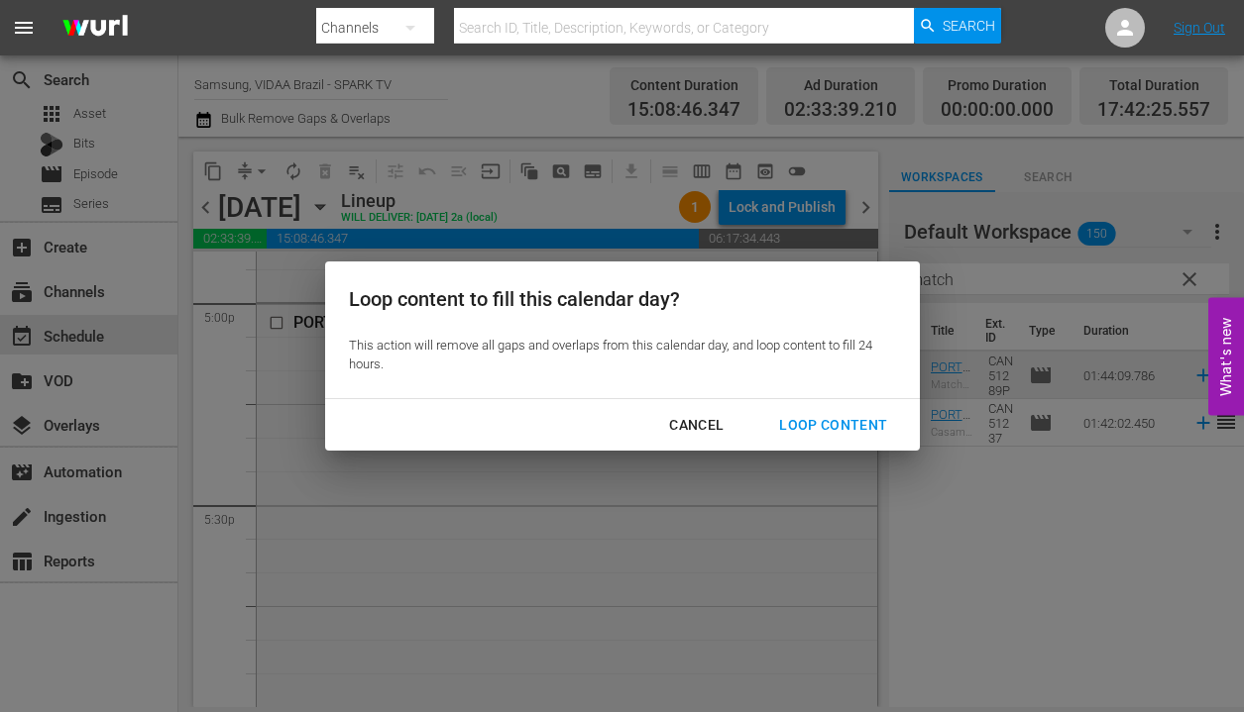
click at [837, 435] on div "Loop Content" at bounding box center [833, 425] width 140 height 25
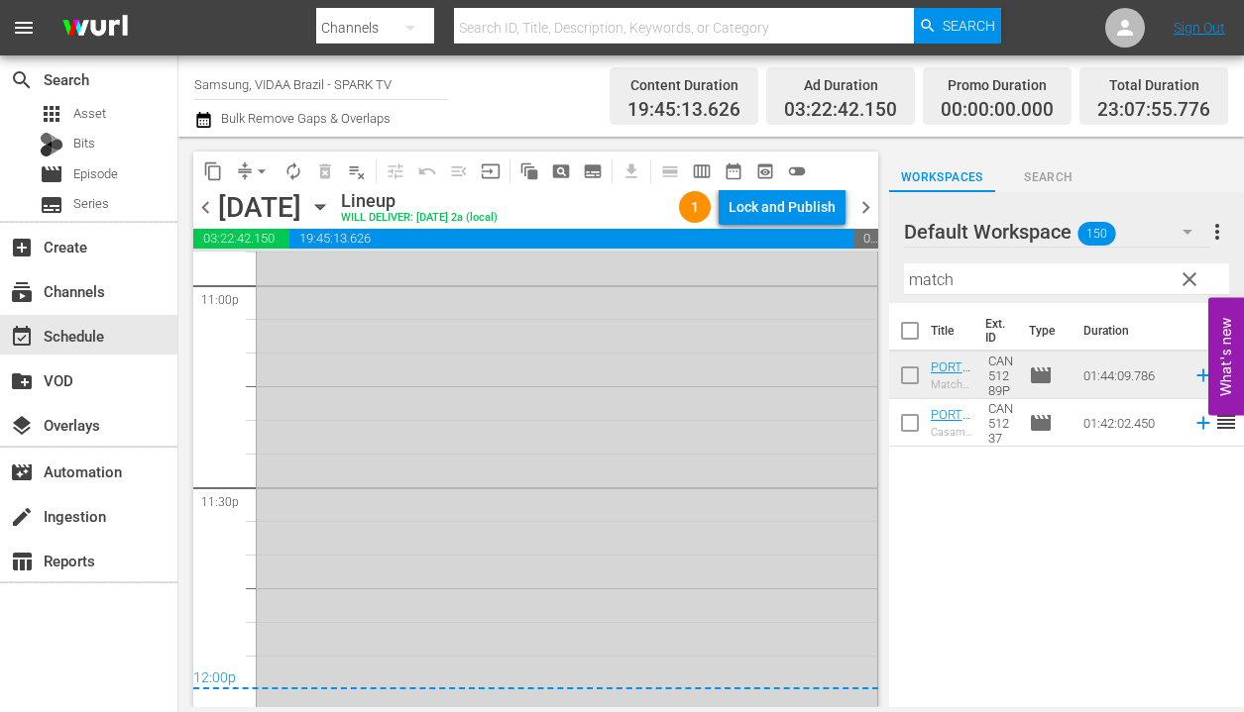
scroll to position [9313, 0]
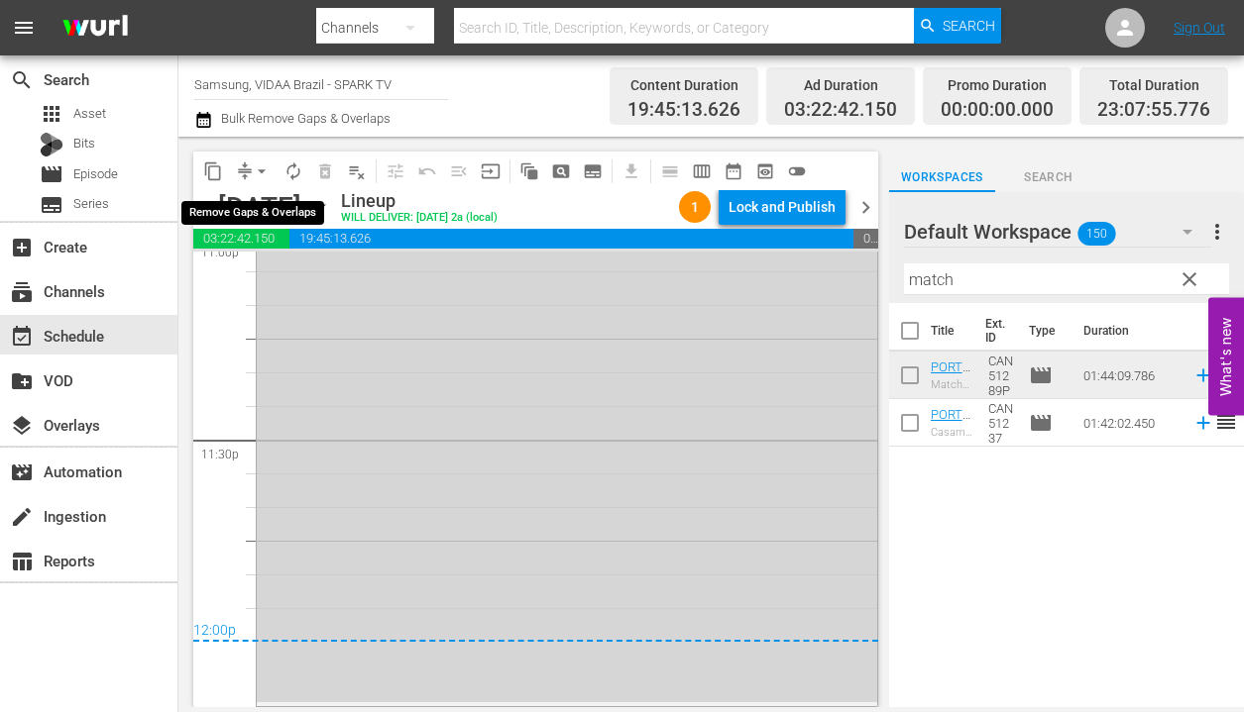
click at [252, 165] on span "arrow_drop_down" at bounding box center [262, 172] width 20 height 20
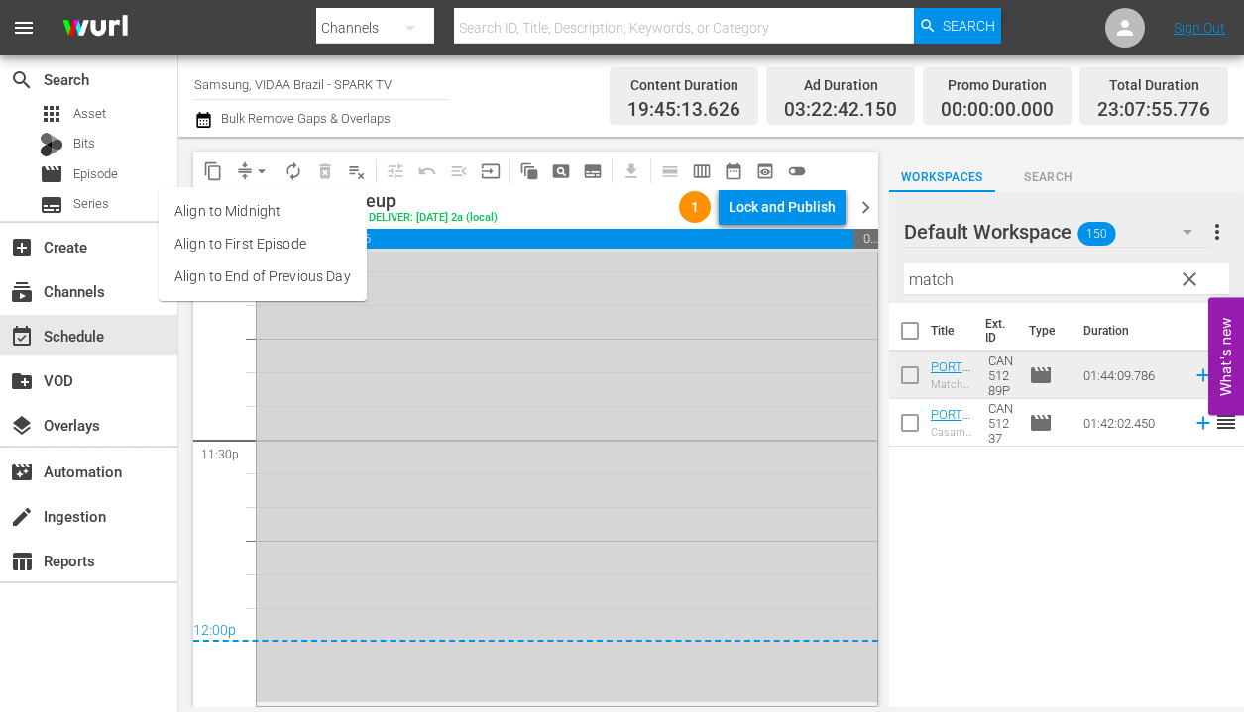
click at [276, 278] on li "Align to End of Previous Day" at bounding box center [263, 277] width 208 height 33
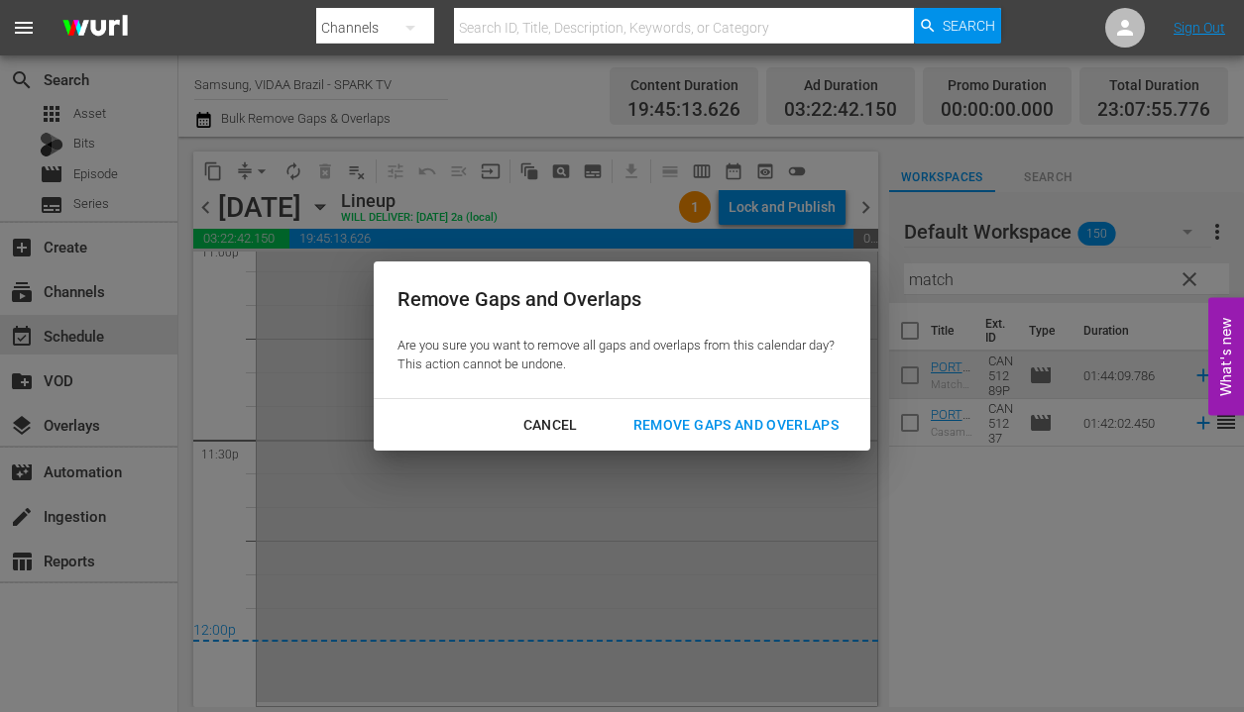
click at [677, 425] on div "Remove Gaps and Overlaps" at bounding box center [735, 425] width 237 height 25
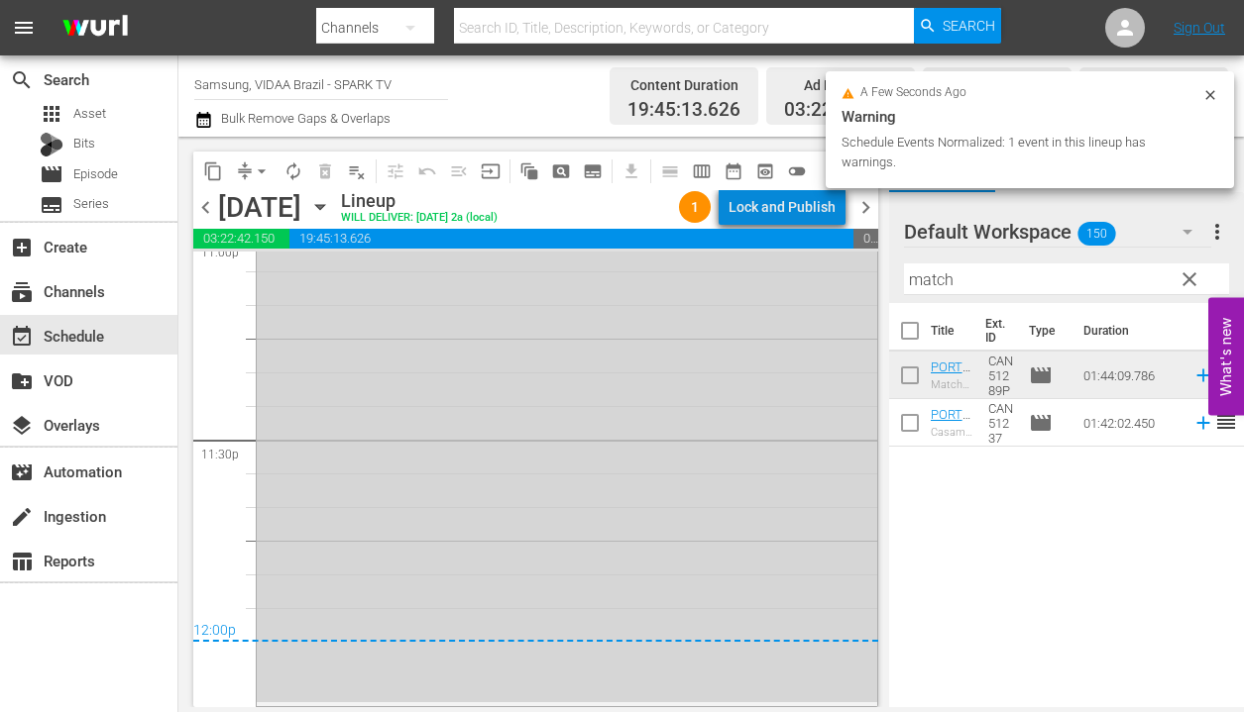
click at [793, 206] on div "Lock and Publish" at bounding box center [781, 207] width 107 height 36
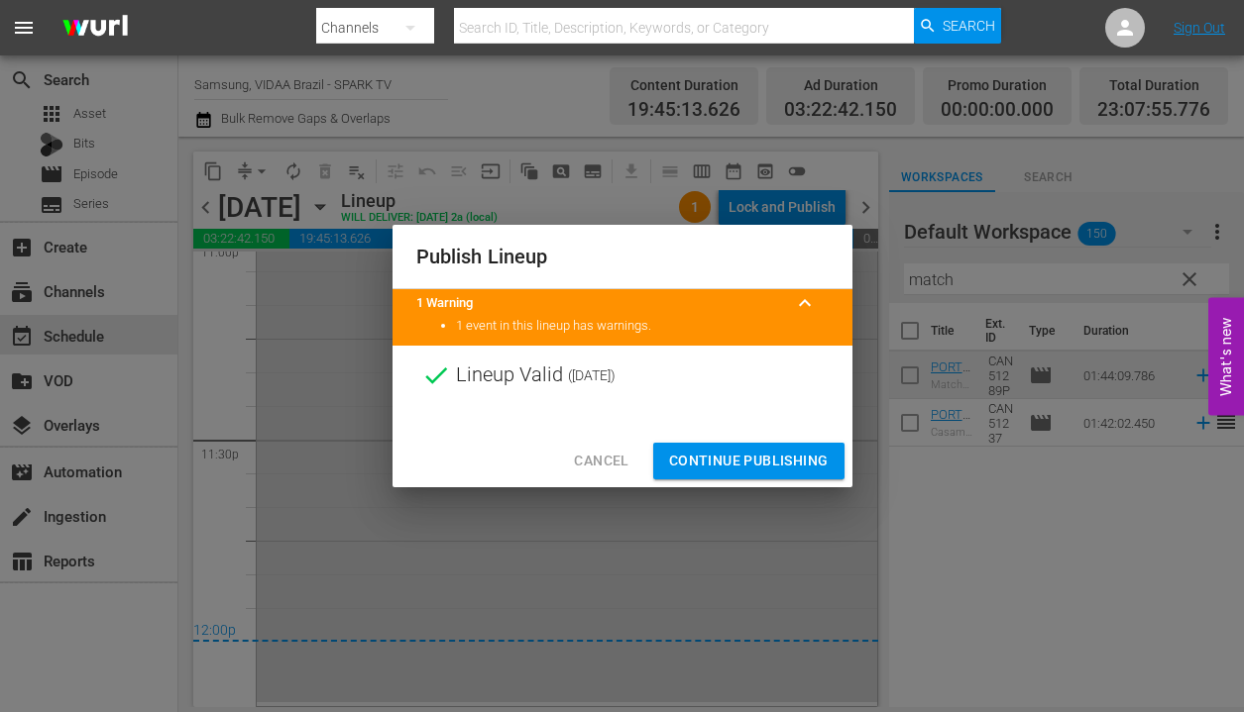
click at [812, 465] on span "Continue Publishing" at bounding box center [749, 461] width 160 height 25
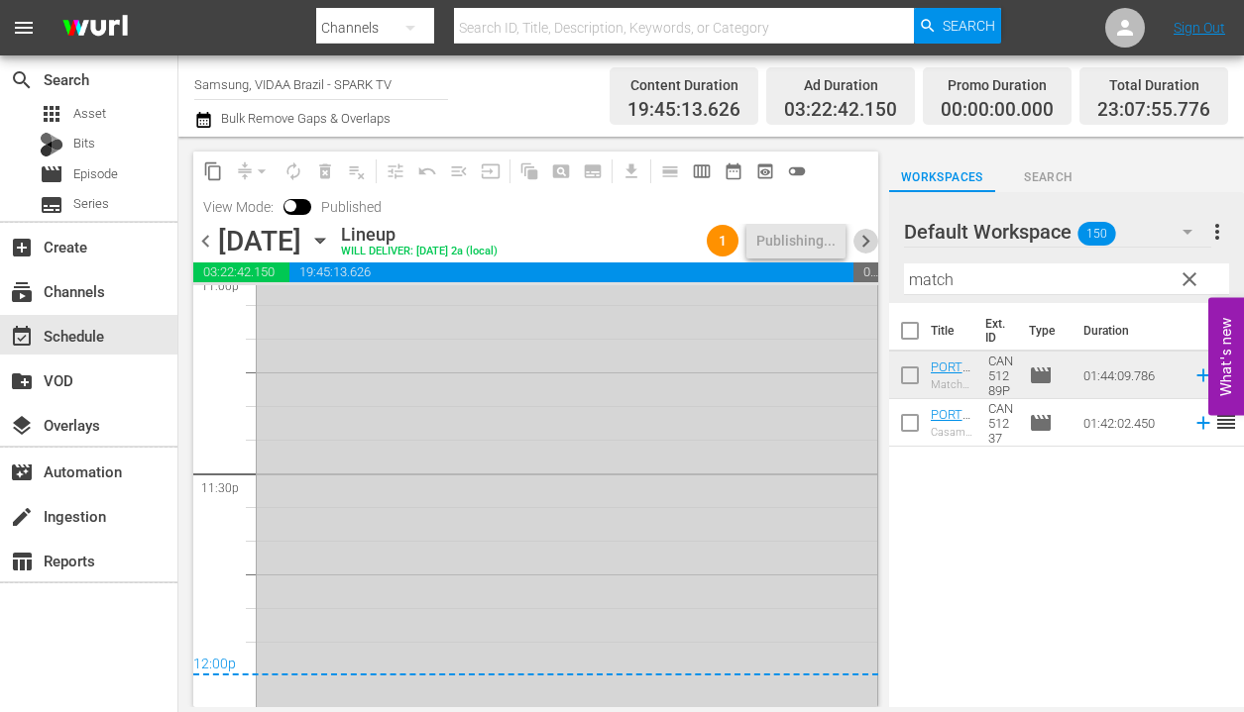
click at [863, 236] on span "chevron_right" at bounding box center [865, 241] width 25 height 25
